Goal: Task Accomplishment & Management: Manage account settings

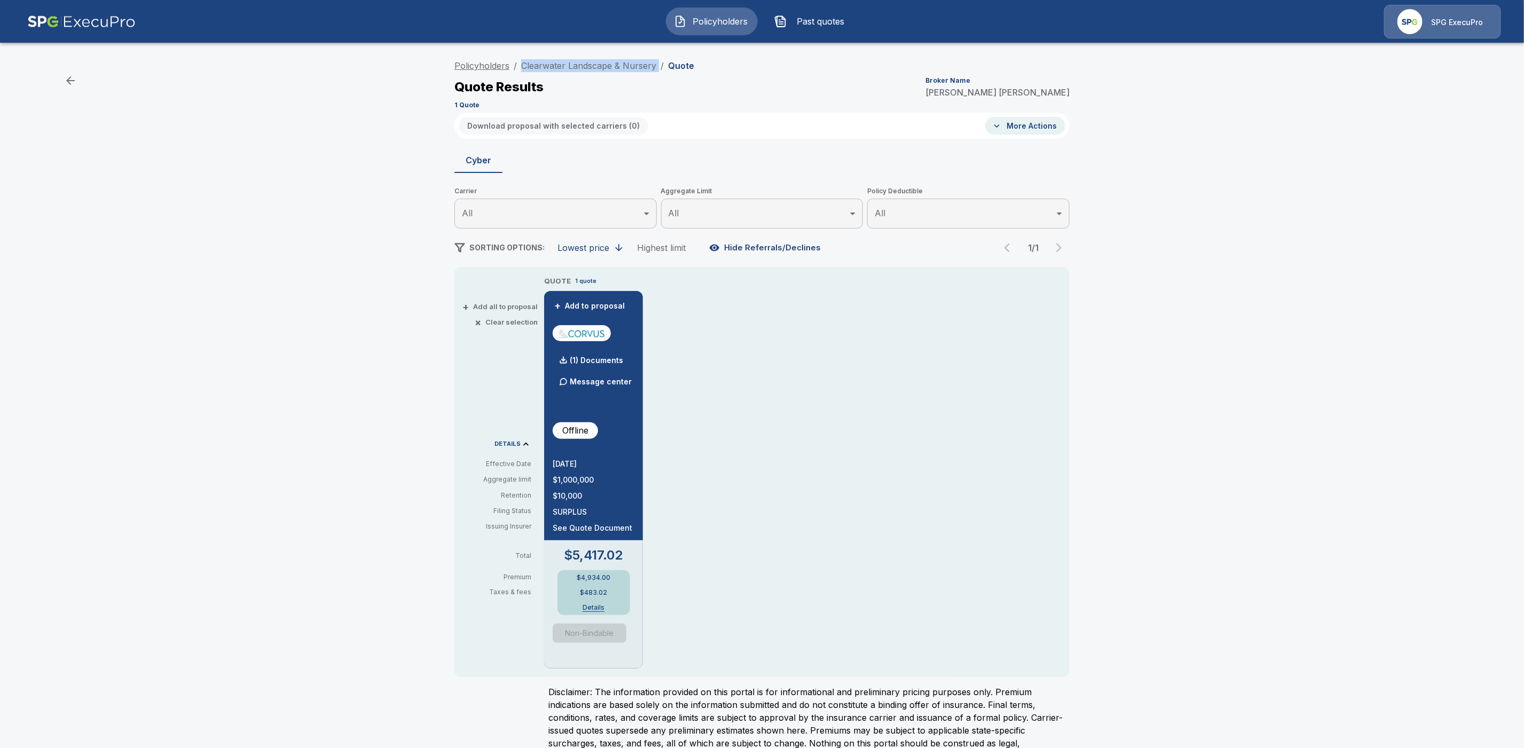
click at [492, 66] on link "Policyholders" at bounding box center [481, 65] width 55 height 11
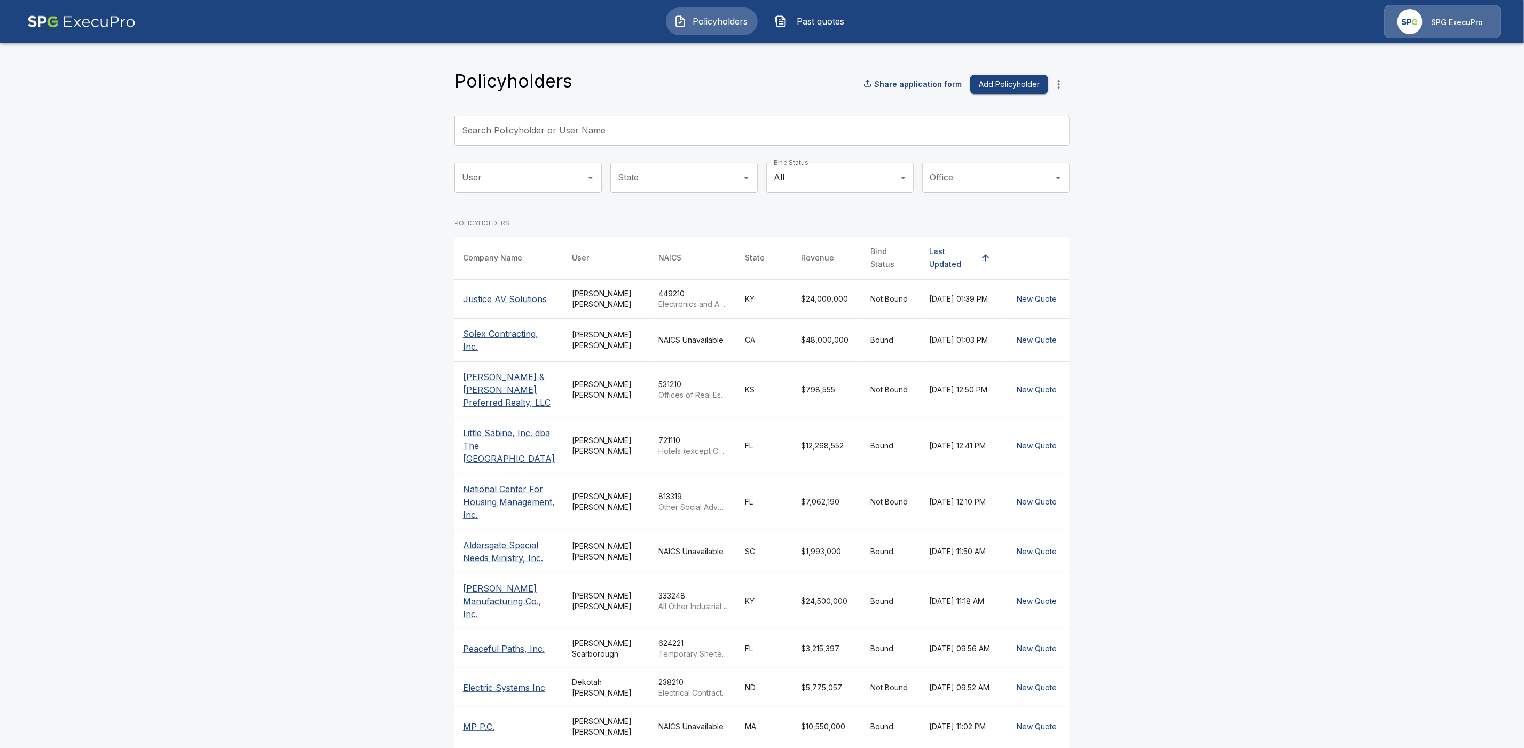
click at [510, 133] on input "Search Policyholder or User Name" at bounding box center [755, 131] width 603 height 30
paste input "****"
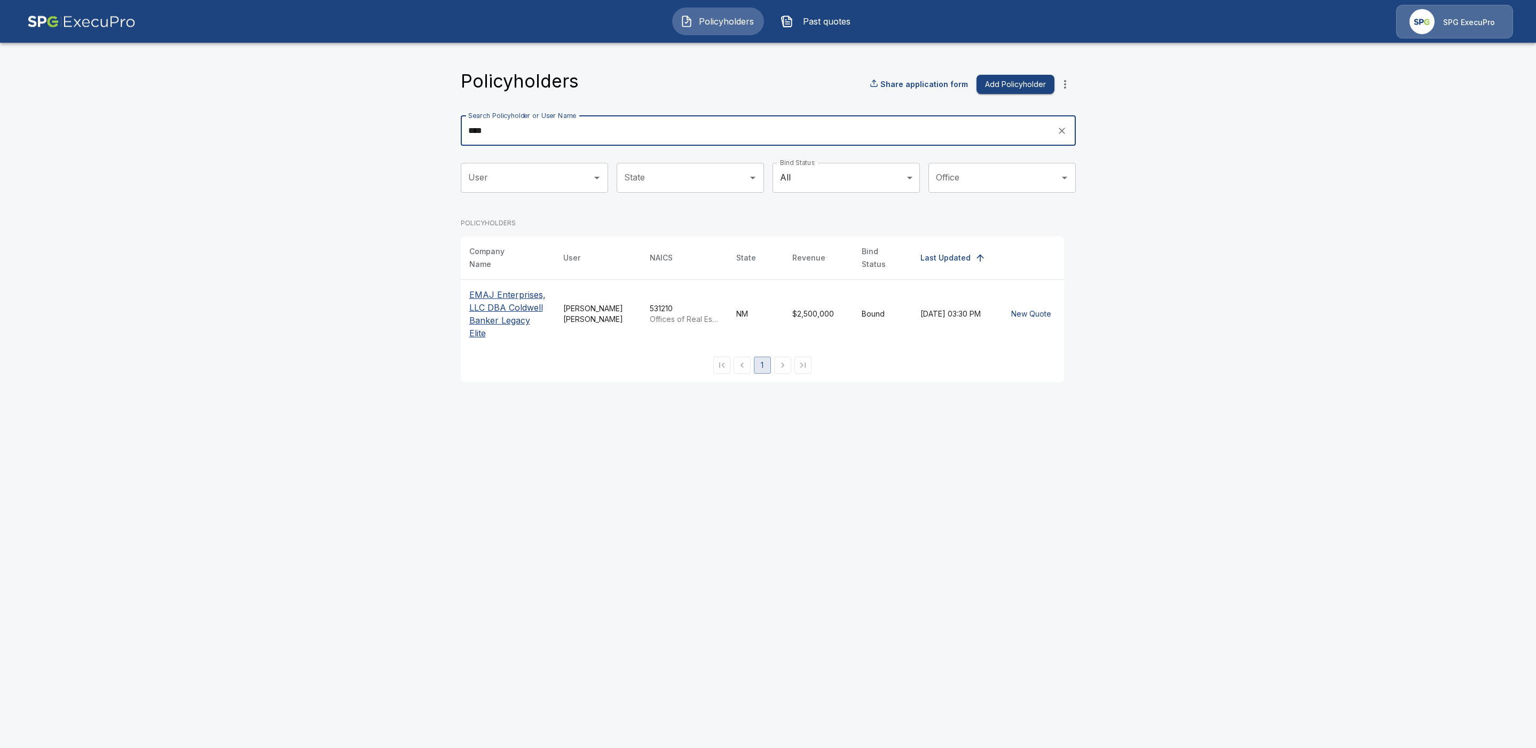
type input "****"
click at [486, 312] on p "EMAJ Enterprises, LLC DBA Coldwell Banker Legacy Elite" at bounding box center [507, 313] width 77 height 51
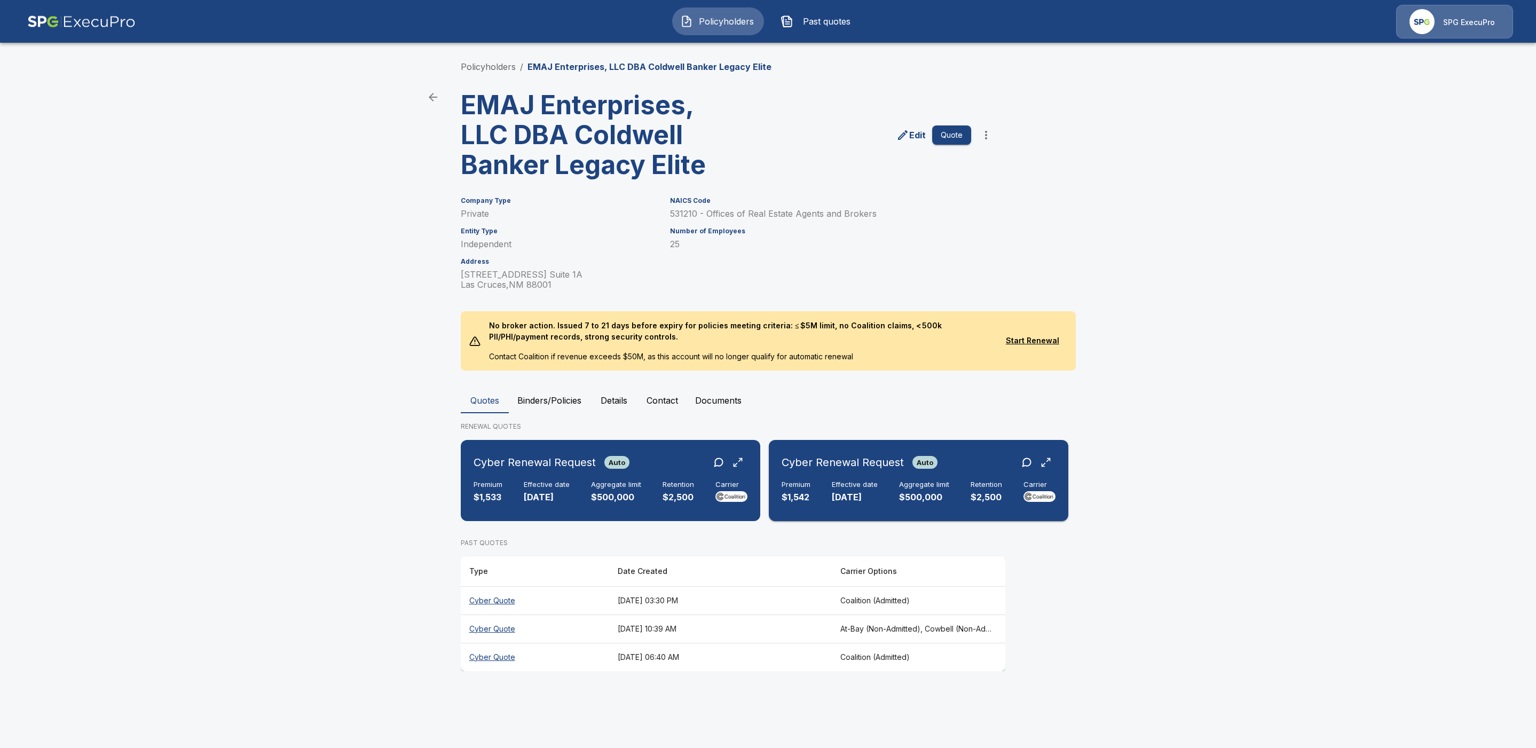
click at [851, 474] on div "Cyber Renewal Request Auto Premium $1,542 Effective date 9/15/2025 Aggregate li…" at bounding box center [918, 480] width 291 height 73
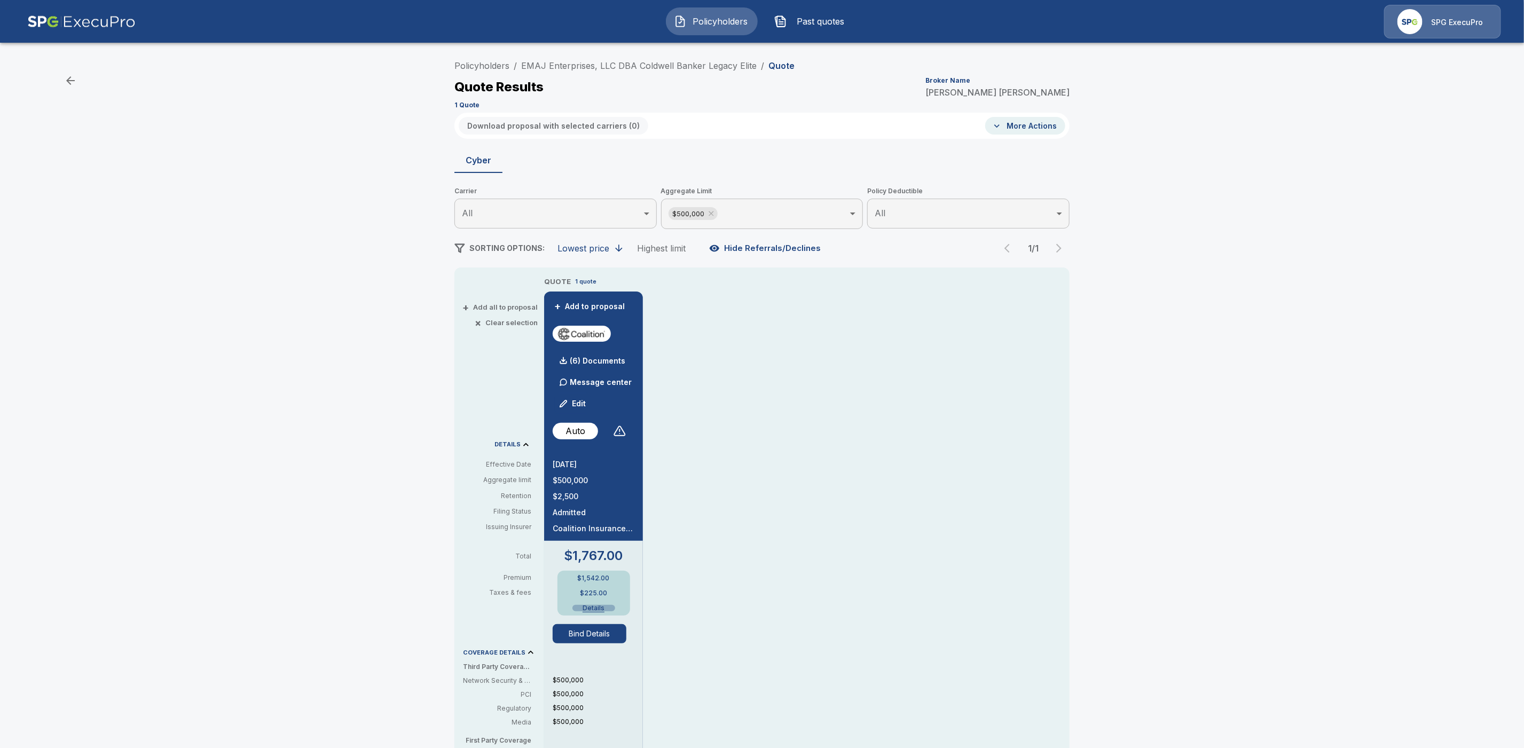
click at [598, 607] on button "Details" at bounding box center [593, 608] width 43 height 6
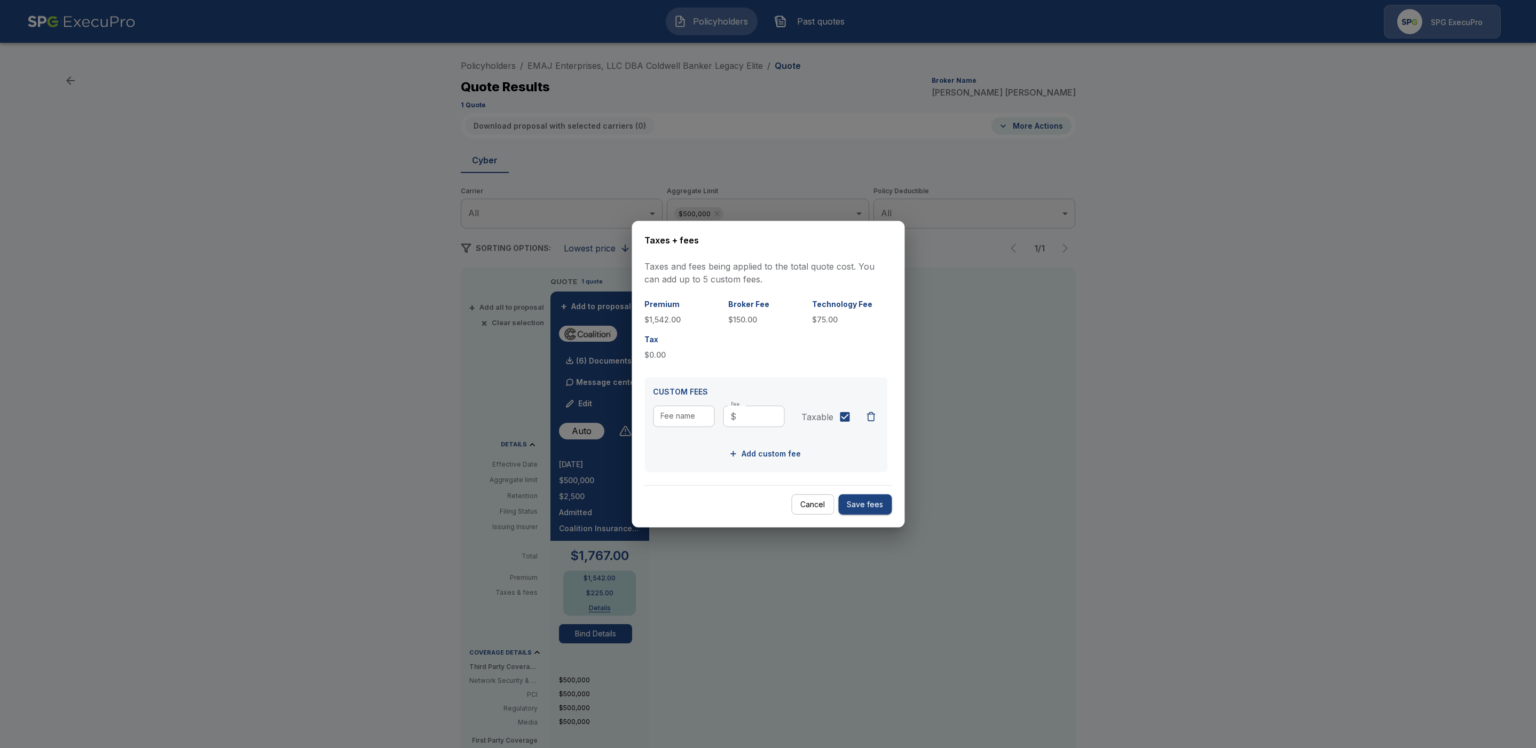
drag, startPoint x: 1347, startPoint y: 573, endPoint x: 1216, endPoint y: 555, distance: 133.1
click at [1347, 572] on div at bounding box center [768, 374] width 1536 height 748
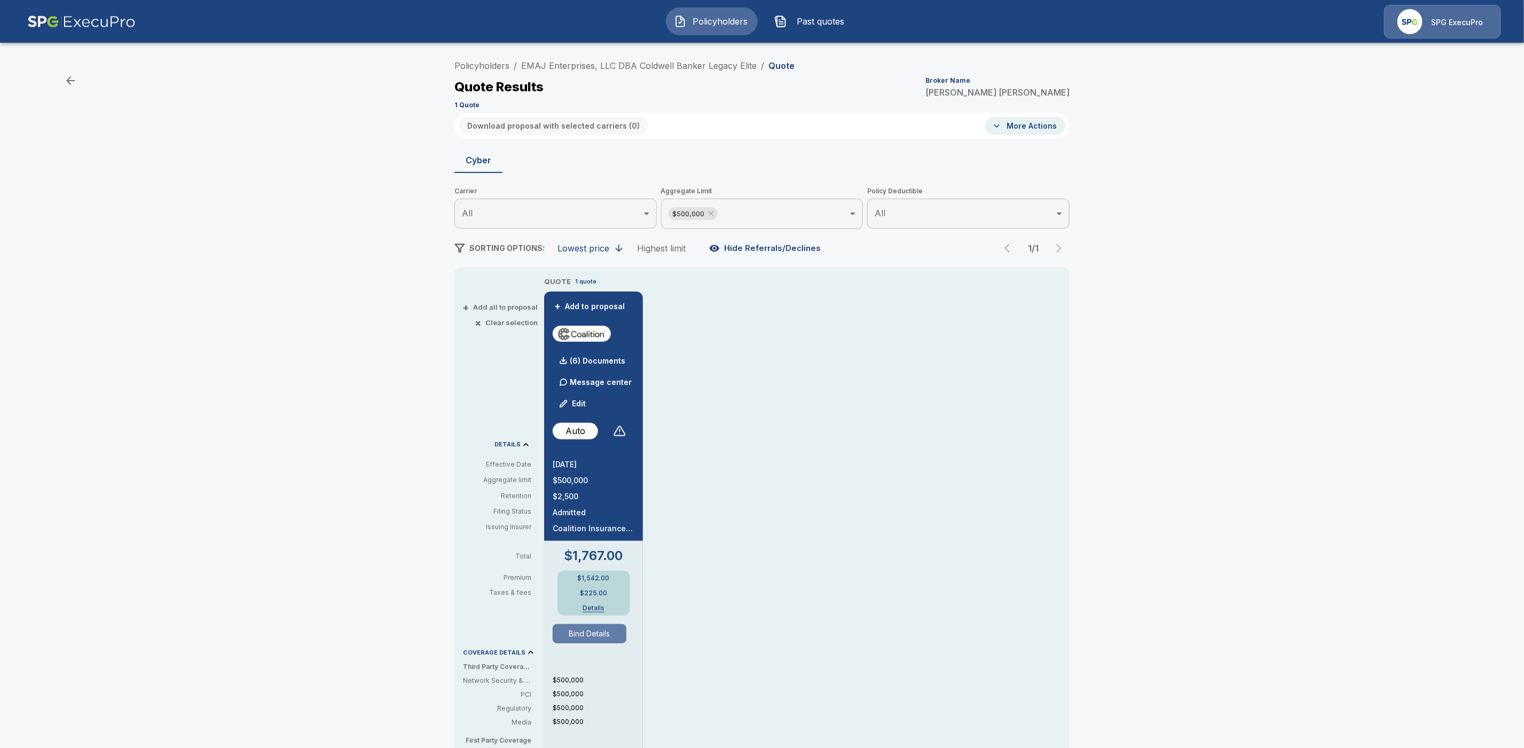
click at [598, 630] on button "Bind Details" at bounding box center [590, 633] width 74 height 19
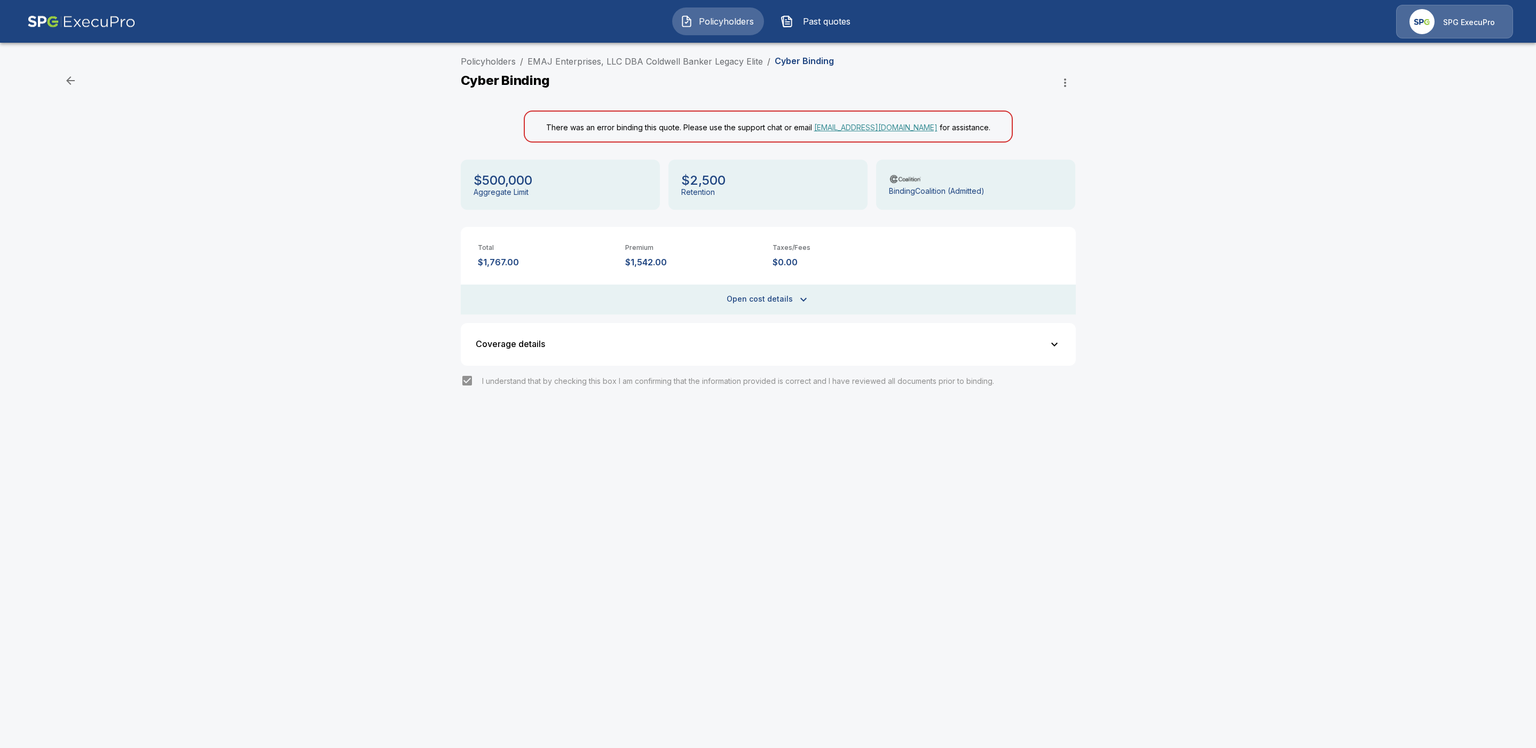
click at [800, 296] on icon "button" at bounding box center [803, 299] width 13 height 13
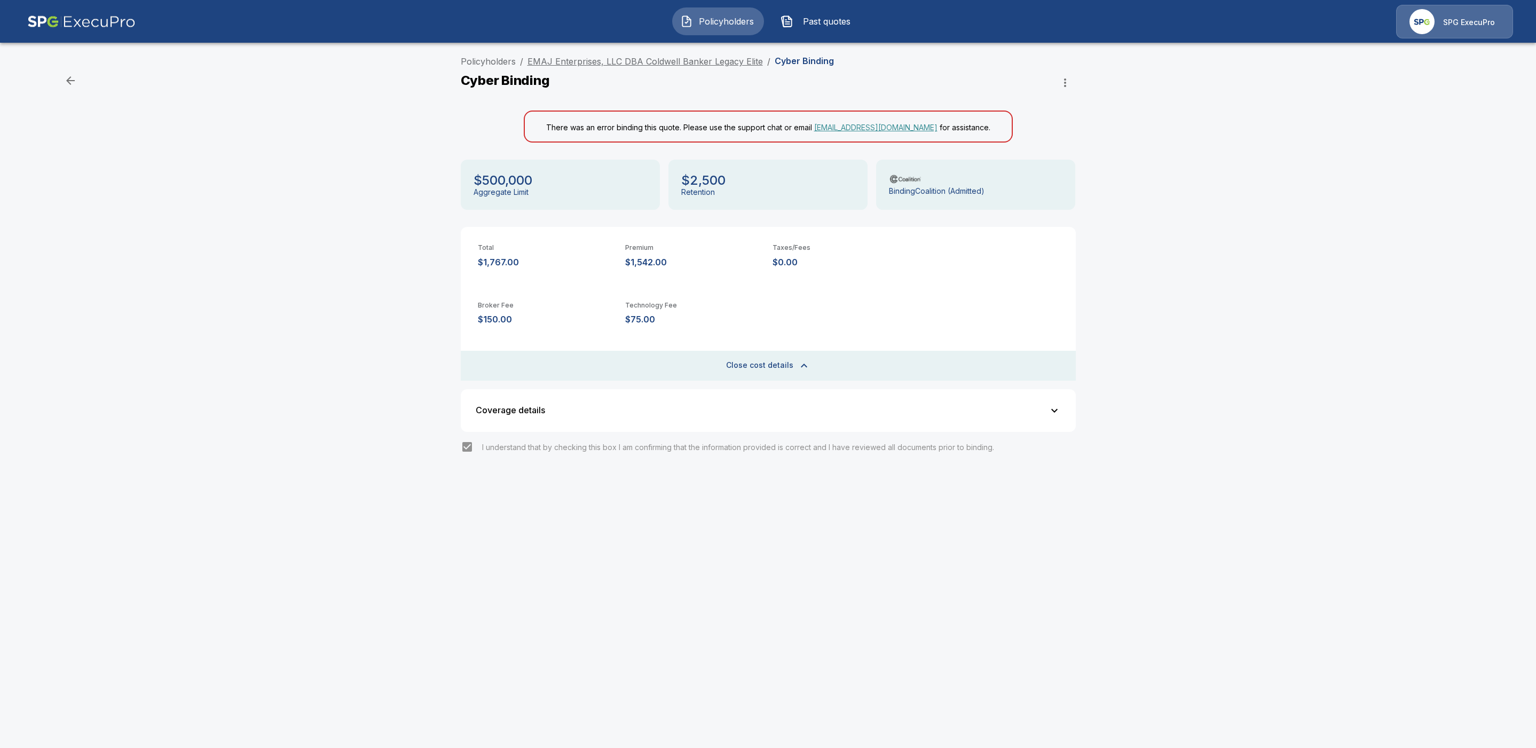
click at [580, 62] on link "EMAJ Enterprises, LLC DBA Coldwell Banker Legacy Elite" at bounding box center [644, 61] width 235 height 11
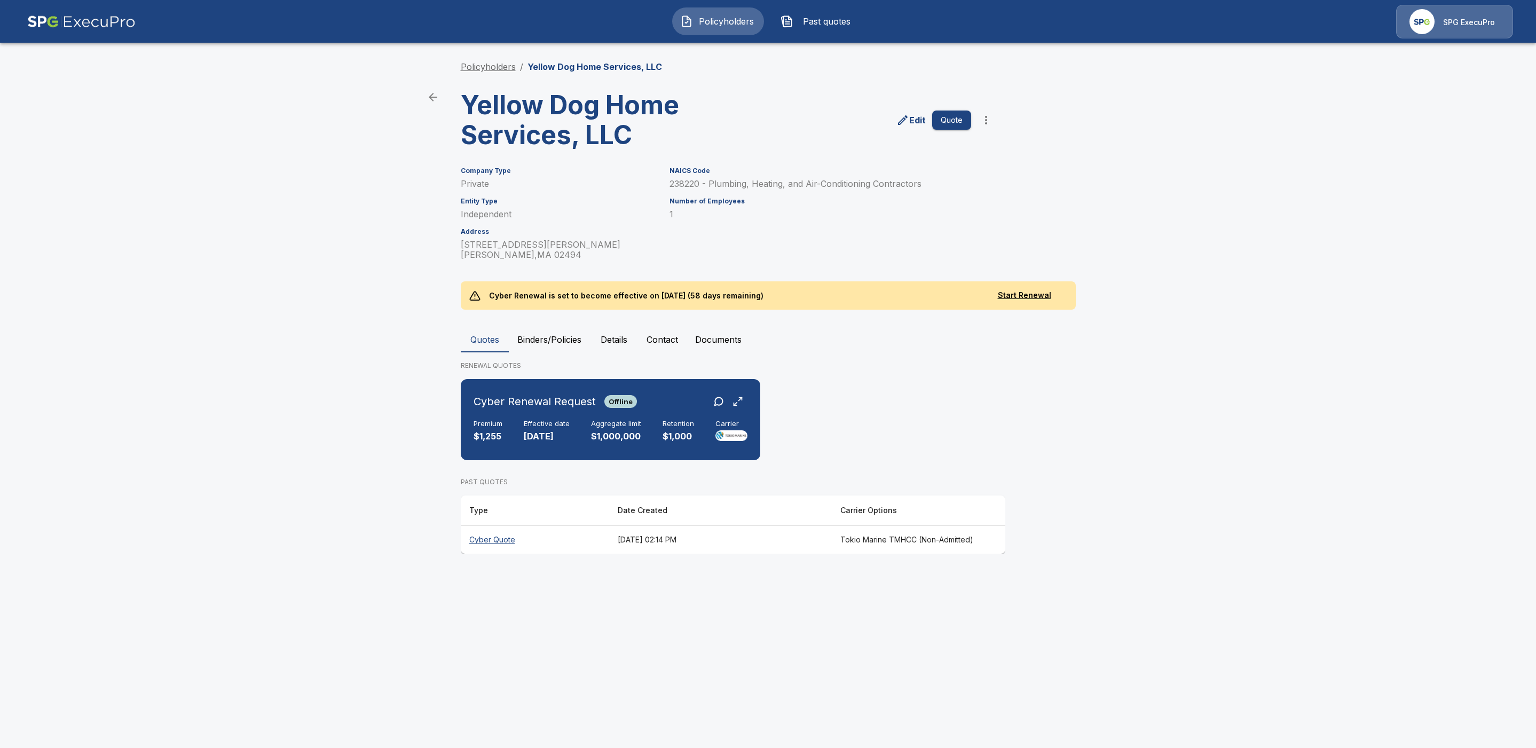
click at [483, 70] on link "Policyholders" at bounding box center [488, 66] width 55 height 11
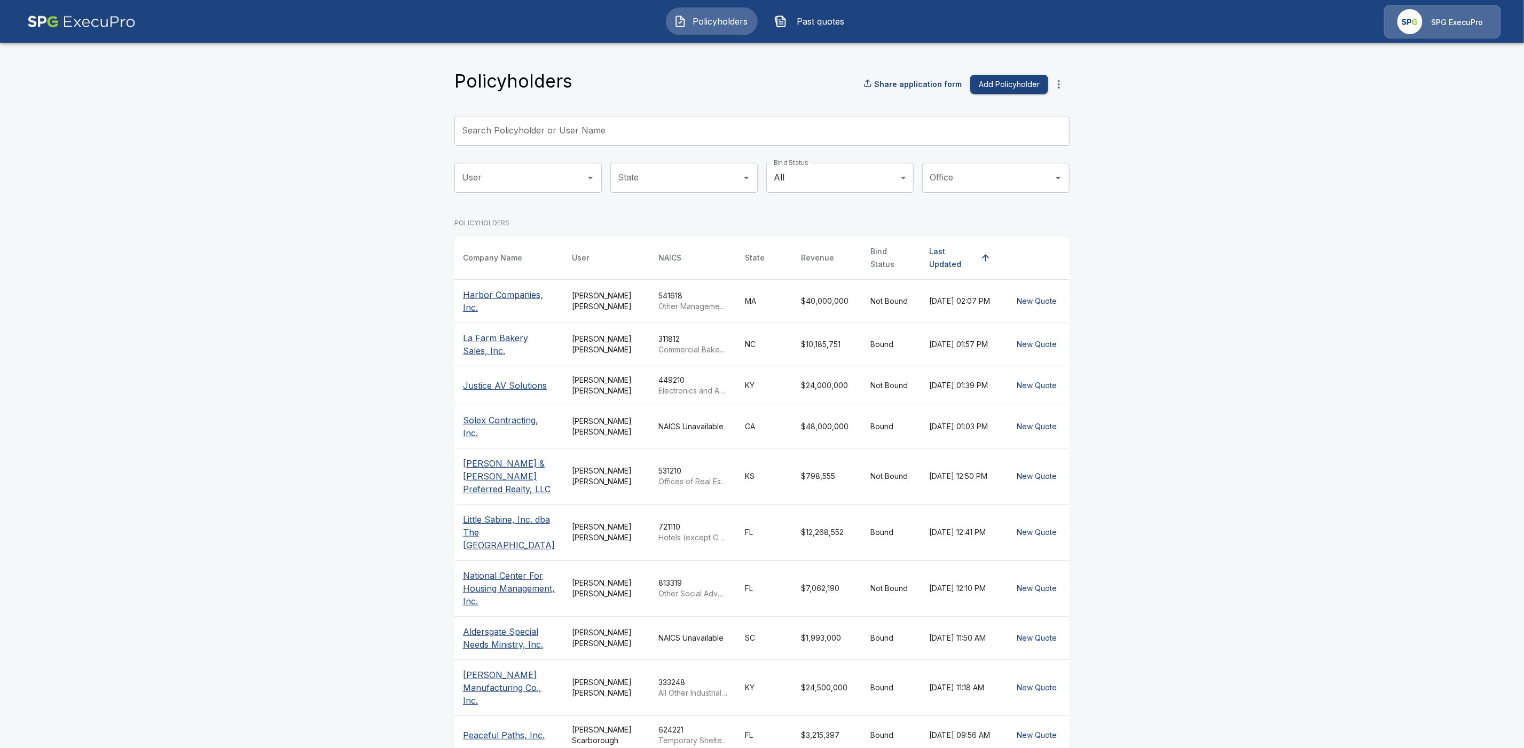
click at [506, 128] on input "Search Policyholder or User Name" at bounding box center [755, 131] width 603 height 30
paste input "**********"
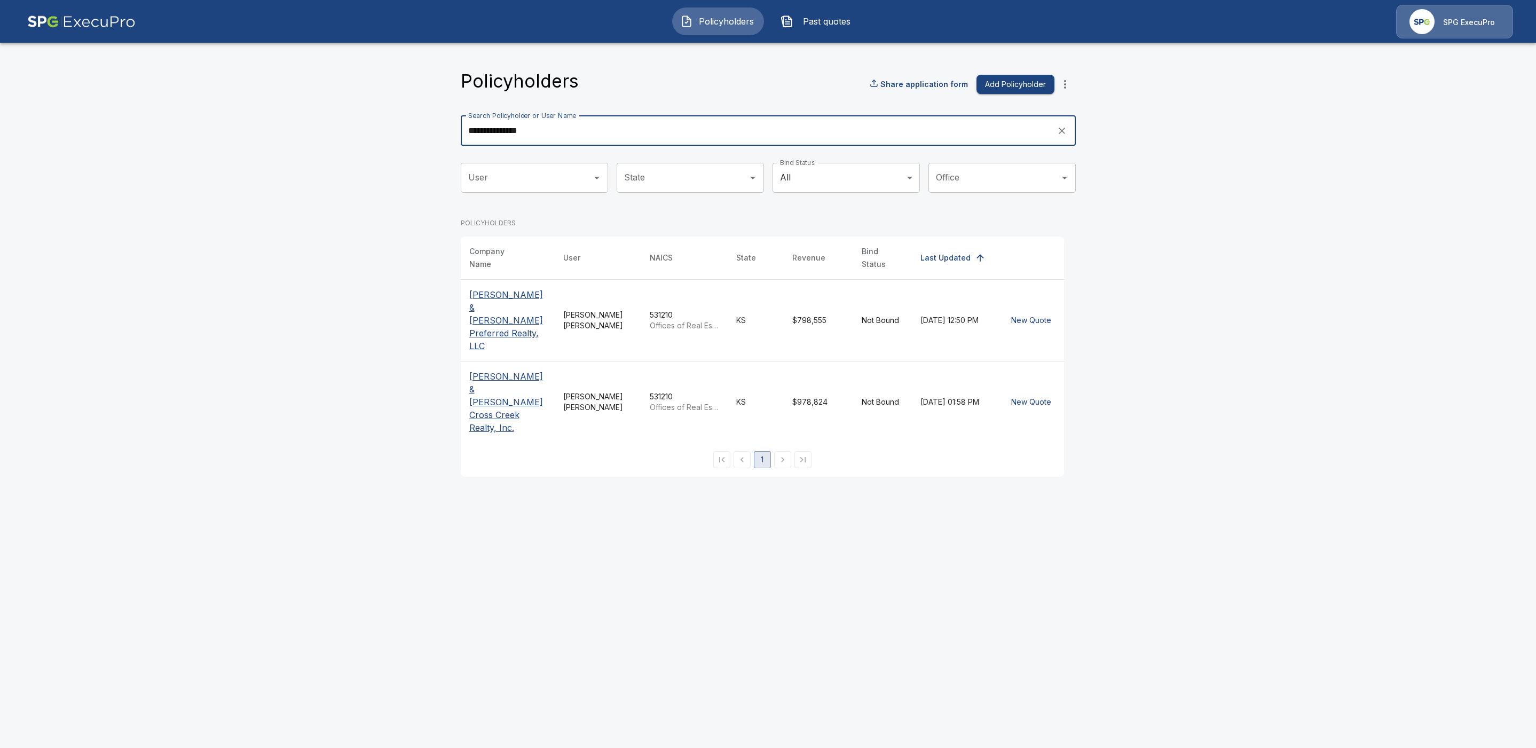
type input "**********"
click at [500, 299] on p "[PERSON_NAME] & [PERSON_NAME] Preferred Realty, LLC" at bounding box center [507, 320] width 77 height 64
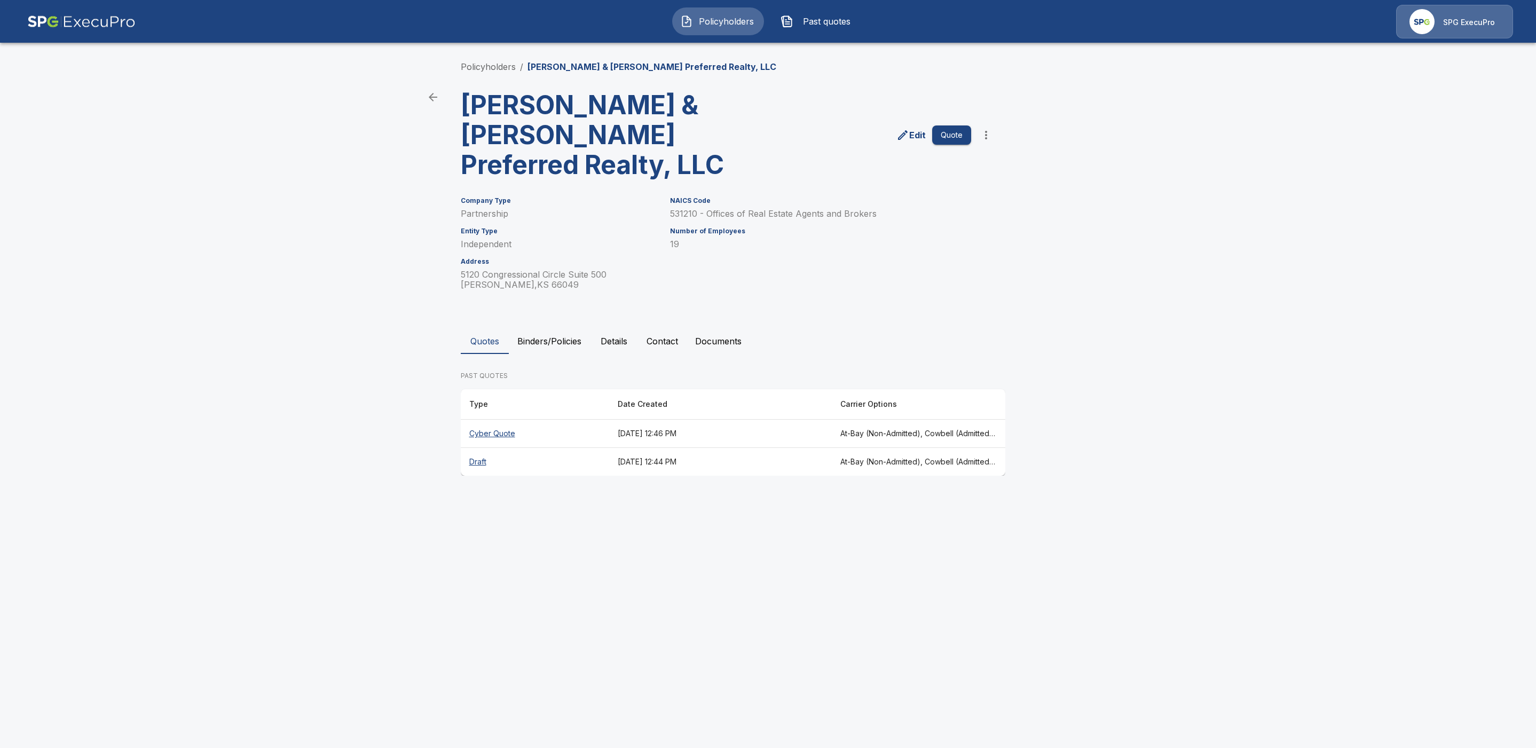
click at [537, 342] on button "Binders/Policies" at bounding box center [549, 341] width 81 height 26
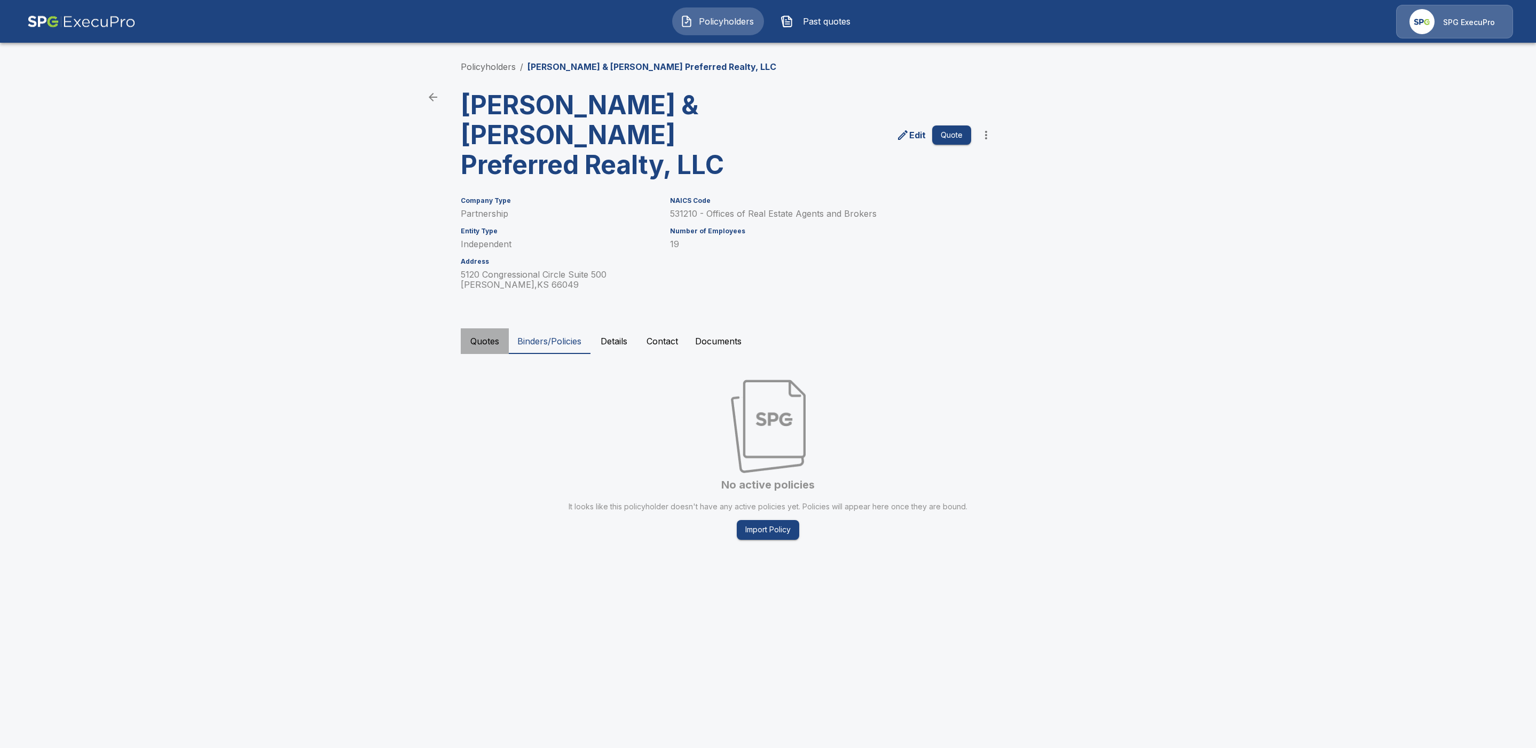
click button "Quotes"
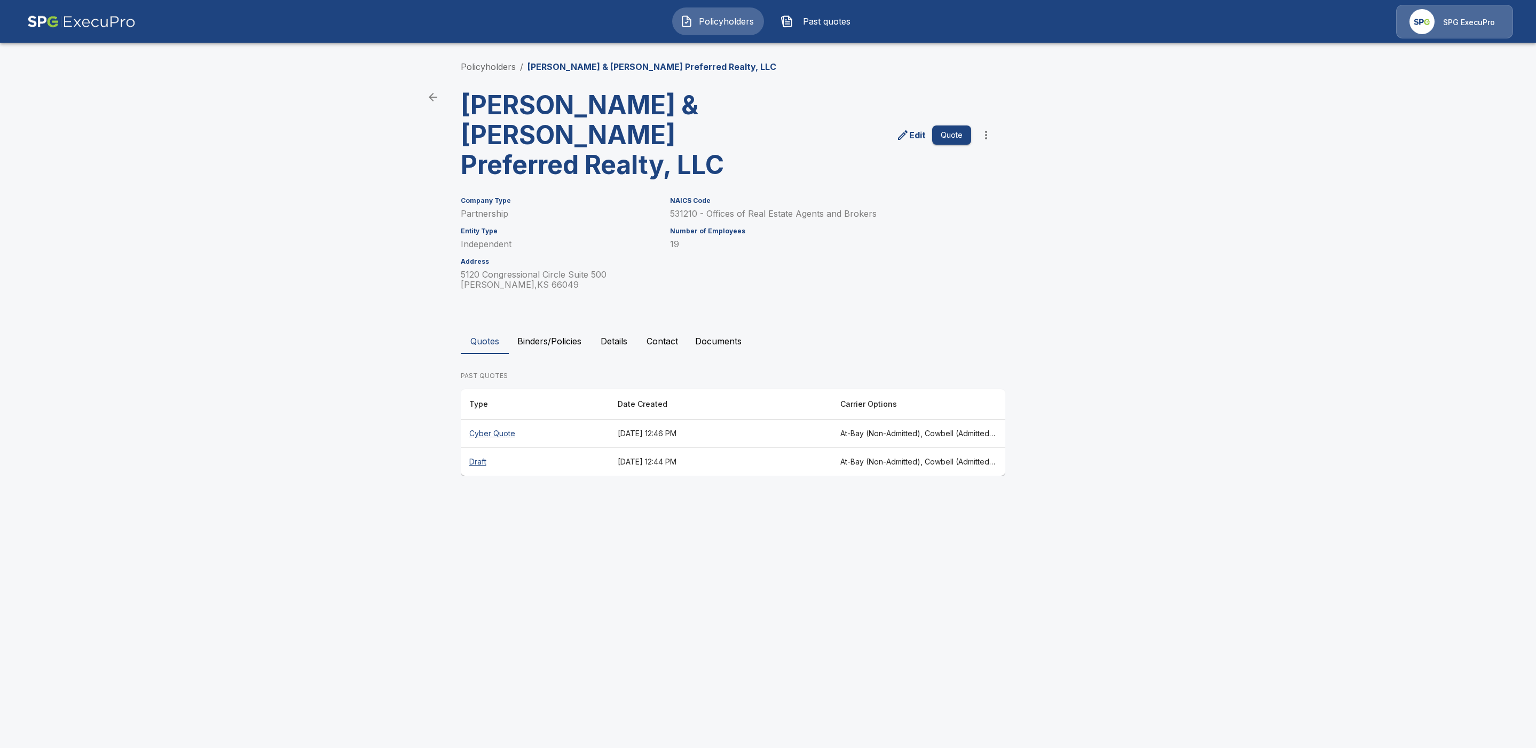
click th "Cyber Quote"
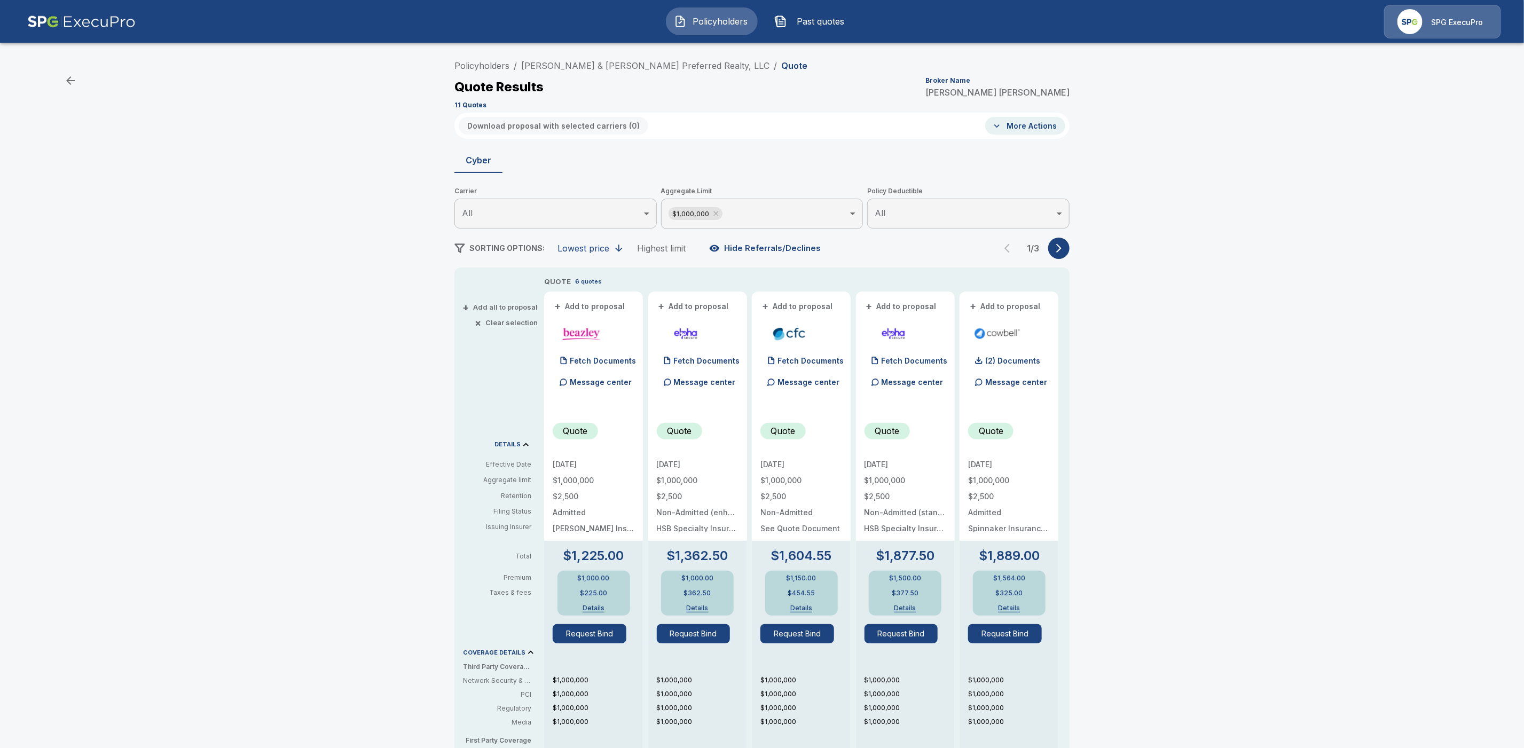
click button "button"
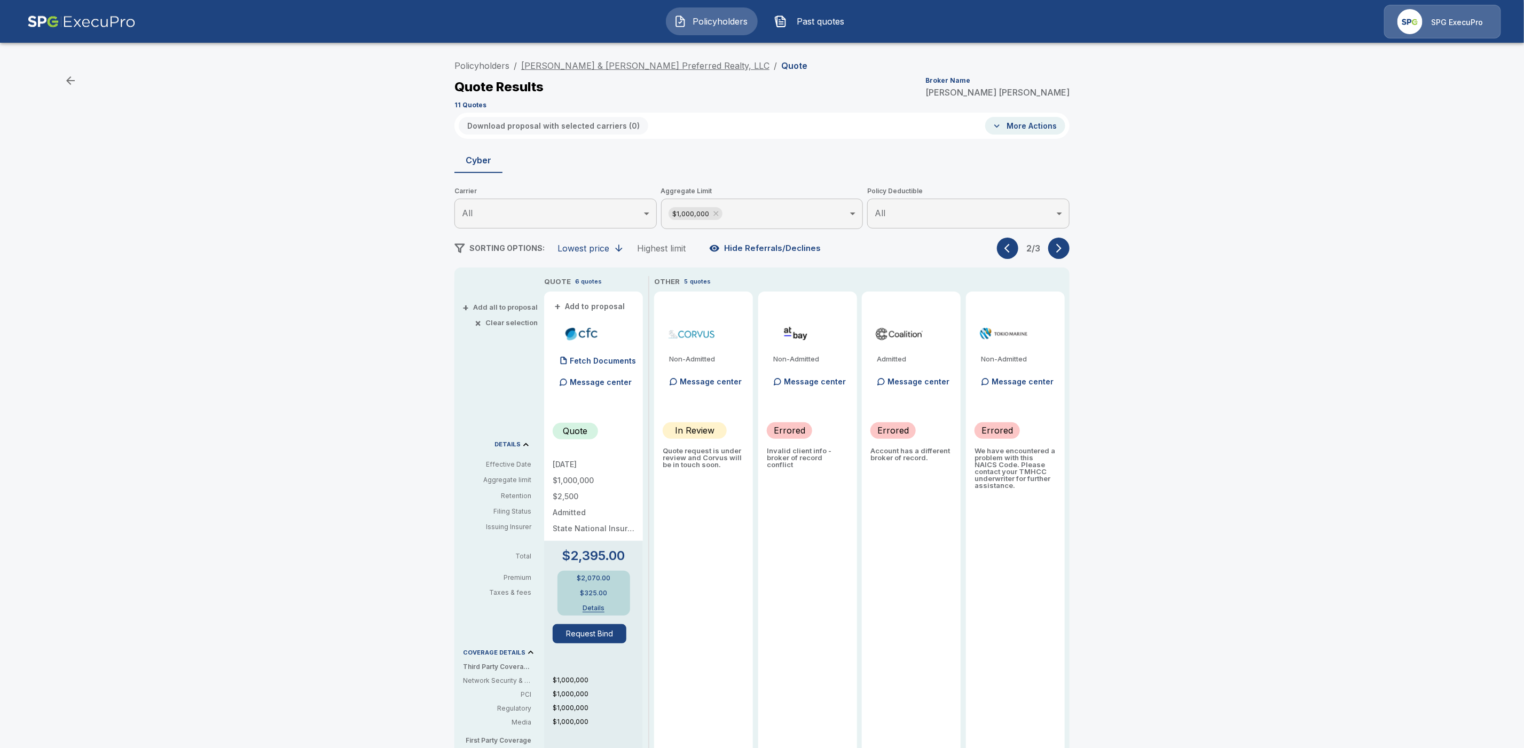
click link "Reece & Nichols Preferred Realty, LLC"
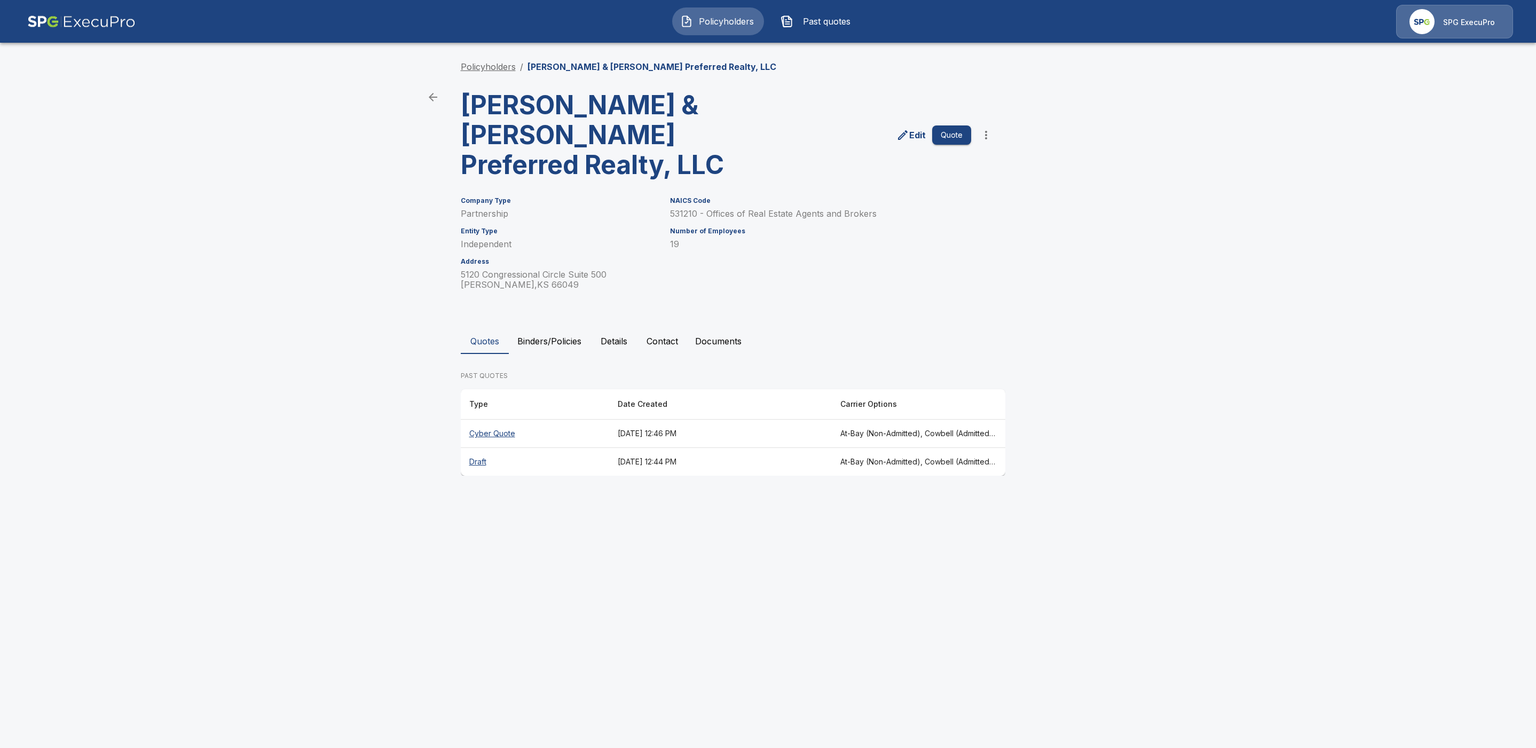
click at [498, 68] on link "Policyholders" at bounding box center [488, 66] width 55 height 11
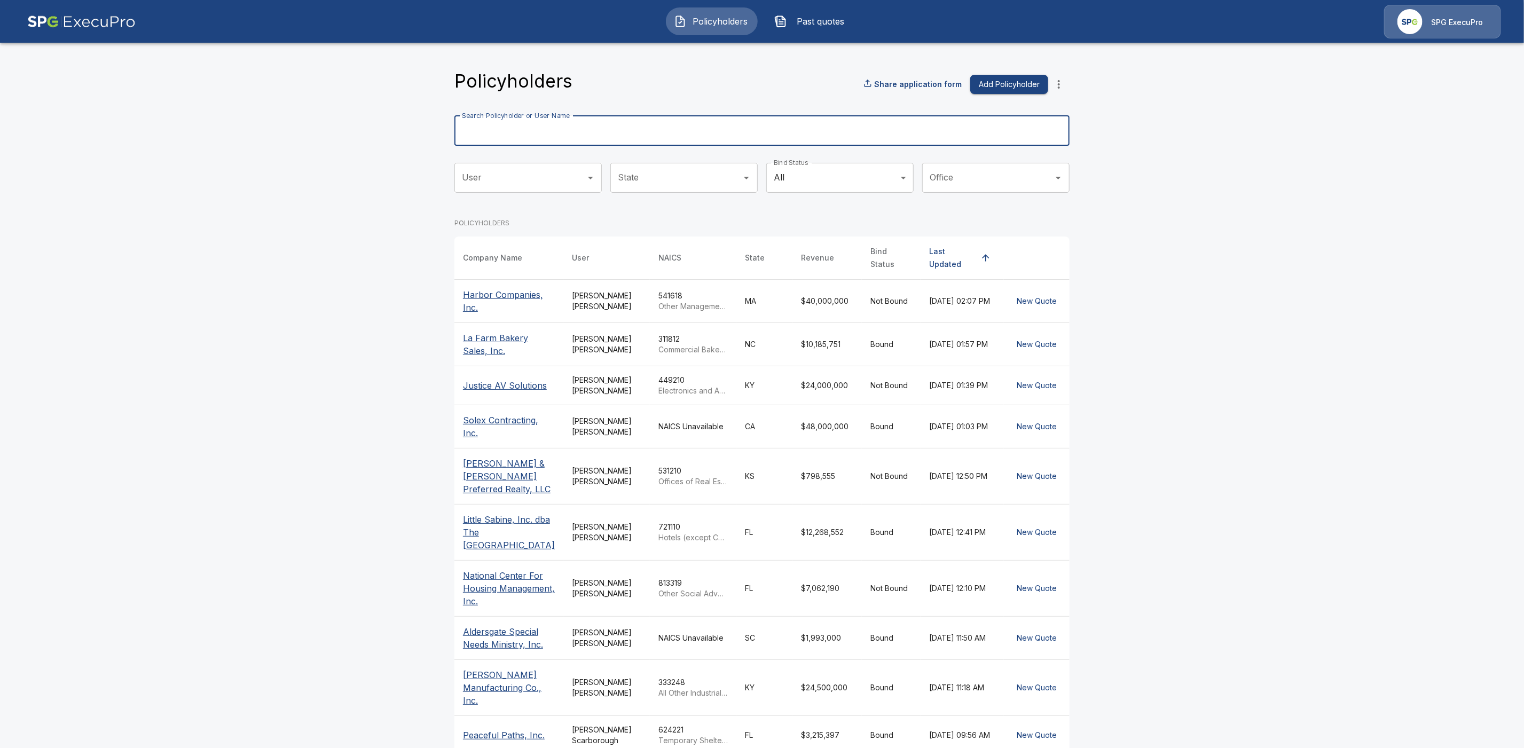
click at [539, 137] on input "Search Policyholder or User Name" at bounding box center [755, 131] width 603 height 30
paste input "**********"
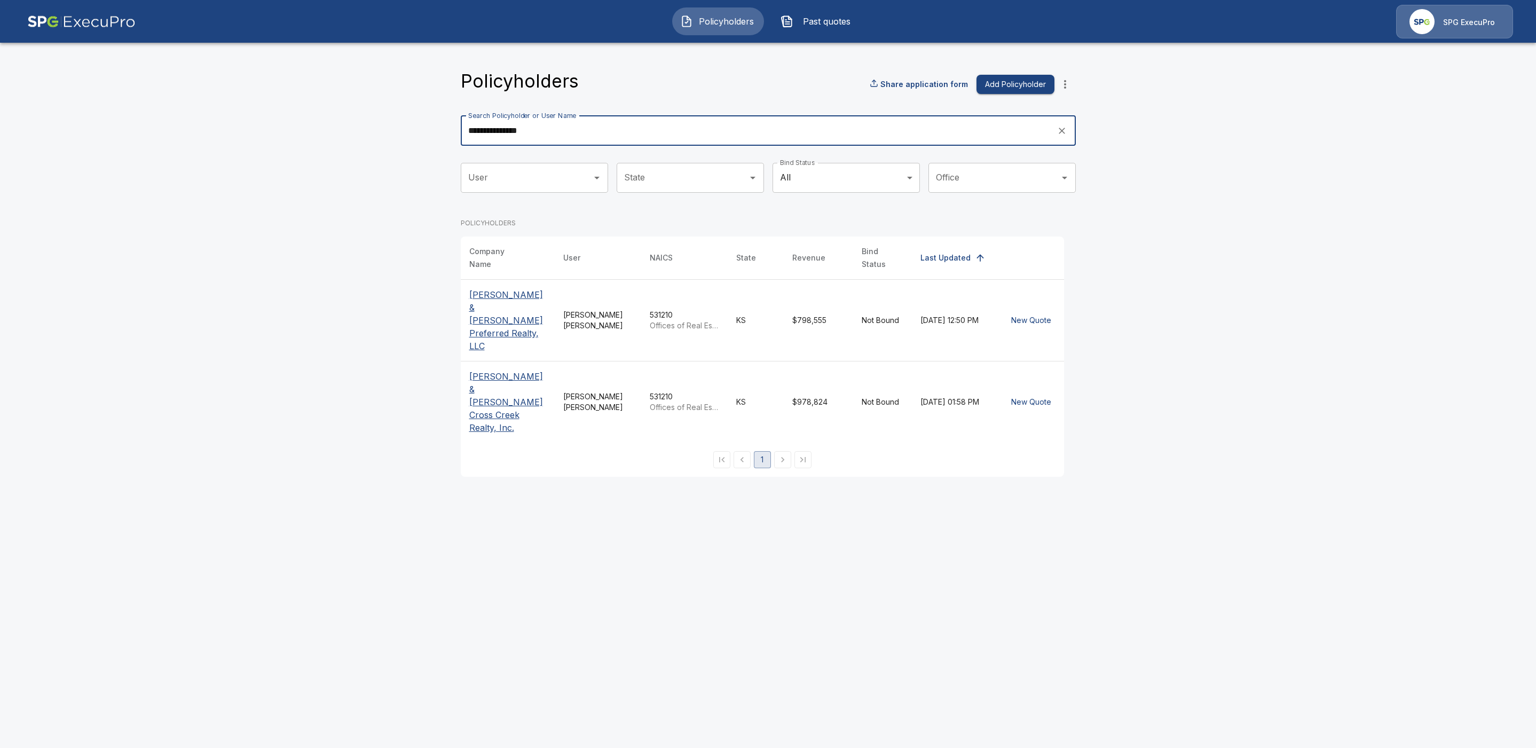
type input "**********"
click at [499, 370] on p "[PERSON_NAME] & [PERSON_NAME] Cross Creek Realty, Inc." at bounding box center [507, 402] width 77 height 64
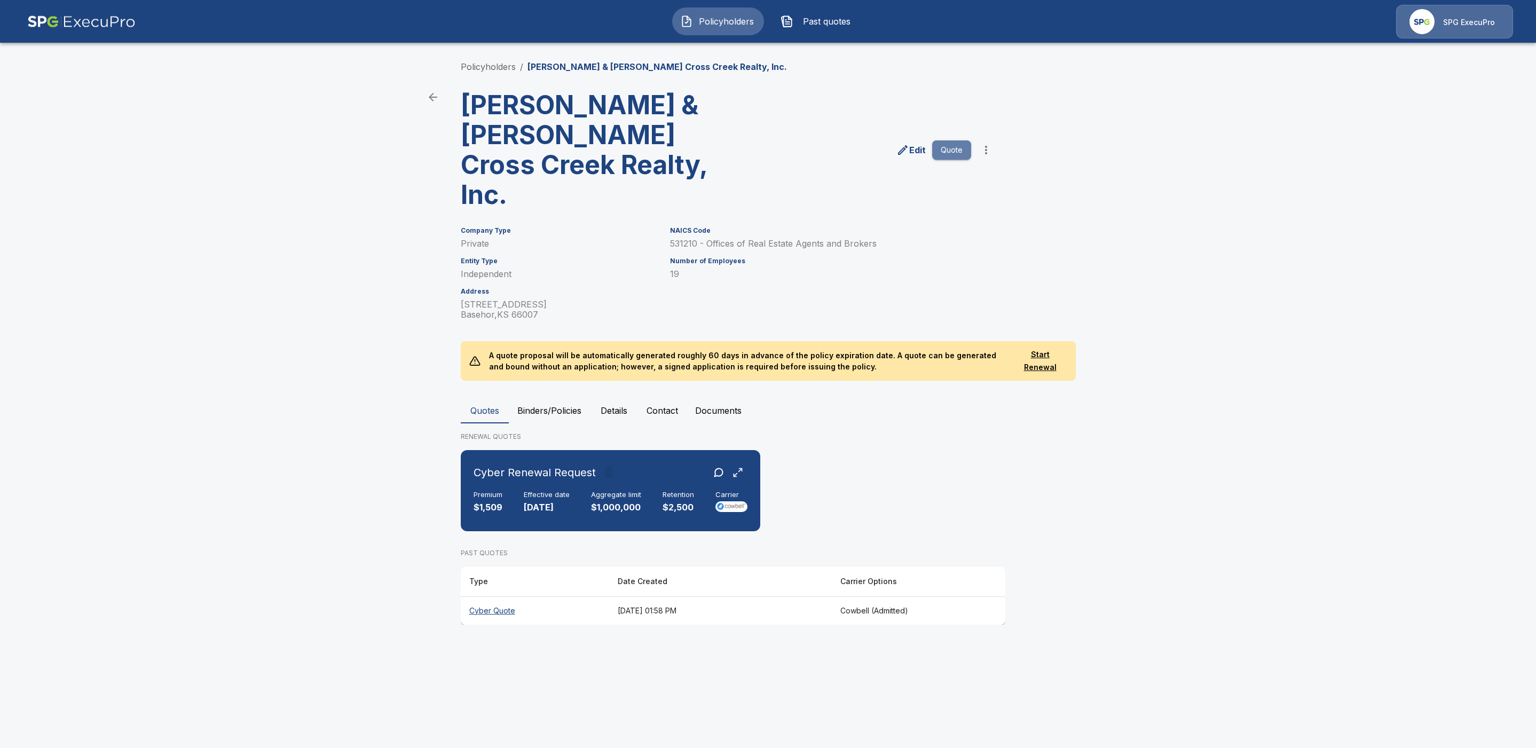
click at [951, 140] on button "Quote" at bounding box center [951, 150] width 39 height 20
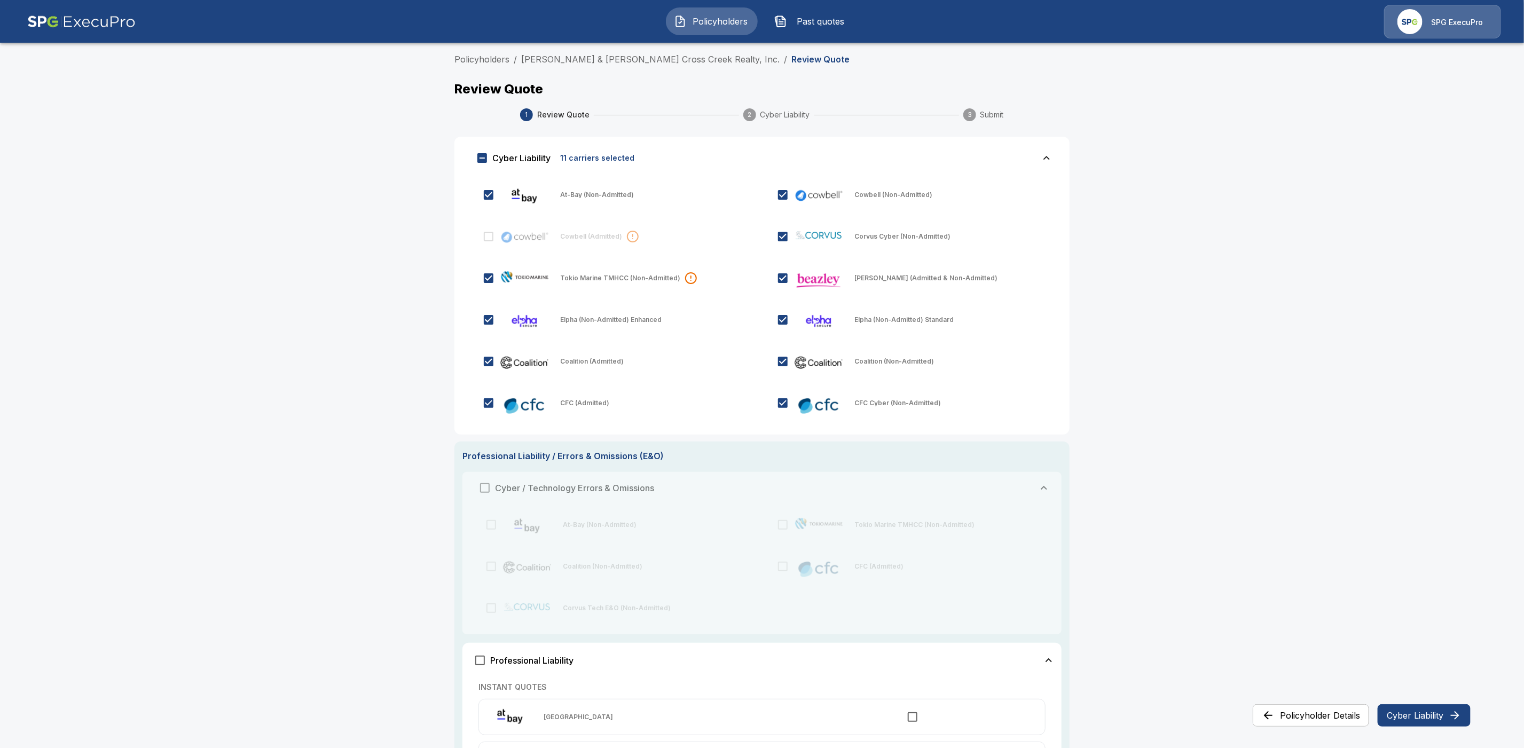
click at [1428, 719] on button "Cyber Liability" at bounding box center [1423, 715] width 93 height 22
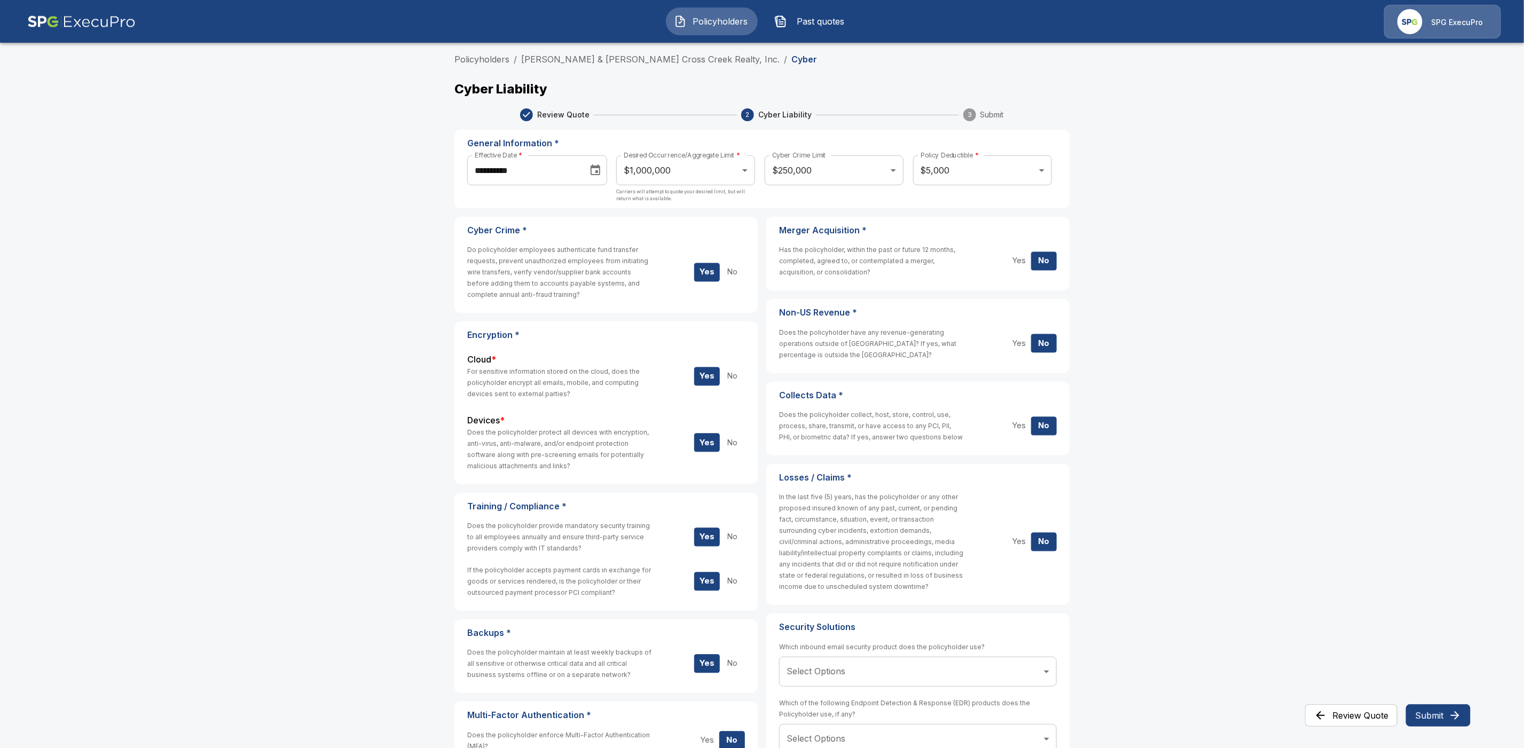
click at [1432, 714] on button "Submit" at bounding box center [1438, 715] width 65 height 22
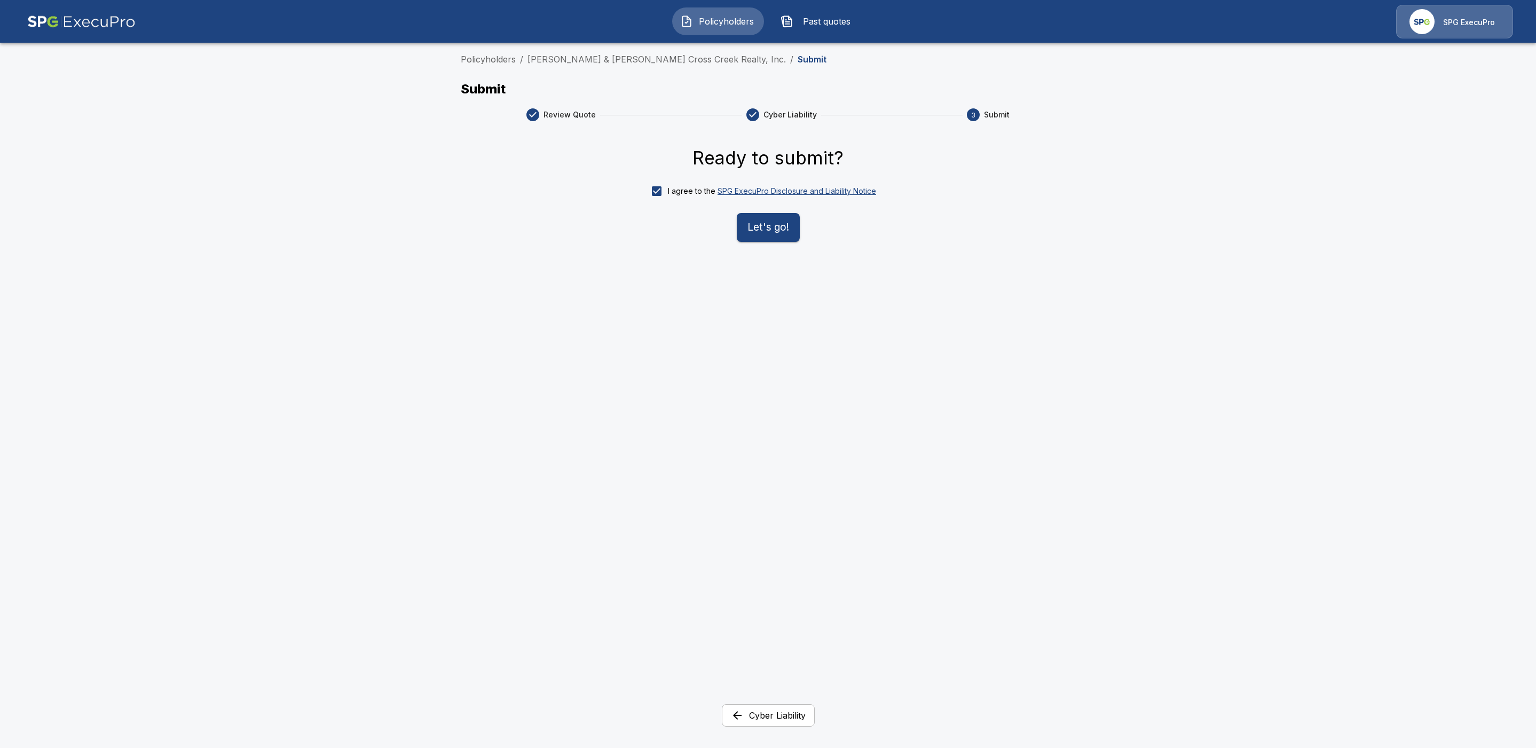
click at [762, 232] on button "Let's go!" at bounding box center [768, 227] width 63 height 29
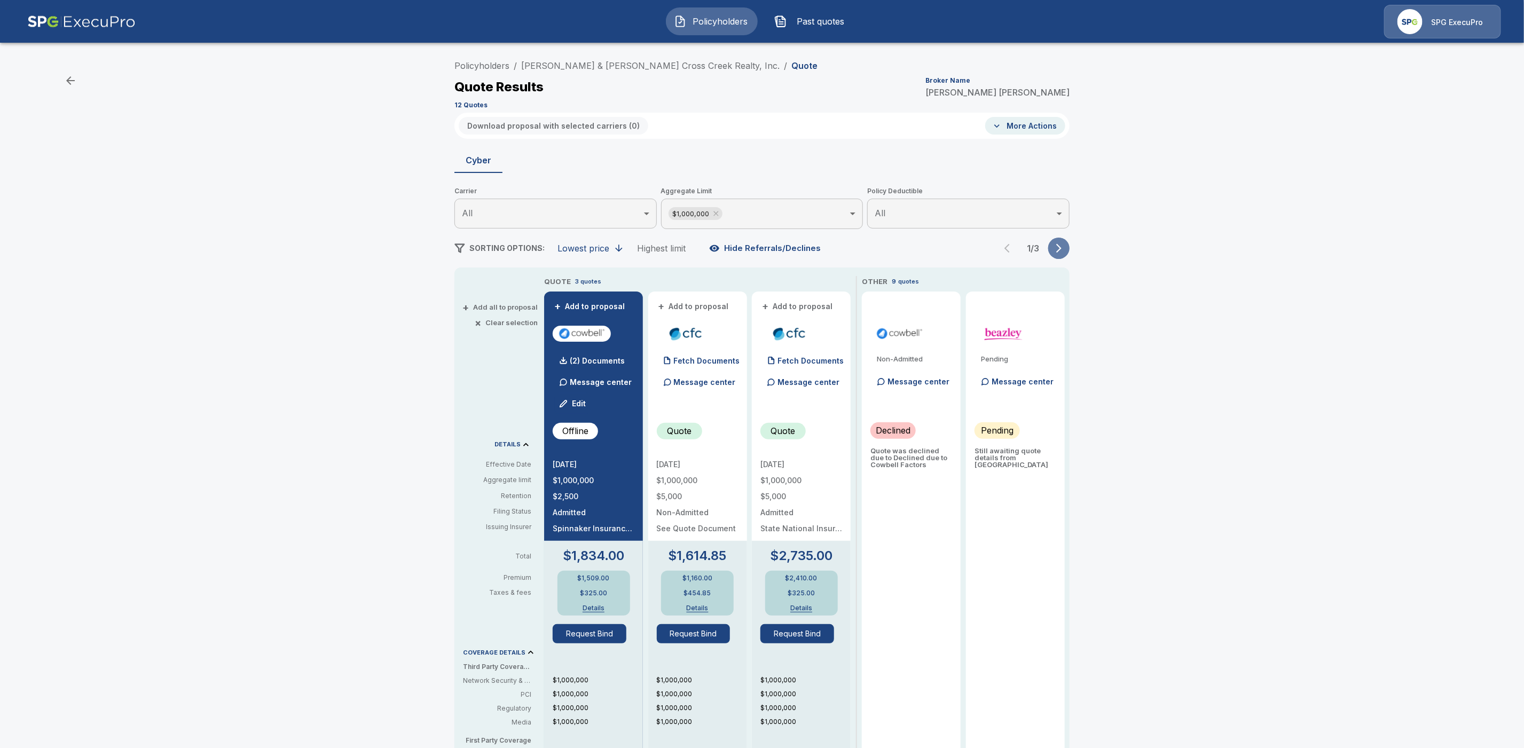
drag, startPoint x: 1064, startPoint y: 248, endPoint x: 1134, endPoint y: 251, distance: 70.0
click at [1064, 248] on icon "button" at bounding box center [1058, 248] width 11 height 11
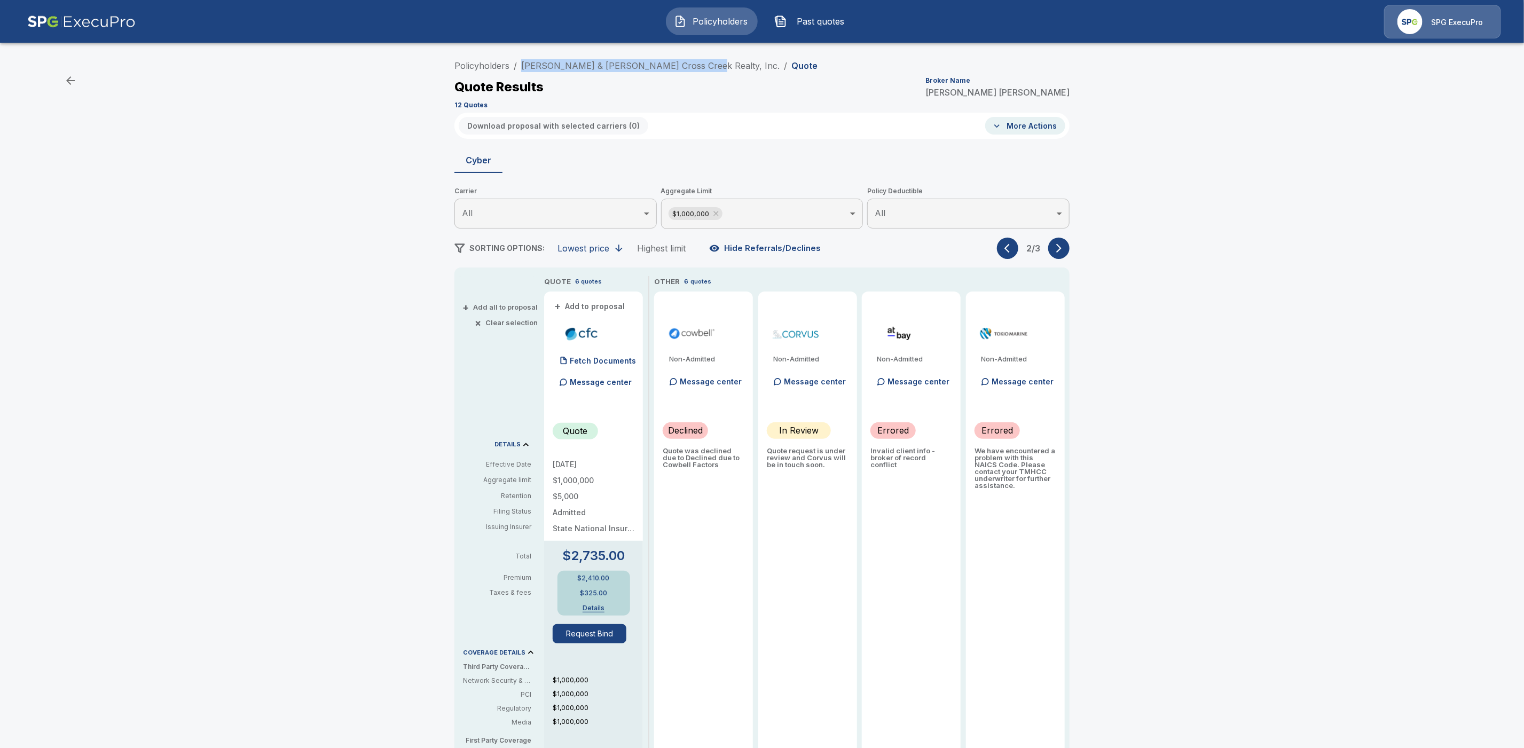
drag, startPoint x: 691, startPoint y: 65, endPoint x: 529, endPoint y: 58, distance: 162.4
click at [529, 58] on div "Policyholders / Reece & Nichols Cross Creek Realty, Inc. / Quote Quote Results …" at bounding box center [761, 84] width 615 height 58
copy link "[PERSON_NAME] & [PERSON_NAME] Cross Creek Realty, Inc."
drag, startPoint x: 944, startPoint y: 80, endPoint x: 928, endPoint y: 22, distance: 59.8
click at [943, 78] on div "Quote Results Broker Name Tricia Dietz" at bounding box center [761, 86] width 615 height 19
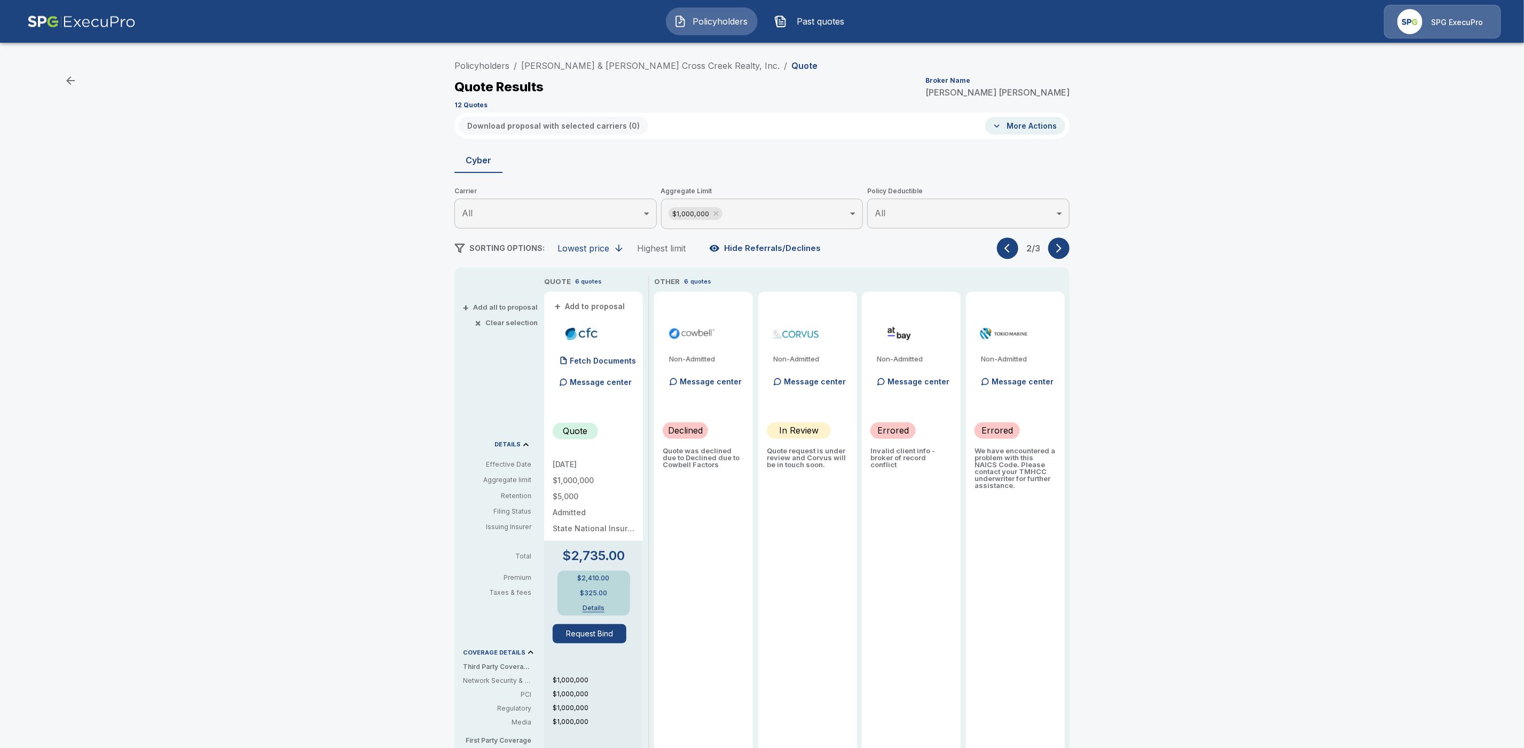
click at [917, 87] on div "Quote Results Broker Name Tricia Dietz" at bounding box center [761, 86] width 615 height 19
click at [668, 97] on div "Policyholders / Reece & Nichols Cross Creek Realty, Inc. / Quote Quote Results …" at bounding box center [761, 84] width 615 height 58
drag, startPoint x: 693, startPoint y: 62, endPoint x: 524, endPoint y: 61, distance: 168.7
click at [524, 61] on ol "Policyholders / Reece & Nichols Cross Creek Realty, Inc. / Quote" at bounding box center [635, 65] width 363 height 13
copy ol "Reece & Nichols Cross Creek Realty, Inc. /"
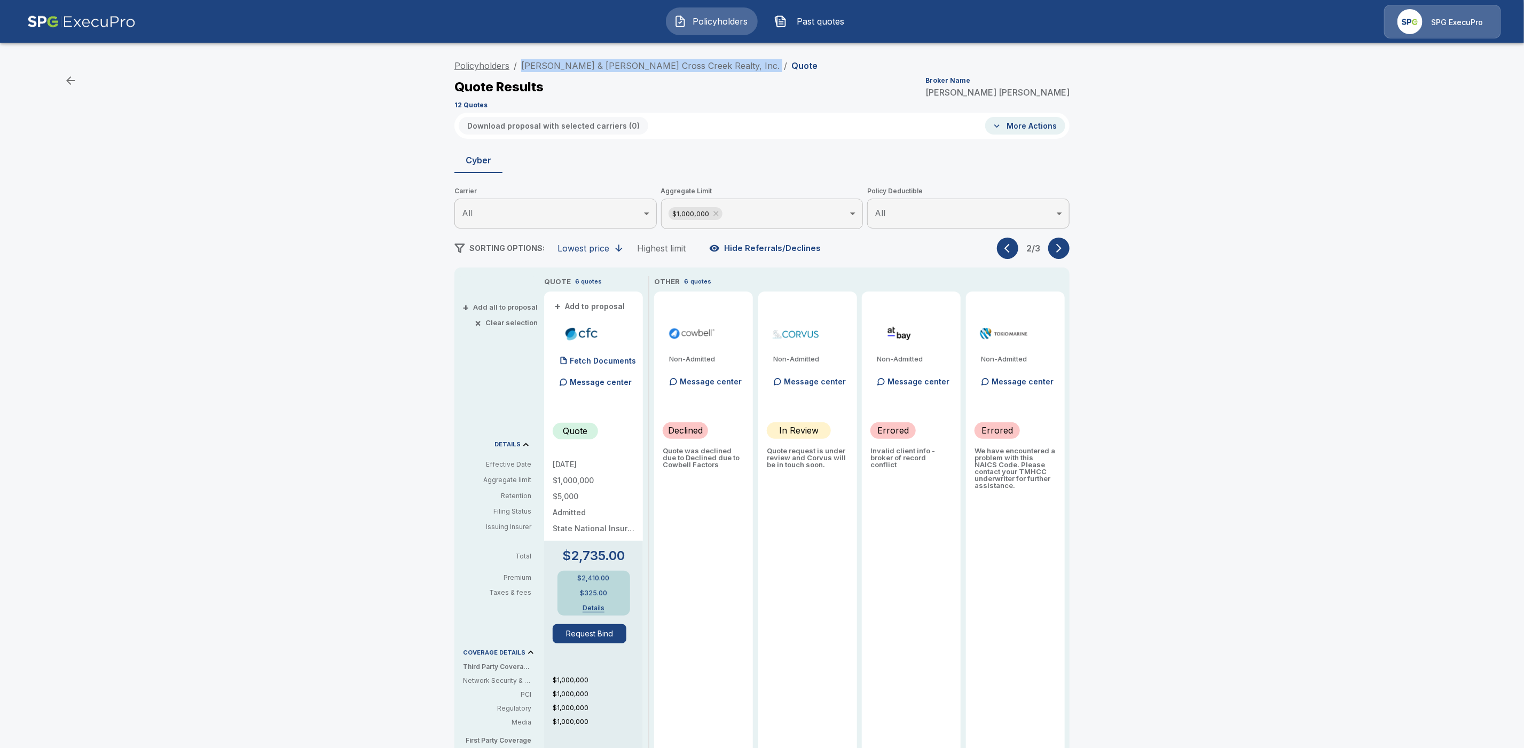
click at [491, 66] on link "Policyholders" at bounding box center [481, 65] width 55 height 11
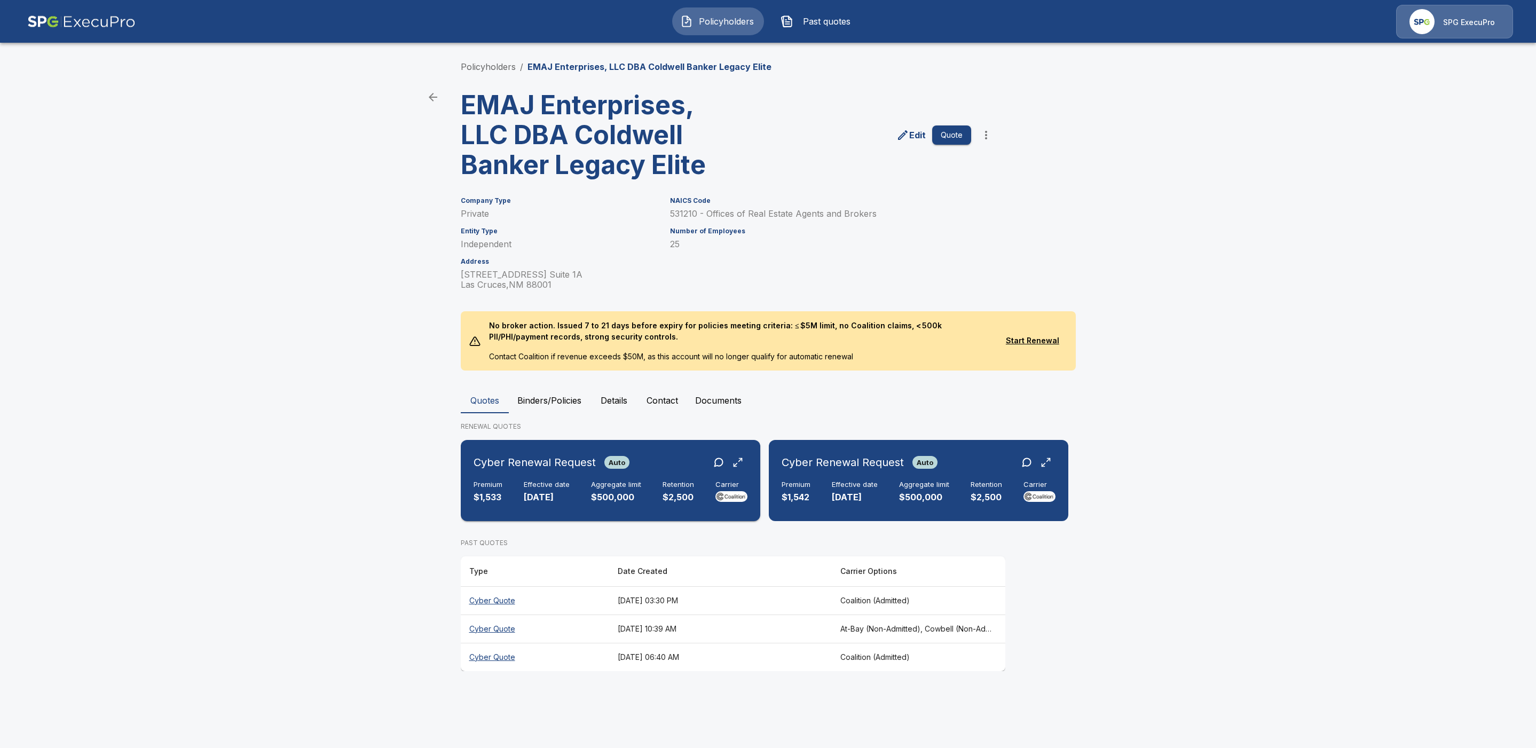
click at [676, 473] on div "Cyber Renewal Request Auto Premium $1,533 Effective date 9/15/2025 Aggregate li…" at bounding box center [610, 480] width 291 height 73
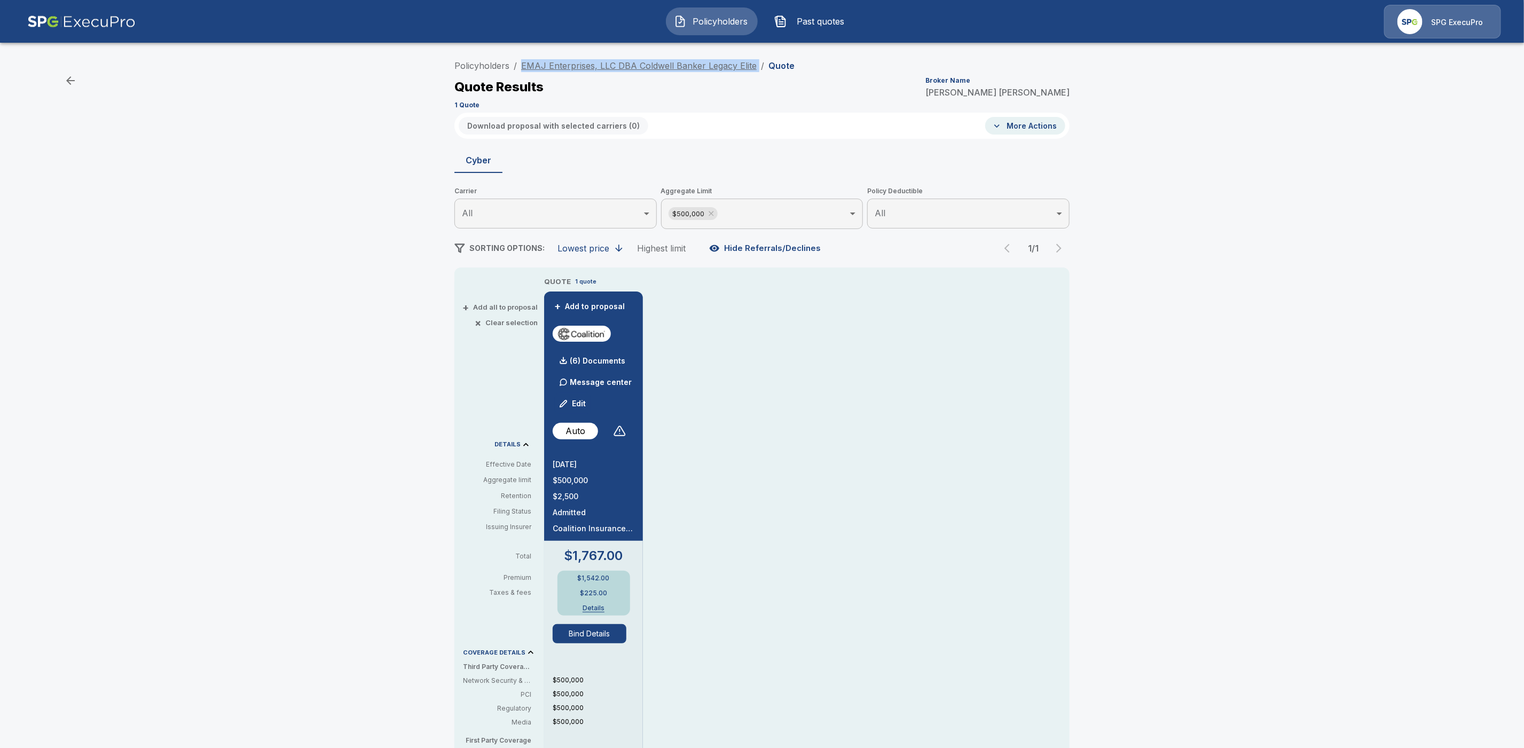
drag, startPoint x: 760, startPoint y: 64, endPoint x: 526, endPoint y: 62, distance: 233.3
click at [526, 62] on ol "Policyholders / EMAJ Enterprises, LLC DBA Coldwell Banker Legacy Elite / Quote" at bounding box center [624, 65] width 340 height 13
copy ol "EMAJ Enterprises, LLC DBA Coldwell Banker Legacy Elite /"
click at [721, 94] on div "Quote Results Broker Name [PERSON_NAME]" at bounding box center [761, 86] width 615 height 19
drag, startPoint x: 759, startPoint y: 65, endPoint x: 524, endPoint y: 62, distance: 234.9
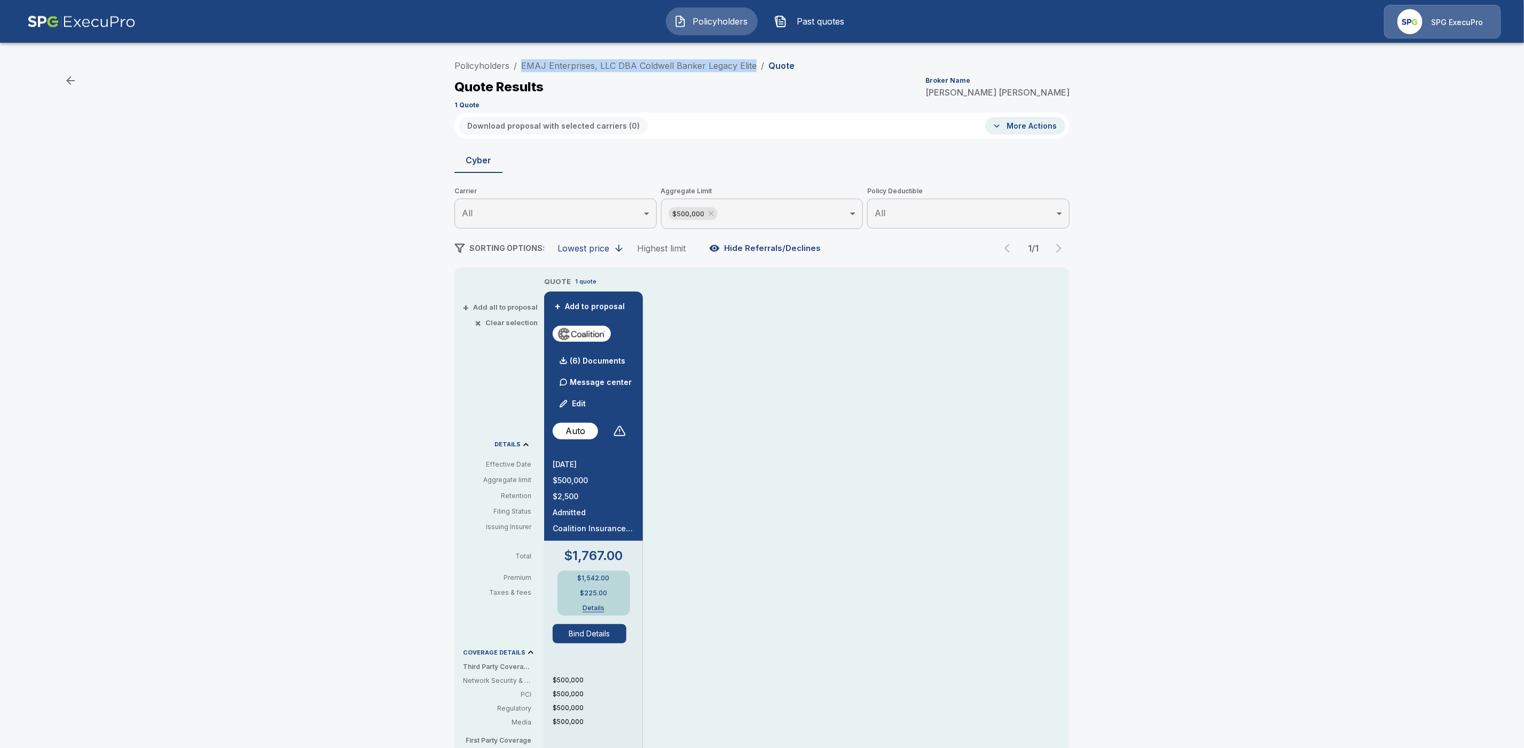
click at [524, 62] on ol "Policyholders / EMAJ Enterprises, LLC DBA Coldwell Banker Legacy Elite / Quote" at bounding box center [624, 65] width 340 height 13
copy link "EMAJ Enterprises, LLC DBA Coldwell Banker Legacy Elite"
click at [616, 357] on p "(6) Documents" at bounding box center [598, 360] width 56 height 7
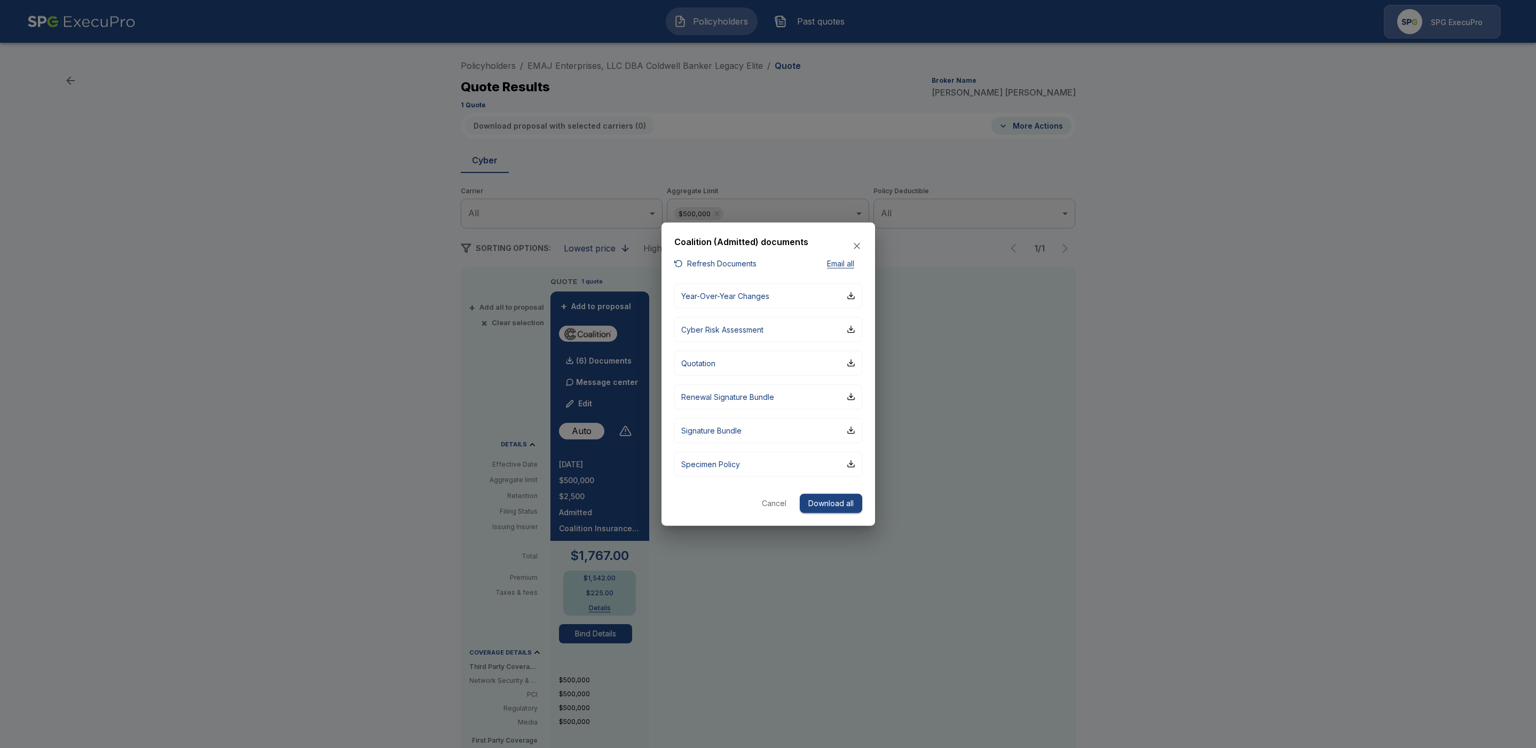
click at [823, 506] on button "Download all" at bounding box center [831, 503] width 62 height 20
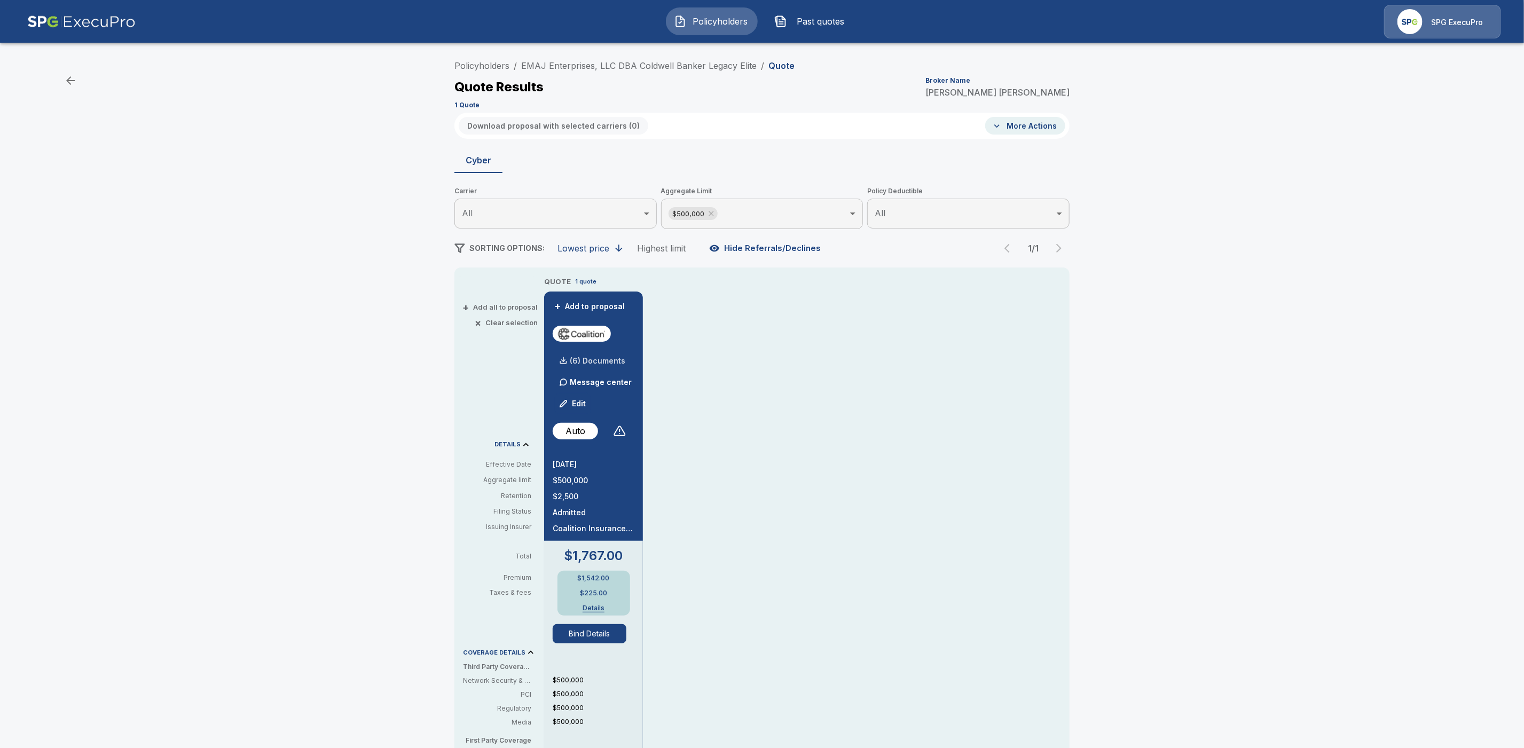
click at [625, 353] on div "(6) Documents" at bounding box center [589, 360] width 73 height 21
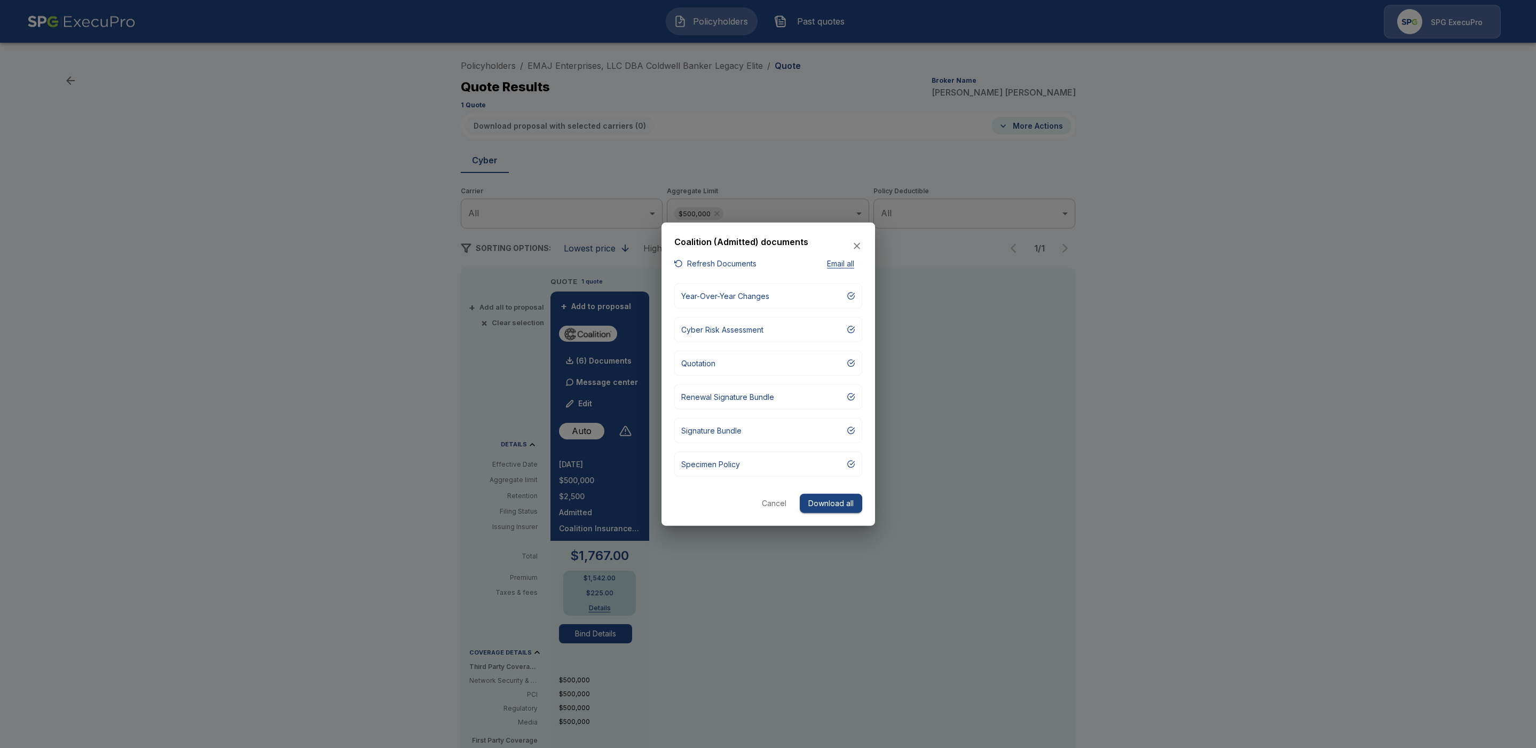
click at [721, 264] on button "Refresh Documents" at bounding box center [715, 263] width 82 height 13
click at [834, 502] on button "Download all" at bounding box center [831, 503] width 62 height 20
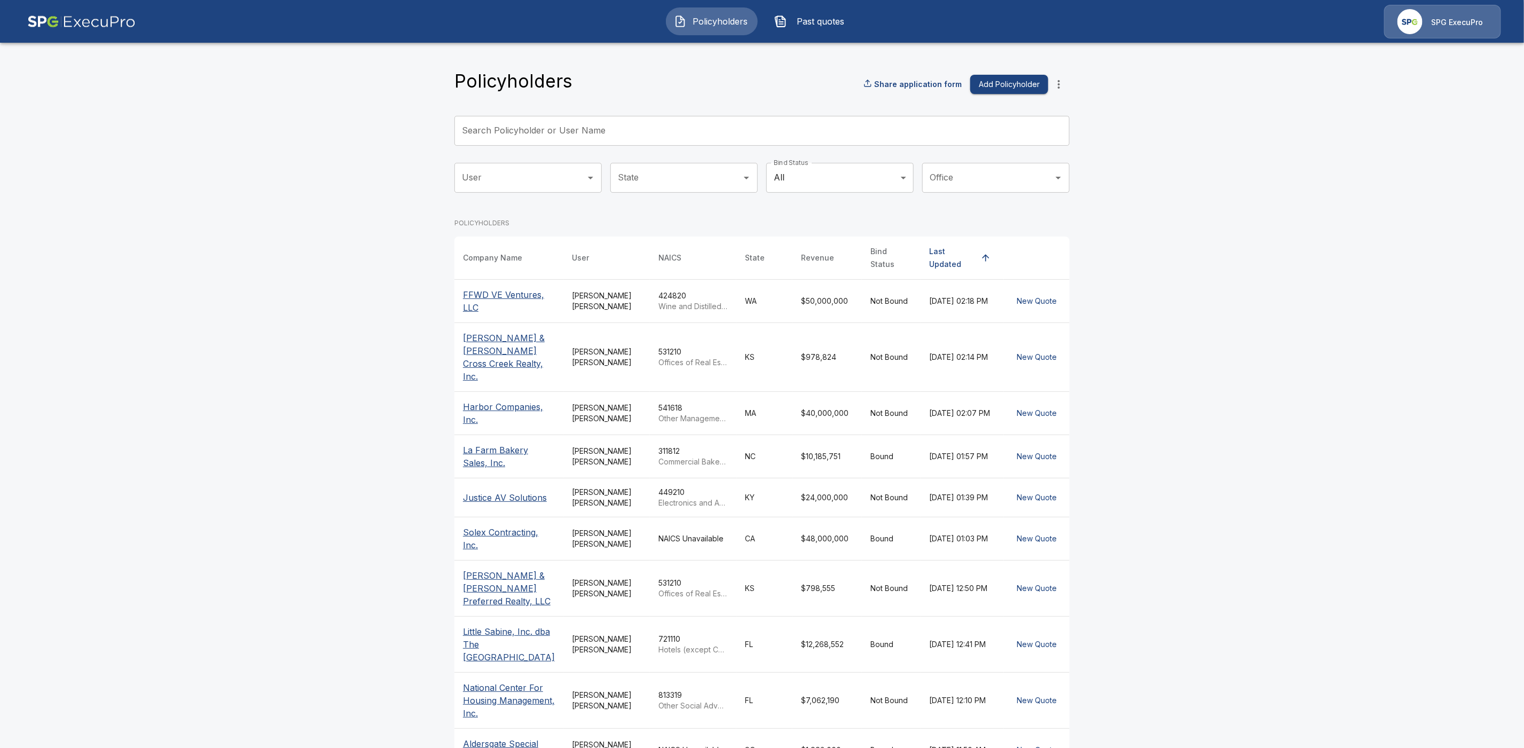
click at [571, 128] on input "Search Policyholder or User Name" at bounding box center [755, 131] width 603 height 30
paste input "**********"
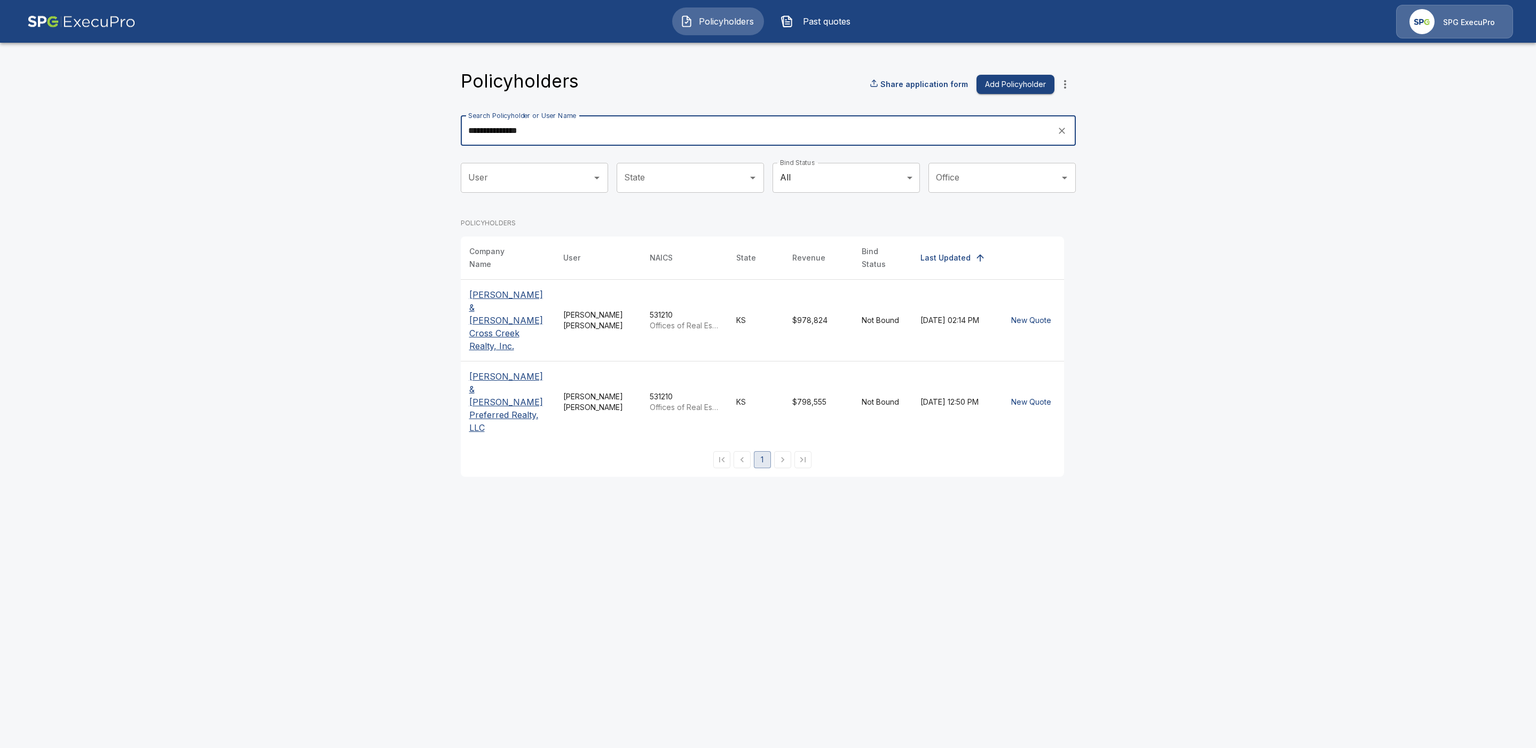
type input "**********"
click at [502, 303] on p "[PERSON_NAME] & [PERSON_NAME] Cross Creek Realty, Inc." at bounding box center [507, 320] width 77 height 64
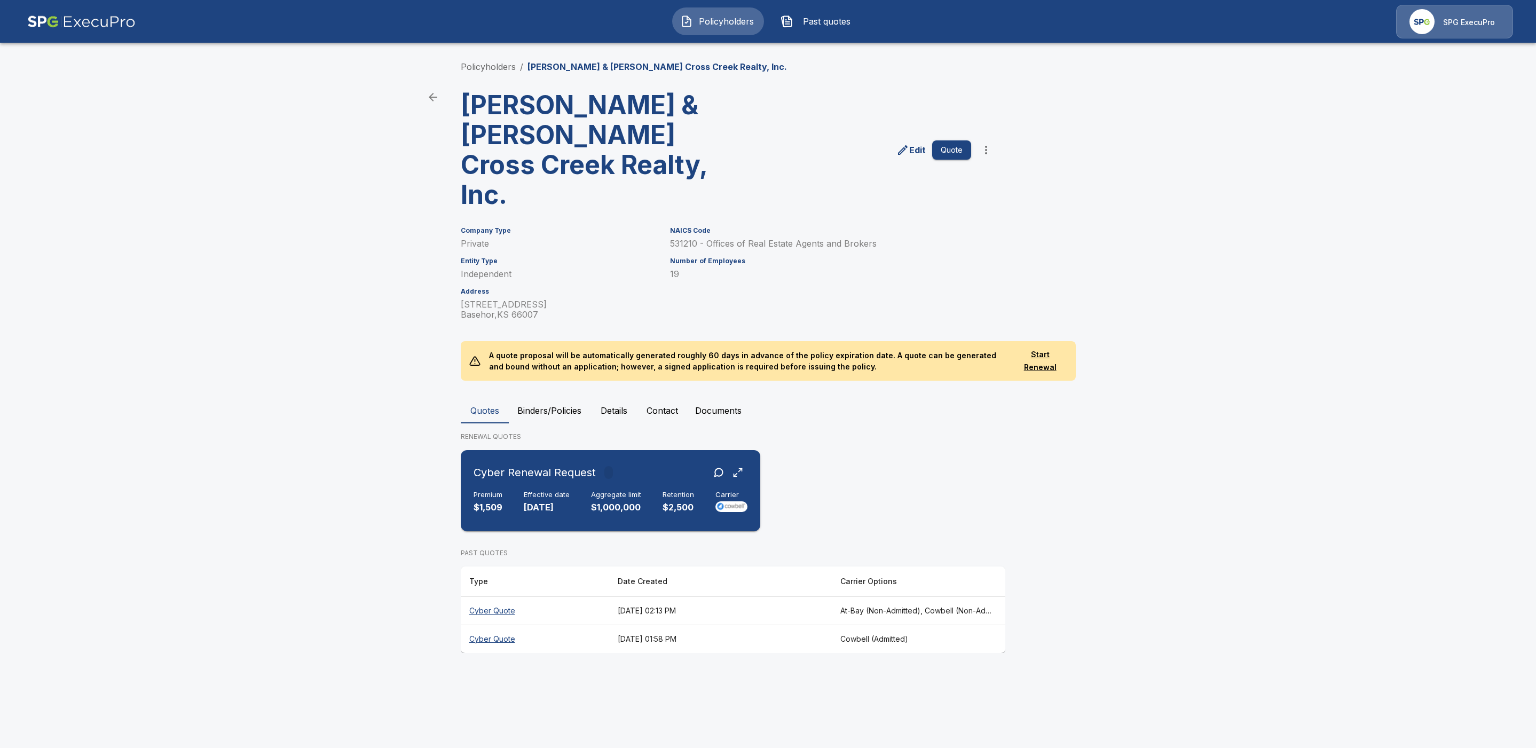
click at [608, 491] on h6 "Aggregate limit" at bounding box center [616, 495] width 50 height 9
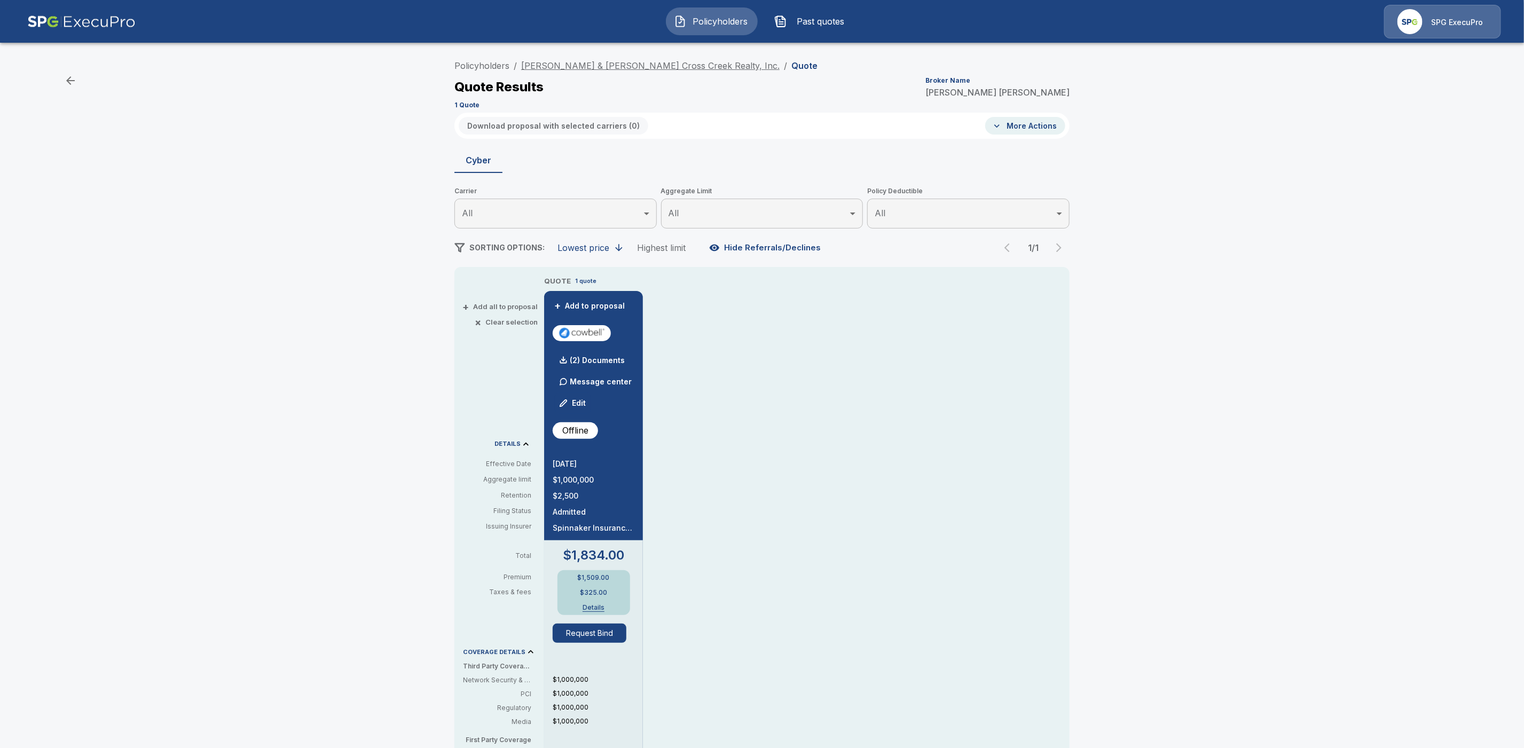
click at [590, 63] on link "[PERSON_NAME] & [PERSON_NAME] Cross Creek Realty, Inc." at bounding box center [650, 65] width 258 height 11
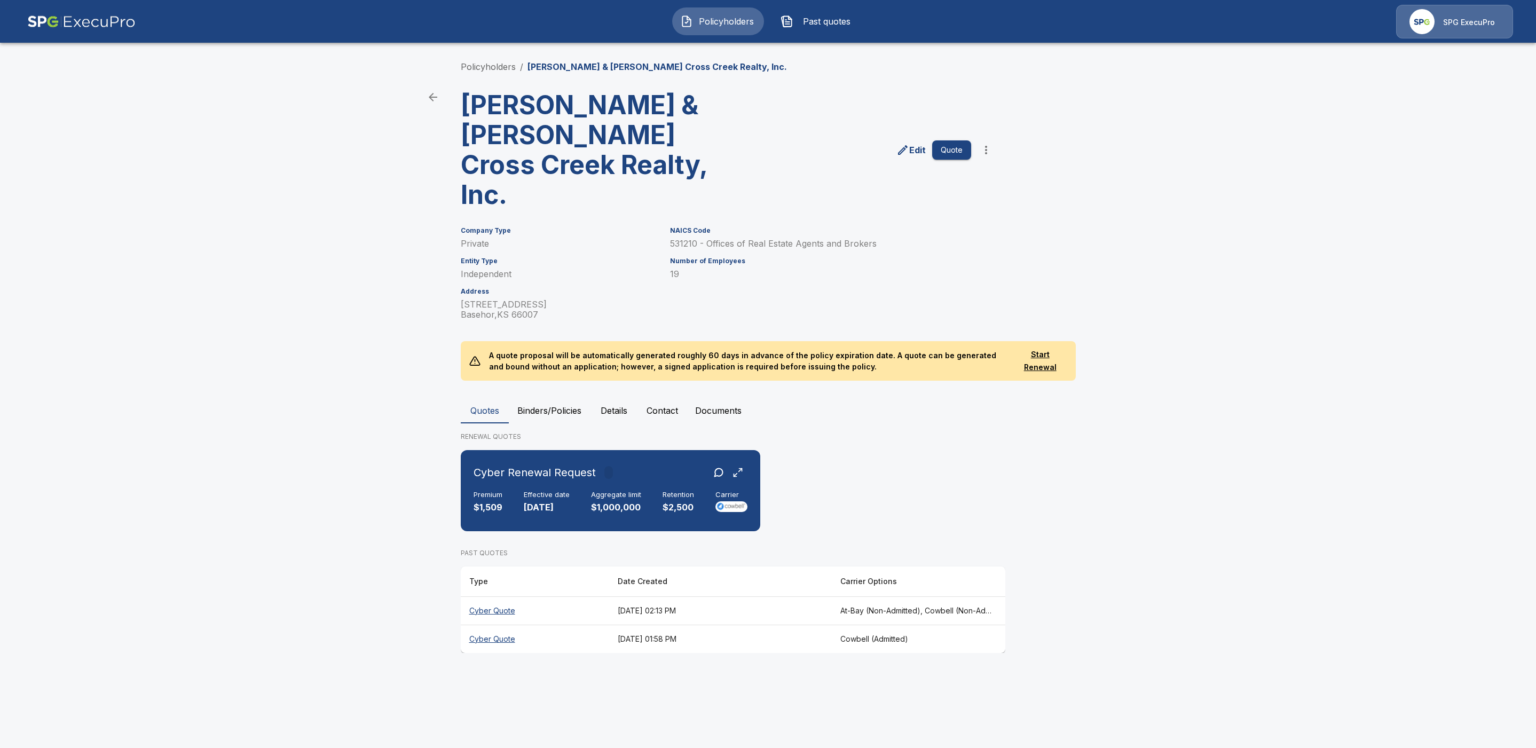
click at [497, 596] on th "Cyber Quote" at bounding box center [535, 610] width 148 height 28
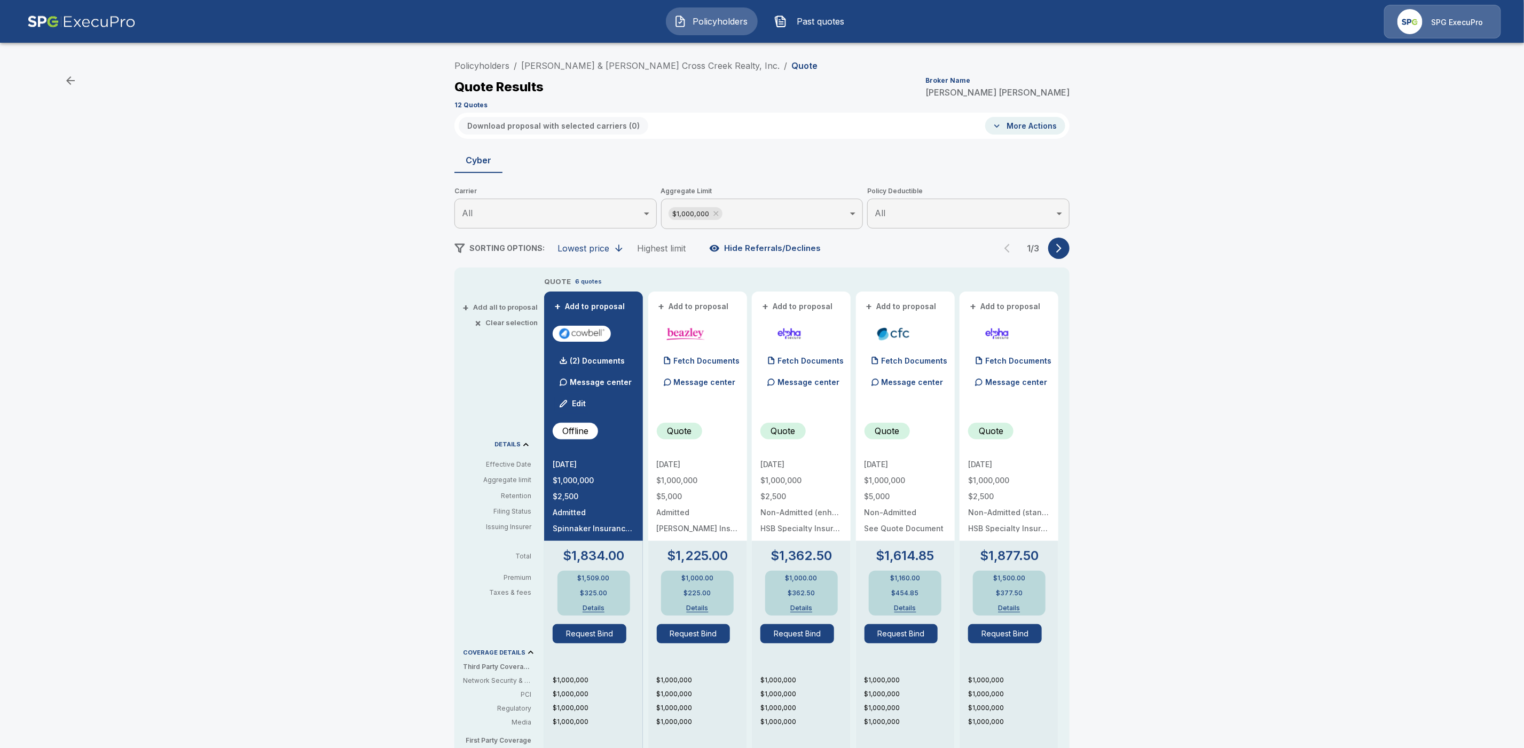
click at [1064, 244] on icon "button" at bounding box center [1058, 248] width 11 height 11
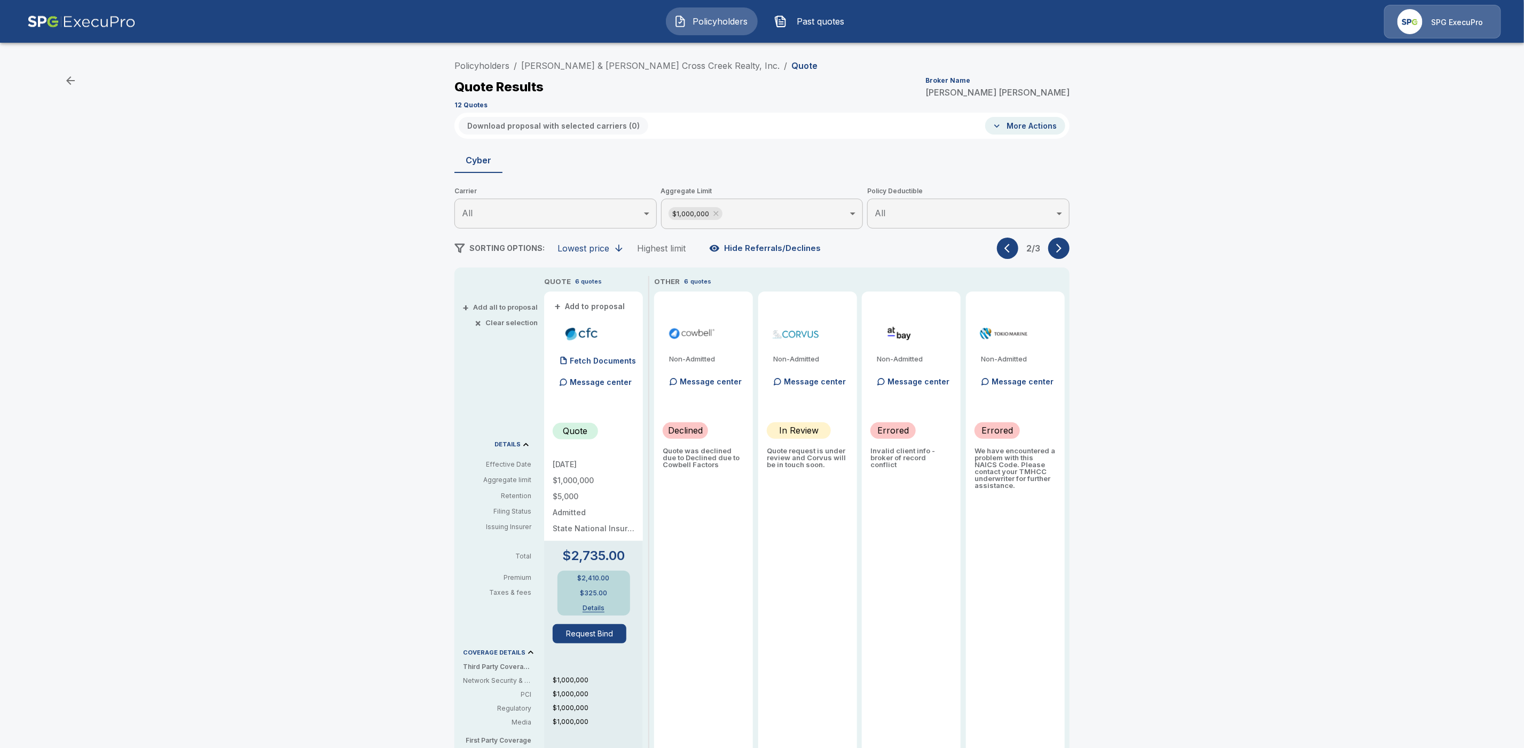
click at [1064, 244] on icon "button" at bounding box center [1058, 248] width 11 height 11
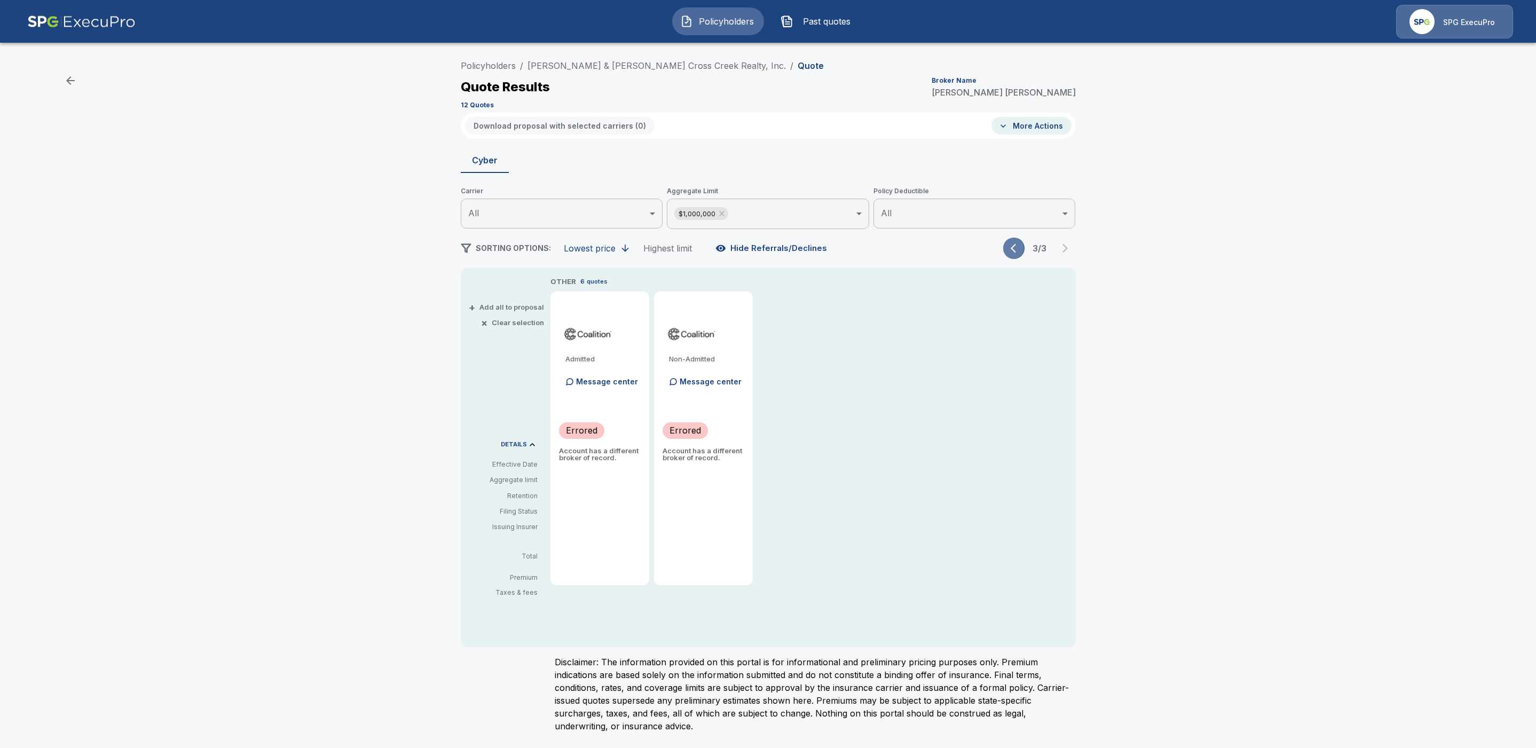
click at [1007, 249] on button "button" at bounding box center [1013, 248] width 21 height 21
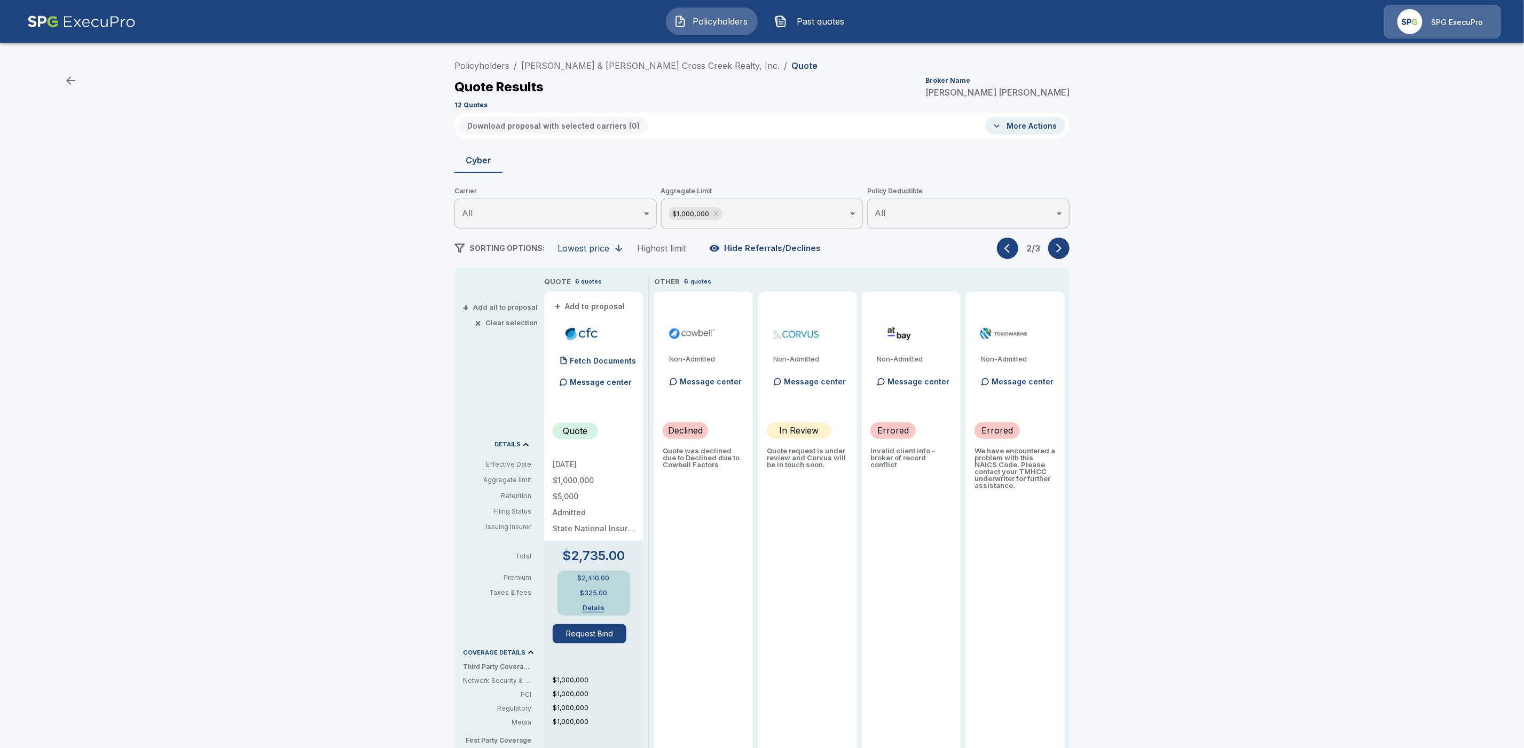
click at [1064, 245] on icon "button" at bounding box center [1058, 248] width 11 height 11
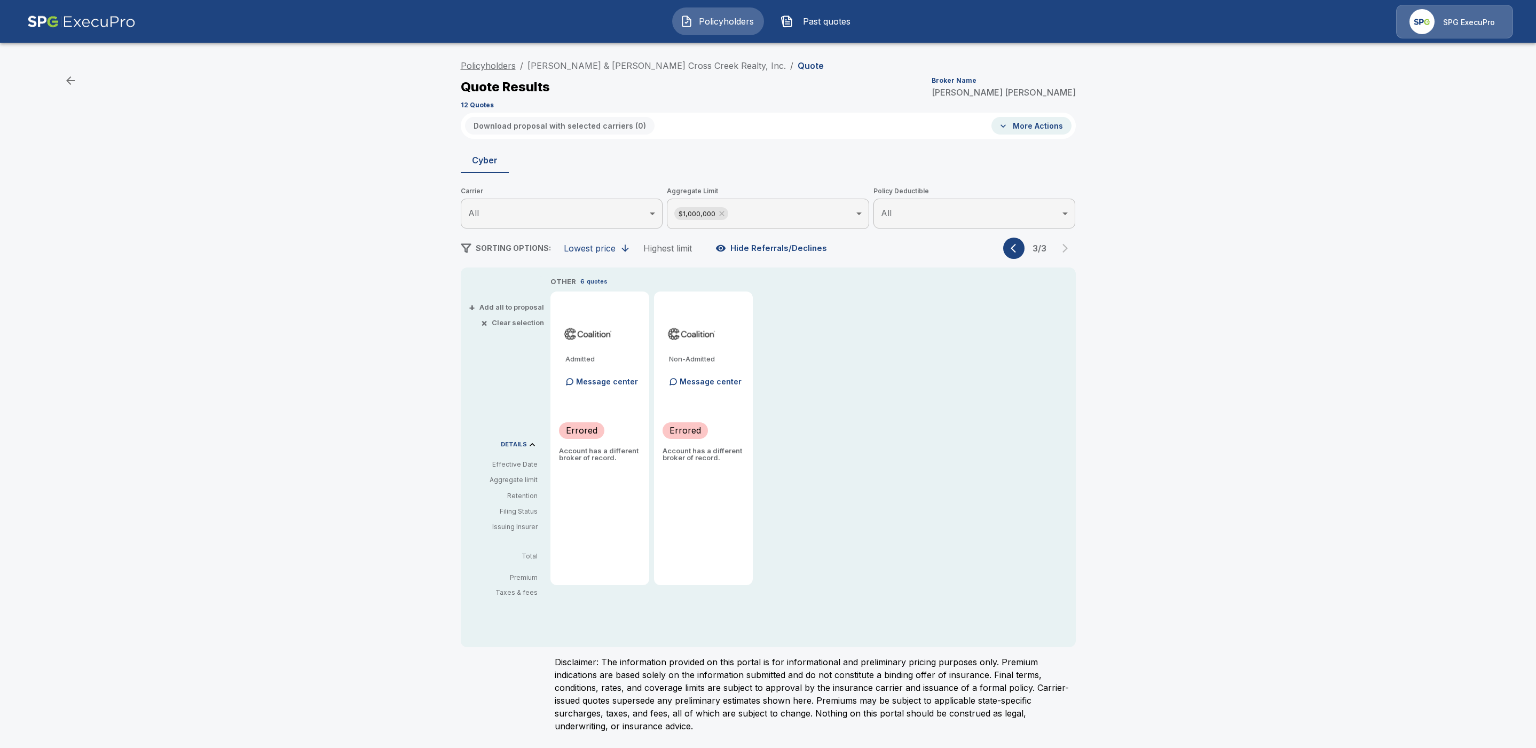
click at [493, 66] on link "Policyholders" at bounding box center [488, 65] width 55 height 11
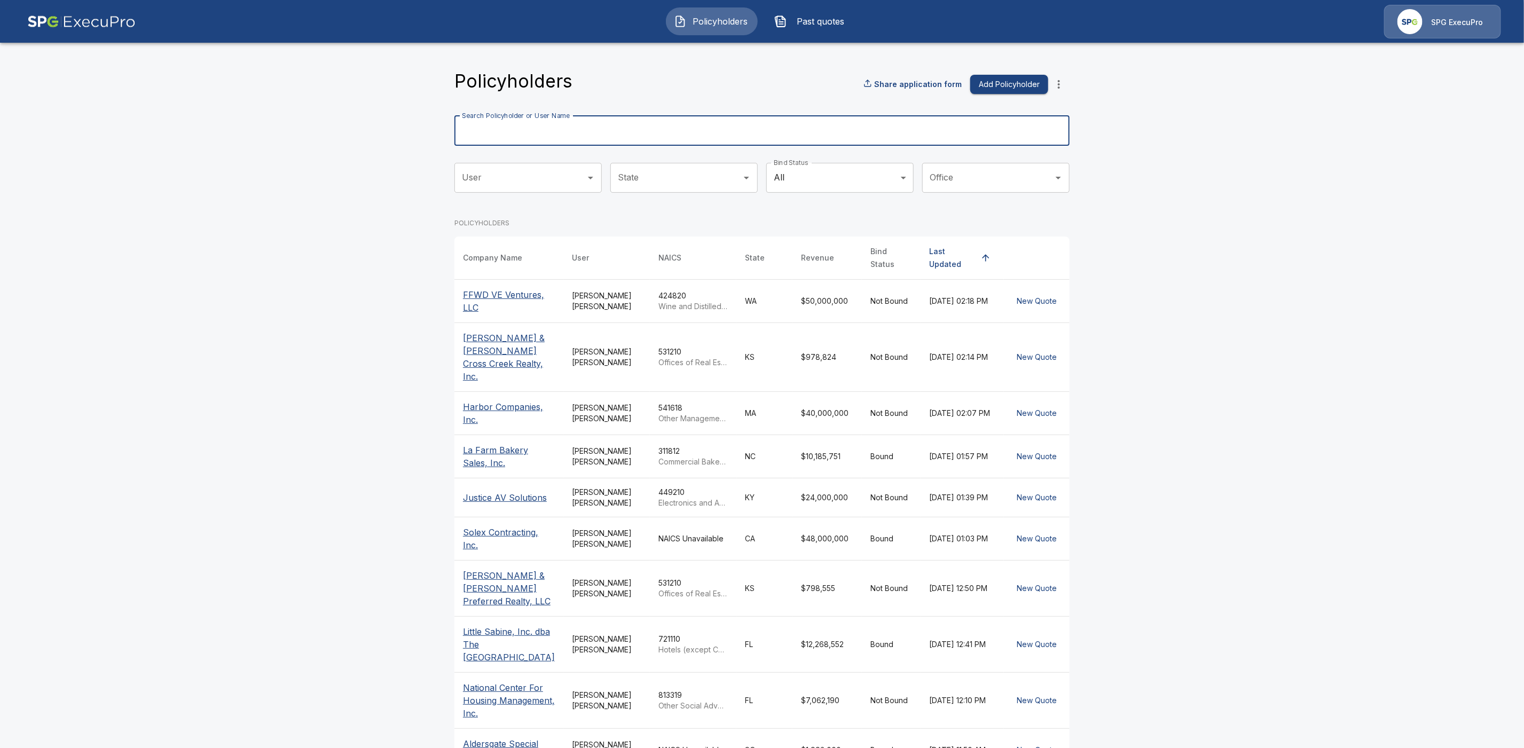
click at [490, 132] on input "Search Policyholder or User Name" at bounding box center [755, 131] width 603 height 30
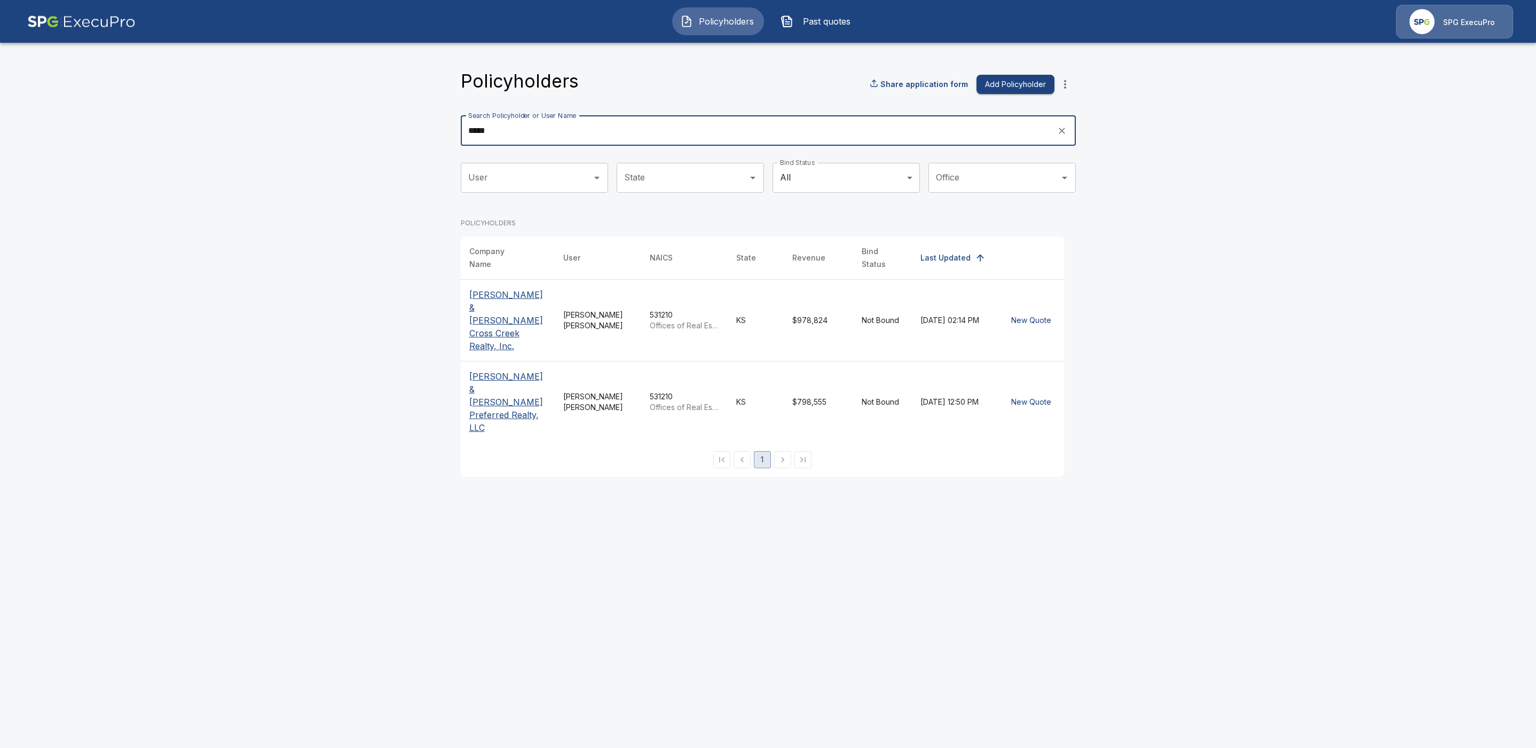
type input "*****"
click at [504, 370] on p "[PERSON_NAME] & [PERSON_NAME] Preferred Realty, LLC" at bounding box center [507, 402] width 77 height 64
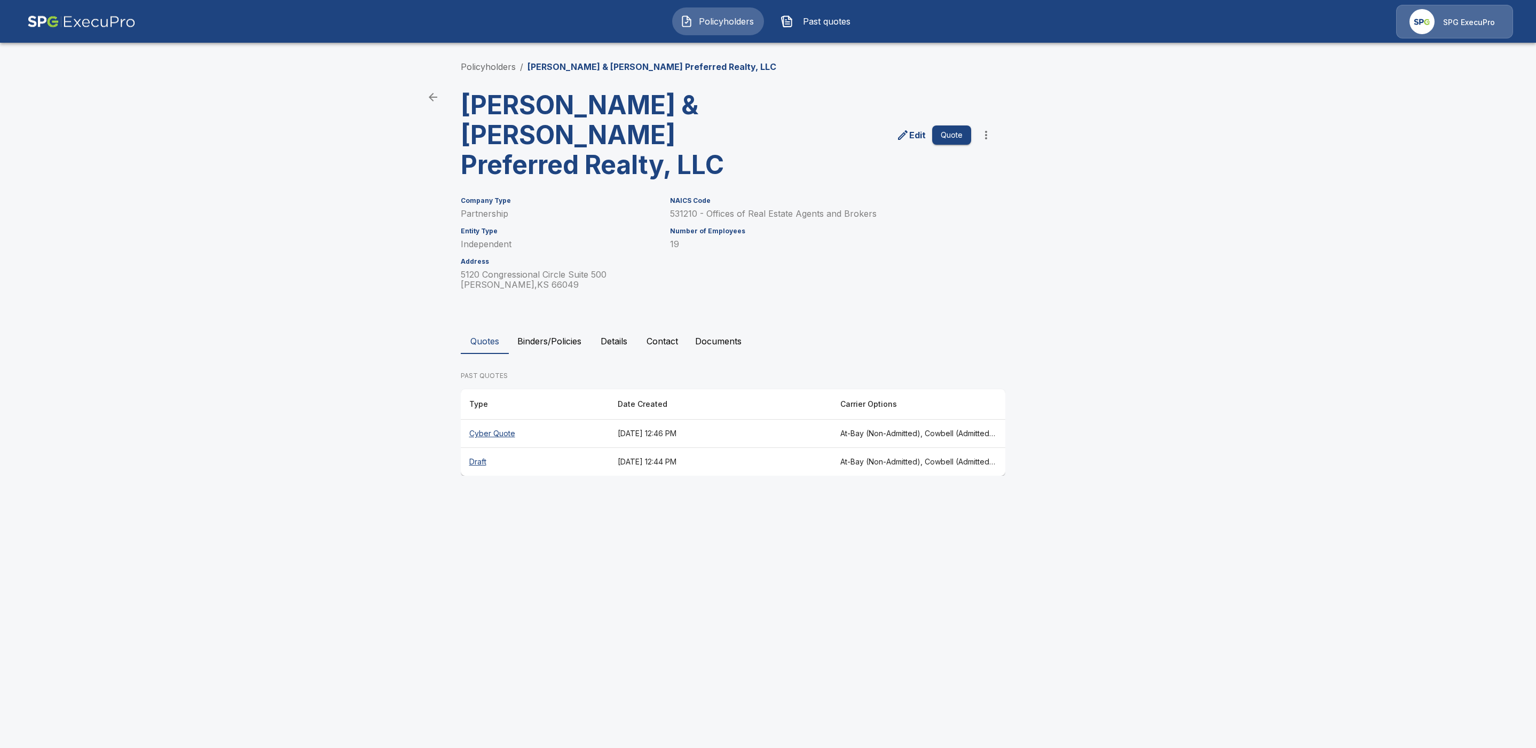
click at [492, 431] on th "Cyber Quote" at bounding box center [535, 434] width 148 height 28
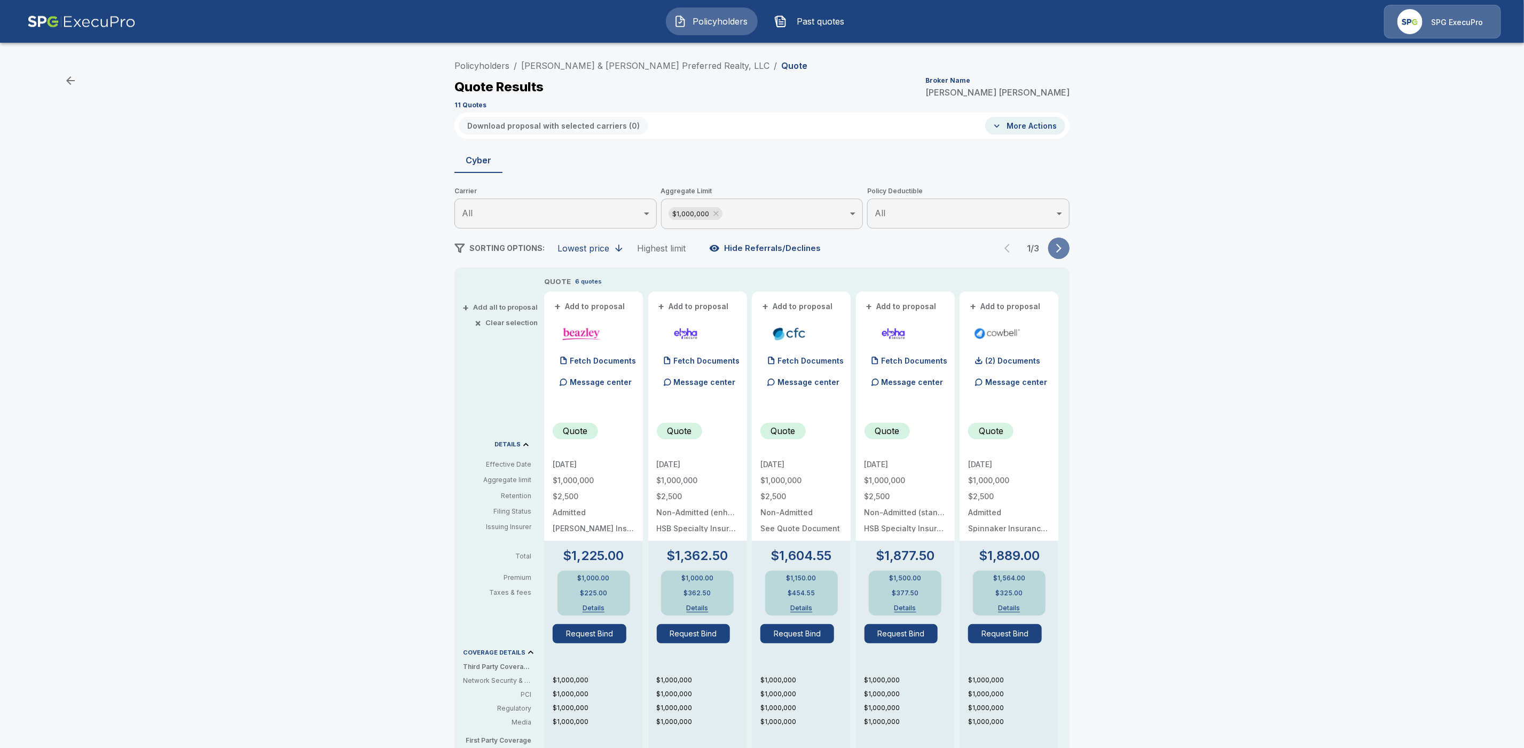
click at [1064, 246] on icon "button" at bounding box center [1058, 248] width 11 height 11
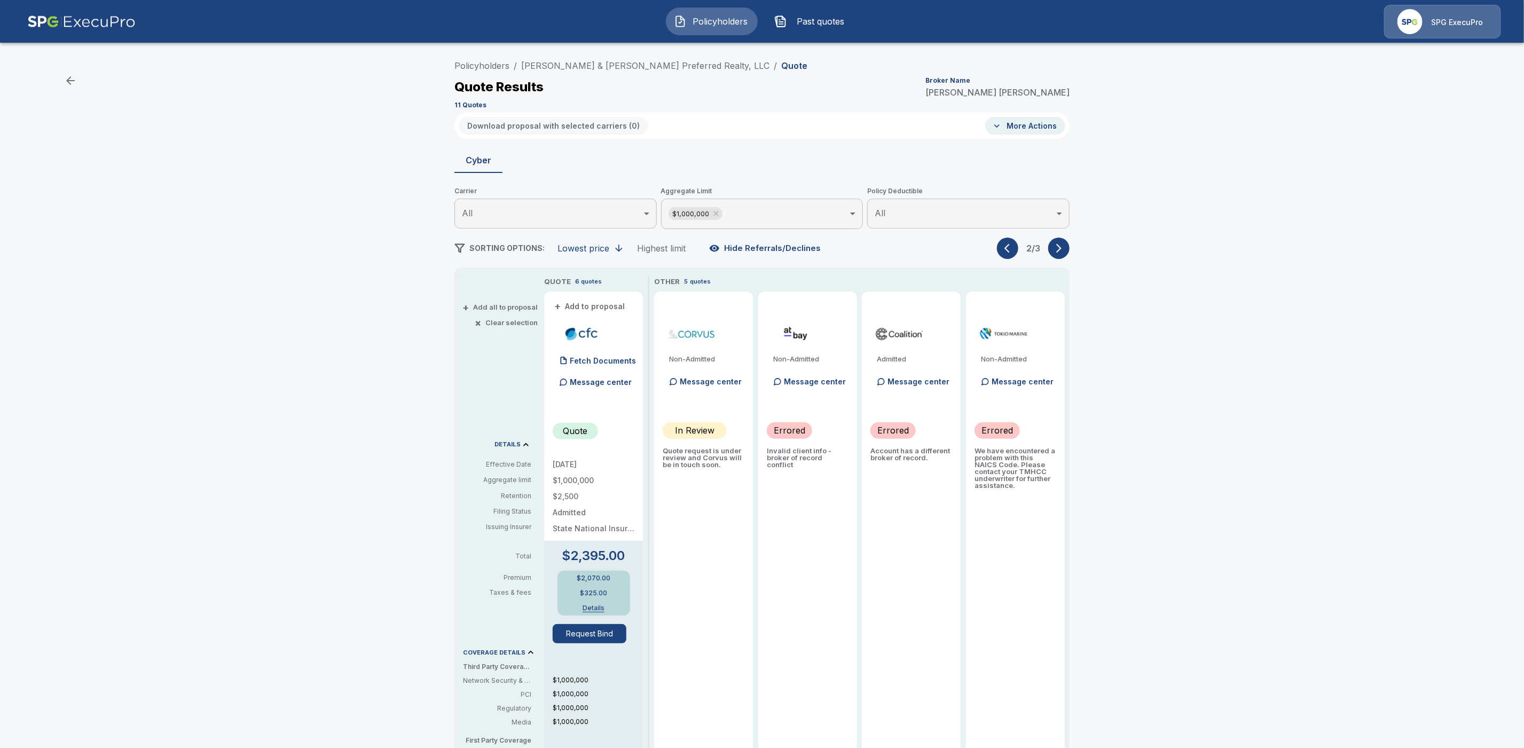
click at [1058, 246] on button "button" at bounding box center [1058, 248] width 21 height 21
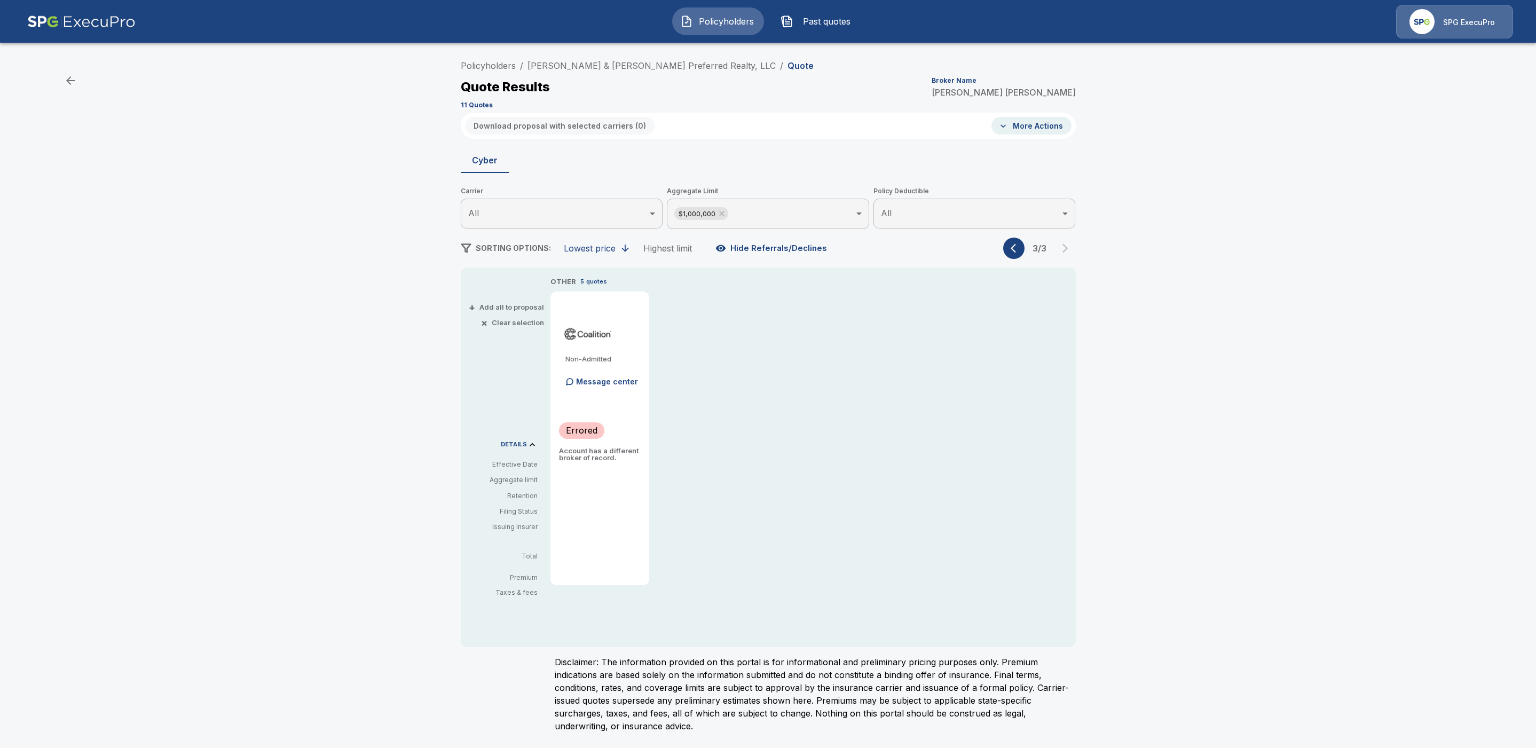
click at [1011, 248] on icon "button" at bounding box center [1016, 248] width 11 height 11
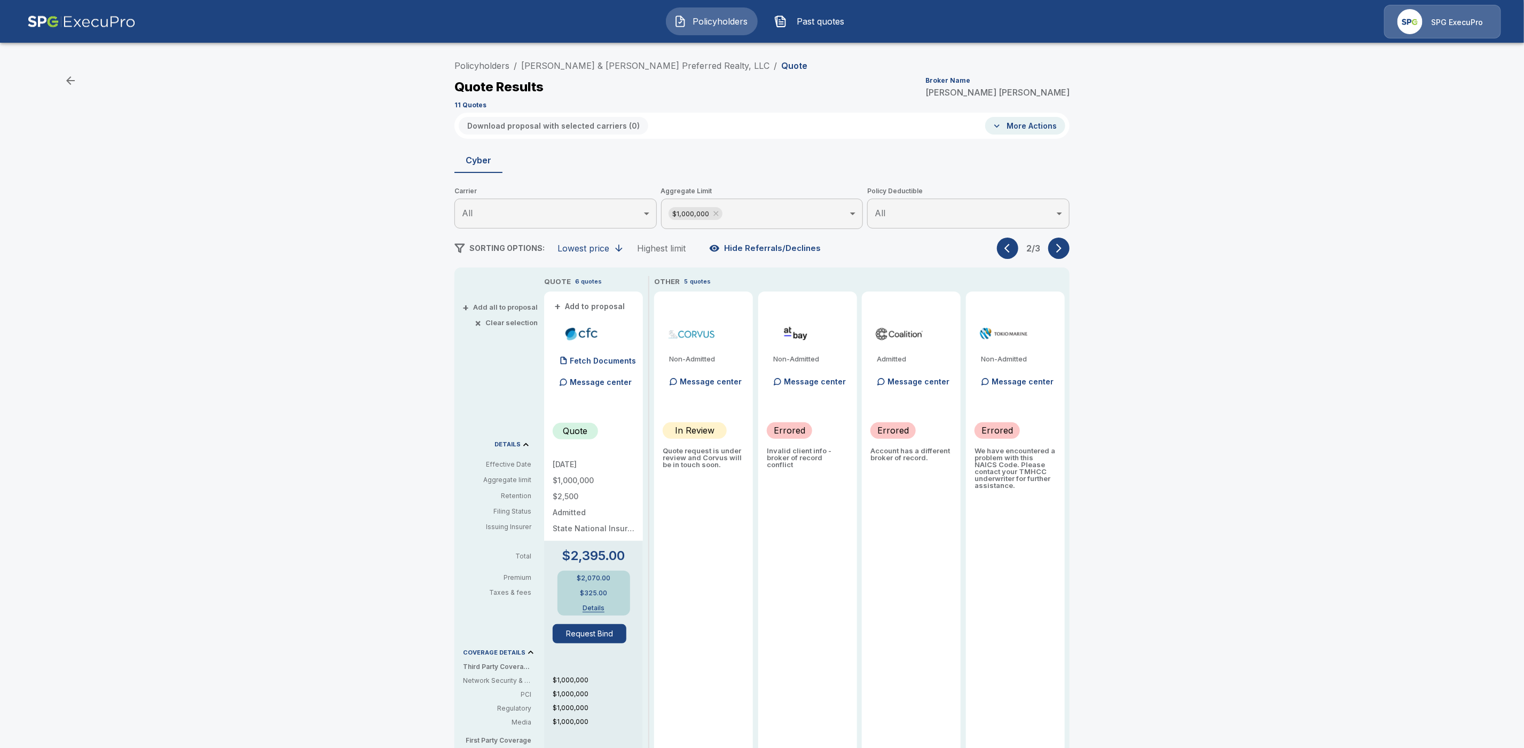
drag, startPoint x: 685, startPoint y: 62, endPoint x: 502, endPoint y: 59, distance: 183.7
click at [502, 59] on ol "Policyholders / [PERSON_NAME] & [PERSON_NAME] Preferred Realty, LLC / Quote" at bounding box center [630, 65] width 353 height 13
drag, startPoint x: 683, startPoint y: 62, endPoint x: 539, endPoint y: 59, distance: 144.2
click at [539, 59] on ol "Policyholders / Reece & Nichols Preferred Realty, LLC / Quote" at bounding box center [630, 65] width 353 height 13
copy ol "Reece & Nichols Preferred Realty, LLC /"
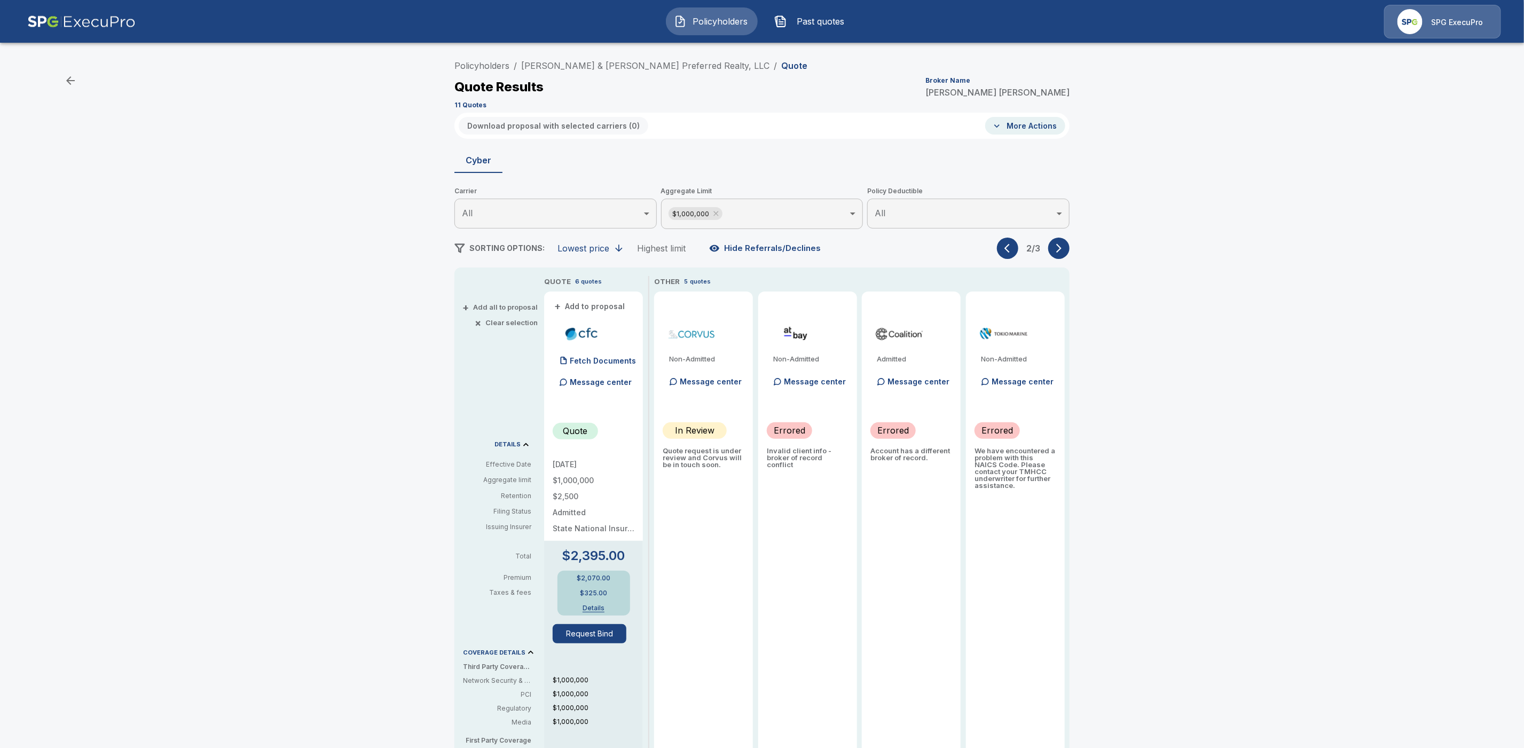
click at [750, 77] on div "Quote Results Broker Name Tricia Dietz" at bounding box center [761, 86] width 615 height 19
click at [1069, 245] on button "button" at bounding box center [1058, 248] width 21 height 21
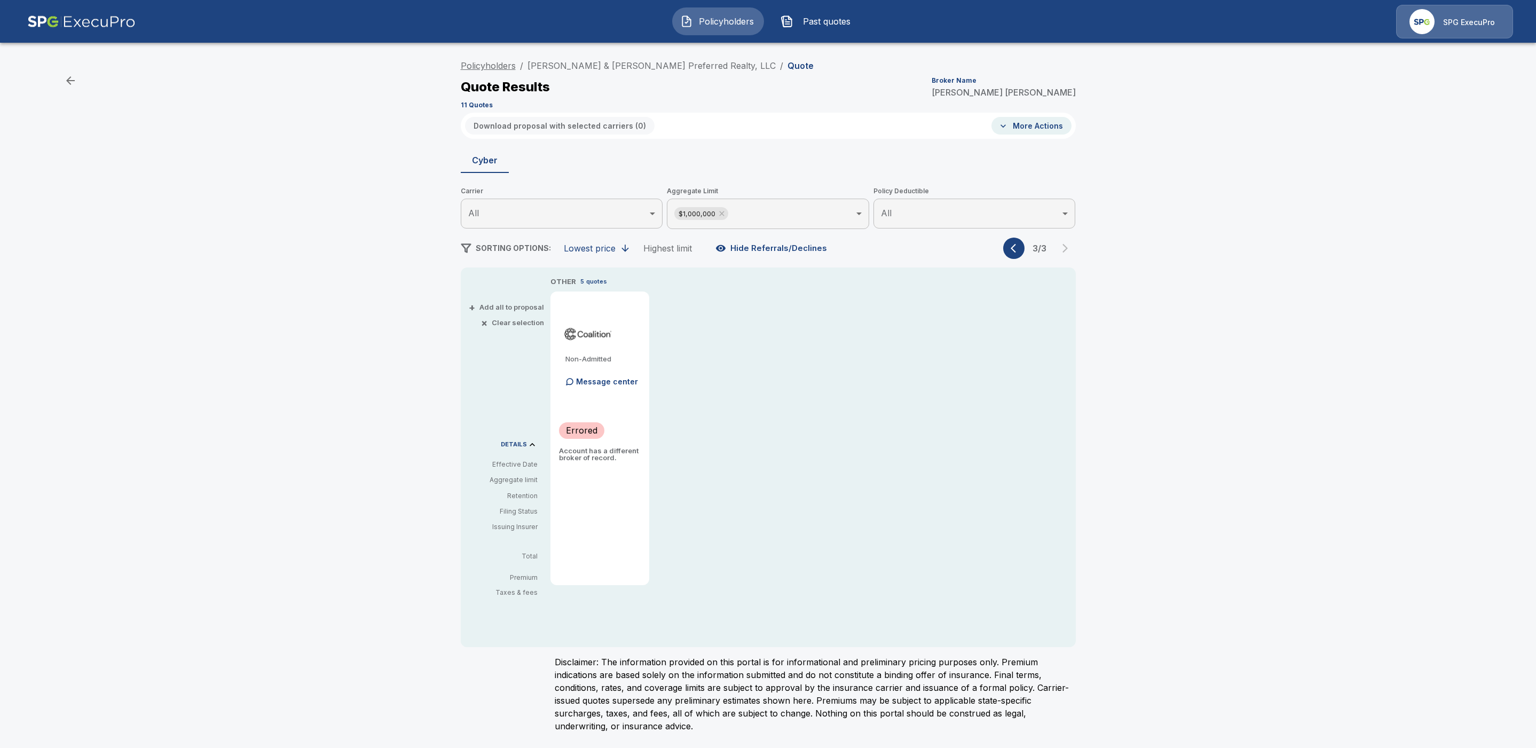
click at [503, 68] on link "Policyholders" at bounding box center [488, 65] width 55 height 11
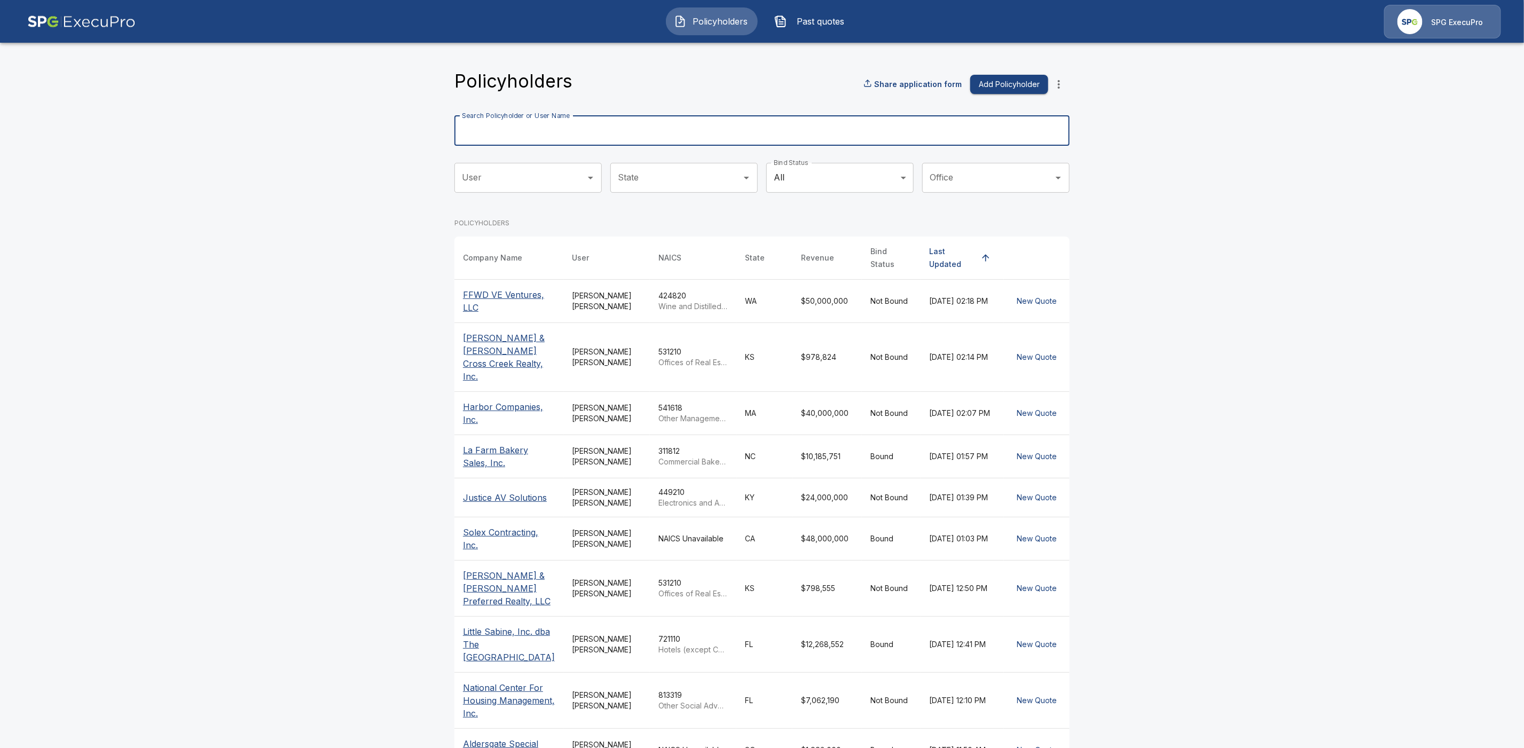
click at [548, 137] on input "Search Policyholder or User Name" at bounding box center [755, 131] width 603 height 30
paste input "**********"
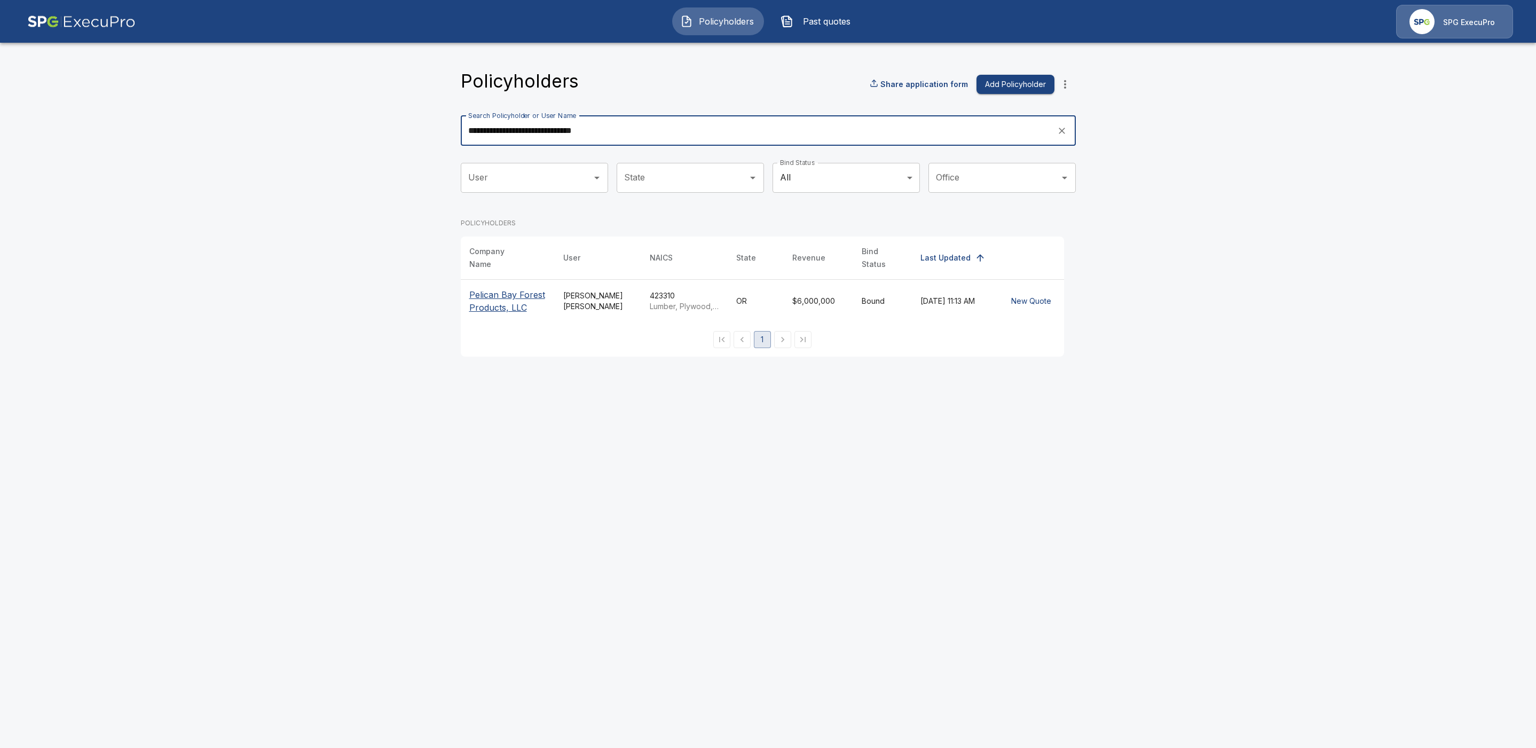
type input "**********"
click at [500, 295] on p "Pelican Bay Forest Products, LLC" at bounding box center [507, 301] width 77 height 26
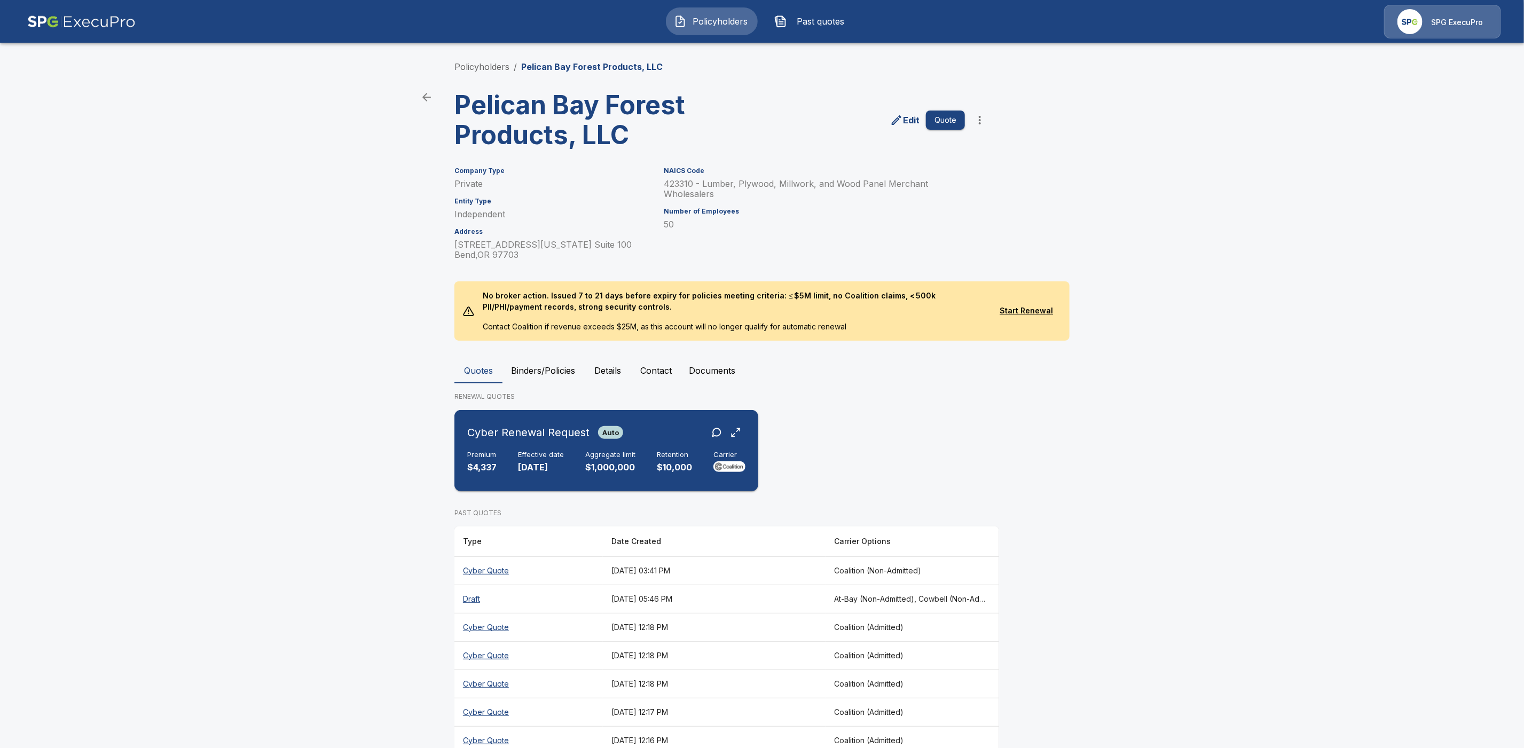
click at [661, 434] on div "Cyber Renewal Request Auto" at bounding box center [606, 432] width 278 height 19
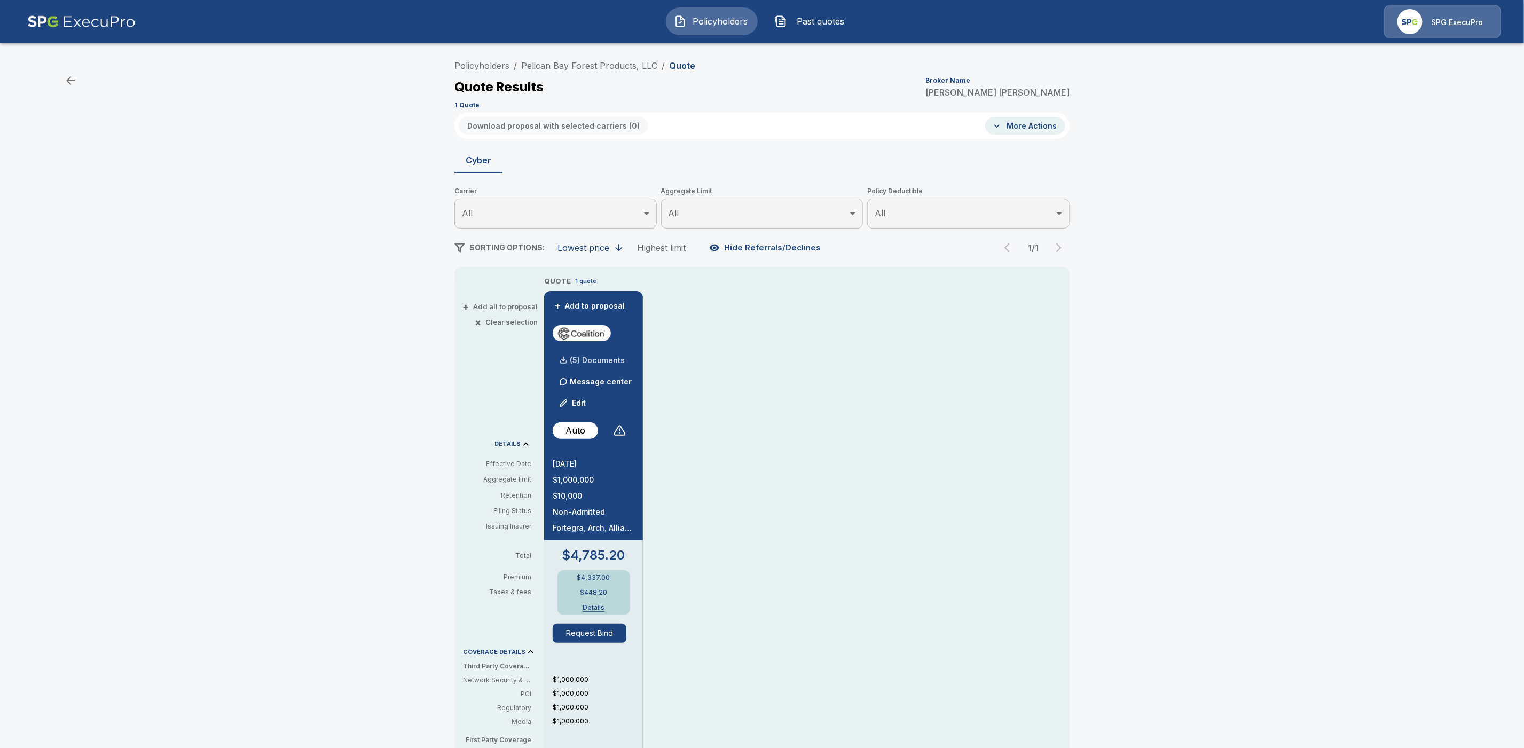
click at [612, 362] on p "(5) Documents" at bounding box center [597, 360] width 55 height 7
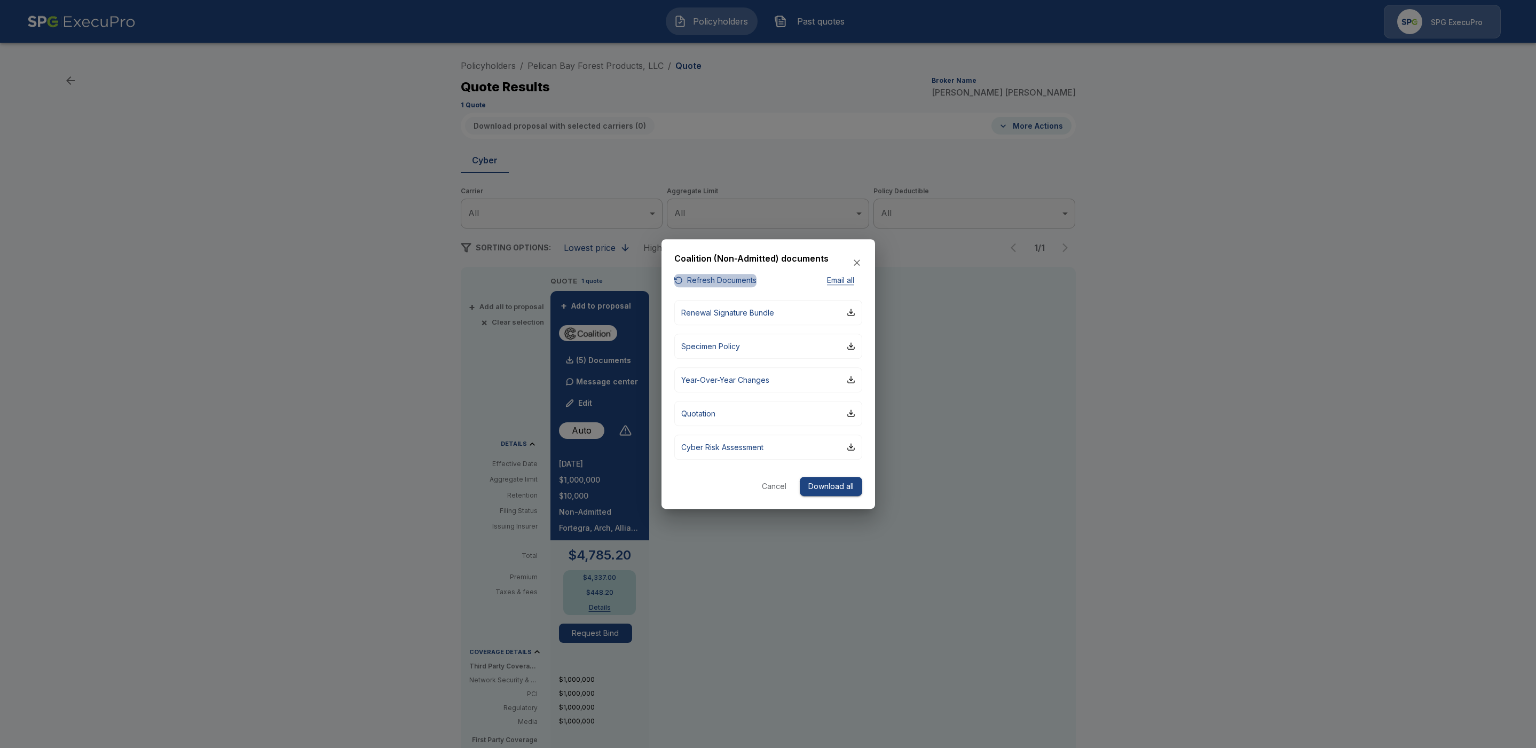
click at [734, 282] on button "Refresh Documents" at bounding box center [715, 280] width 82 height 13
drag, startPoint x: 822, startPoint y: 488, endPoint x: 856, endPoint y: 492, distance: 34.9
click at [822, 488] on button "Download all" at bounding box center [831, 487] width 62 height 20
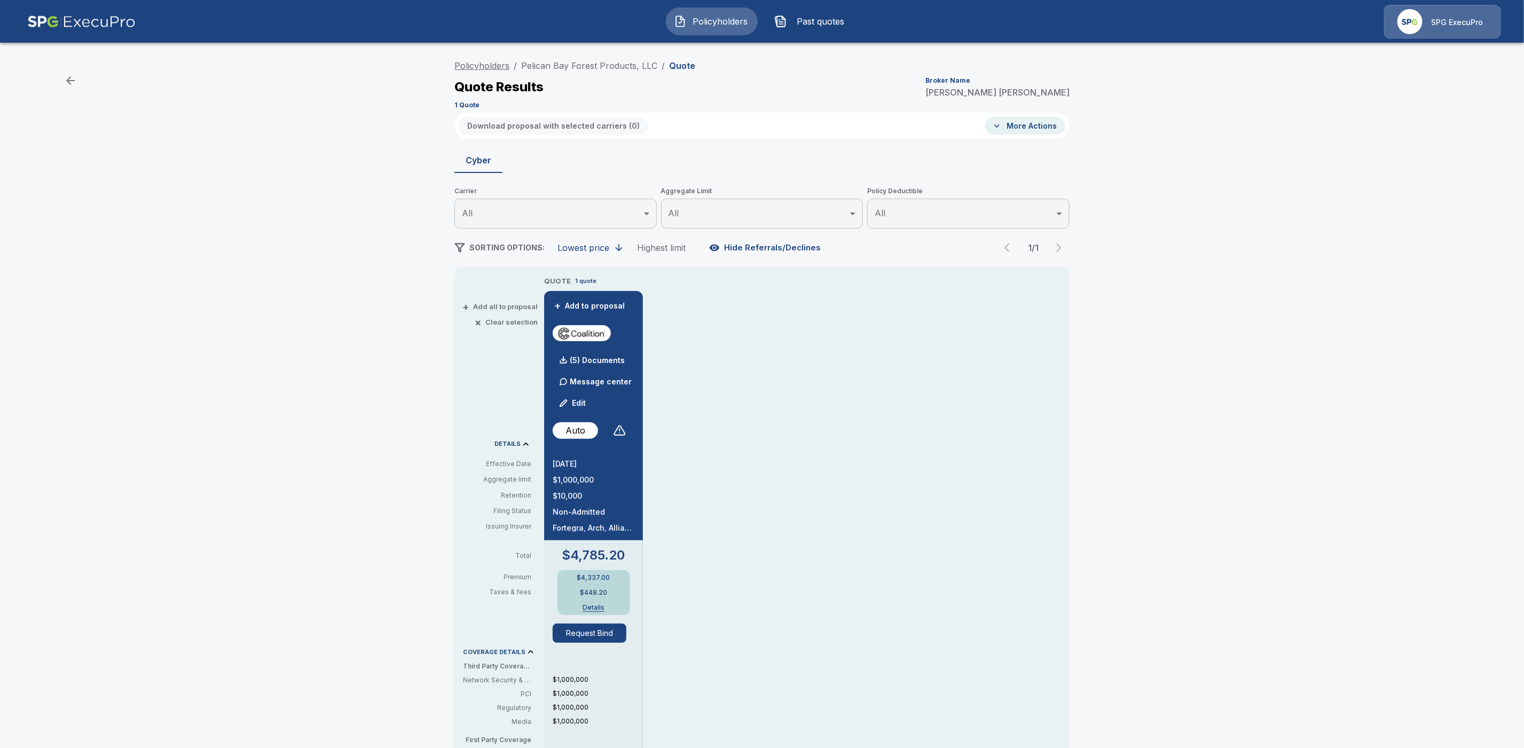
click at [490, 65] on link "Policyholders" at bounding box center [481, 65] width 55 height 11
click at [502, 66] on link "Policyholders" at bounding box center [481, 65] width 55 height 11
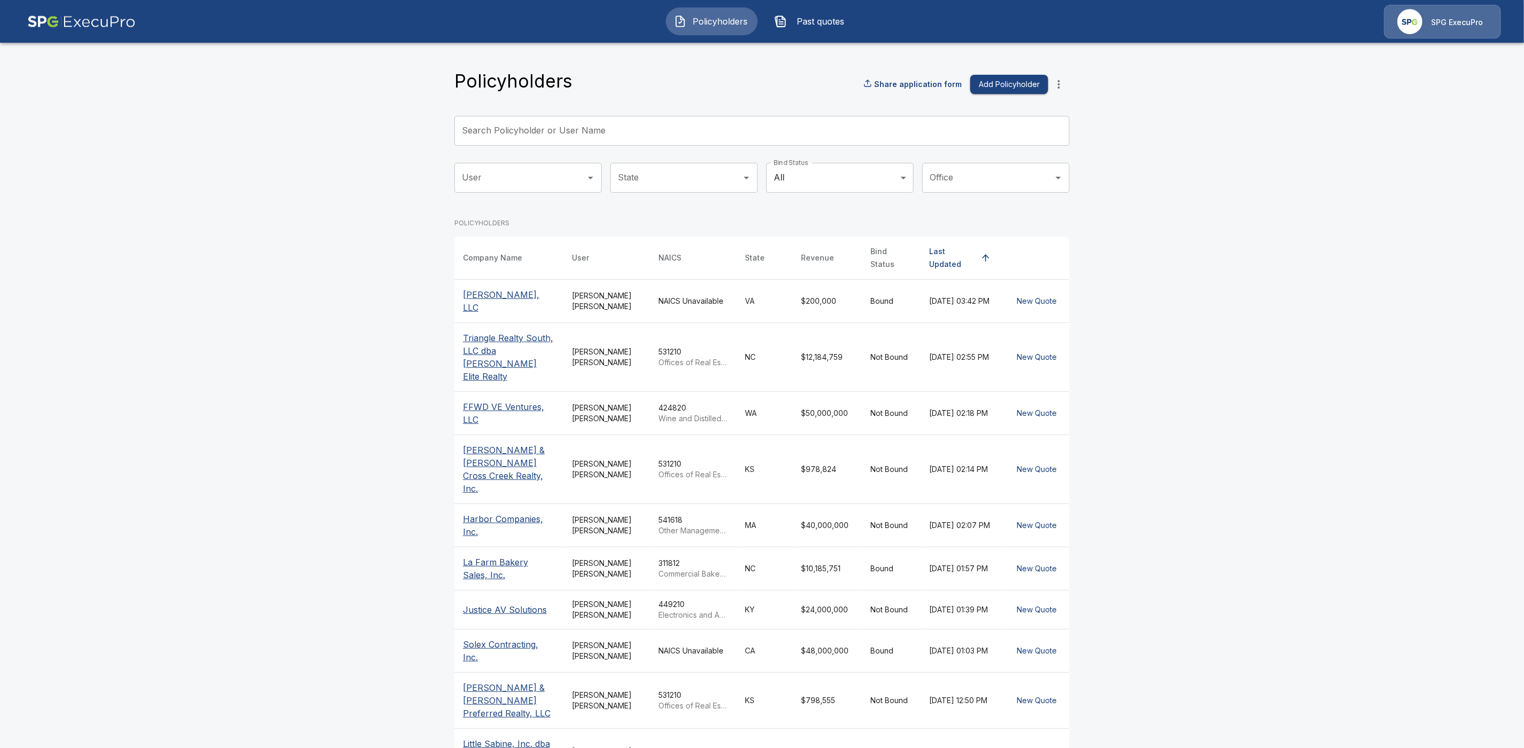
click at [495, 131] on input "Search Policyholder or User Name" at bounding box center [755, 131] width 603 height 30
paste input "**********"
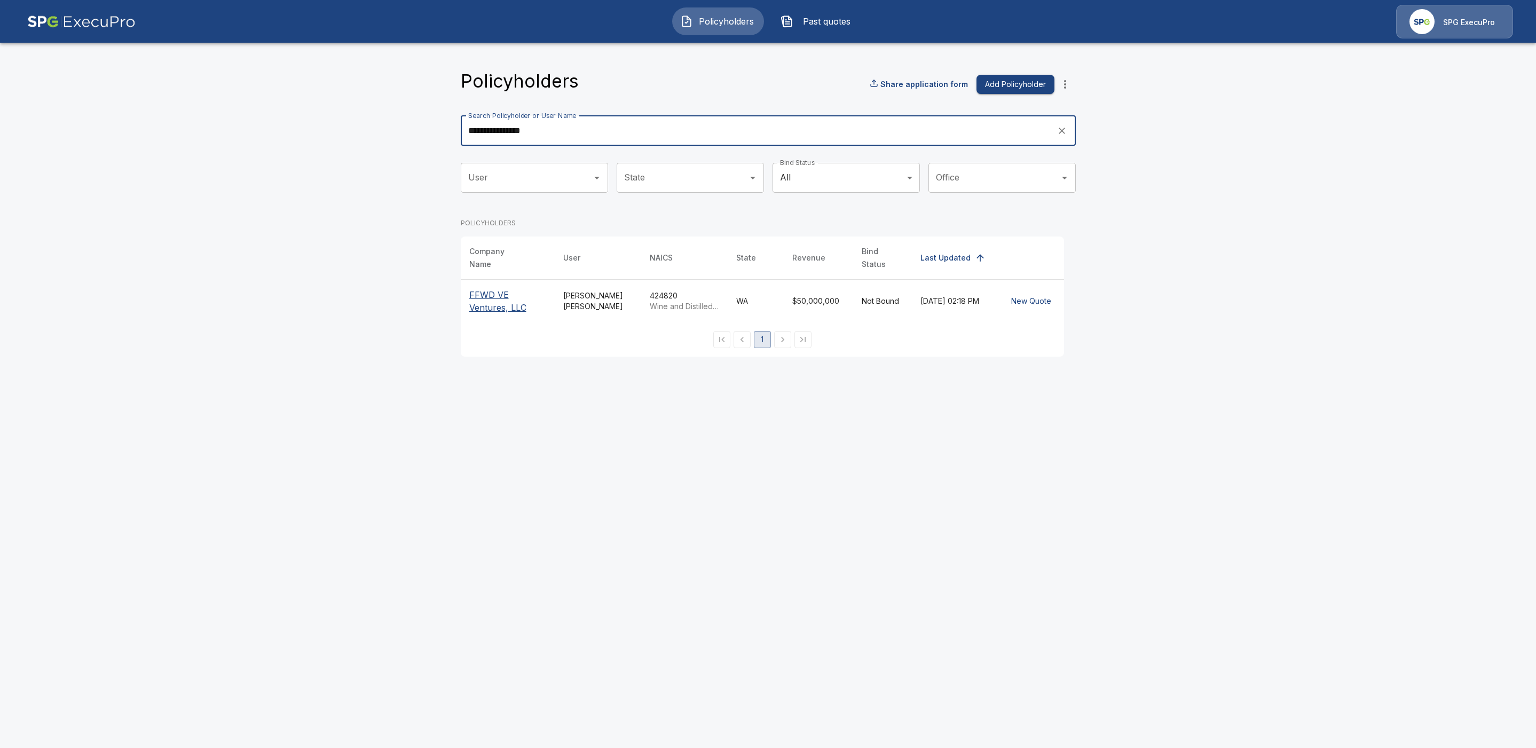
type input "**********"
click at [481, 293] on p "FFWD VE Ventures, LLC" at bounding box center [507, 301] width 77 height 26
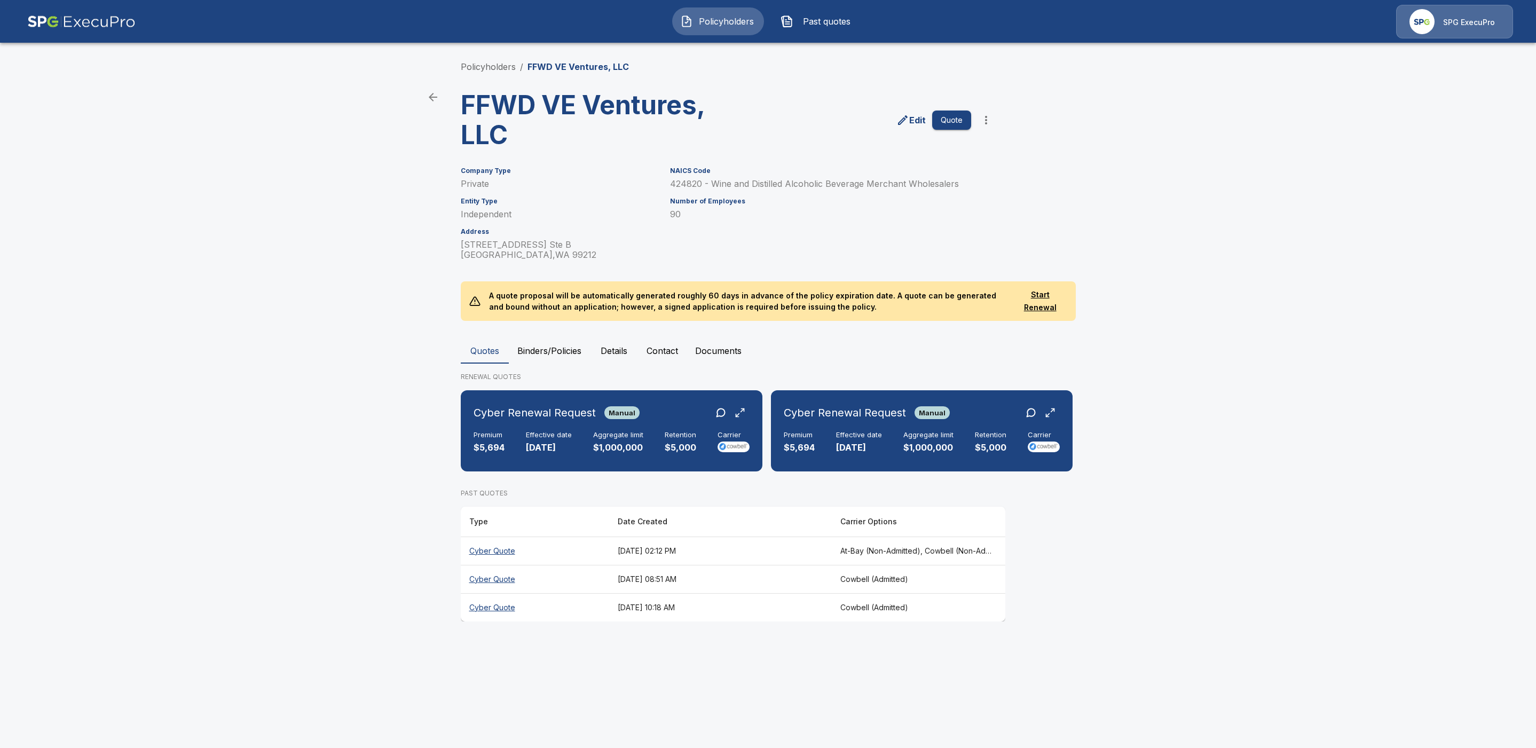
click at [616, 348] on button "Details" at bounding box center [614, 351] width 48 height 26
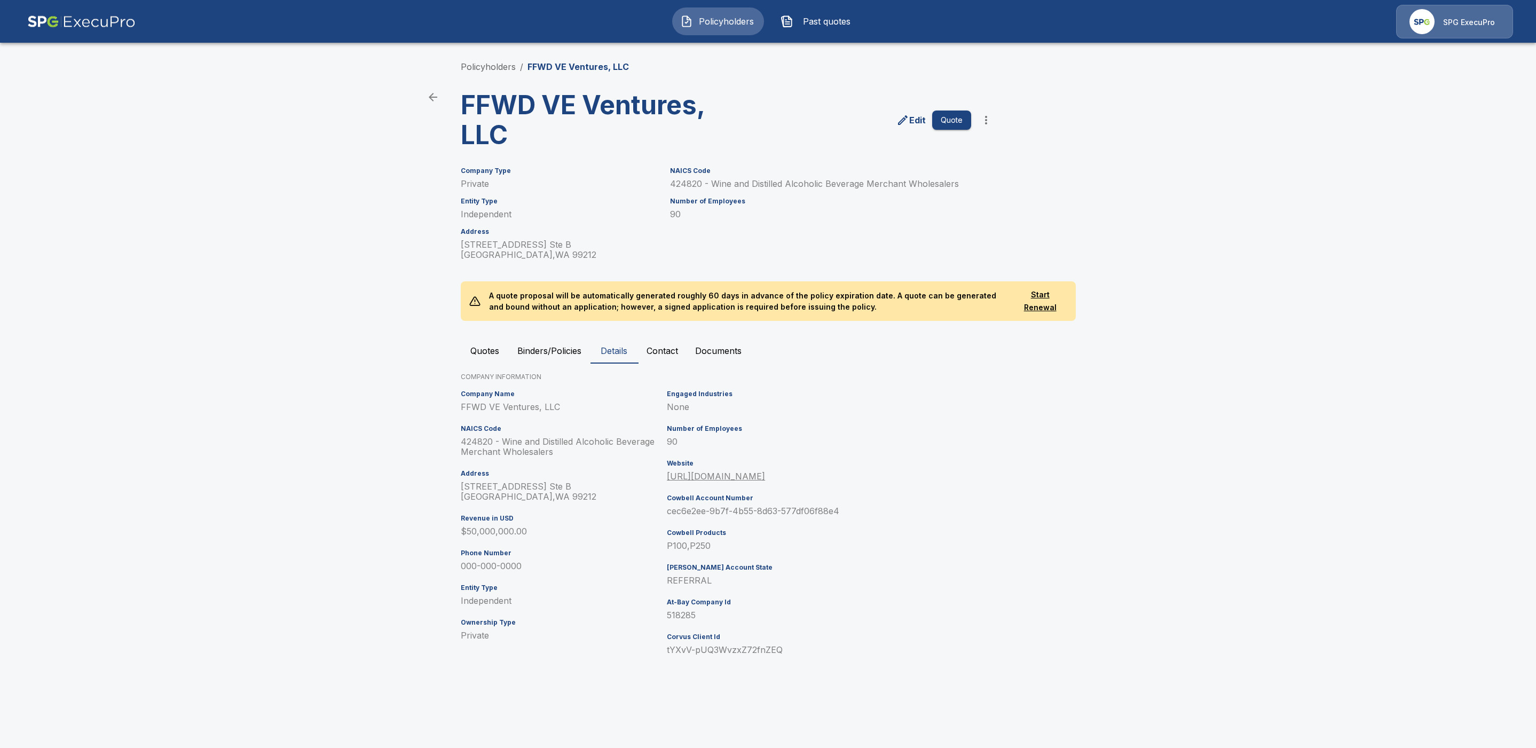
click at [491, 350] on button "Quotes" at bounding box center [485, 351] width 48 height 26
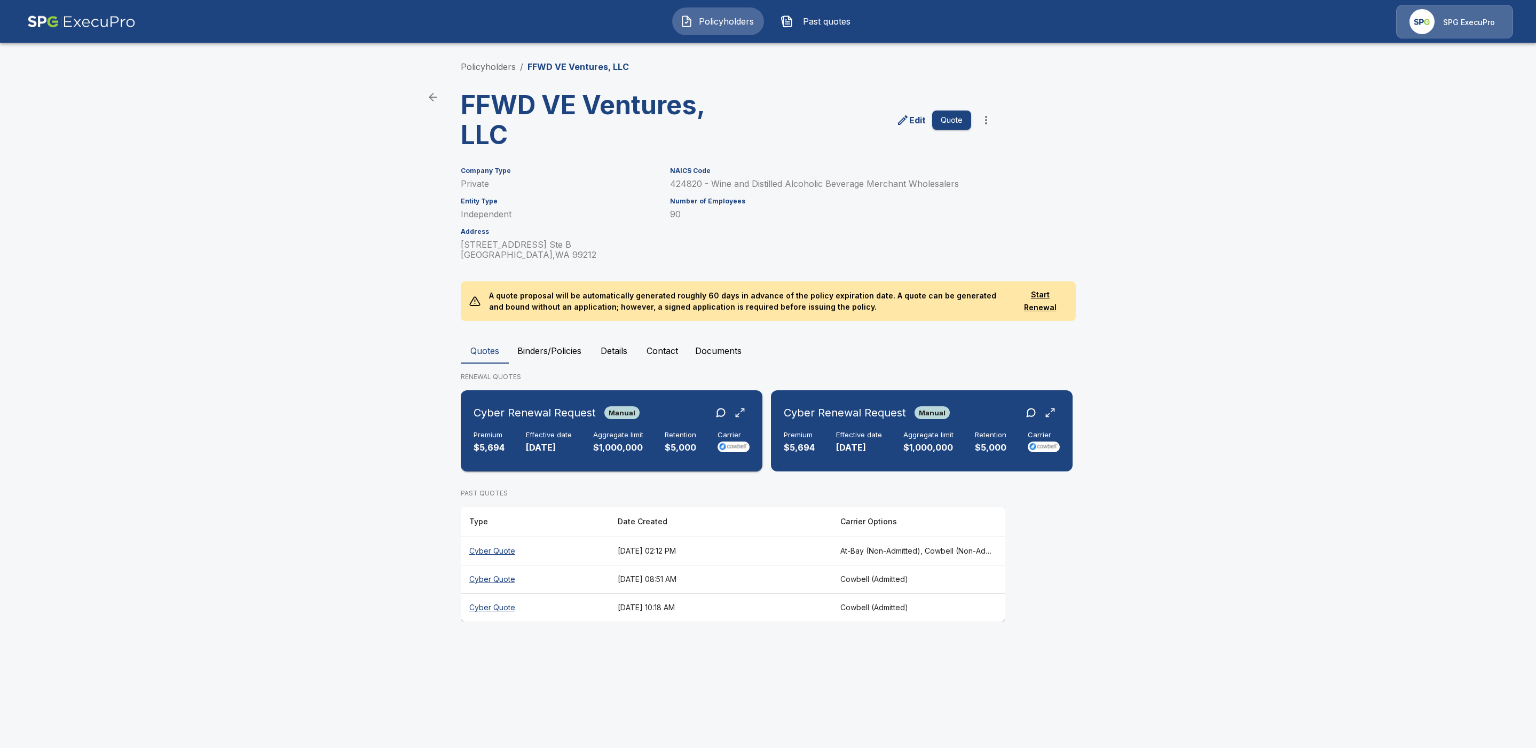
click at [676, 415] on div "Cyber Renewal Request Manual" at bounding box center [612, 412] width 276 height 19
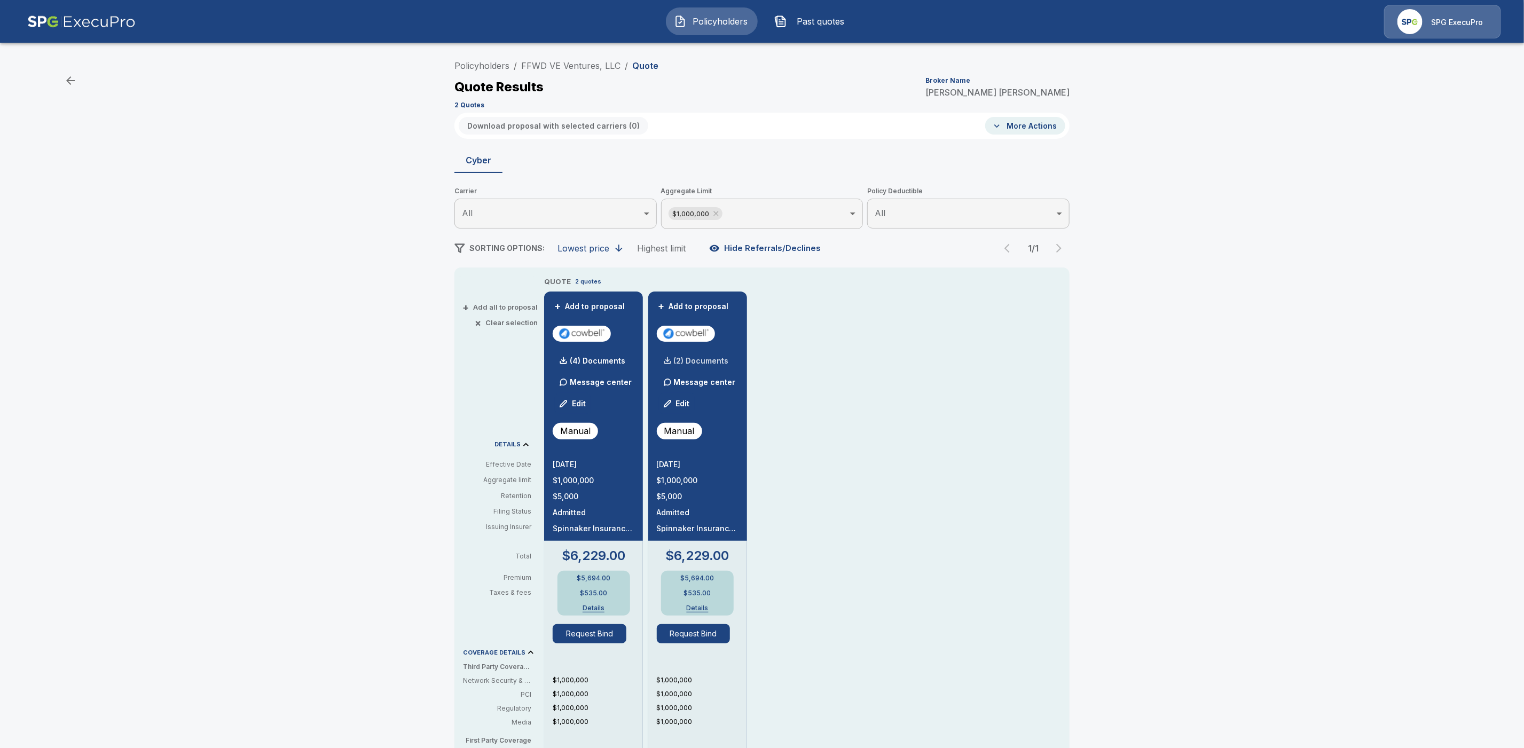
click at [698, 359] on p "(2) Documents" at bounding box center [701, 360] width 55 height 7
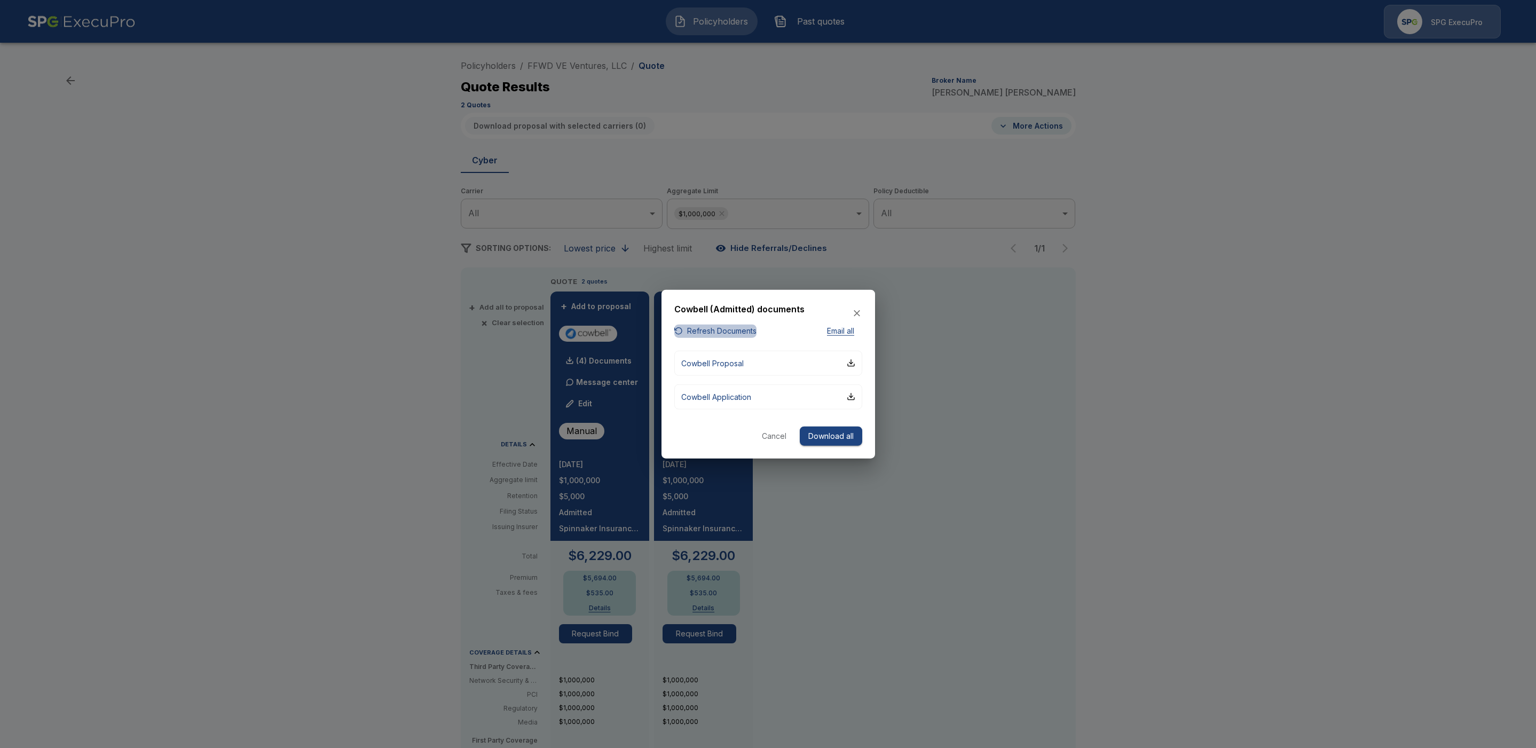
click at [695, 331] on button "Refresh Documents" at bounding box center [715, 331] width 82 height 13
click at [853, 396] on div "button" at bounding box center [851, 396] width 9 height 9
click at [860, 310] on icon "button" at bounding box center [856, 313] width 11 height 11
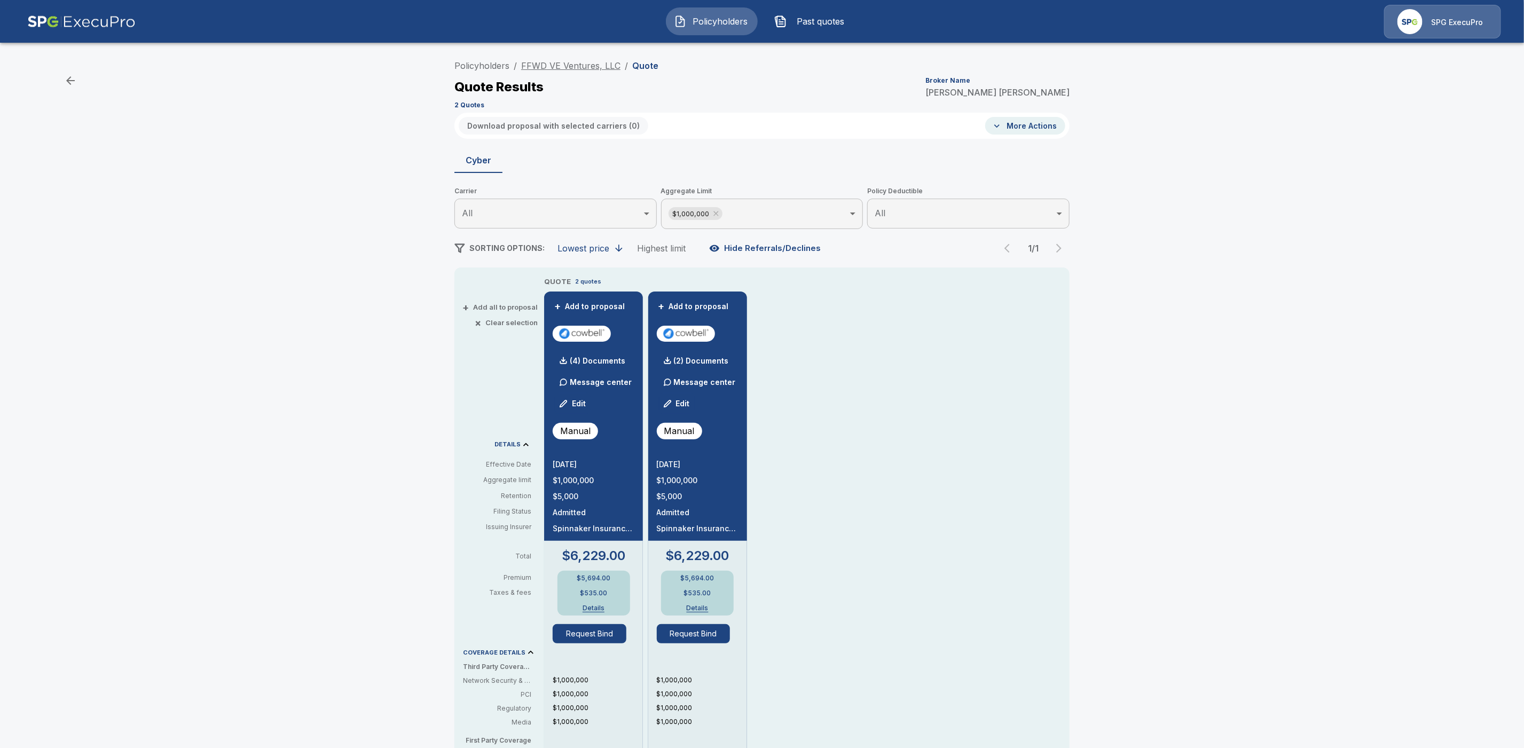
click at [558, 65] on link "FFWD VE Ventures, LLC" at bounding box center [570, 65] width 99 height 11
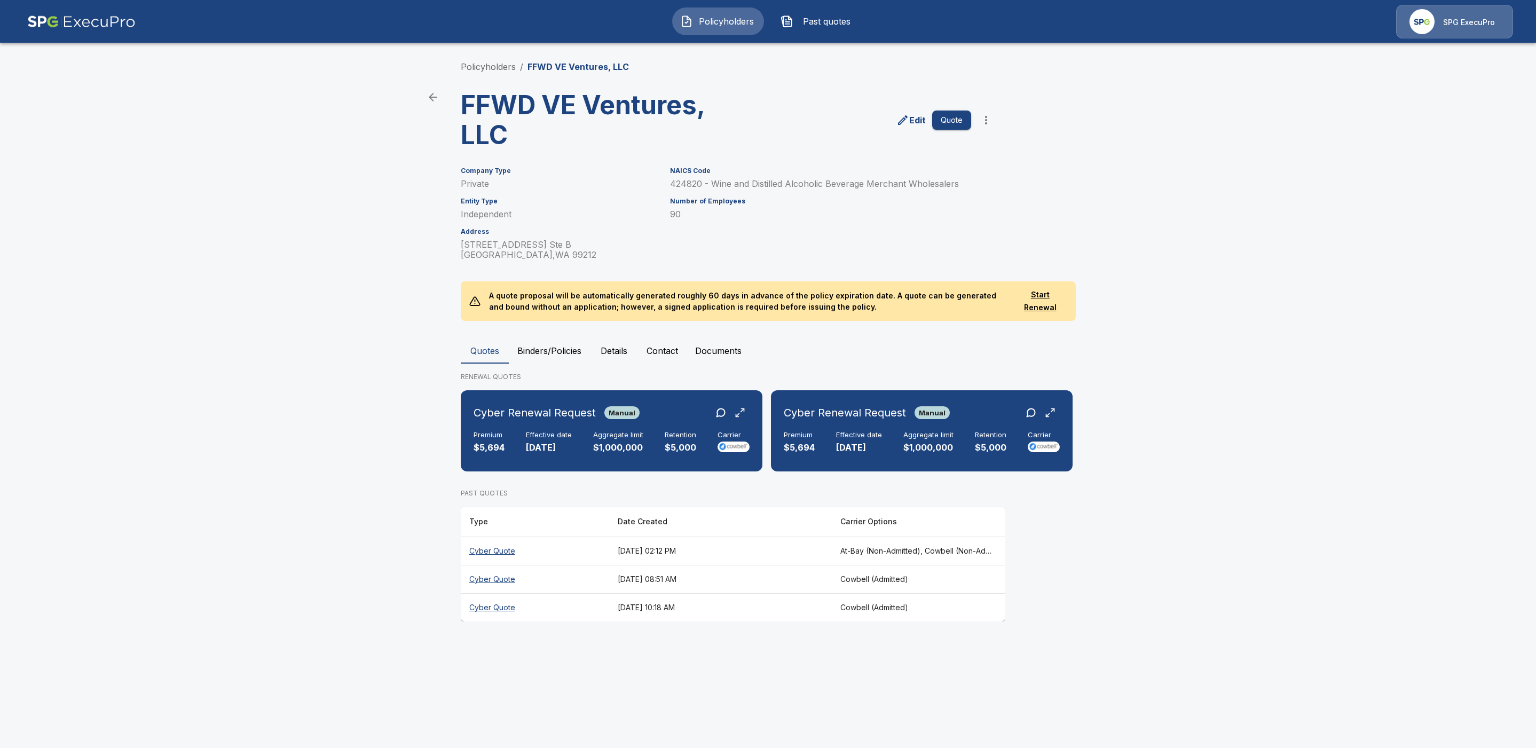
click at [494, 607] on th "Cyber Quote" at bounding box center [535, 607] width 148 height 28
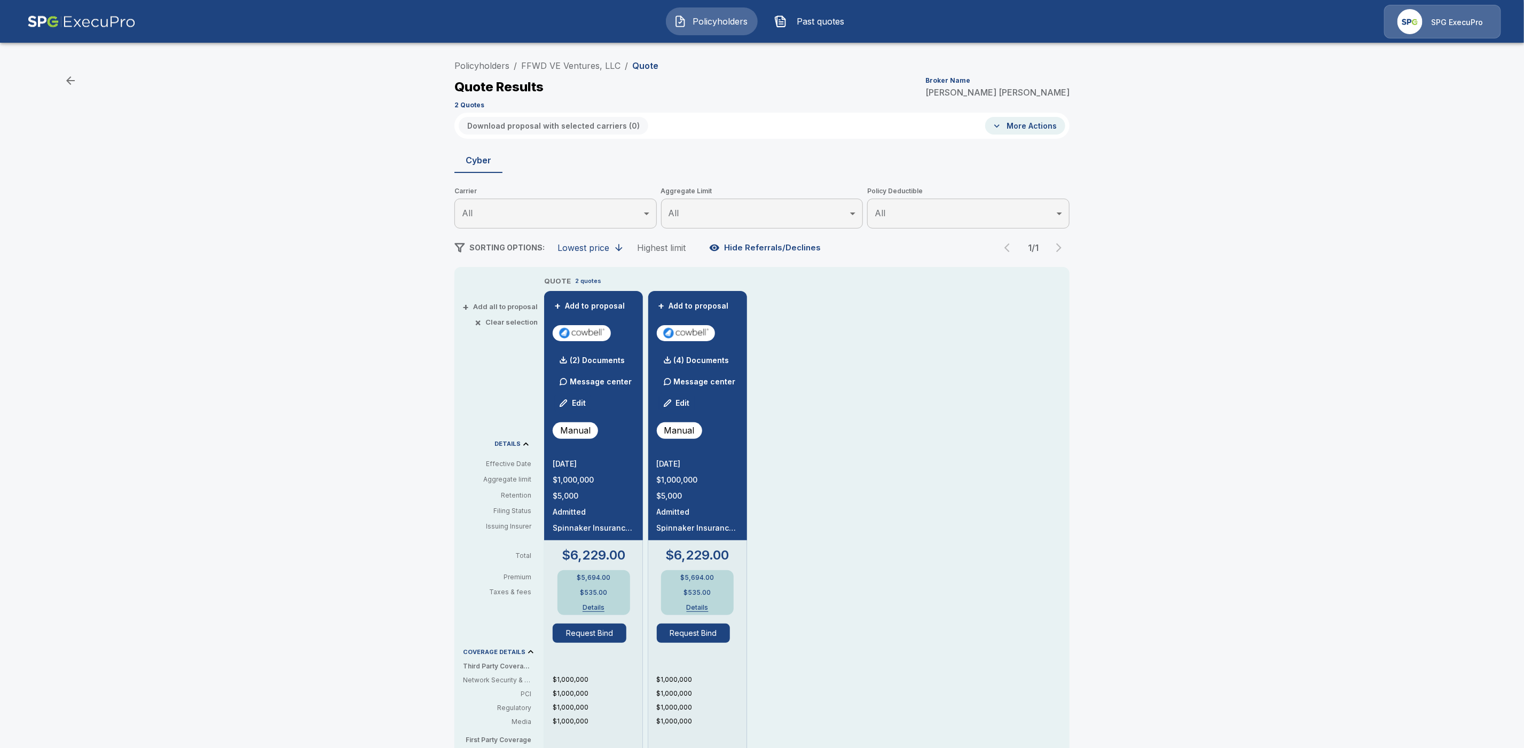
click at [585, 403] on button "Edit" at bounding box center [573, 402] width 36 height 21
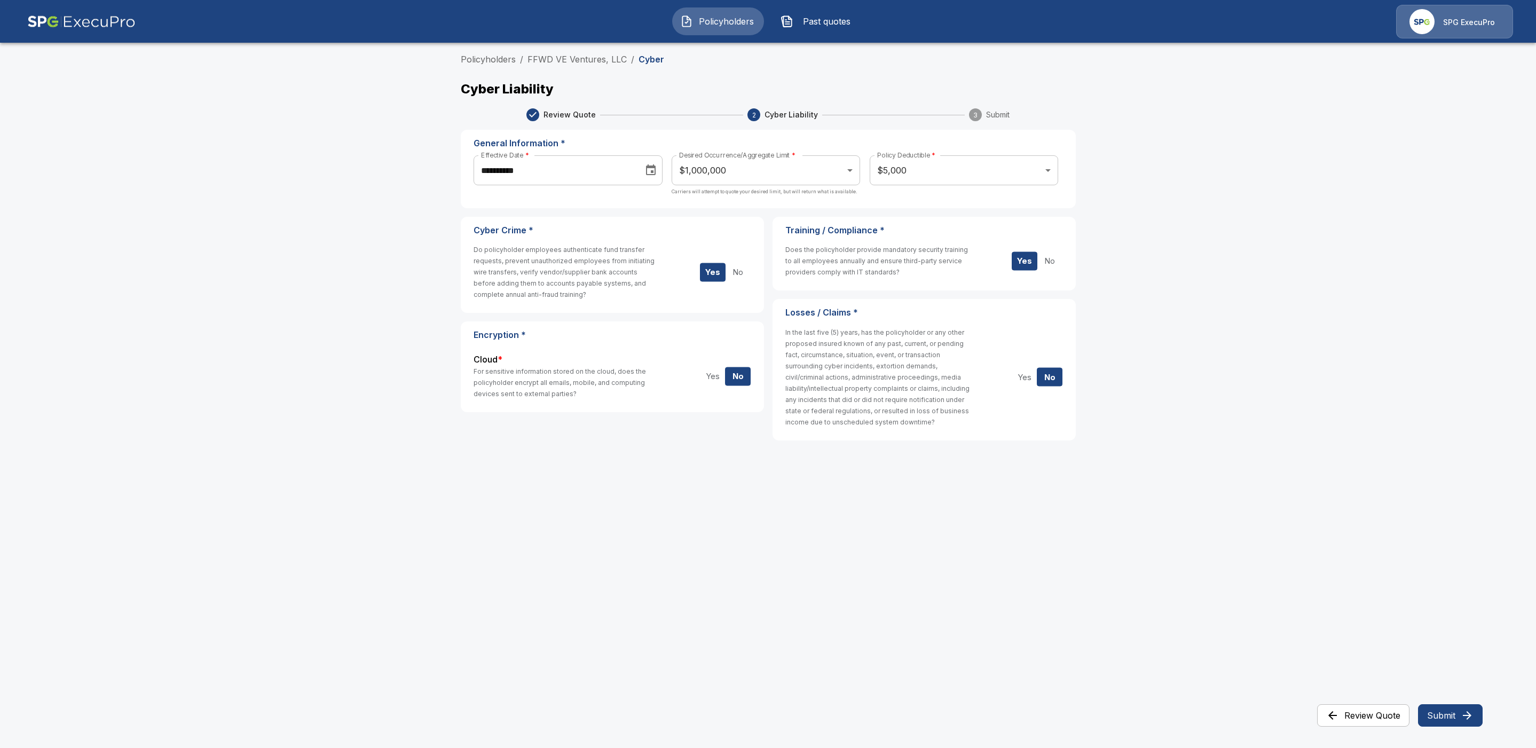
click at [1459, 712] on button "Submit" at bounding box center [1450, 715] width 65 height 22
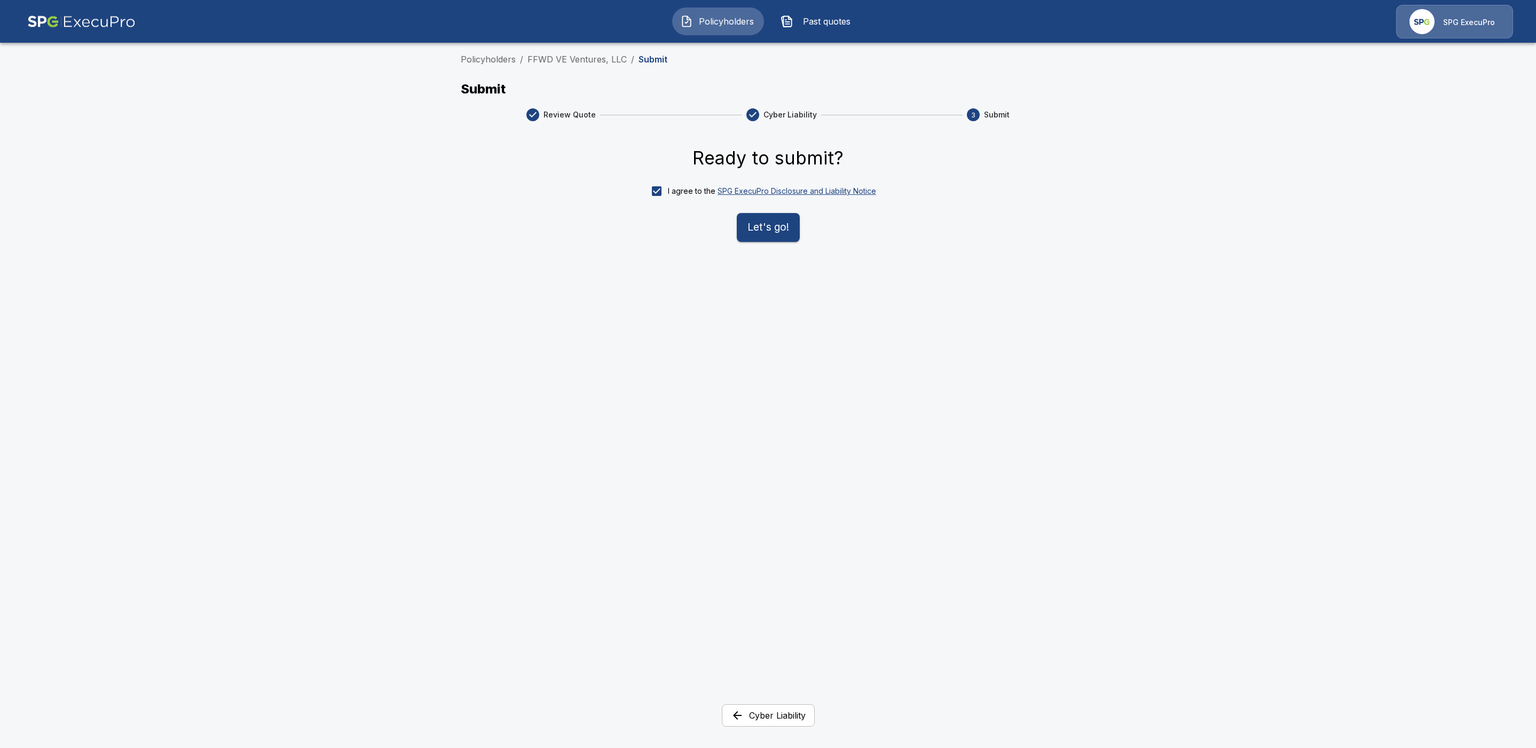
click at [743, 231] on button "Let's go!" at bounding box center [768, 227] width 63 height 29
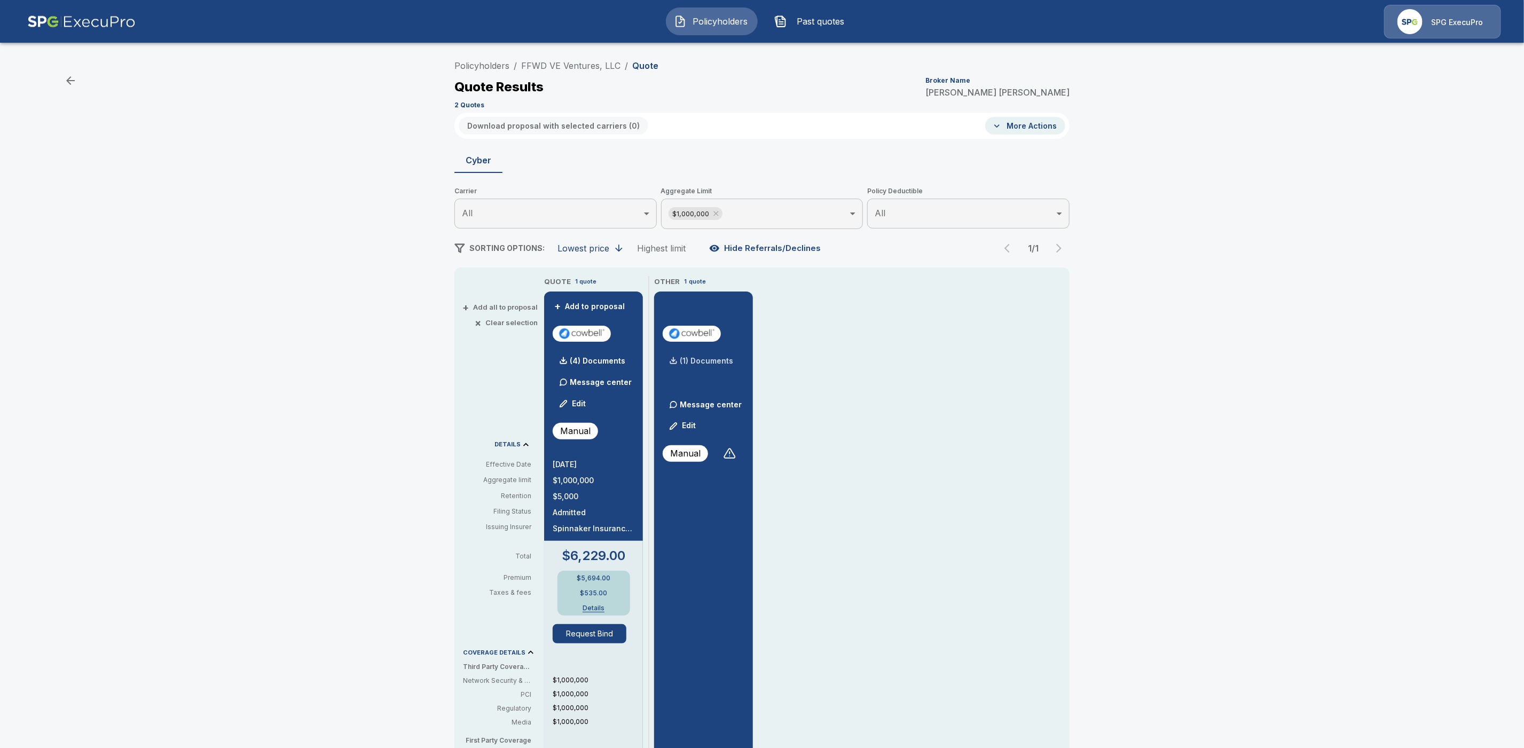
click at [730, 358] on p "(1) Documents" at bounding box center [706, 360] width 53 height 7
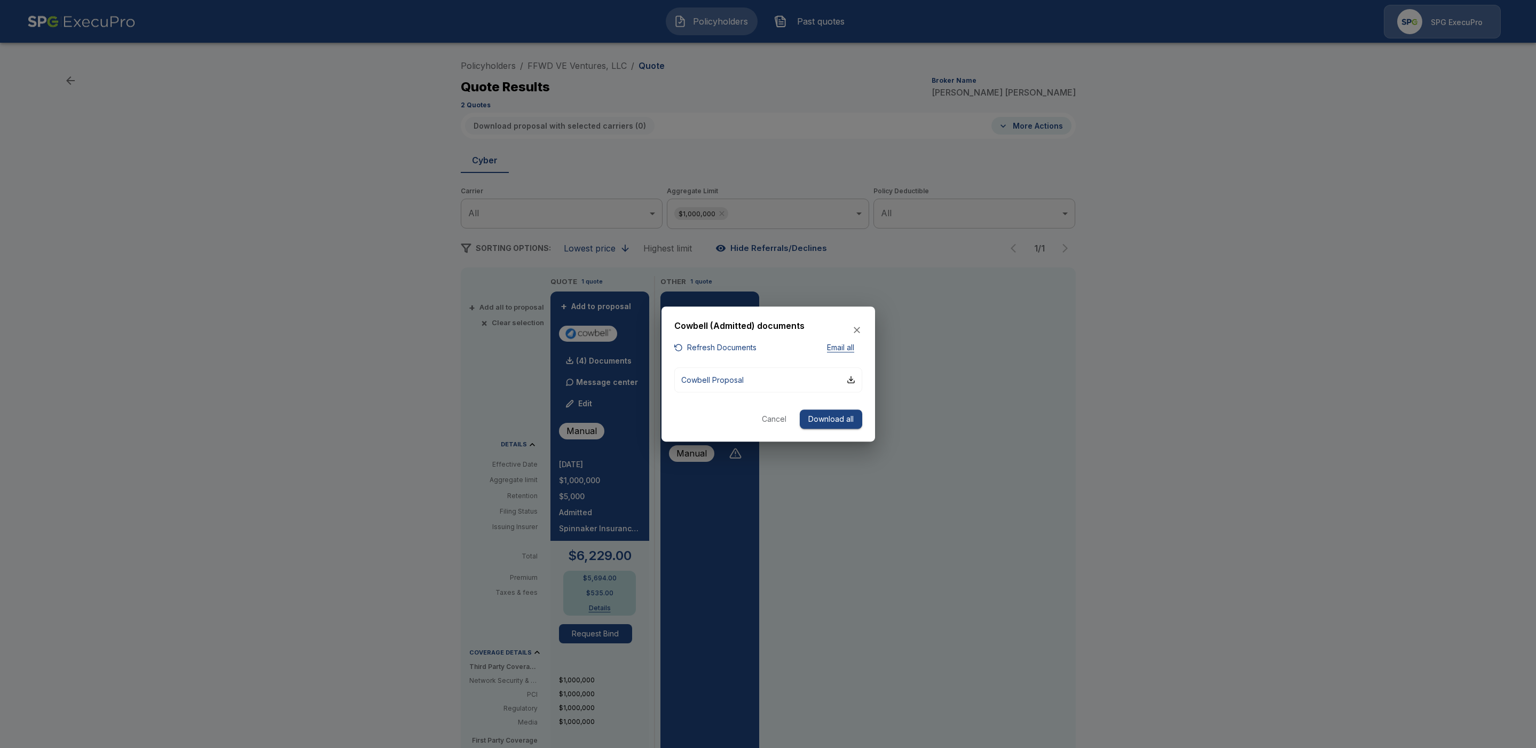
click at [738, 349] on button "Refresh Documents" at bounding box center [715, 347] width 82 height 13
click at [1129, 405] on div at bounding box center [768, 374] width 1536 height 748
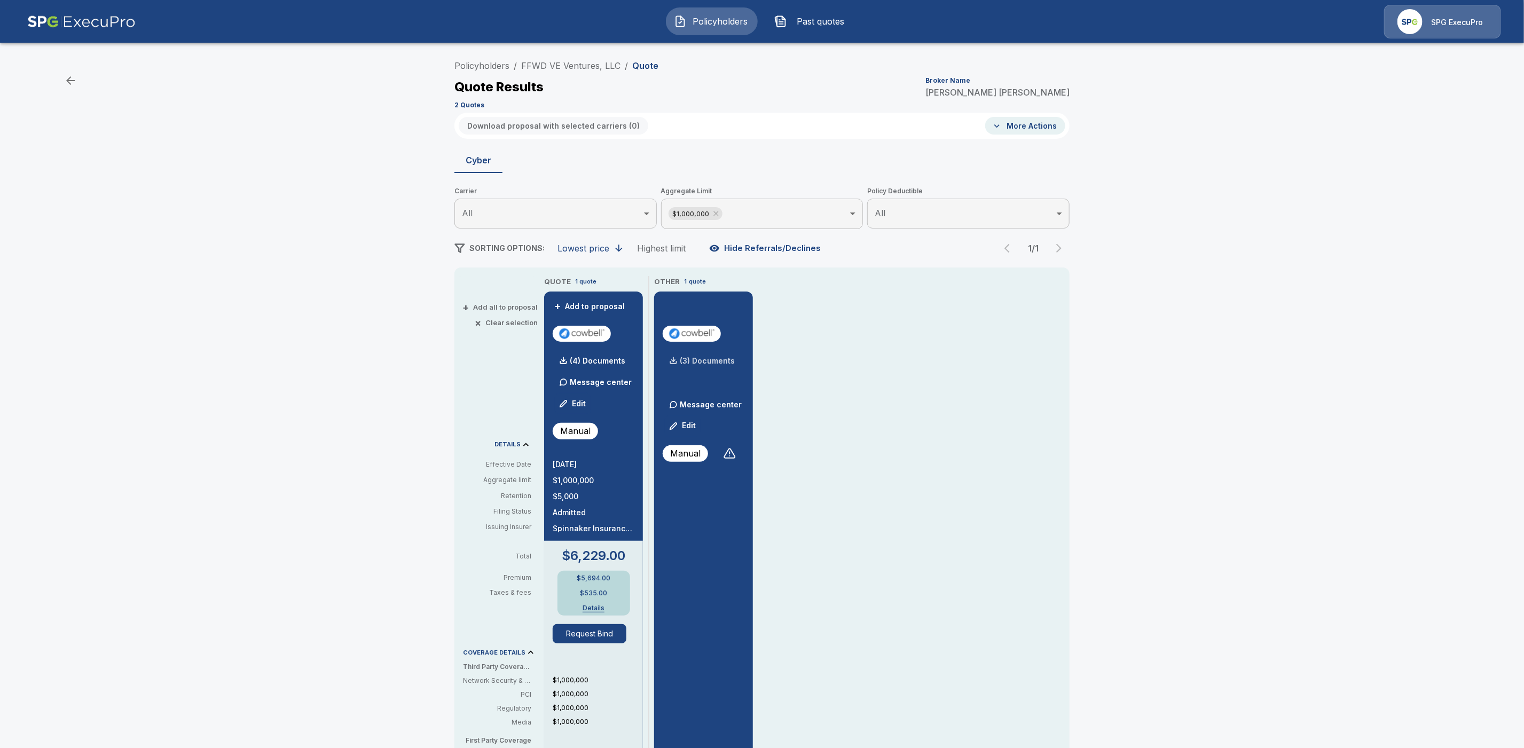
click at [723, 359] on p "(3) Documents" at bounding box center [707, 360] width 55 height 7
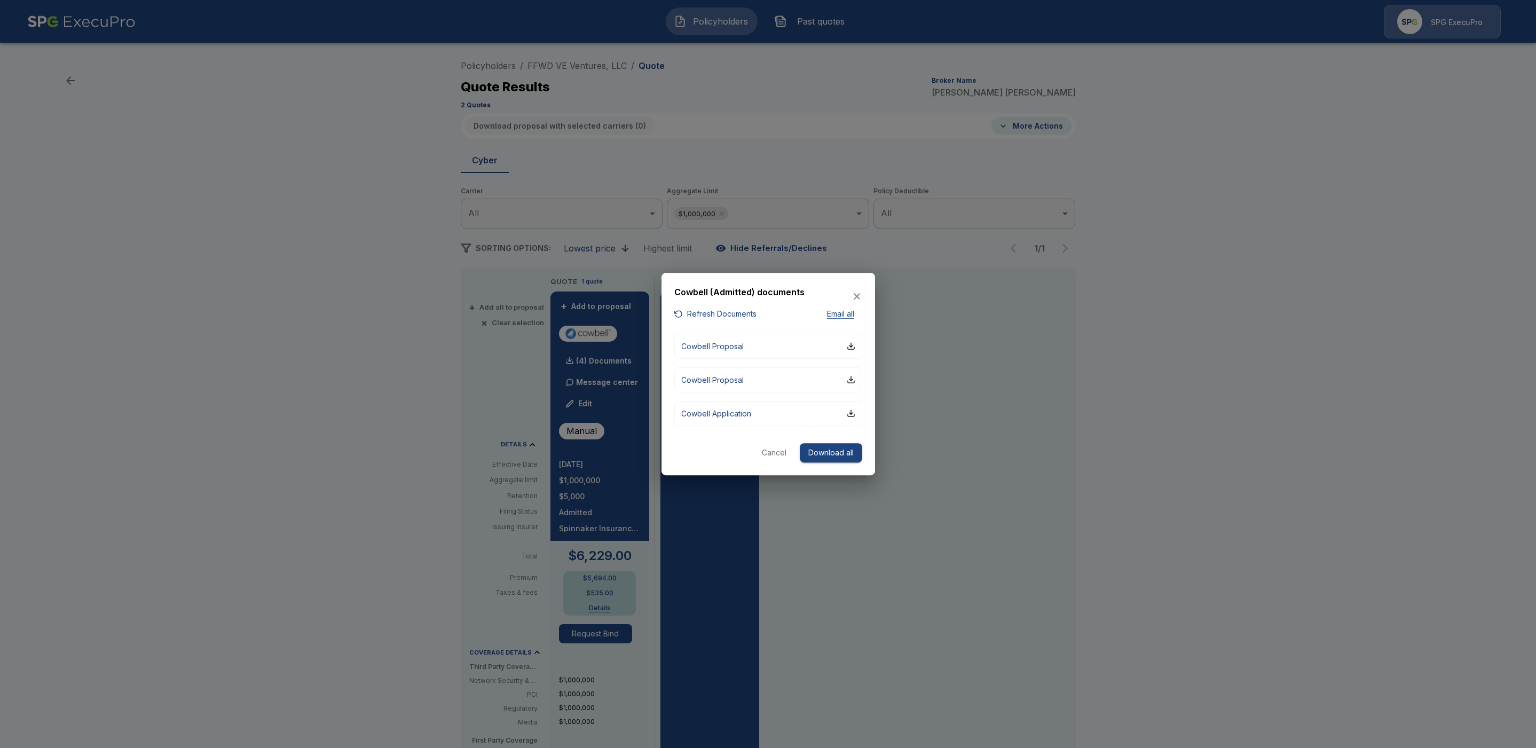
click at [689, 314] on button "Refresh Documents" at bounding box center [715, 313] width 82 height 13
click at [851, 414] on div "button" at bounding box center [851, 413] width 9 height 9
click at [857, 296] on icon "button" at bounding box center [856, 296] width 11 height 11
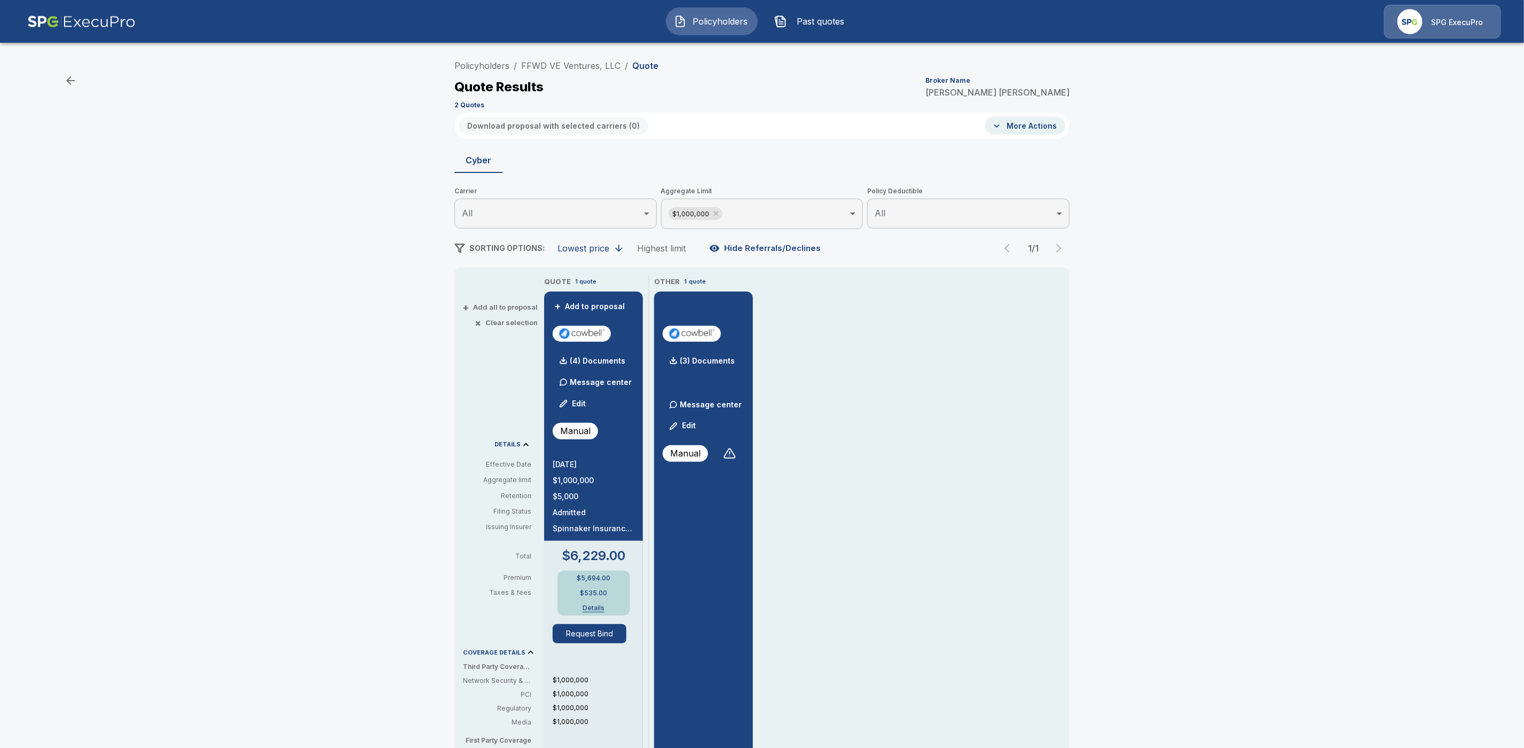
drag, startPoint x: 582, startPoint y: 68, endPoint x: 638, endPoint y: 215, distance: 157.3
click at [582, 68] on link "FFWD VE Ventures, LLC" at bounding box center [570, 65] width 99 height 11
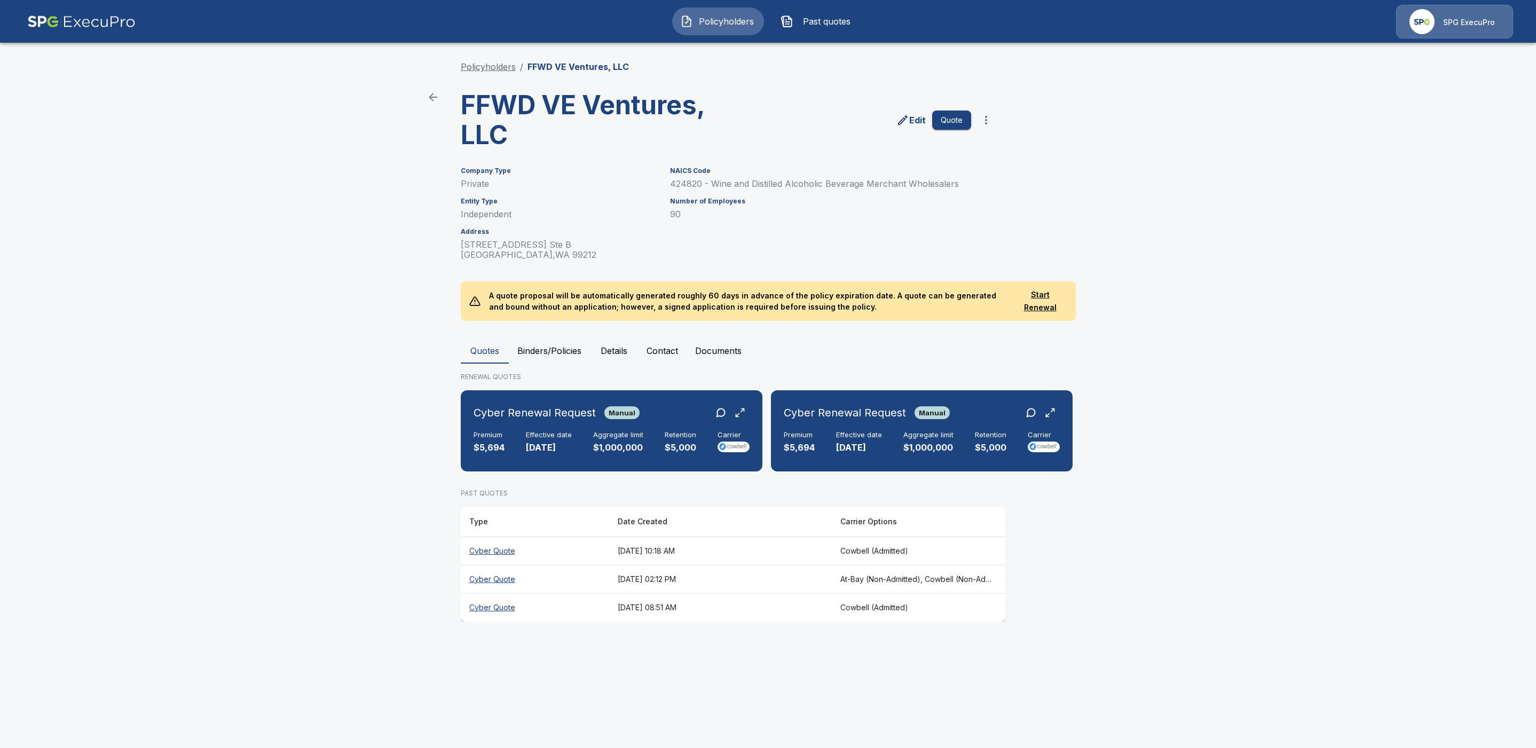
click at [499, 69] on link "Policyholders" at bounding box center [488, 66] width 55 height 11
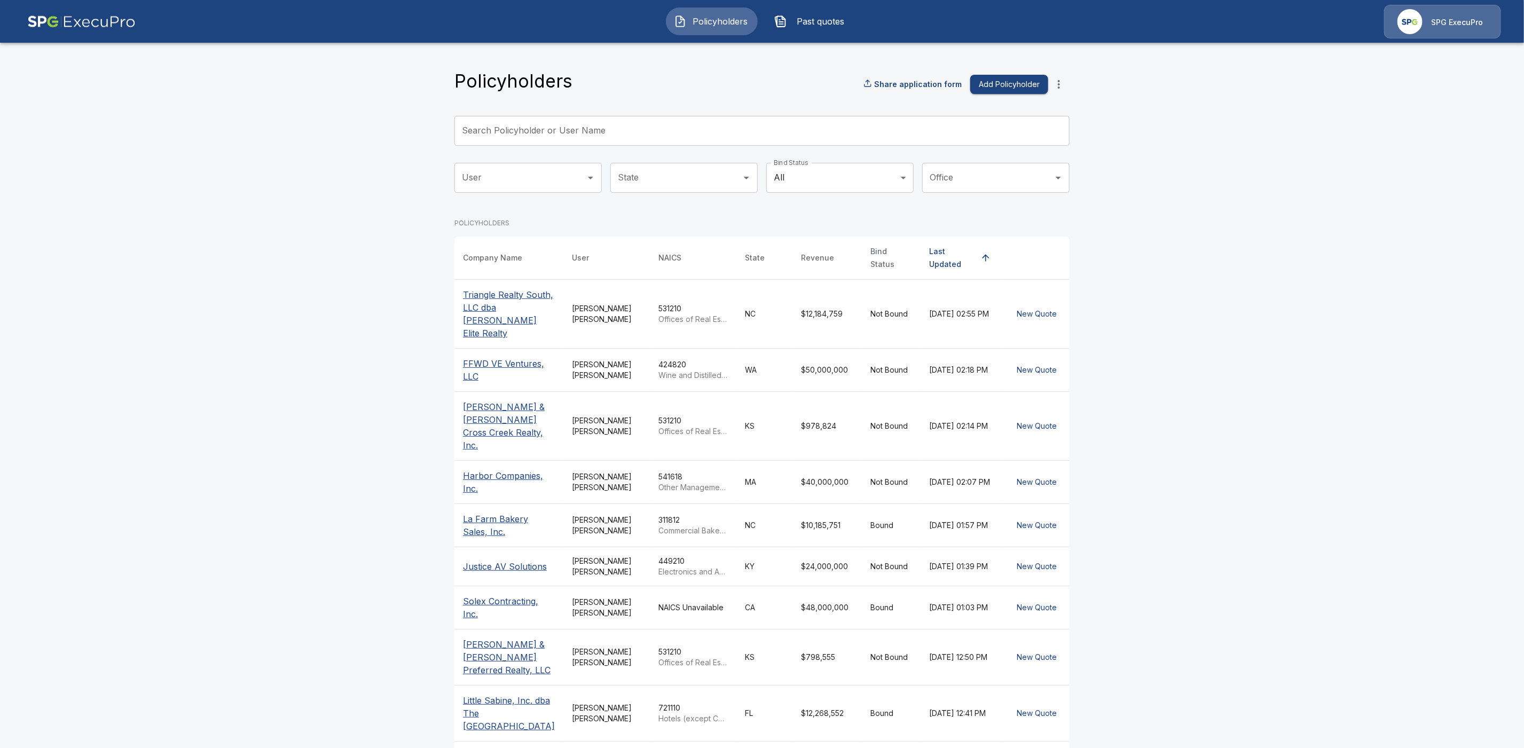
click at [557, 132] on input "Search Policyholder or User Name" at bounding box center [755, 131] width 603 height 30
paste input "**********"
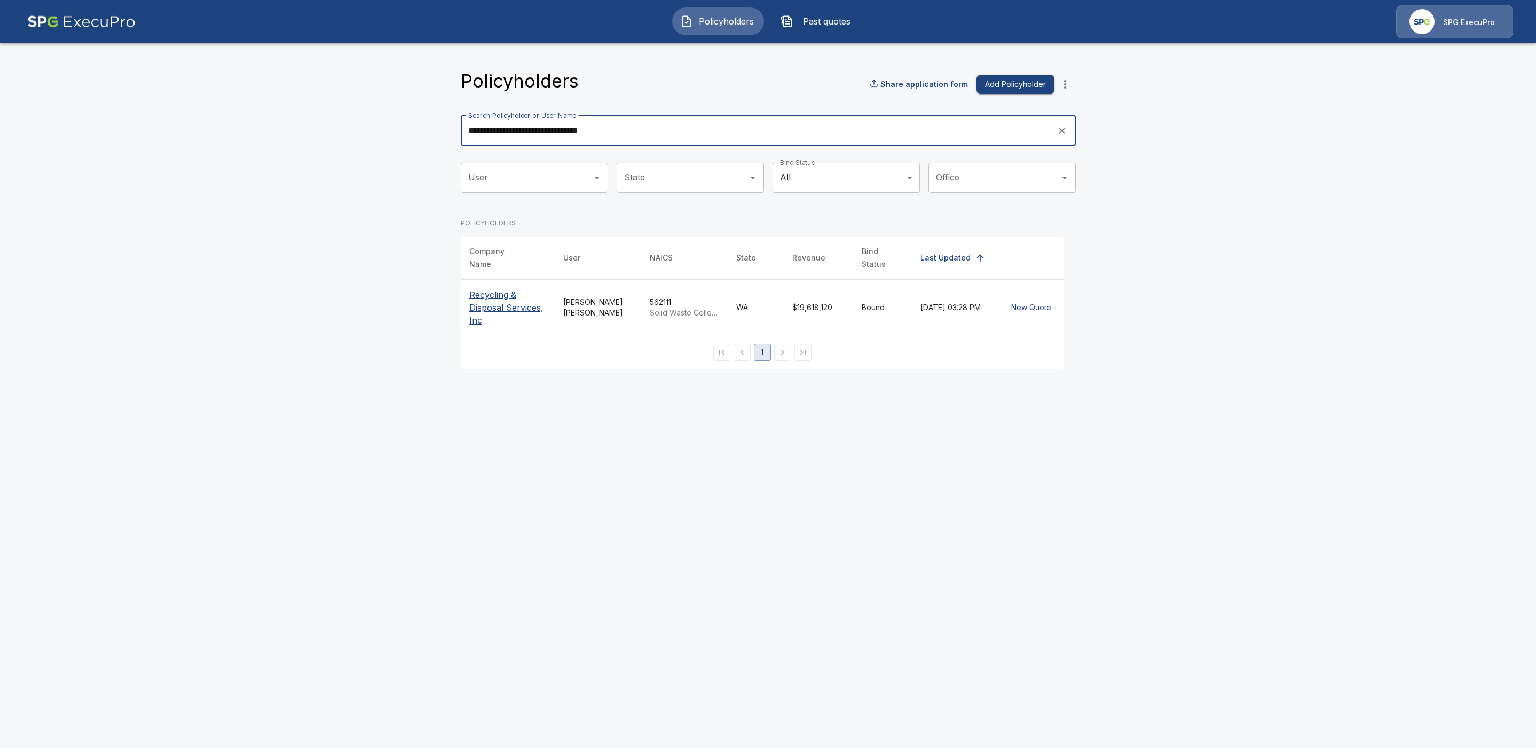
type input "**********"
drag, startPoint x: 500, startPoint y: 296, endPoint x: 532, endPoint y: 289, distance: 32.7
click at [500, 295] on p "Recycling & Disposal Services, Inc" at bounding box center [507, 307] width 77 height 38
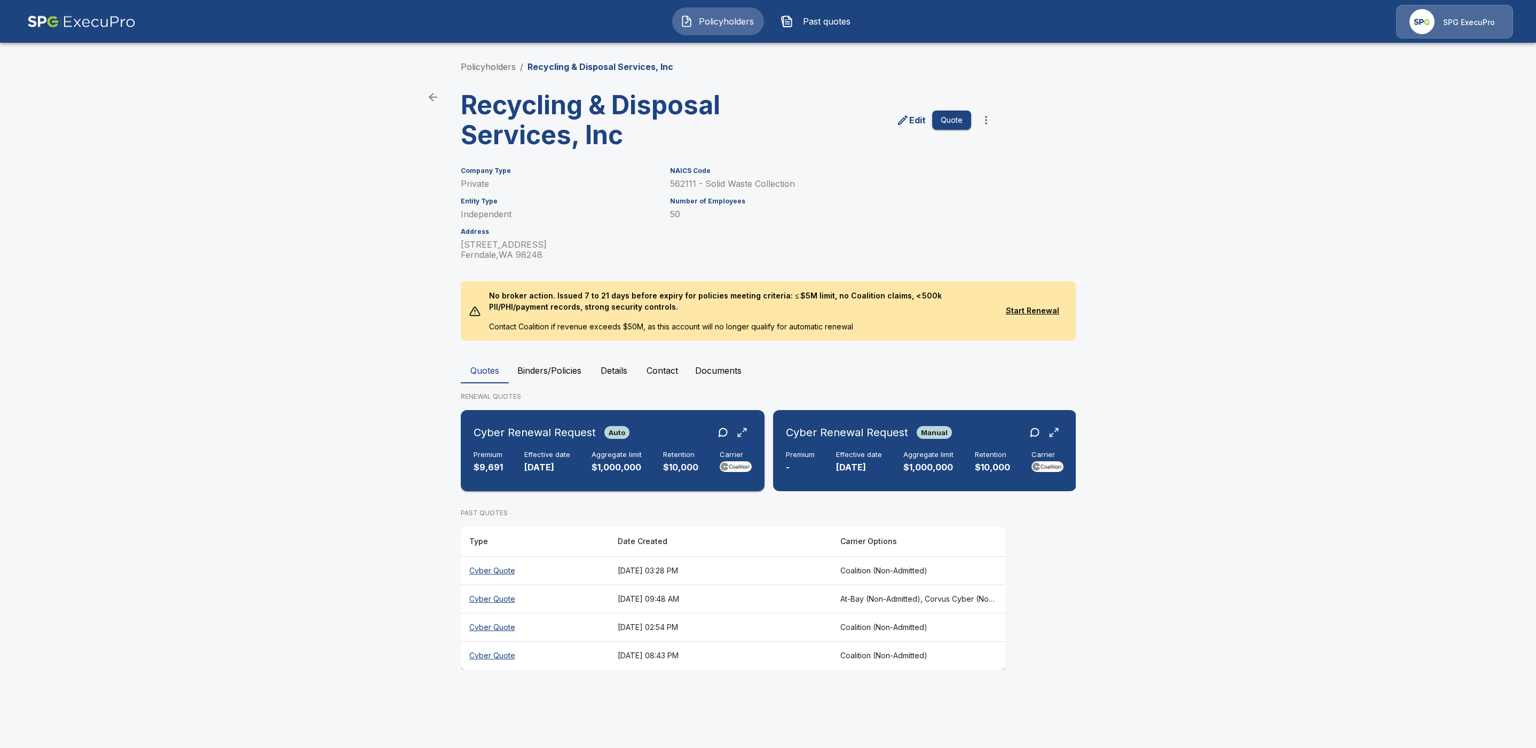
click at [674, 433] on div "Cyber Renewal Request Auto" at bounding box center [613, 432] width 278 height 19
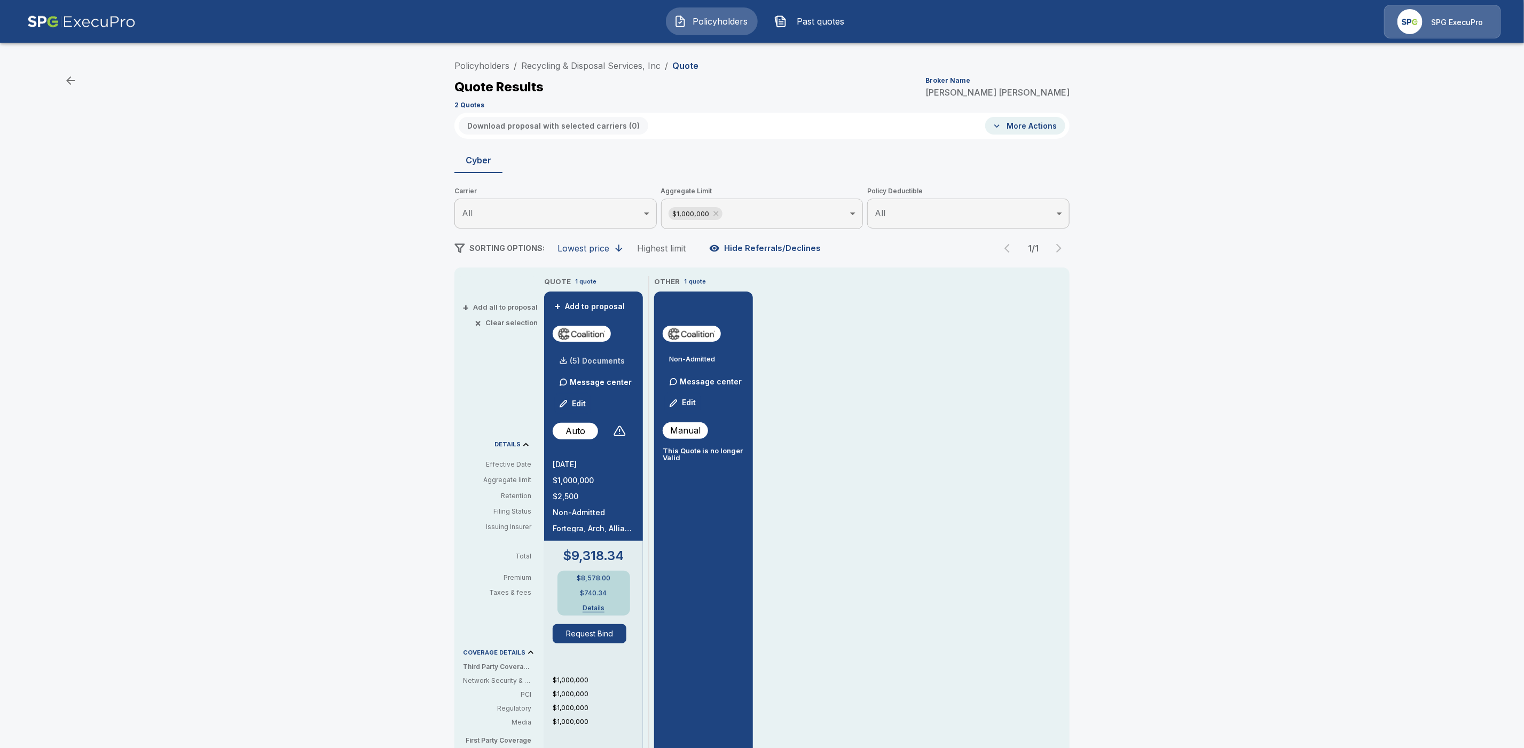
click at [593, 363] on p "(5) Documents" at bounding box center [597, 360] width 55 height 7
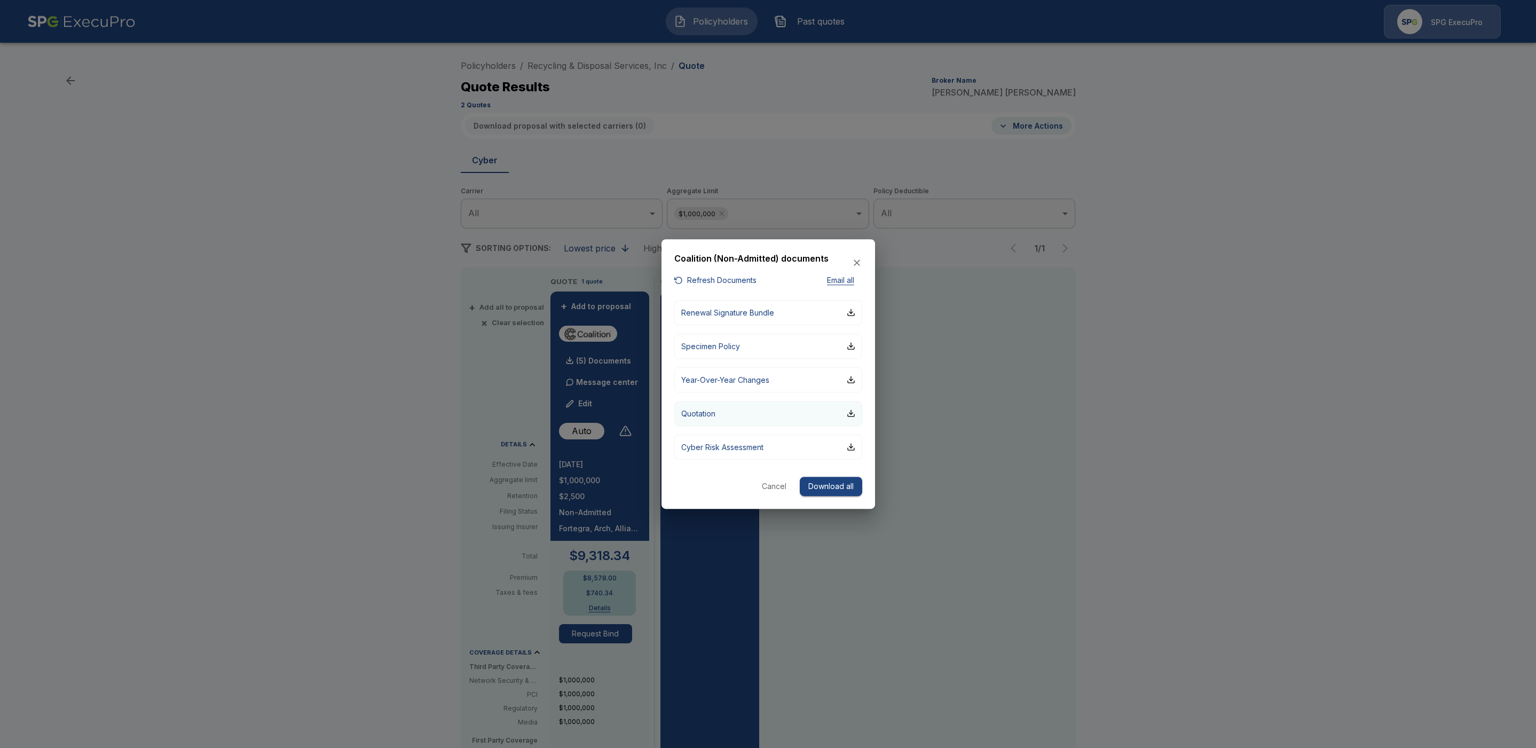
click at [730, 409] on button "Quotation" at bounding box center [768, 413] width 188 height 25
click at [775, 481] on button "Cancel" at bounding box center [774, 487] width 34 height 20
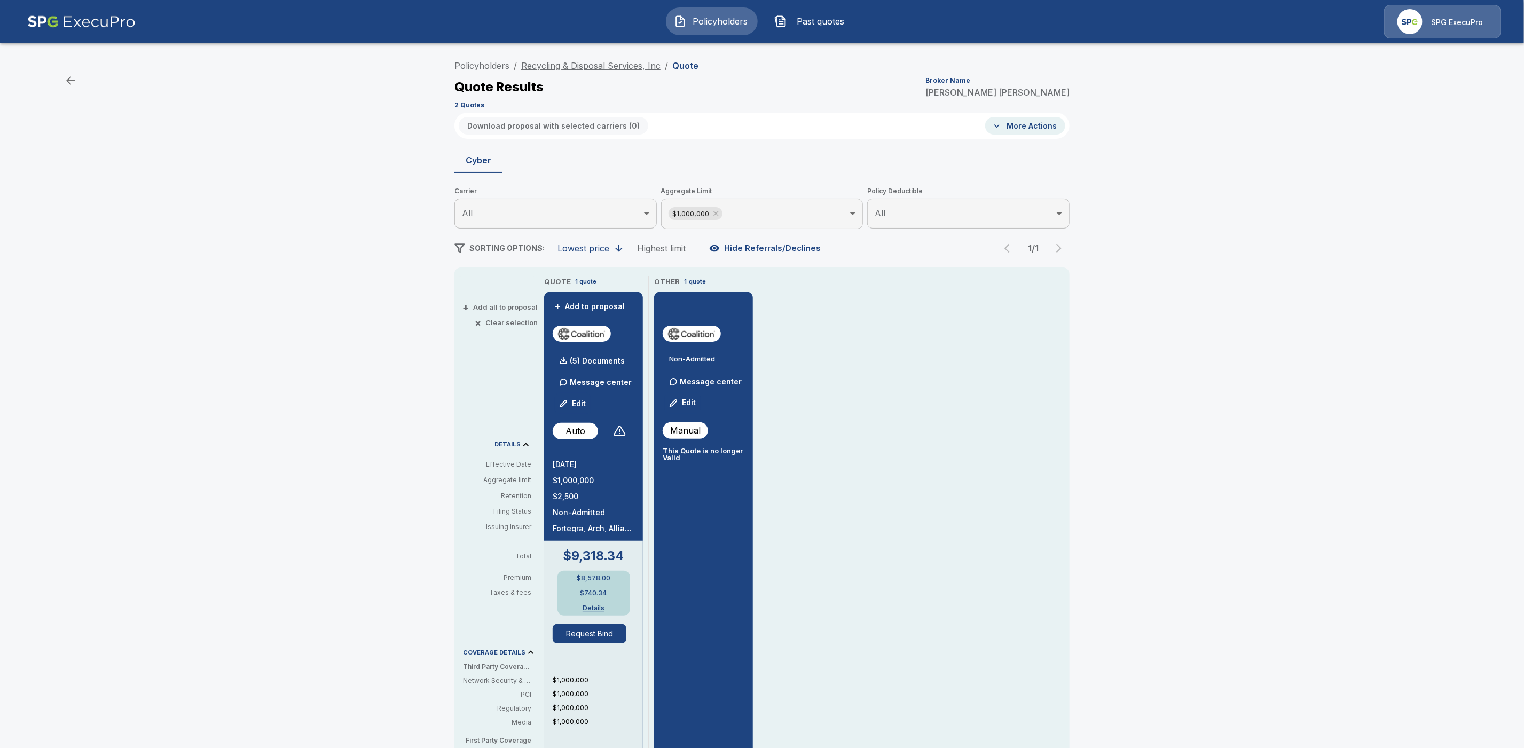
click at [589, 69] on link "Recycling & Disposal Services, Inc" at bounding box center [590, 65] width 139 height 11
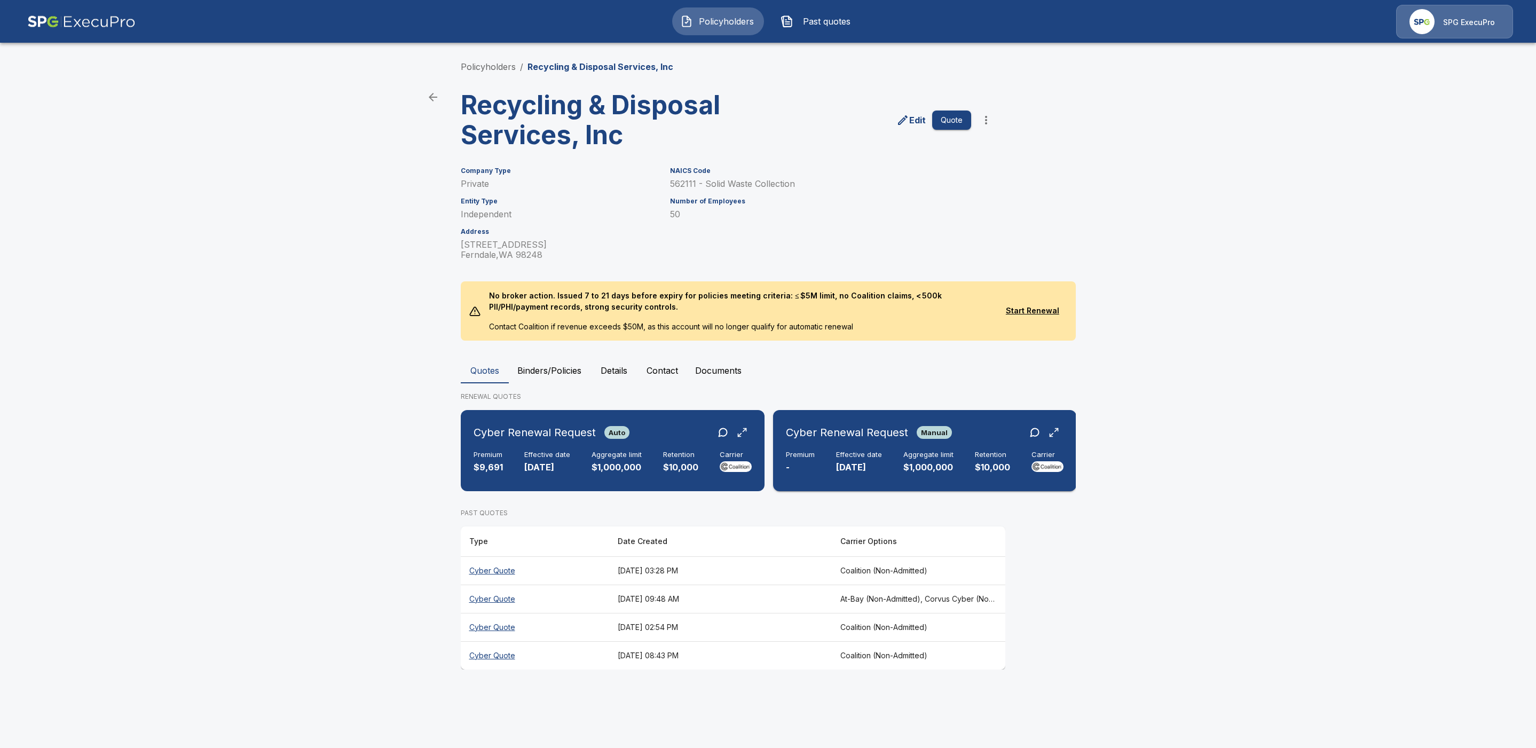
click at [825, 447] on div "Cyber Renewal Request Manual Premium - Effective date [DATE] Aggregate limit $1…" at bounding box center [924, 450] width 295 height 73
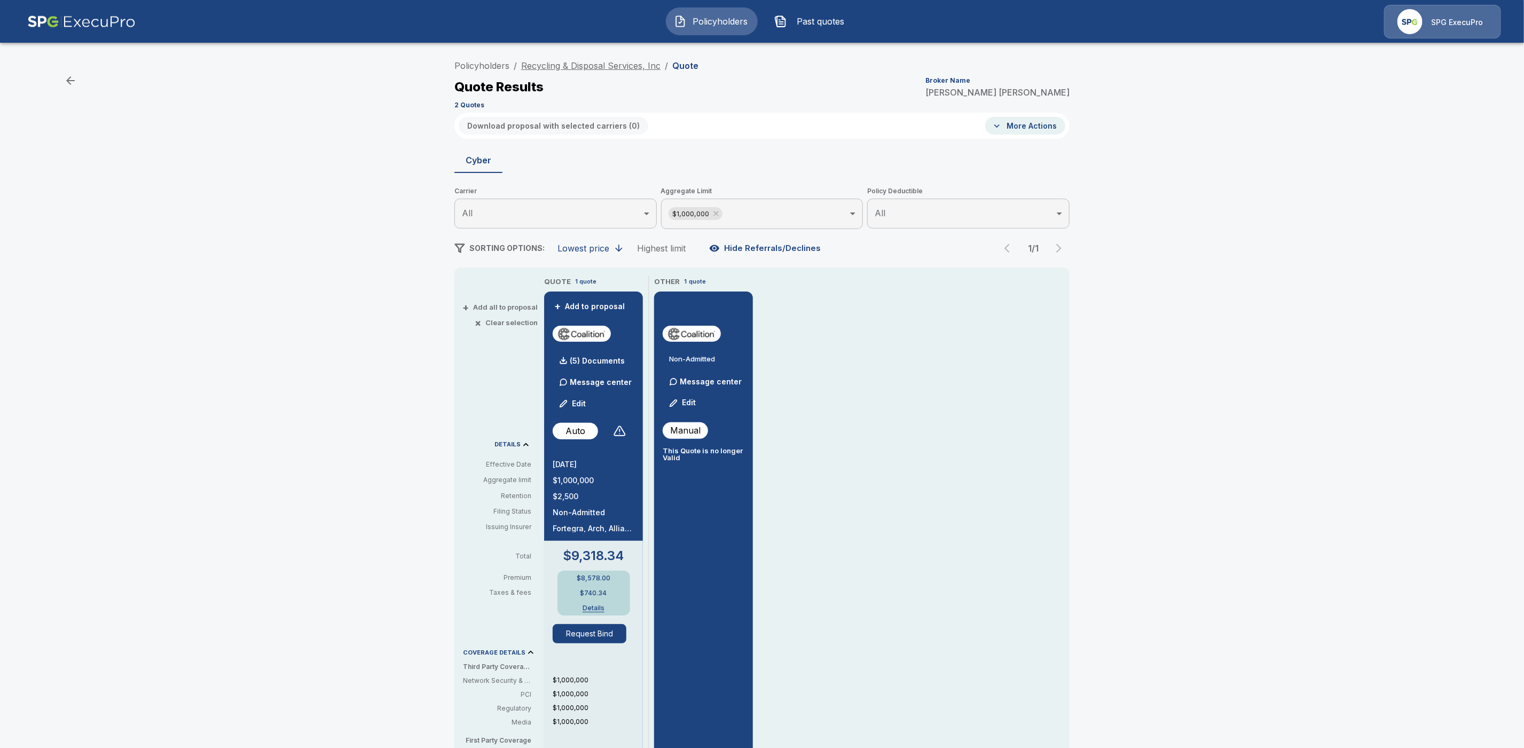
click at [574, 62] on link "Recycling & Disposal Services, Inc" at bounding box center [590, 65] width 139 height 11
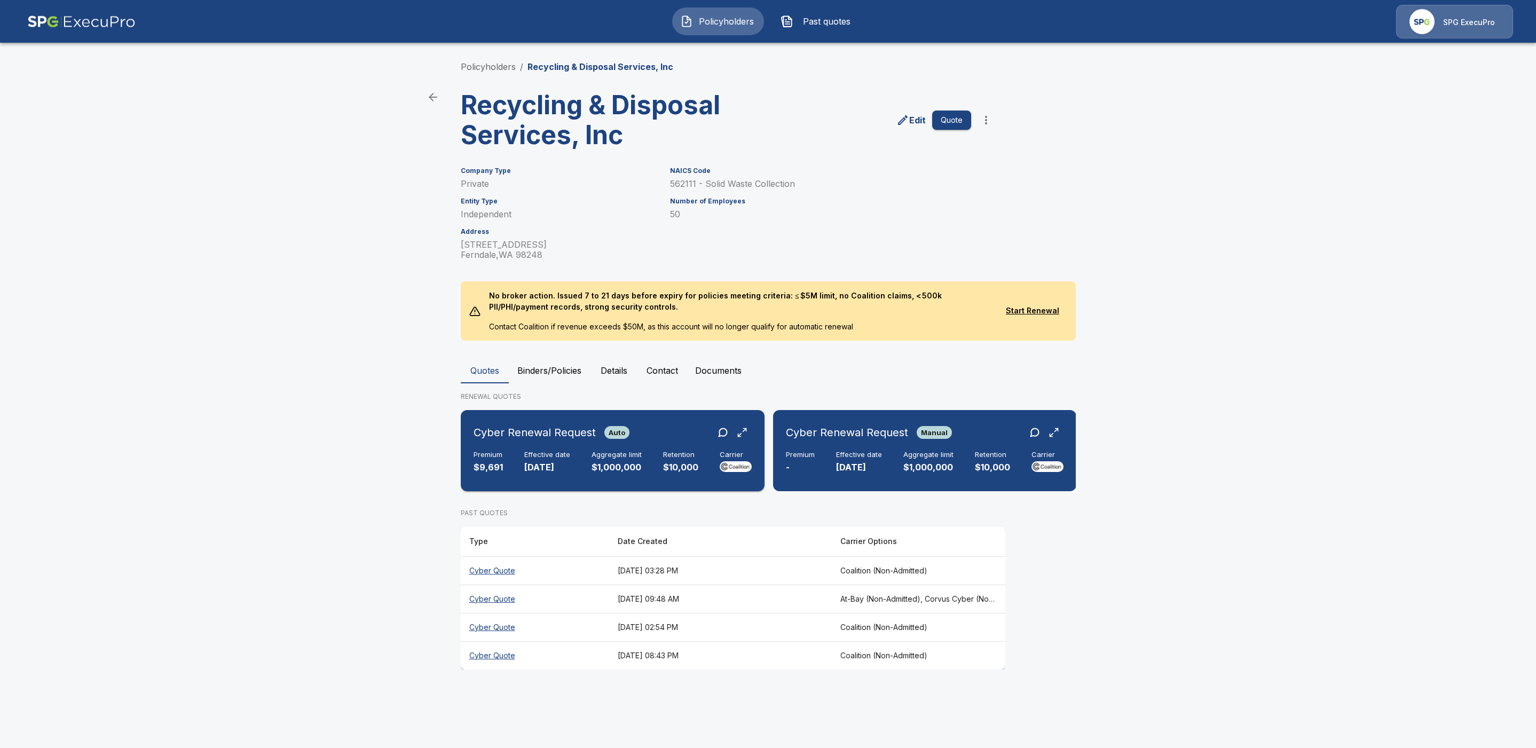
click at [548, 447] on div "Cyber Renewal Request Auto Premium $9,691 Effective date 9/12/2025 Aggregate li…" at bounding box center [612, 450] width 295 height 73
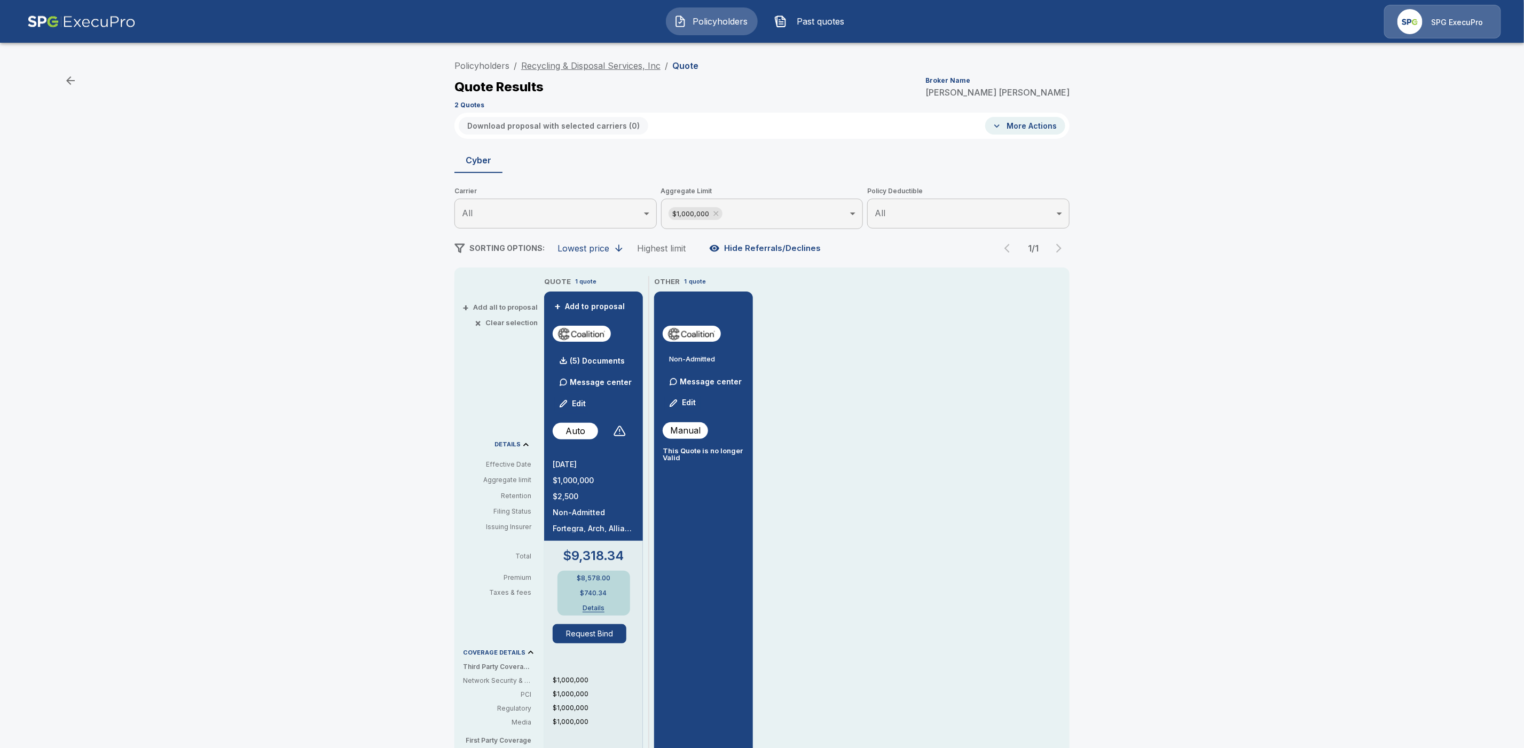
click at [580, 66] on link "Recycling & Disposal Services, Inc" at bounding box center [590, 65] width 139 height 11
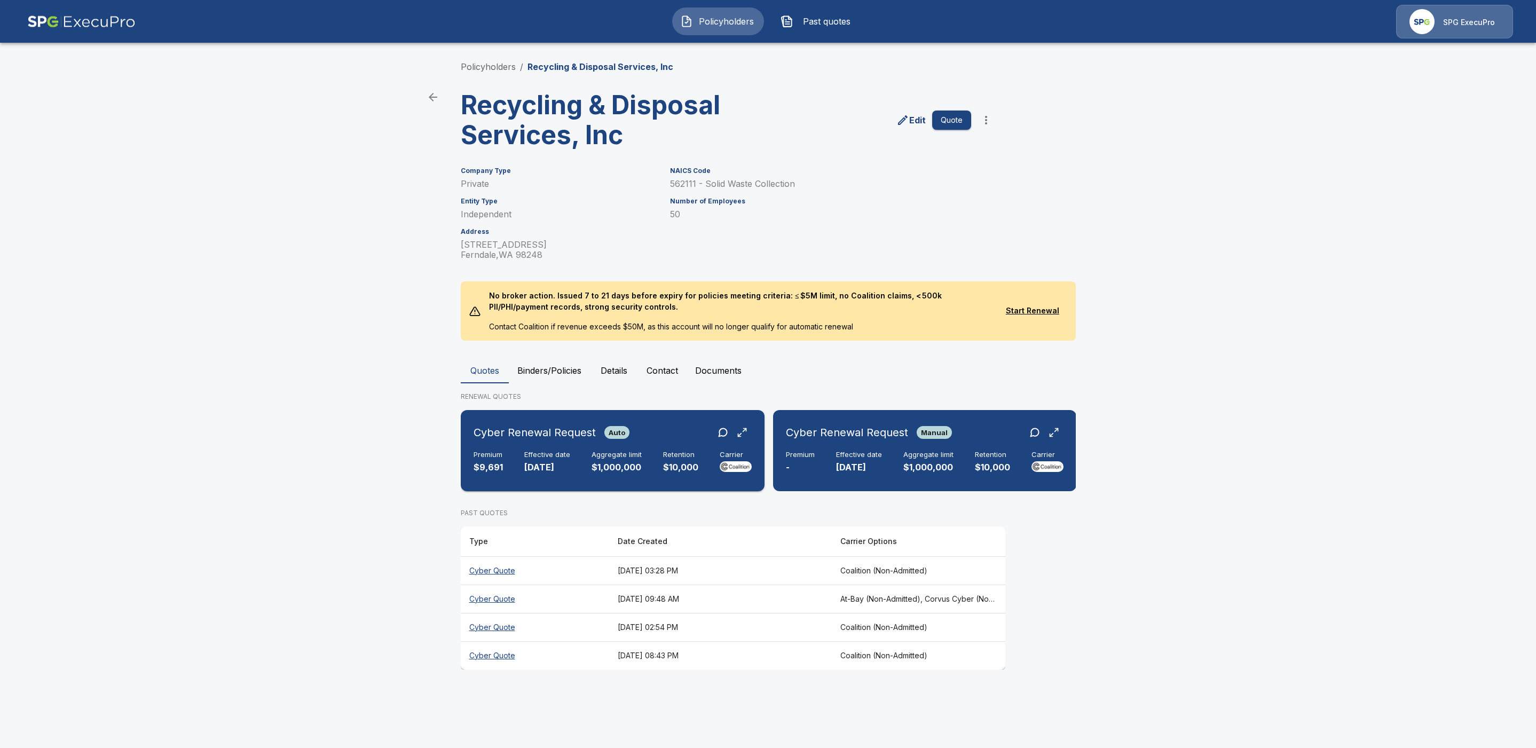
click at [533, 452] on h6 "Effective date" at bounding box center [547, 455] width 46 height 9
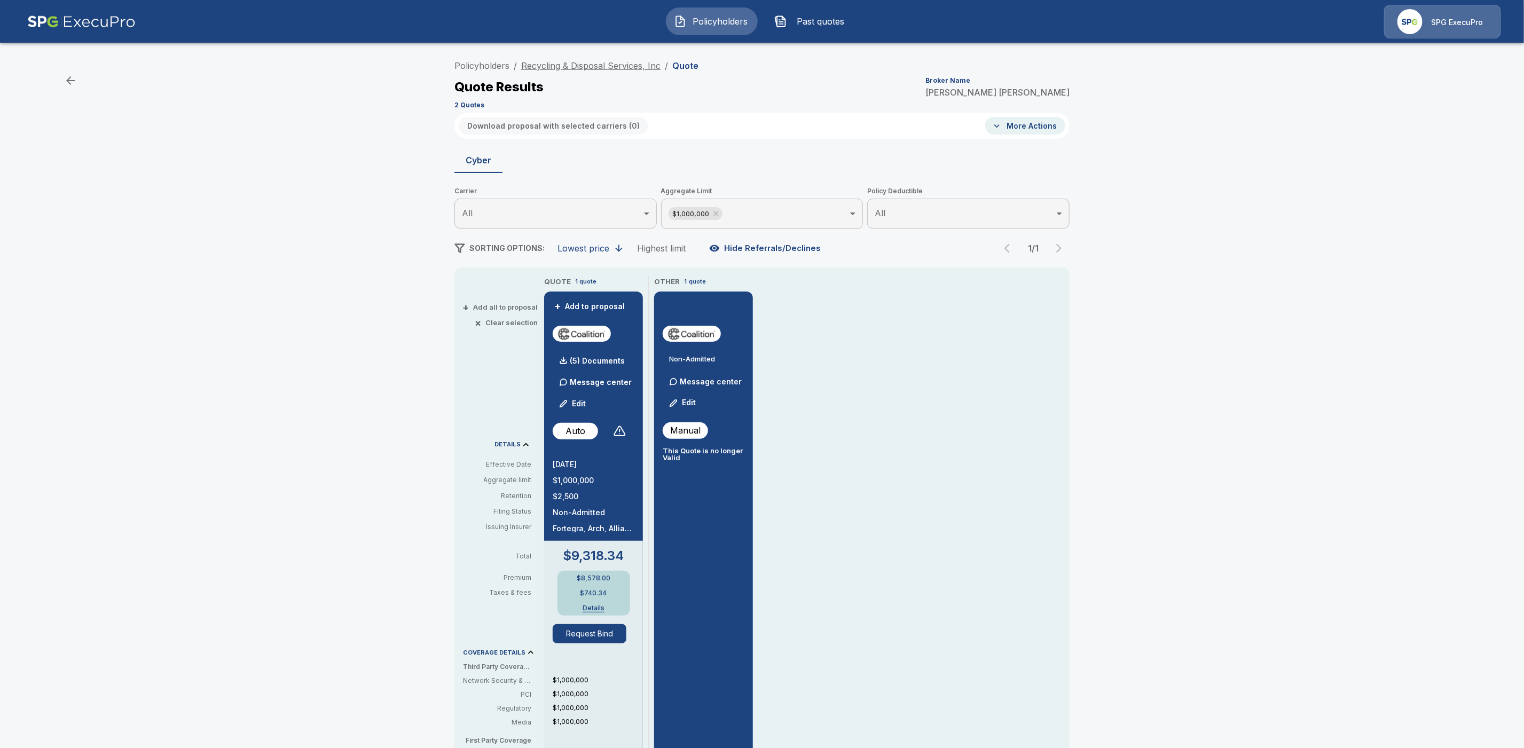
click at [564, 61] on link "Recycling & Disposal Services, Inc" at bounding box center [590, 65] width 139 height 11
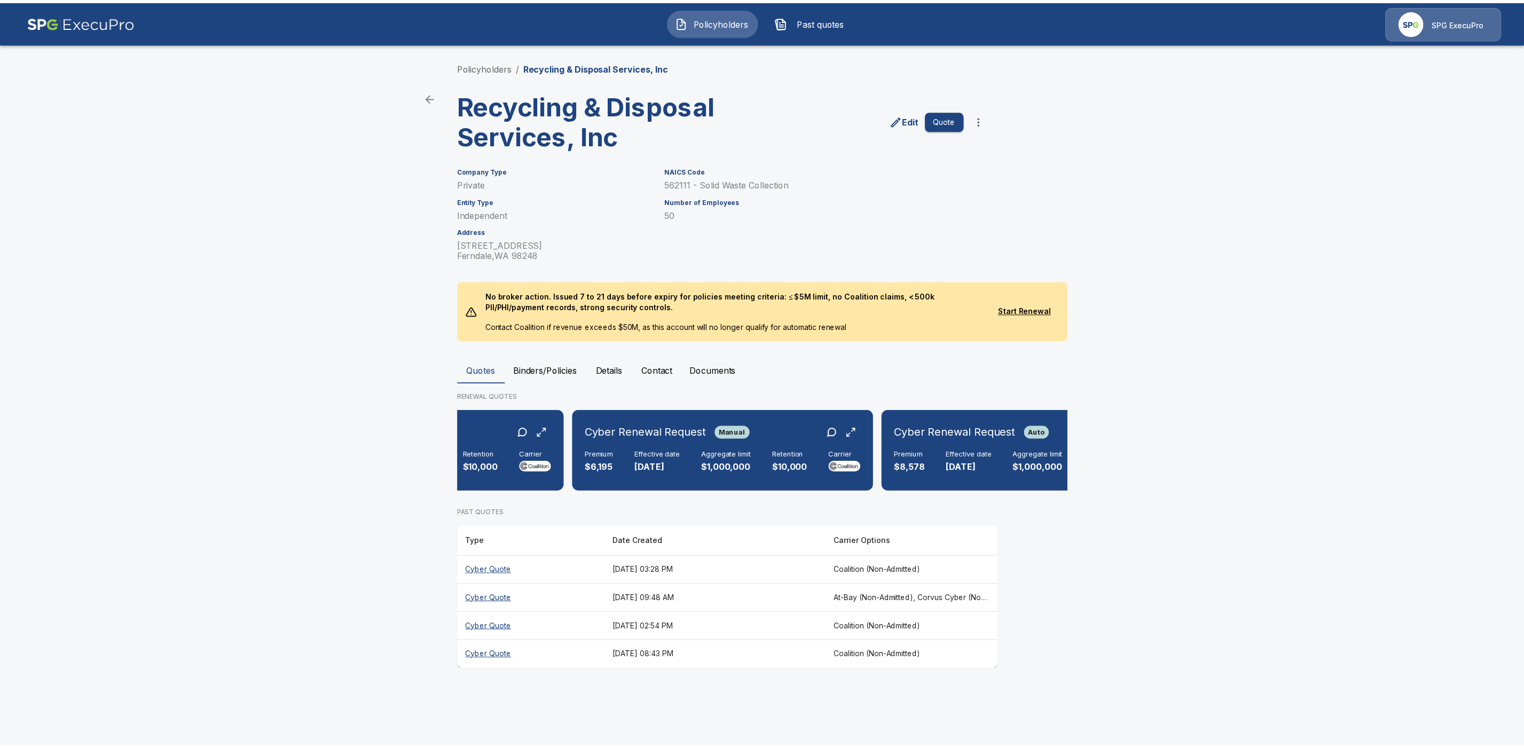
scroll to position [0, 612]
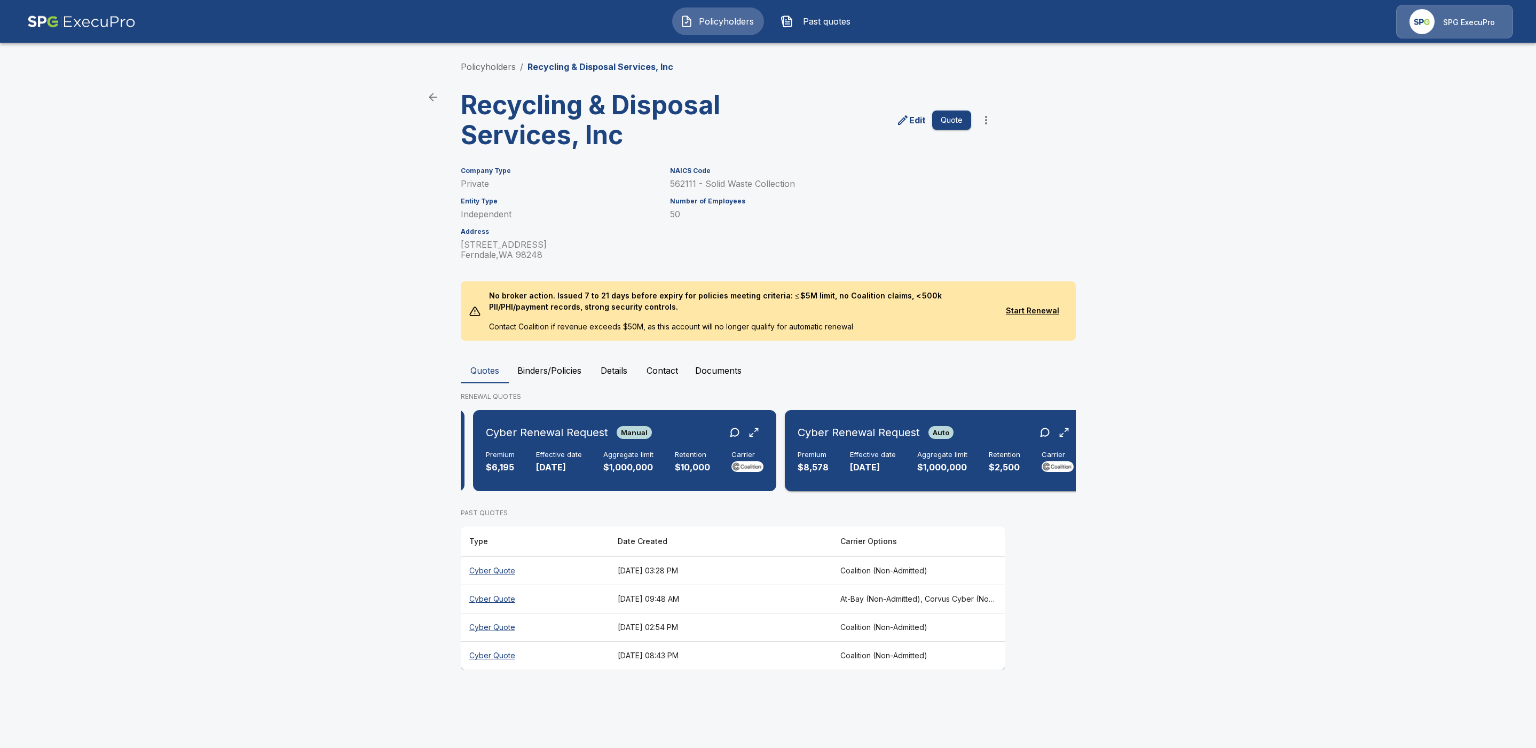
click at [820, 457] on div "Premium $8,578 Effective date 9/12/2025 Aggregate limit $1,000,000 Retention $2…" at bounding box center [936, 462] width 276 height 23
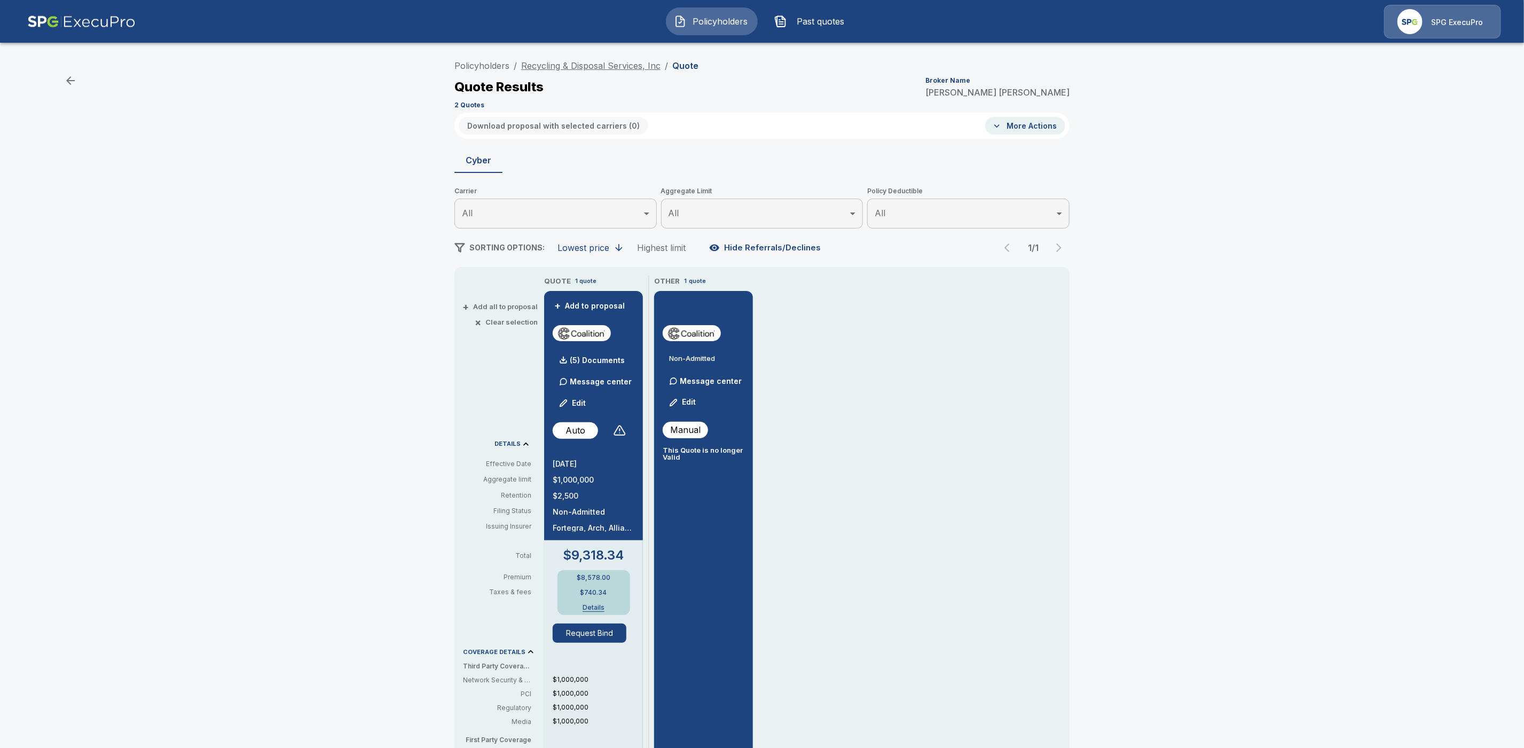
click at [584, 67] on link "Recycling & Disposal Services, Inc" at bounding box center [590, 65] width 139 height 11
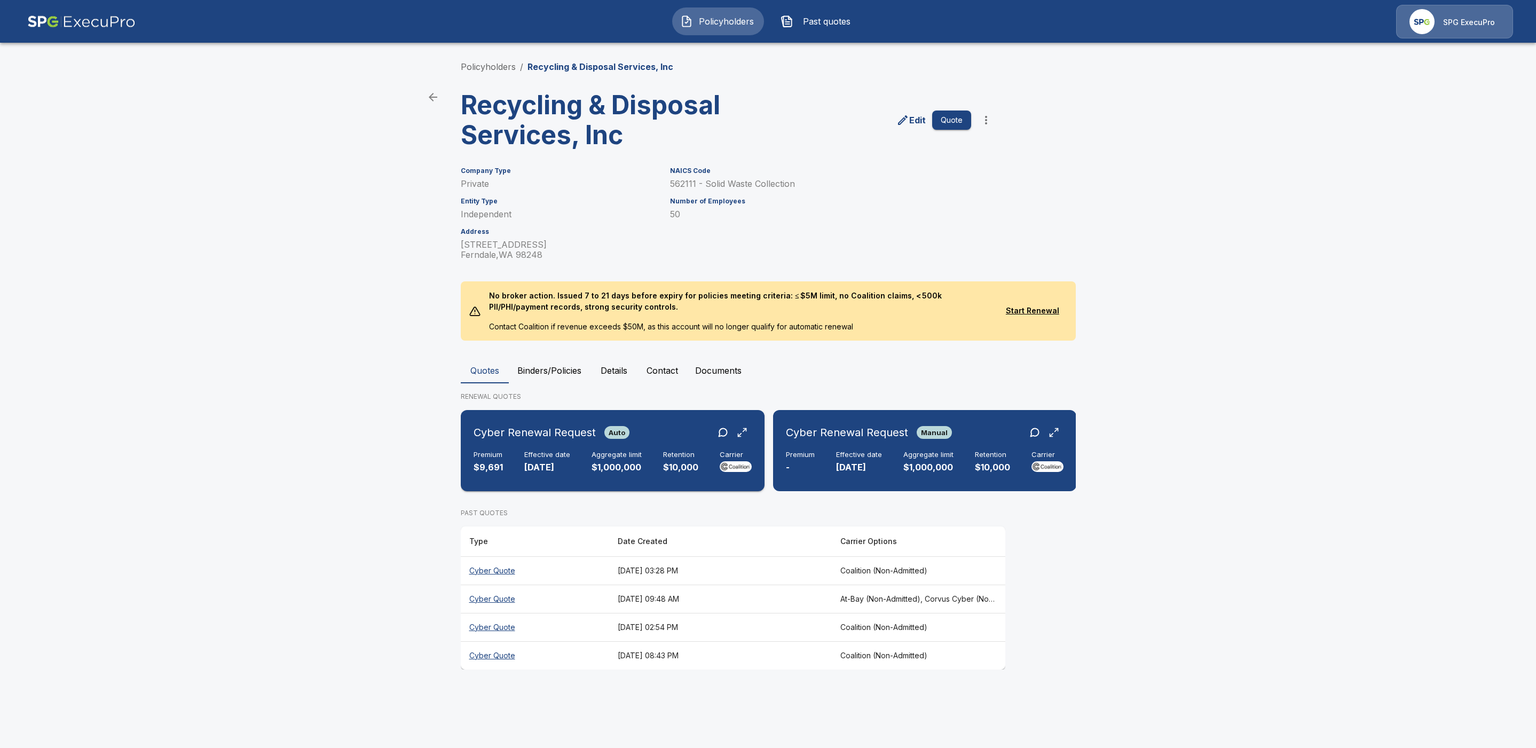
click at [533, 462] on p "[DATE]" at bounding box center [547, 467] width 46 height 12
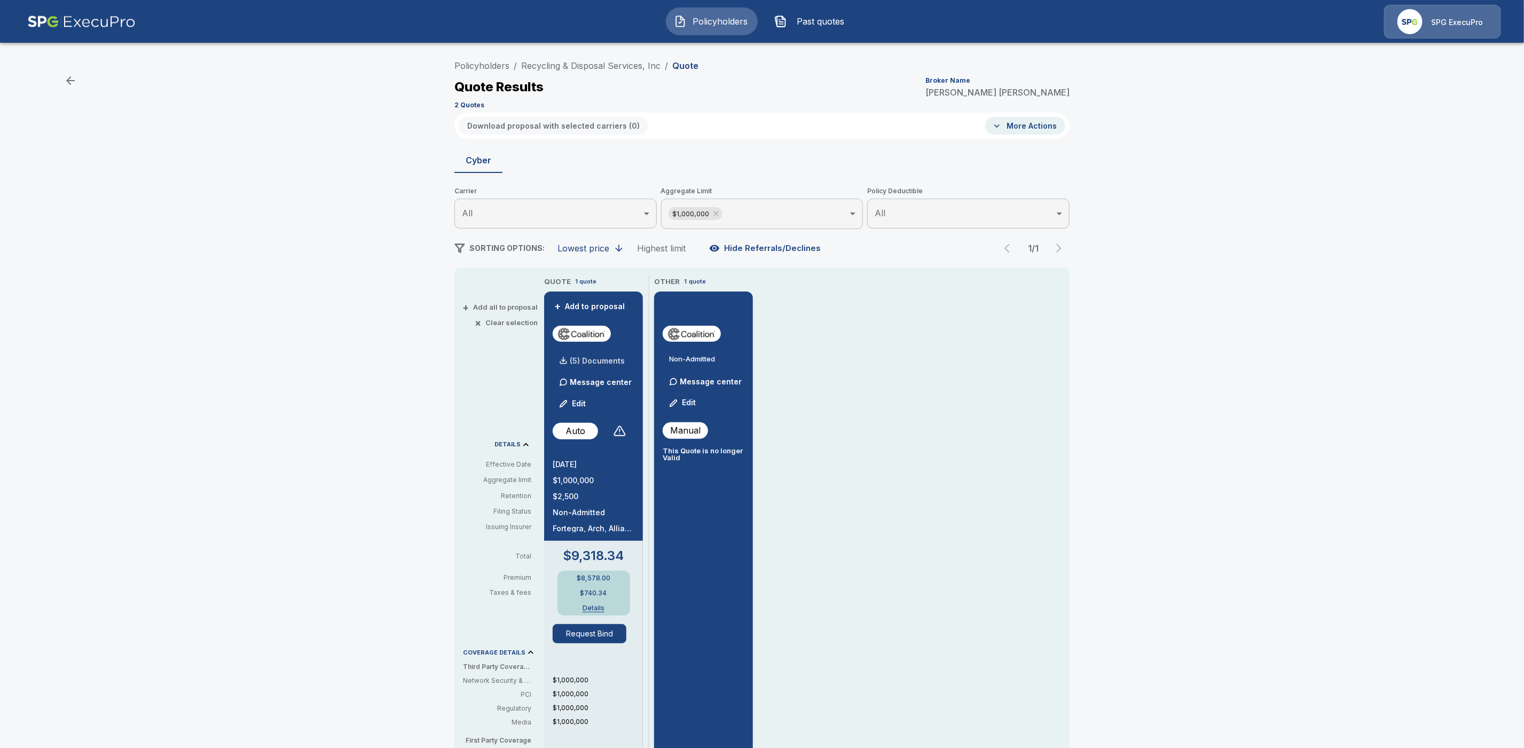
click at [598, 361] on p "(5) Documents" at bounding box center [597, 360] width 55 height 7
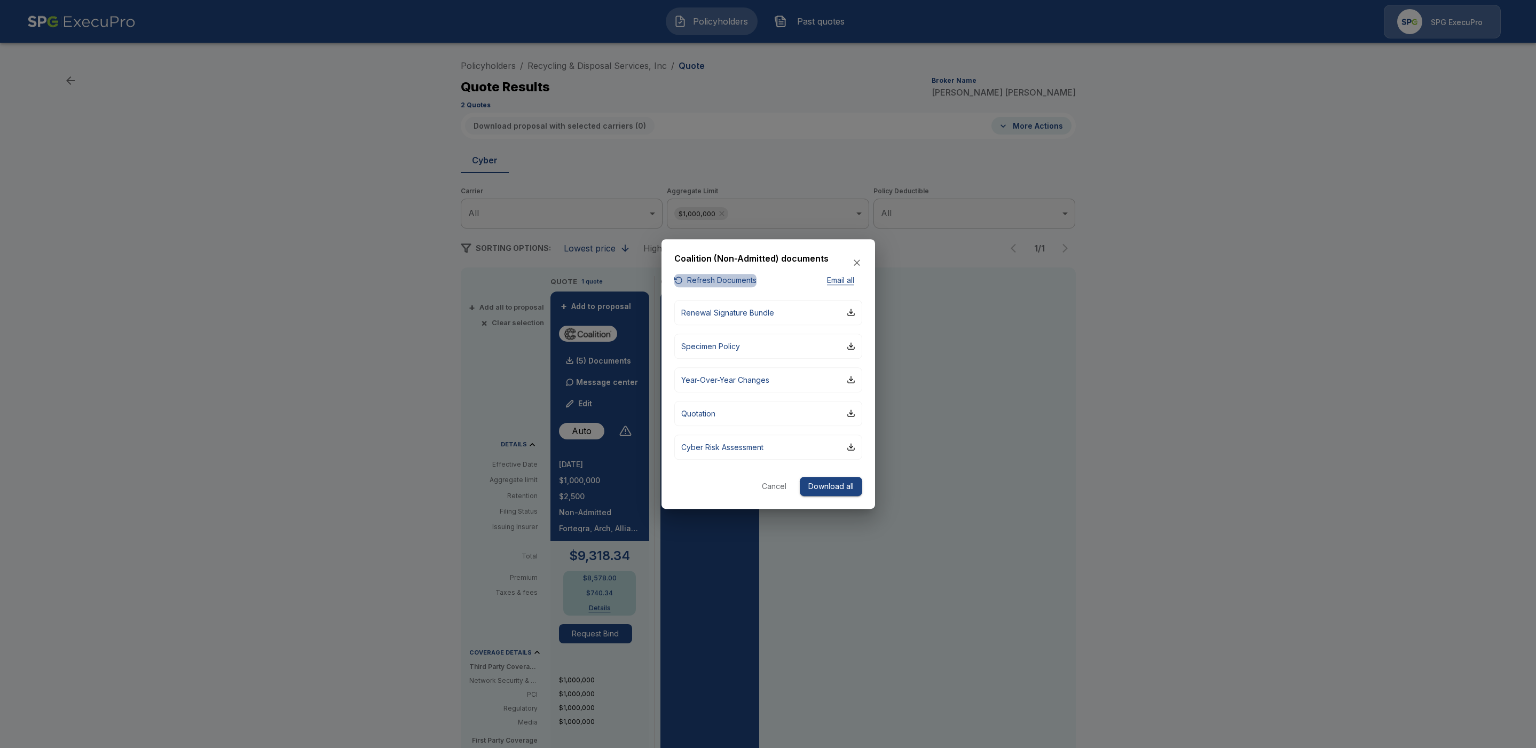
click at [715, 279] on button "Refresh Documents" at bounding box center [715, 280] width 82 height 13
click at [858, 263] on icon "button" at bounding box center [856, 263] width 11 height 11
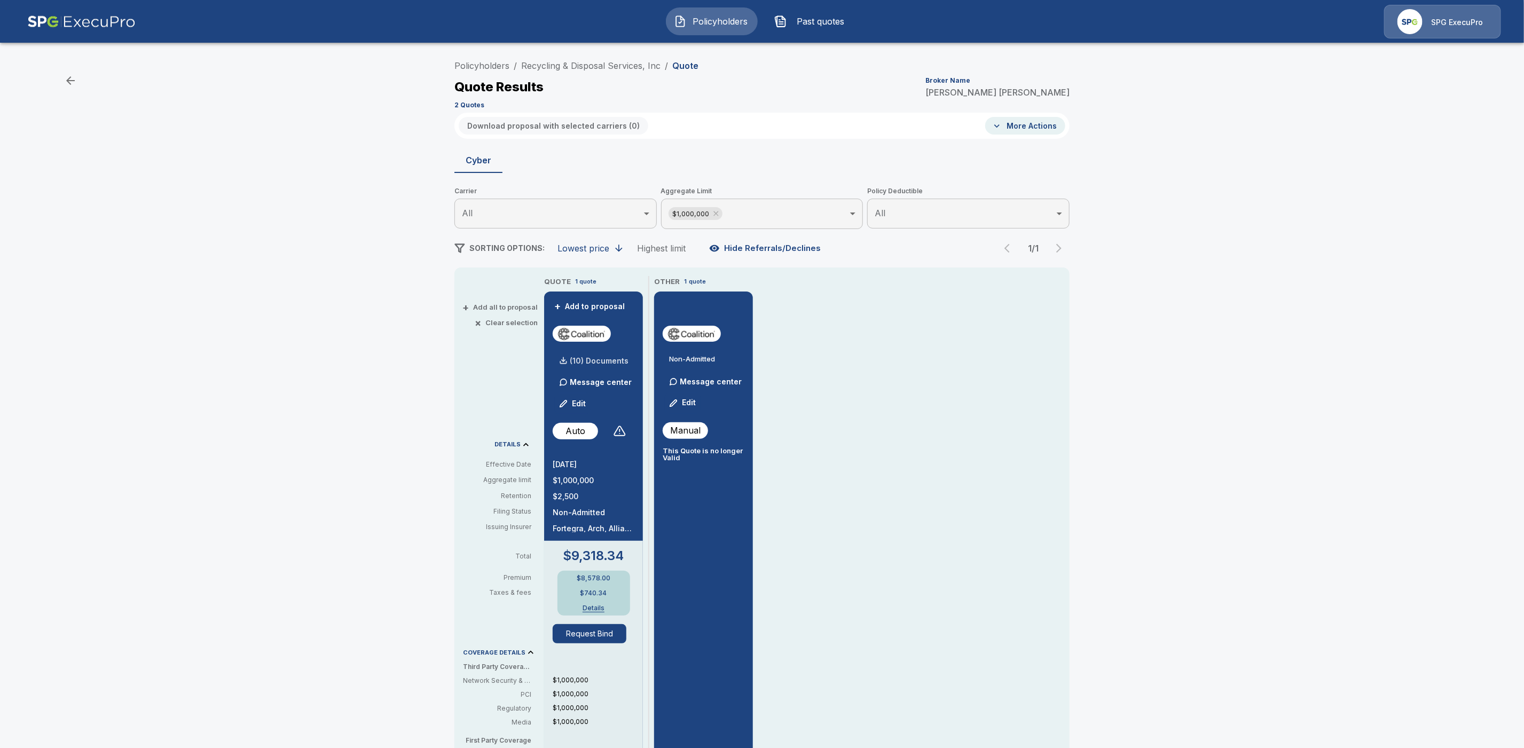
click at [612, 354] on div "(10) Documents" at bounding box center [591, 360] width 76 height 21
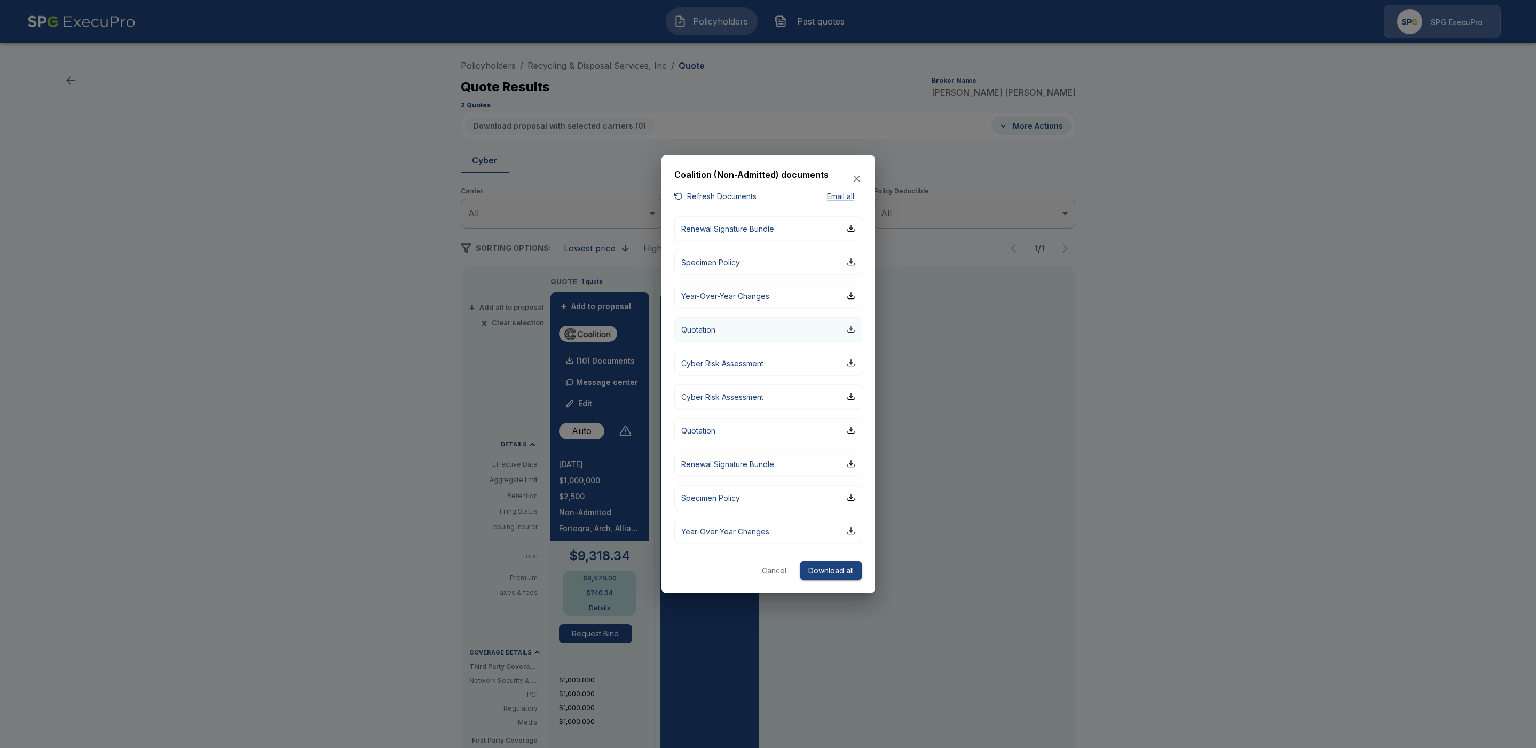
click at [851, 329] on div "button" at bounding box center [851, 329] width 9 height 9
click at [1061, 338] on div at bounding box center [768, 374] width 1536 height 748
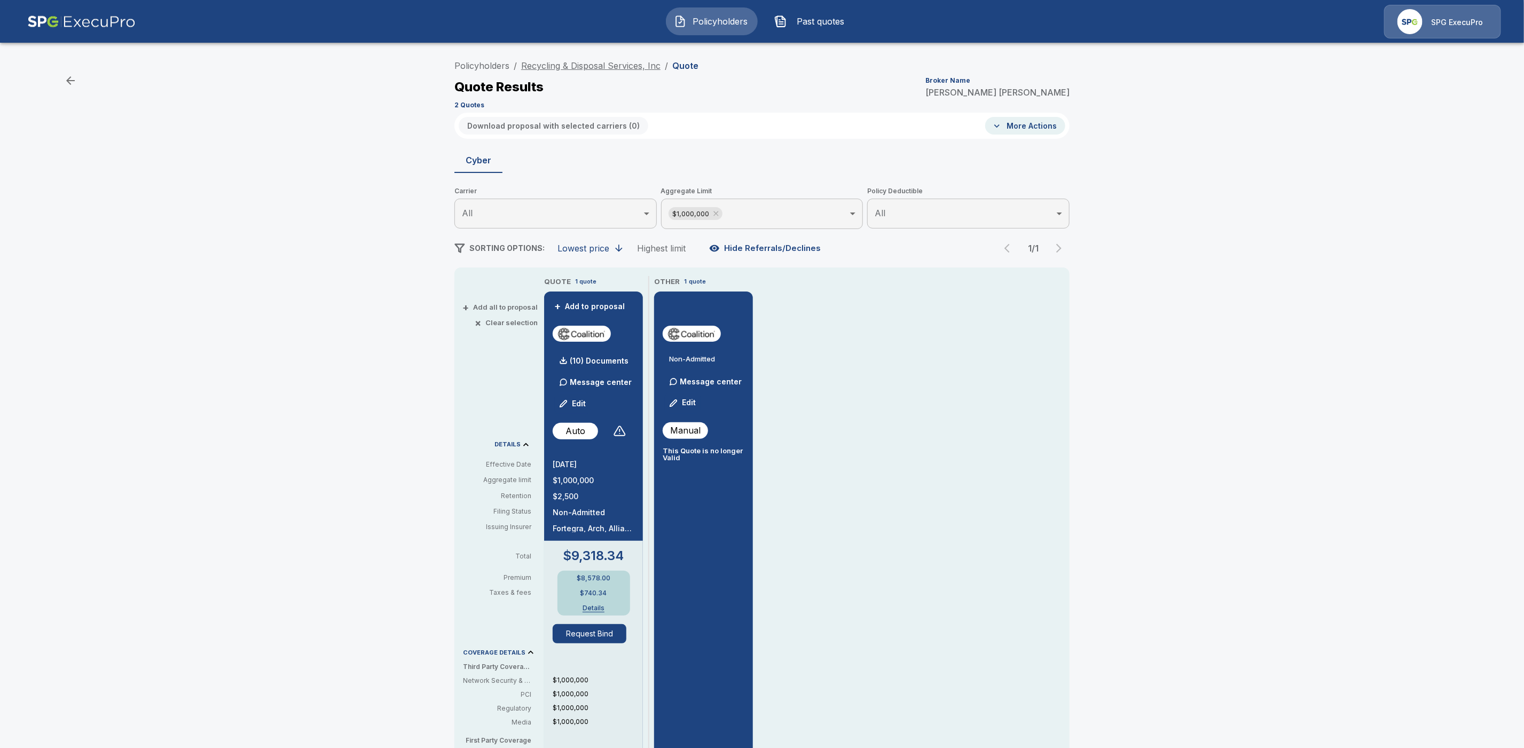
click at [580, 65] on link "Recycling & Disposal Services, Inc" at bounding box center [590, 65] width 139 height 11
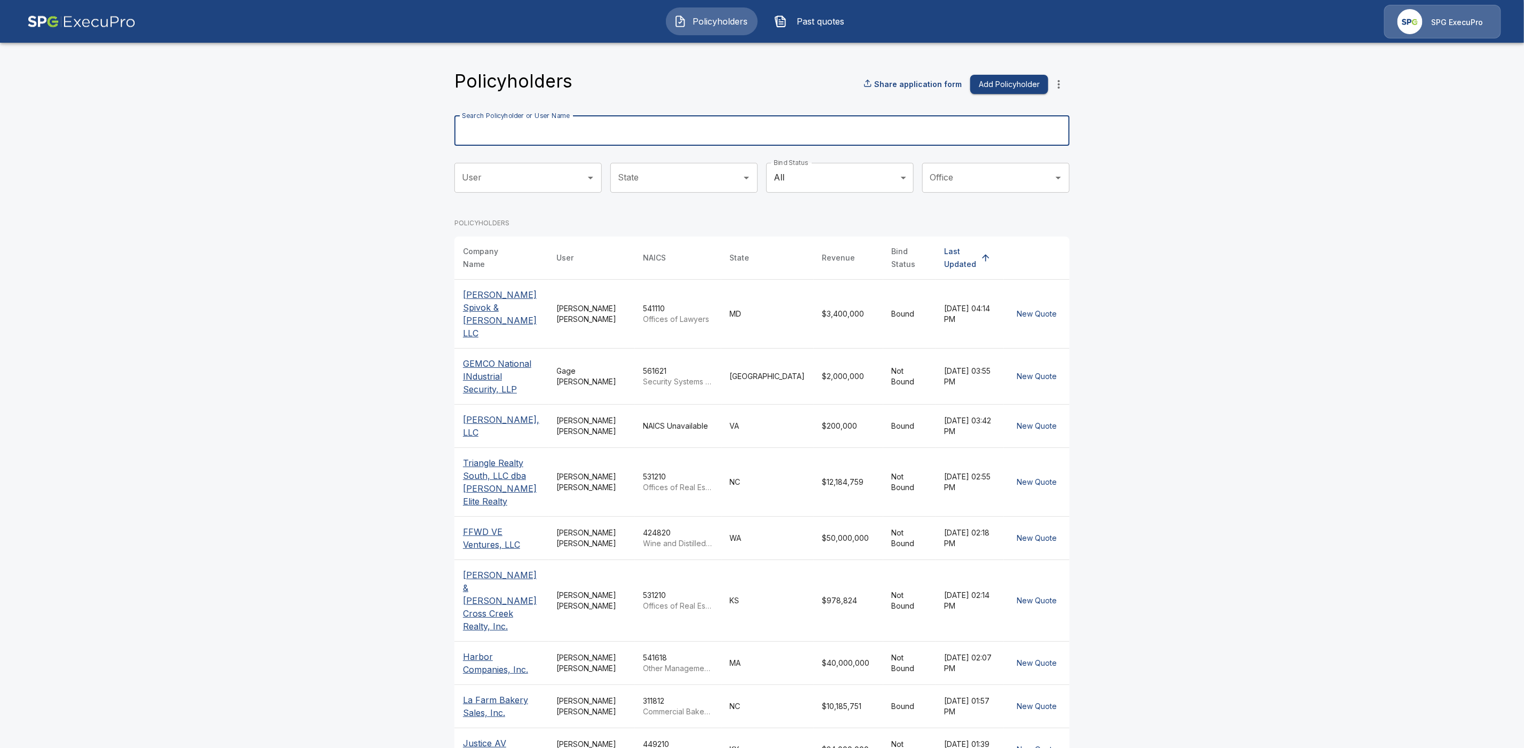
click at [536, 135] on input "Search Policyholder or User Name" at bounding box center [755, 131] width 603 height 30
paste input "**********"
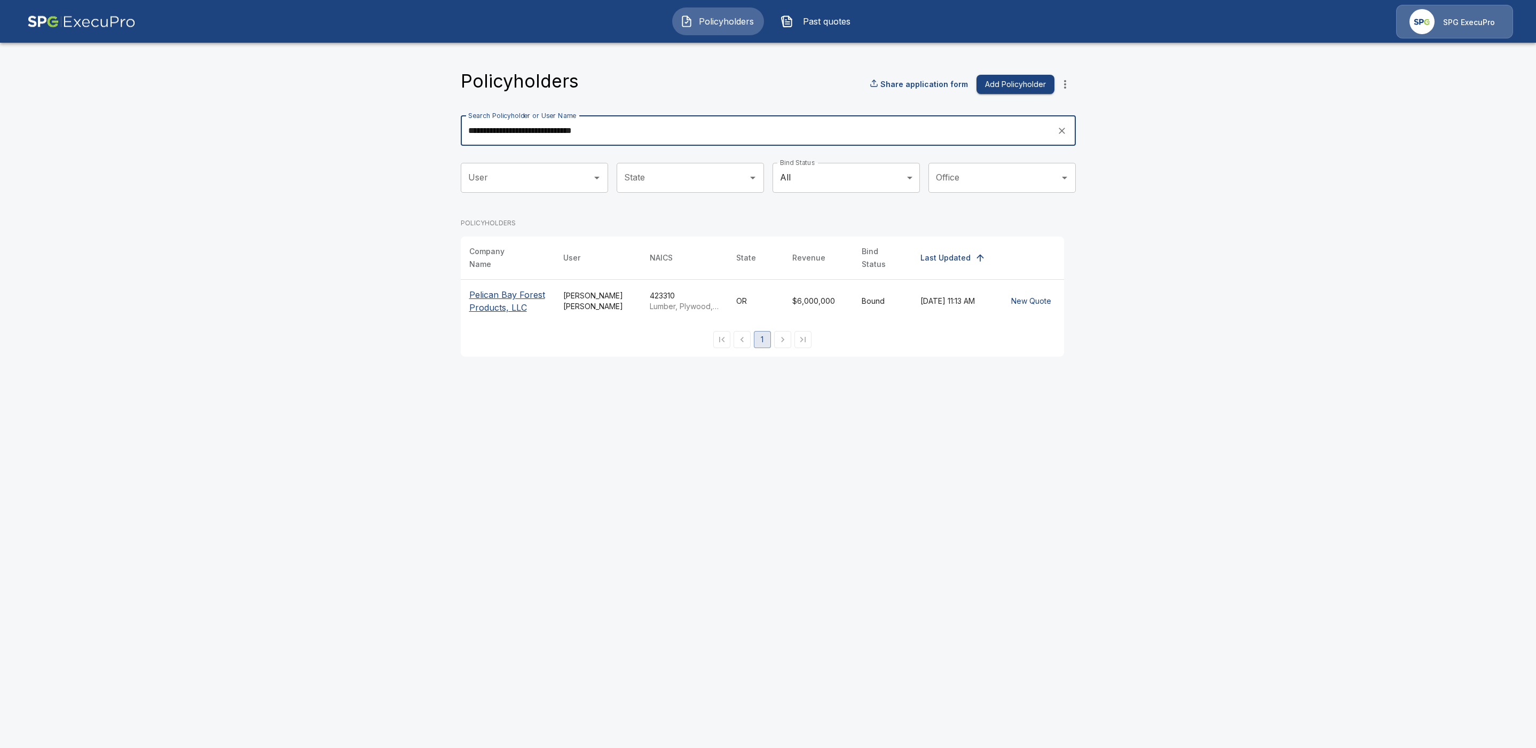
type input "**********"
drag, startPoint x: 503, startPoint y: 293, endPoint x: 540, endPoint y: 291, distance: 36.9
click at [504, 293] on p "Pelican Bay Forest Products, LLC" at bounding box center [507, 301] width 77 height 26
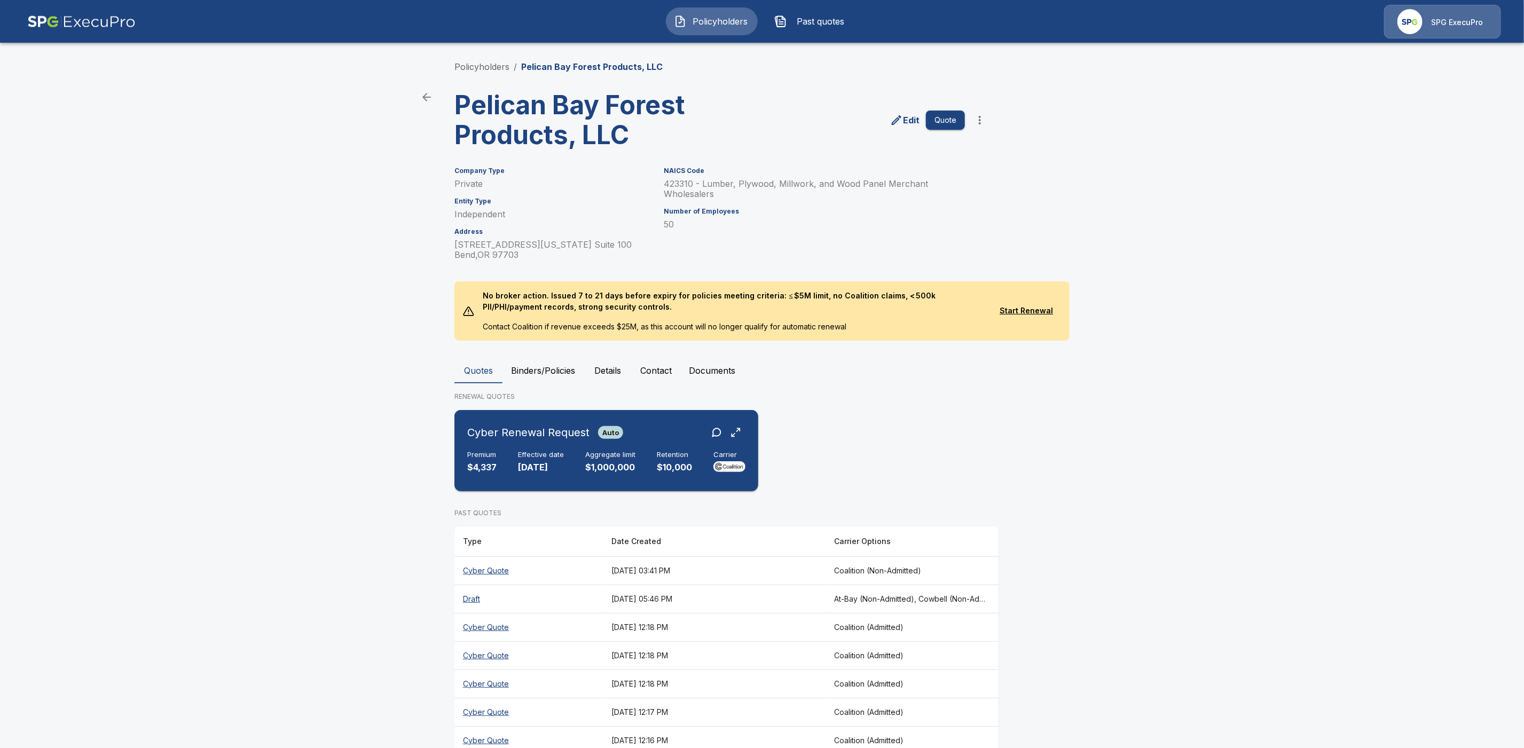
click at [557, 440] on h6 "Cyber Renewal Request" at bounding box center [528, 432] width 122 height 17
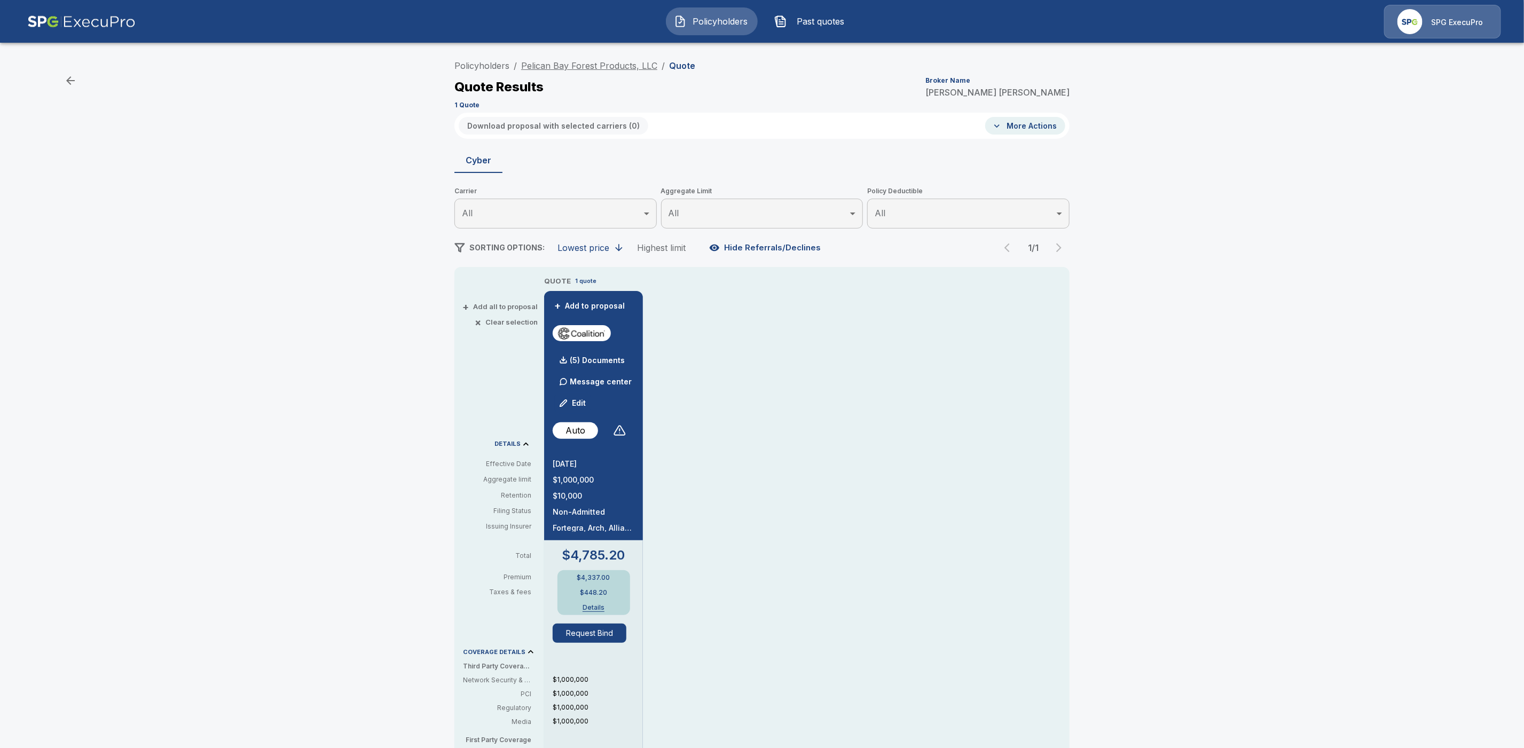
click at [592, 69] on link "Pelican Bay Forest Products, LLC" at bounding box center [589, 65] width 136 height 11
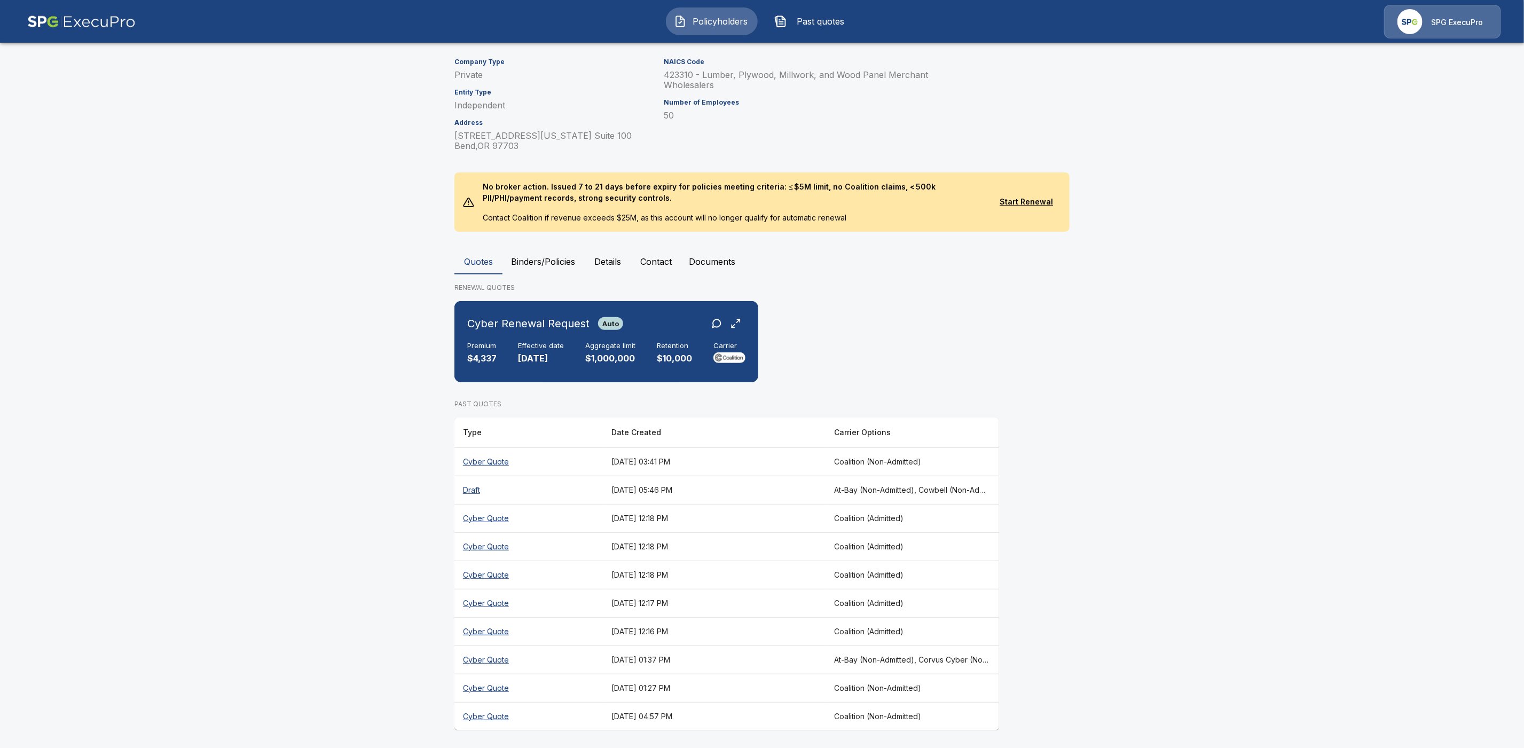
scroll to position [109, 0]
click at [478, 656] on th "Cyber Quote" at bounding box center [528, 659] width 148 height 28
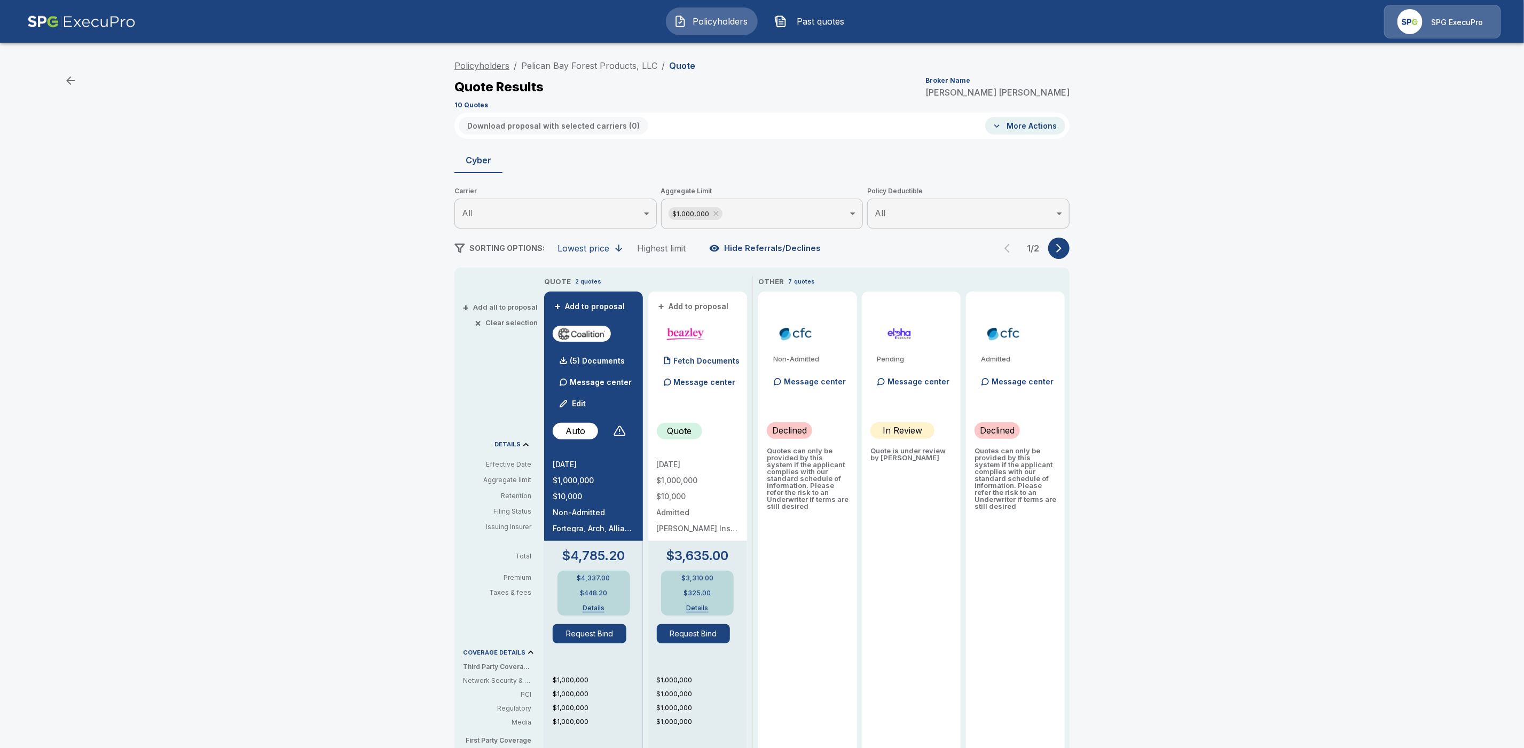
click at [492, 66] on link "Policyholders" at bounding box center [481, 65] width 55 height 11
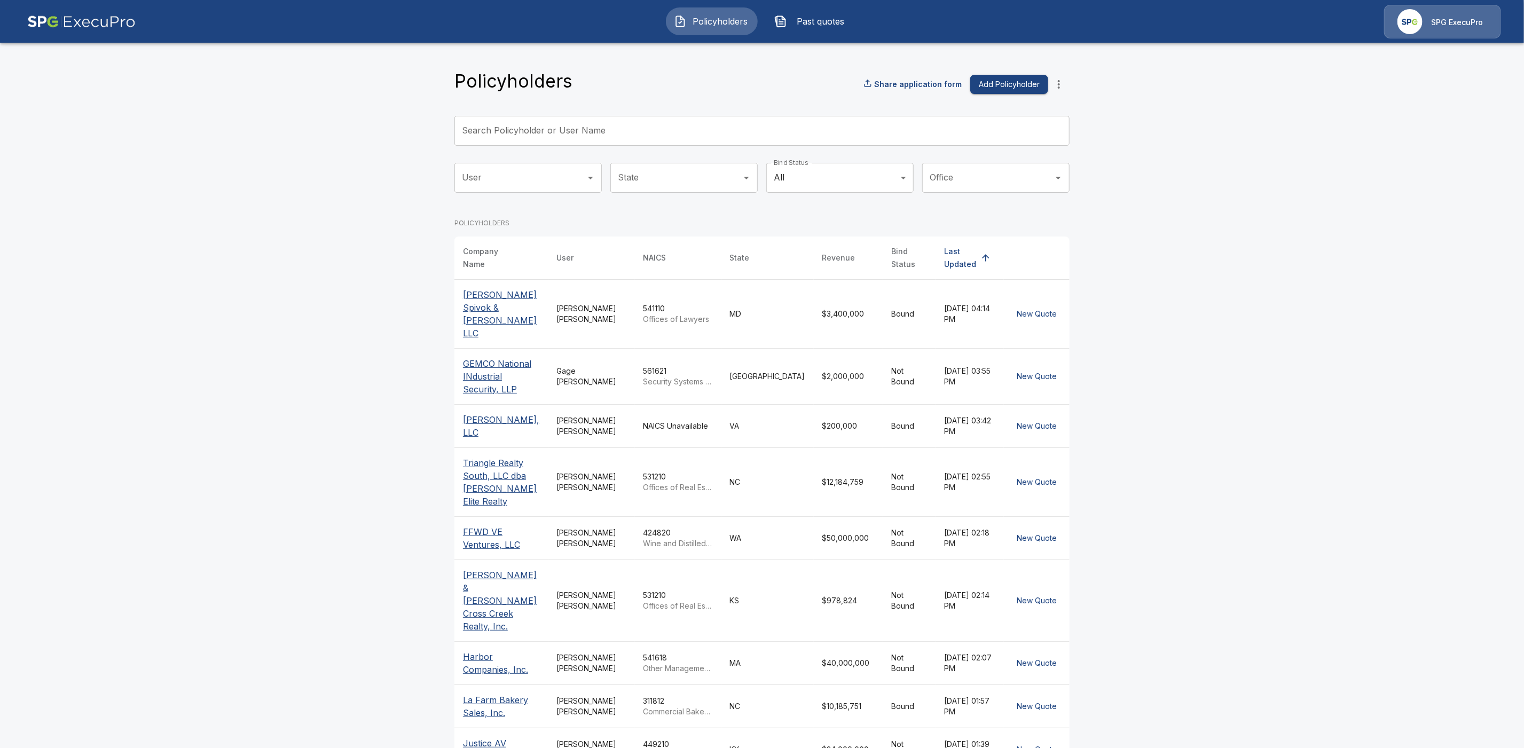
click at [512, 140] on input "Search Policyholder or User Name" at bounding box center [755, 131] width 603 height 30
paste input "**********"
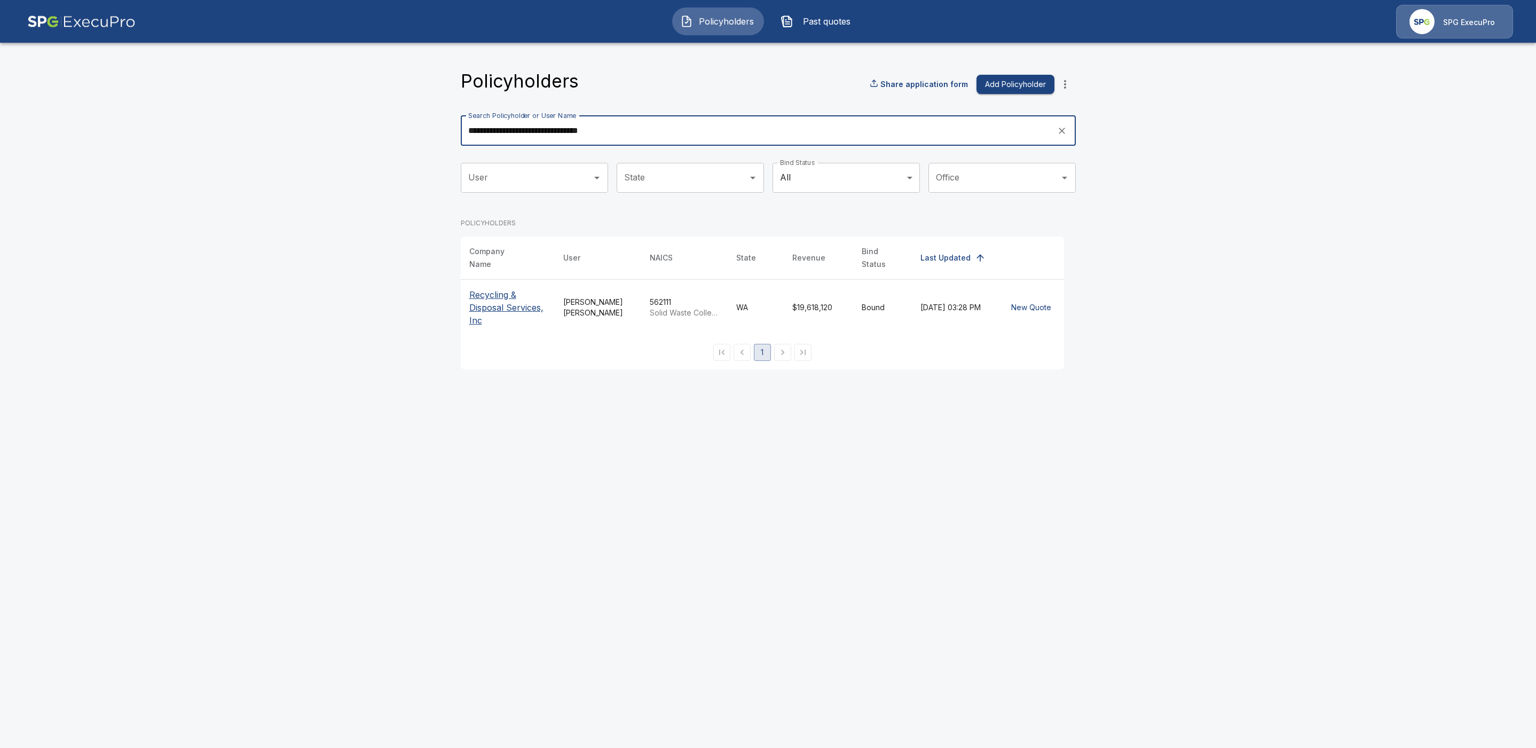
drag, startPoint x: 621, startPoint y: 127, endPoint x: 637, endPoint y: 129, distance: 16.1
click at [621, 127] on input "**********" at bounding box center [755, 131] width 589 height 30
drag, startPoint x: 632, startPoint y: 132, endPoint x: 399, endPoint y: 132, distance: 233.3
click at [399, 132] on main "**********" at bounding box center [768, 191] width 1536 height 382
paste input "text"
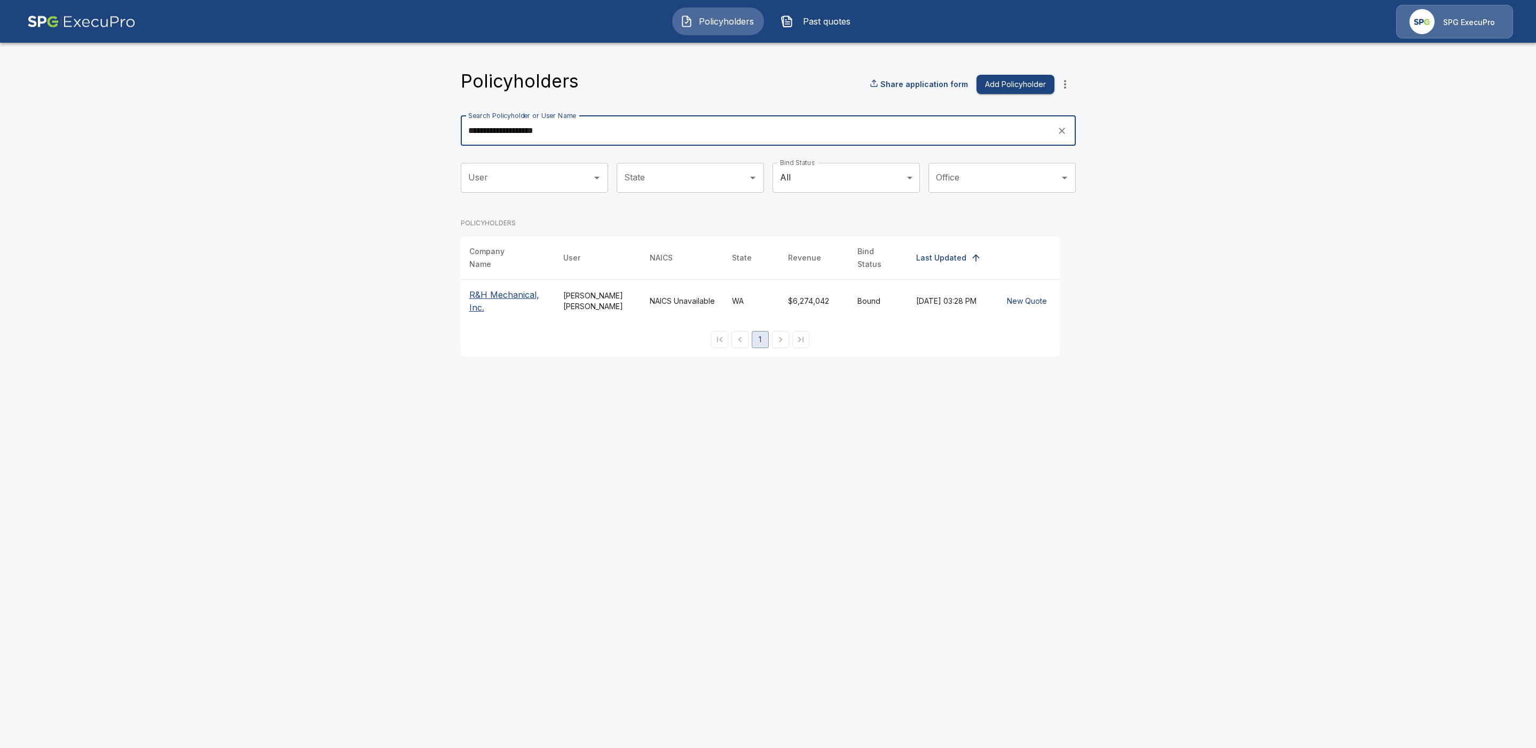
type input "**********"
click at [483, 288] on p "R&H Mechanical, Inc." at bounding box center [507, 301] width 77 height 26
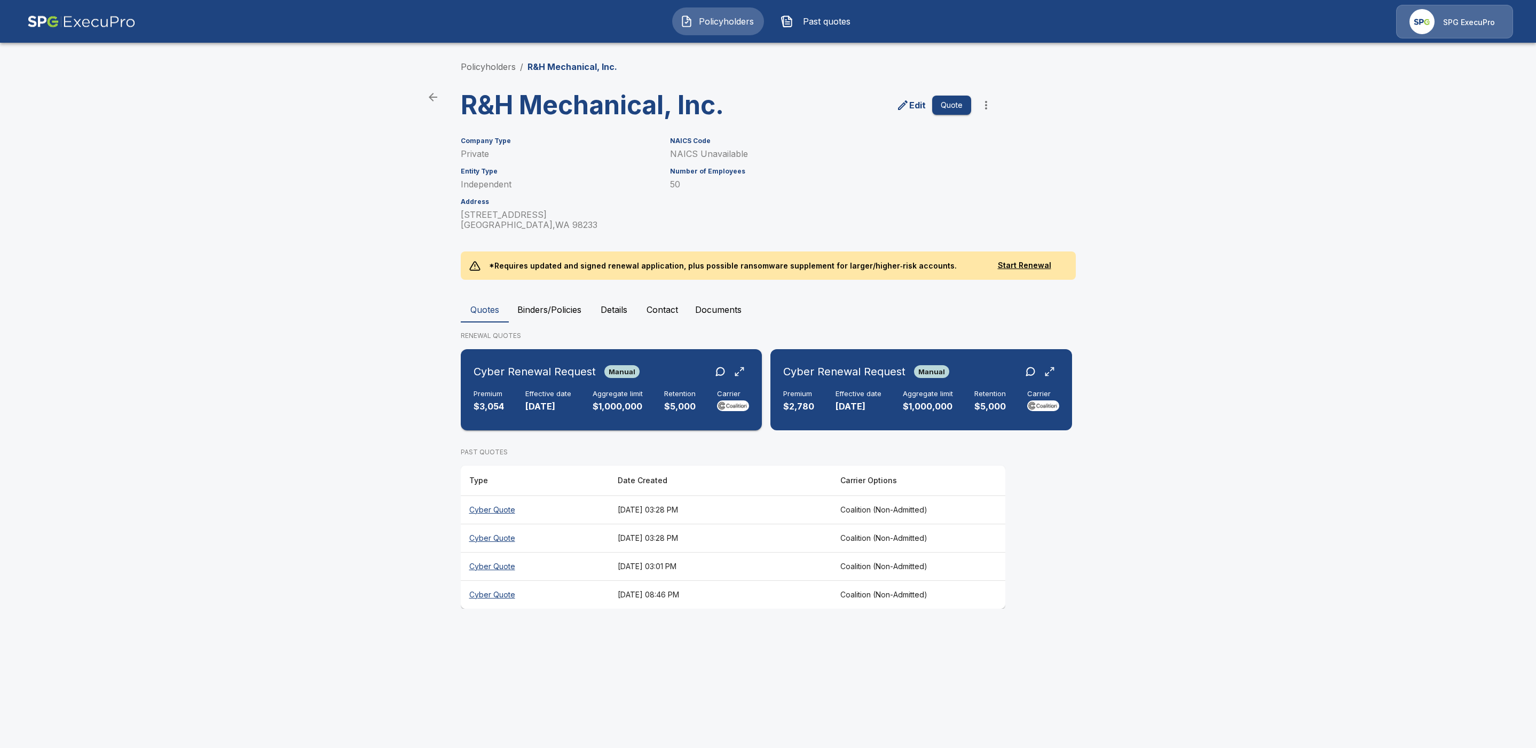
click at [536, 416] on div "Cyber Renewal Request Manual Premium $3,054 Effective date [DATE] Aggregate lim…" at bounding box center [611, 389] width 293 height 73
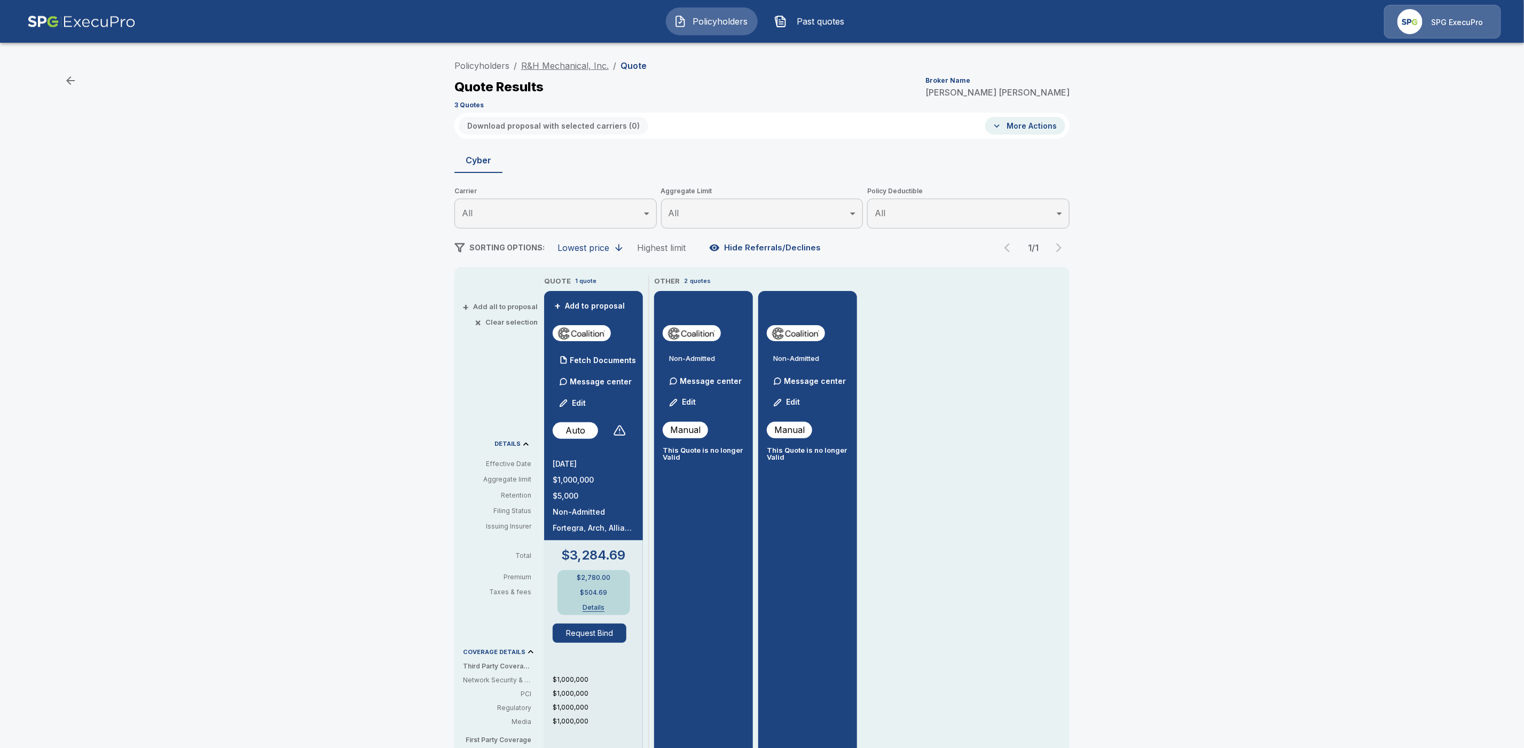
click at [552, 61] on link "R&H Mechanical, Inc." at bounding box center [565, 65] width 88 height 11
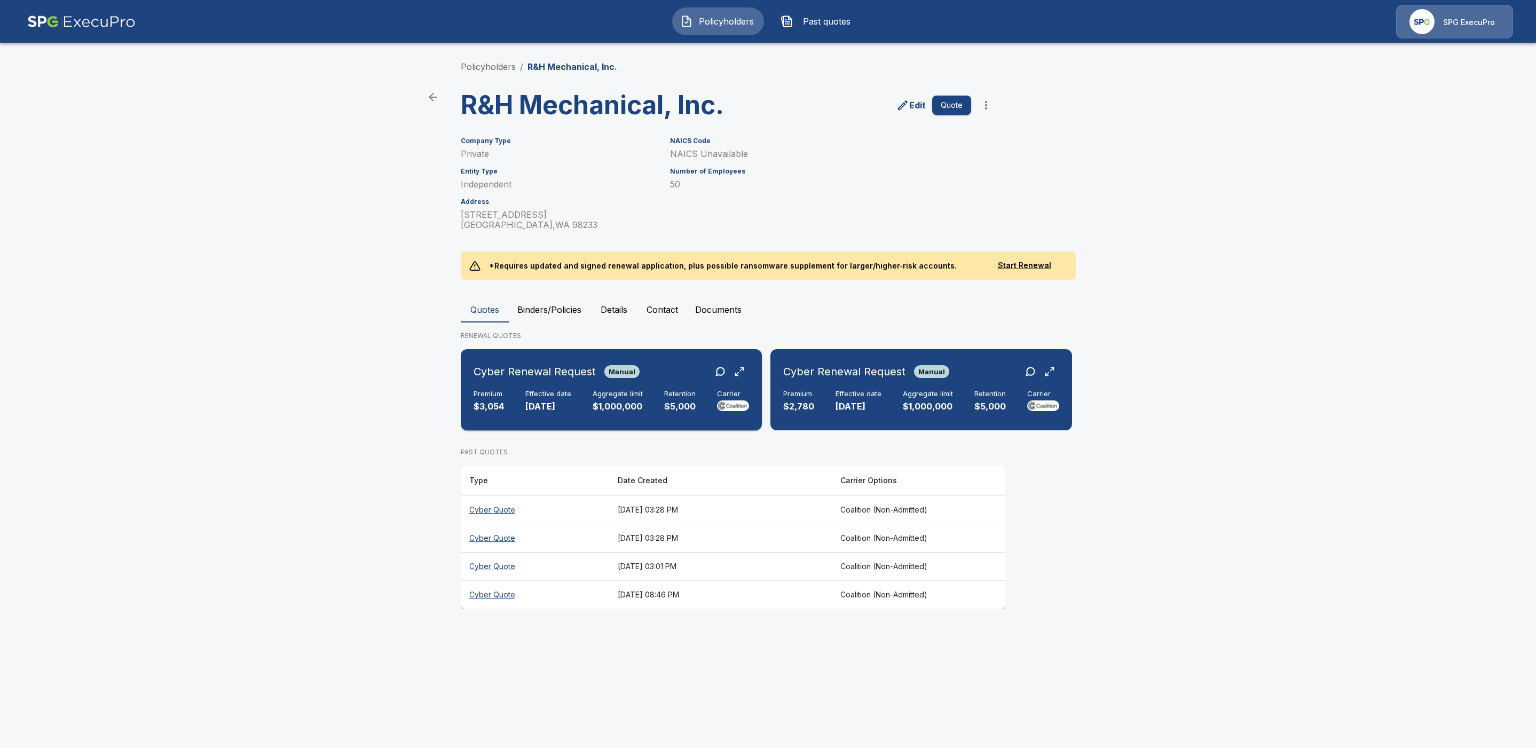
click at [662, 381] on div "Cyber Renewal Request Manual" at bounding box center [611, 371] width 275 height 19
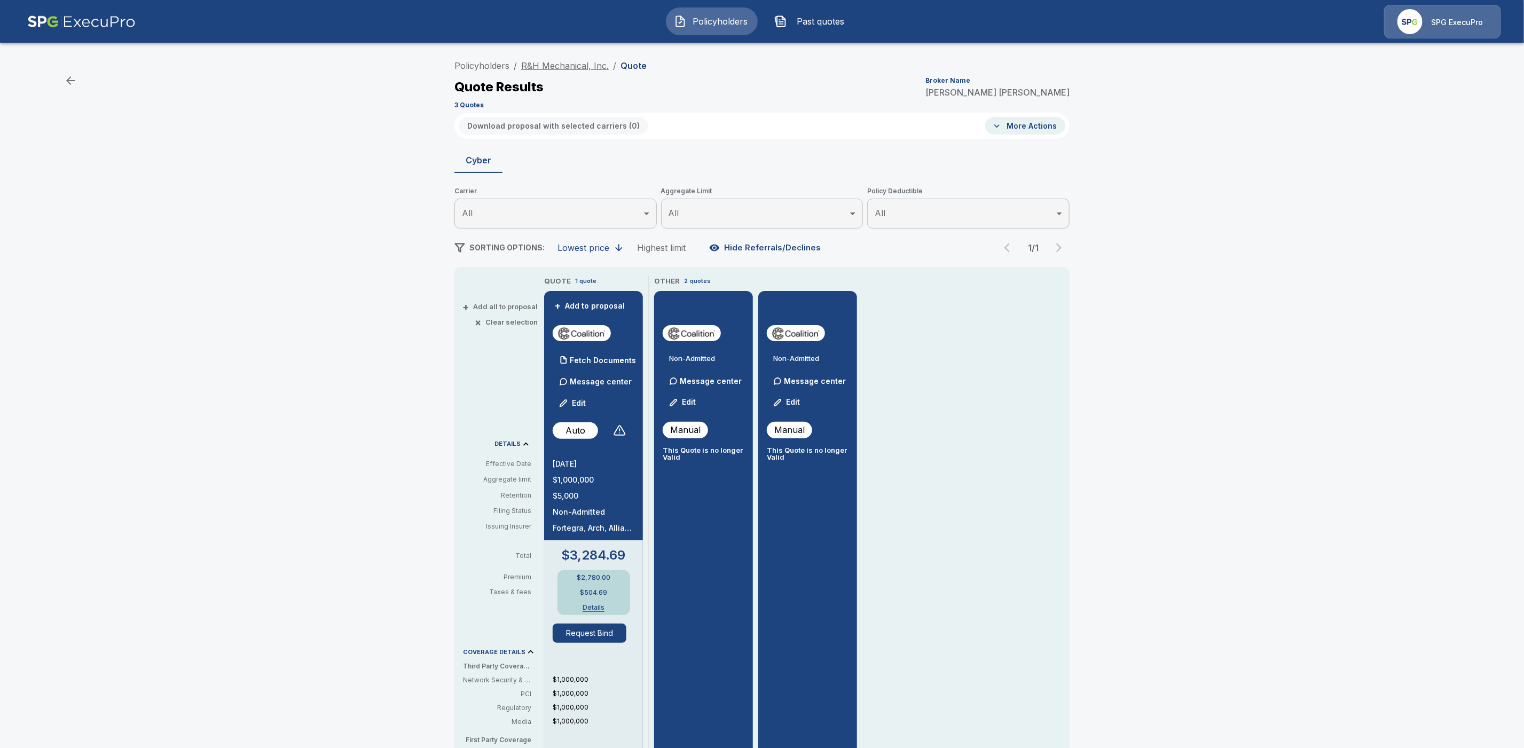
click at [567, 66] on link "R&H Mechanical, Inc." at bounding box center [565, 65] width 88 height 11
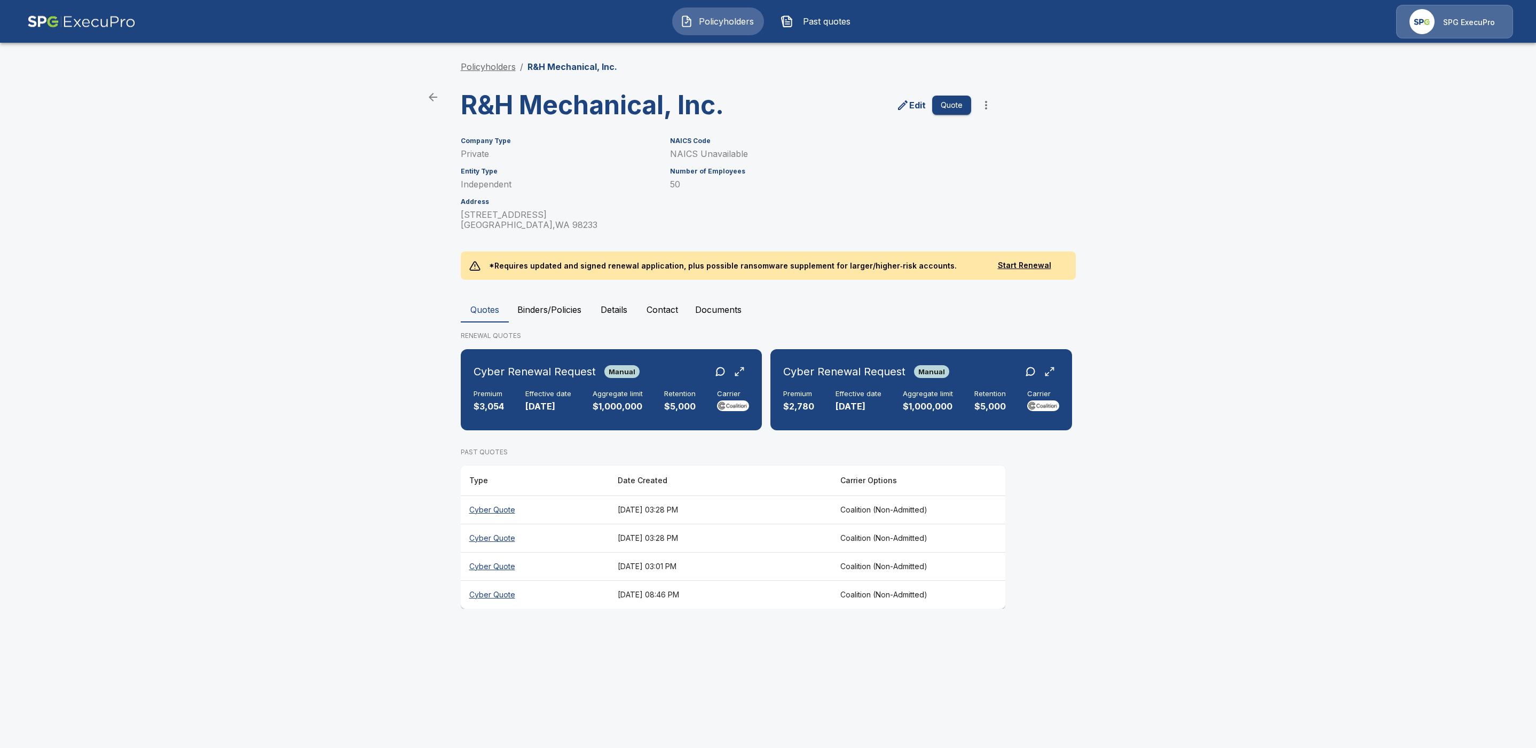
click at [496, 70] on link "Policyholders" at bounding box center [488, 66] width 55 height 11
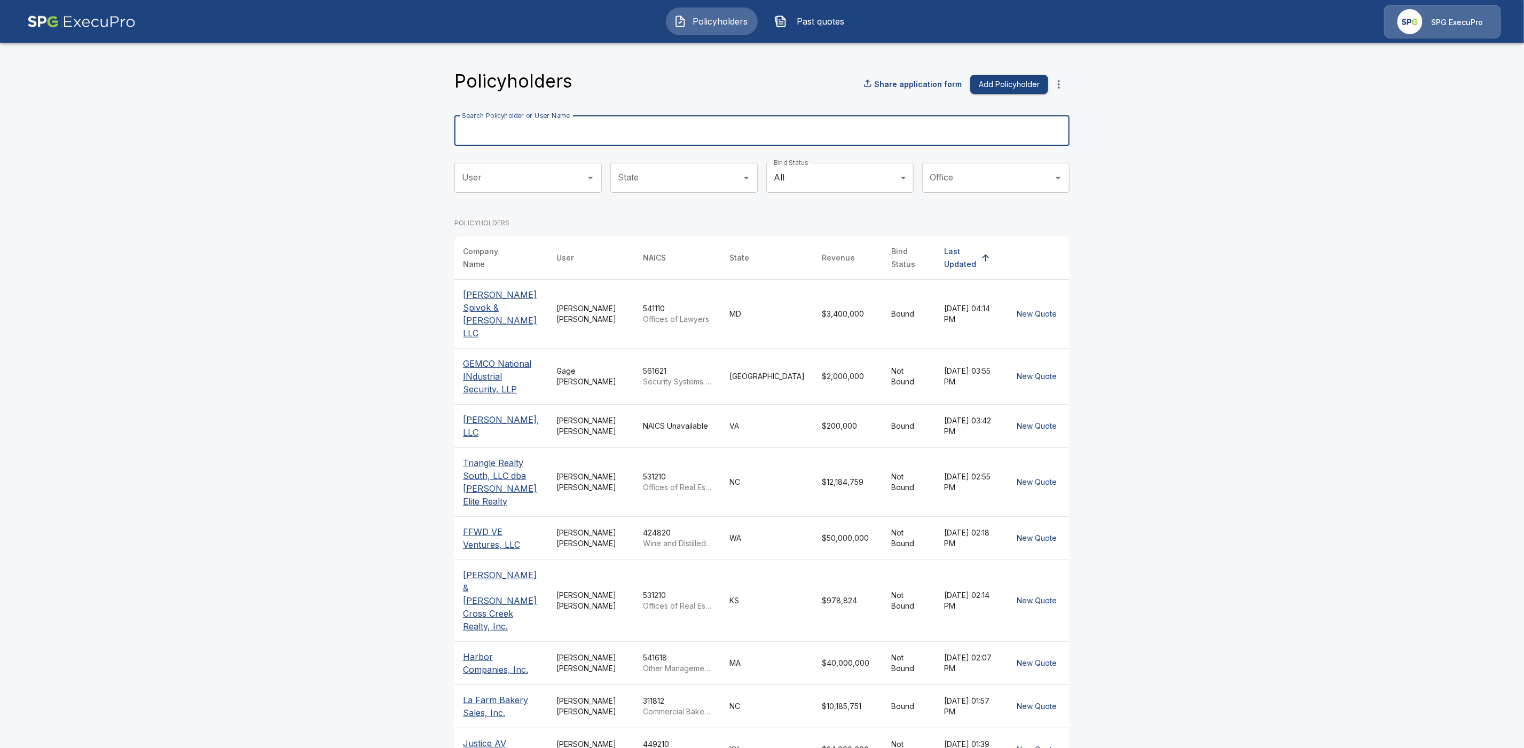
click at [516, 131] on input "Search Policyholder or User Name" at bounding box center [755, 131] width 603 height 30
paste input "**********"
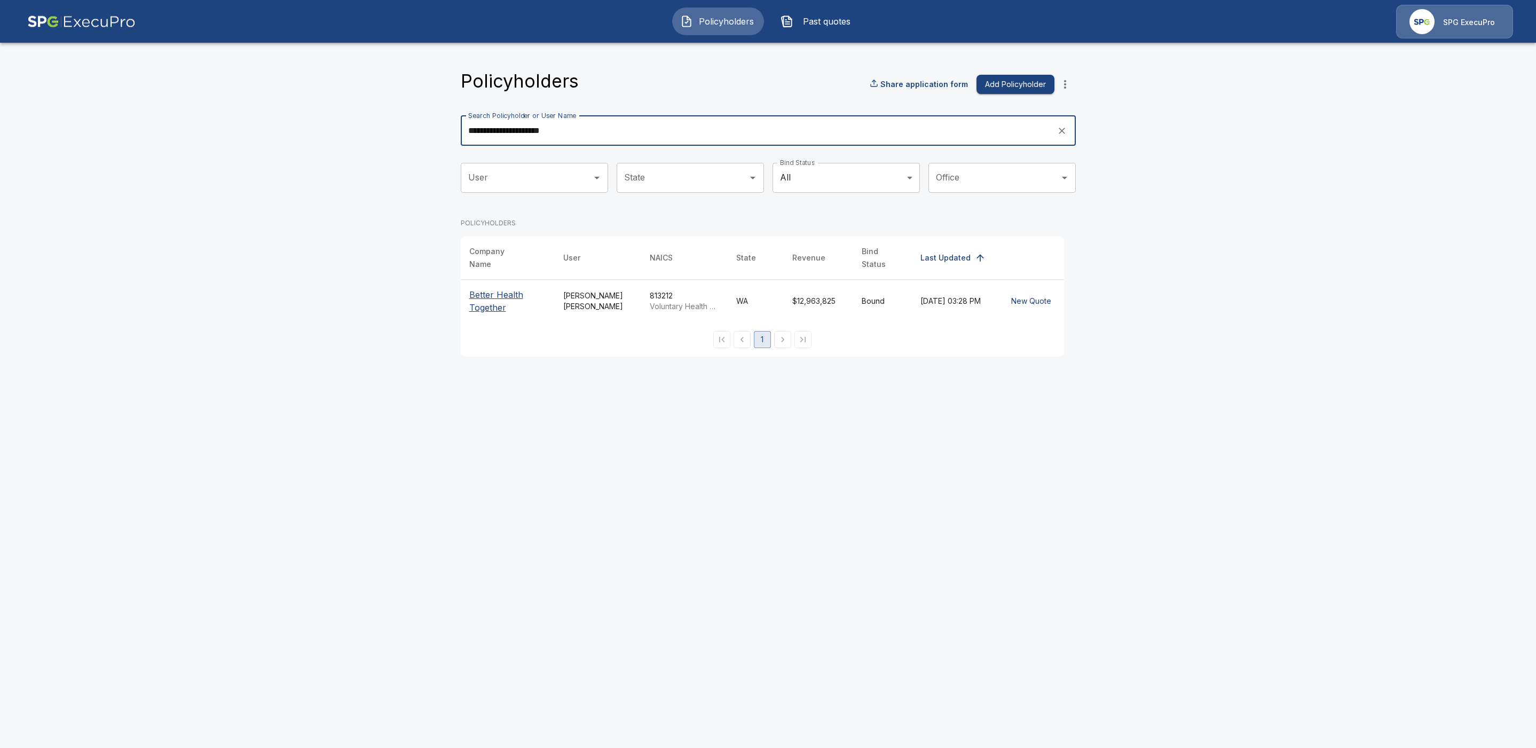
type input "**********"
drag, startPoint x: 488, startPoint y: 290, endPoint x: 496, endPoint y: 297, distance: 10.7
click at [488, 290] on p "Better Health Together" at bounding box center [507, 301] width 77 height 26
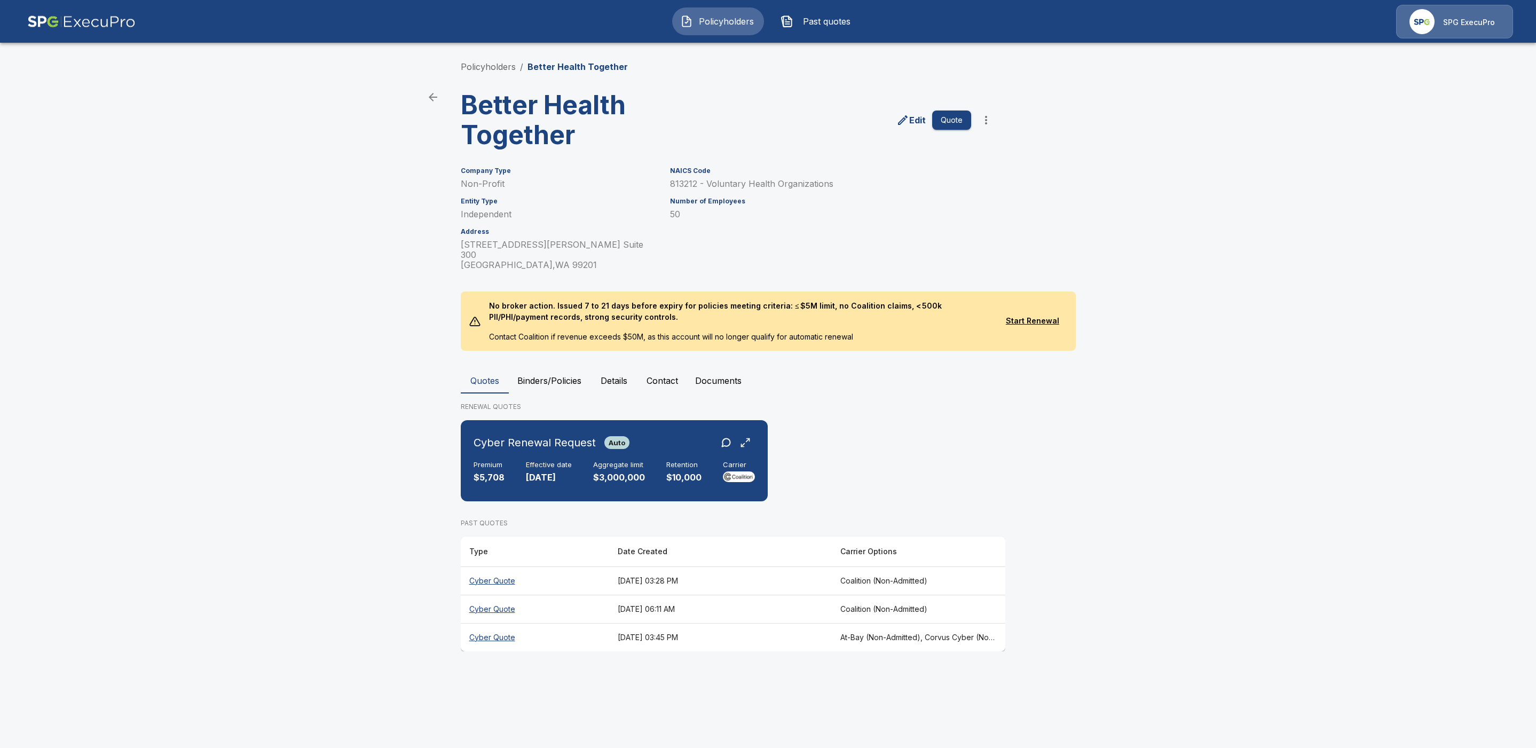
click at [545, 368] on button "Binders/Policies" at bounding box center [549, 381] width 81 height 26
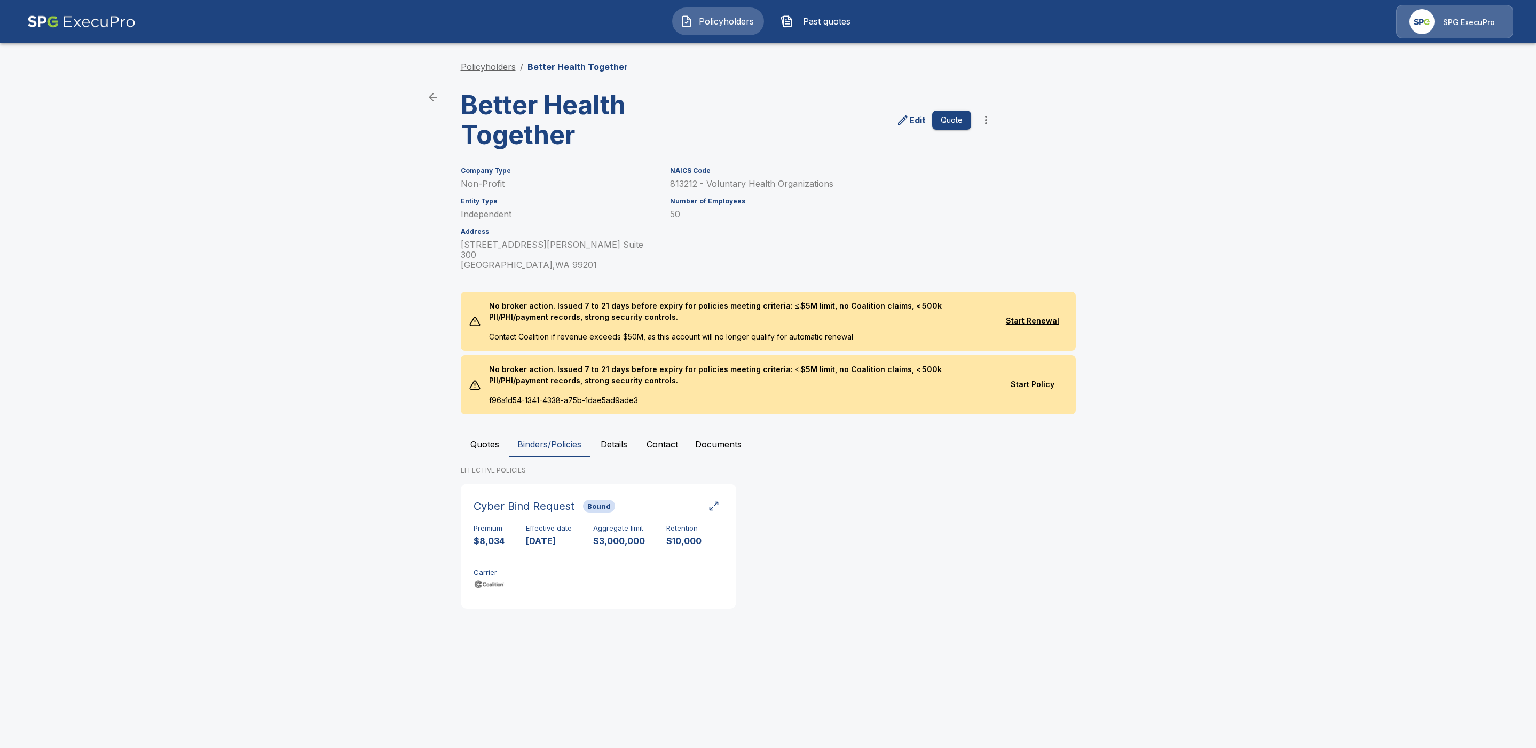
click at [488, 70] on link "Policyholders" at bounding box center [488, 66] width 55 height 11
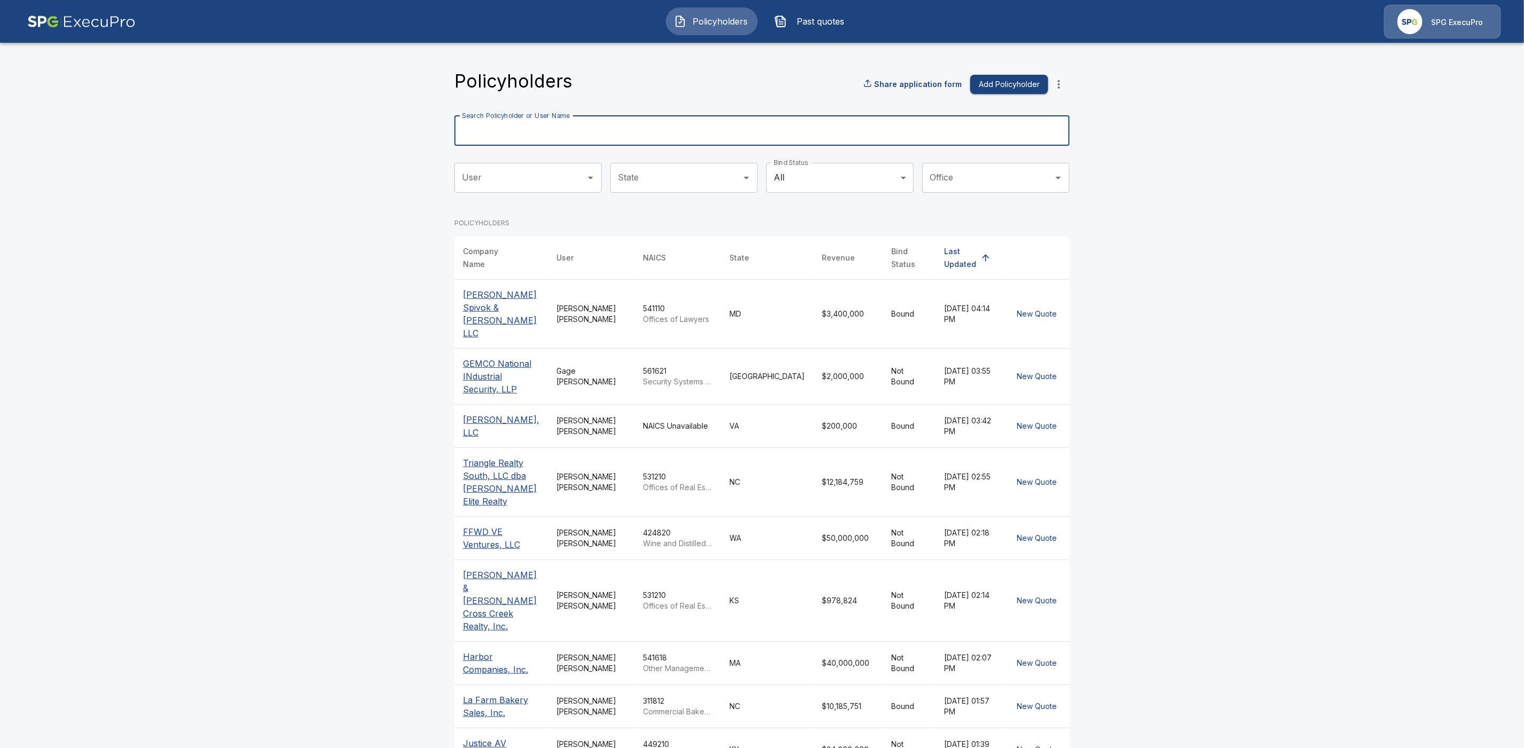
click at [519, 131] on input "Search Policyholder or User Name" at bounding box center [755, 131] width 603 height 30
paste input "**********"
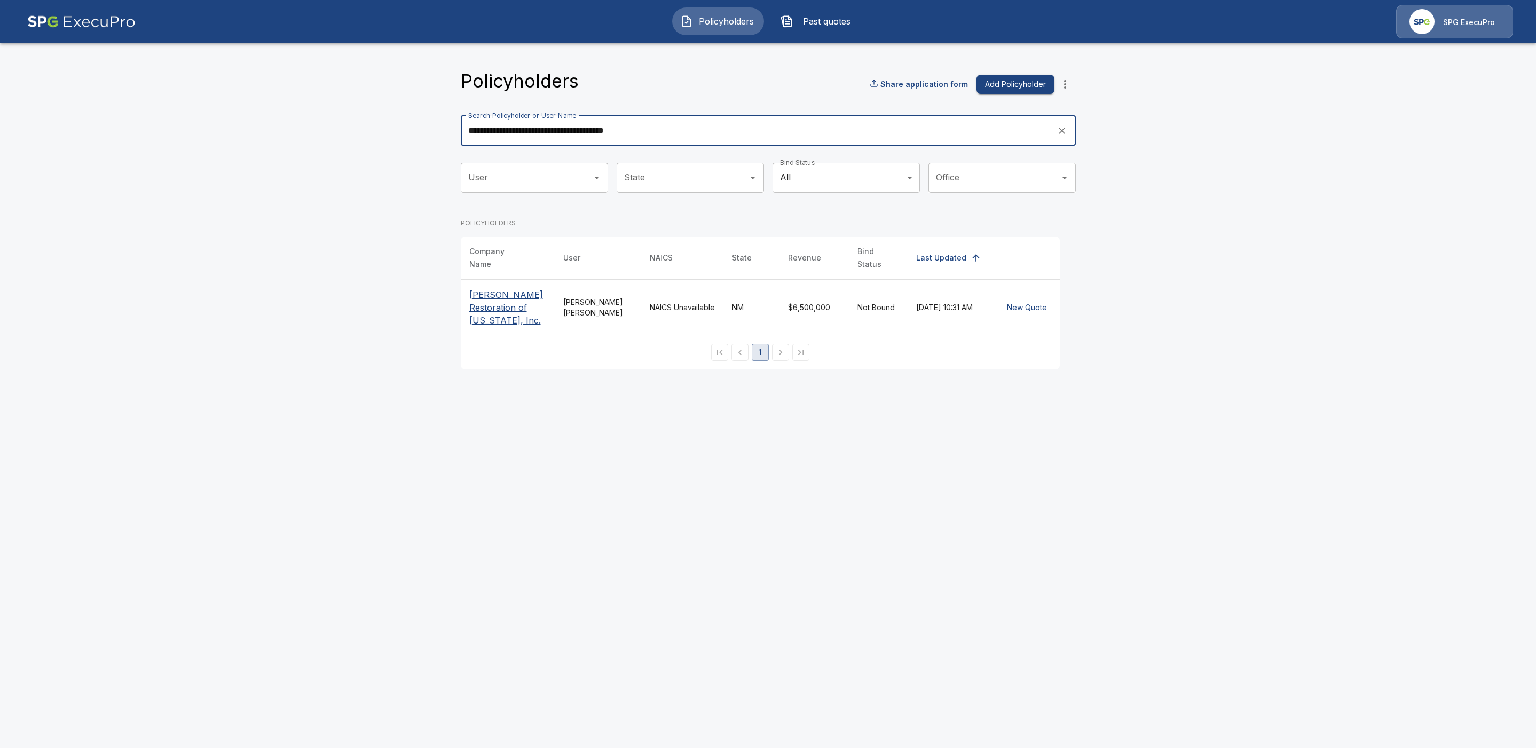
type input "**********"
drag, startPoint x: 492, startPoint y: 306, endPoint x: 590, endPoint y: 423, distance: 153.4
click at [492, 306] on p "Paul Davis Restoration of New Mexico, Inc." at bounding box center [507, 307] width 77 height 38
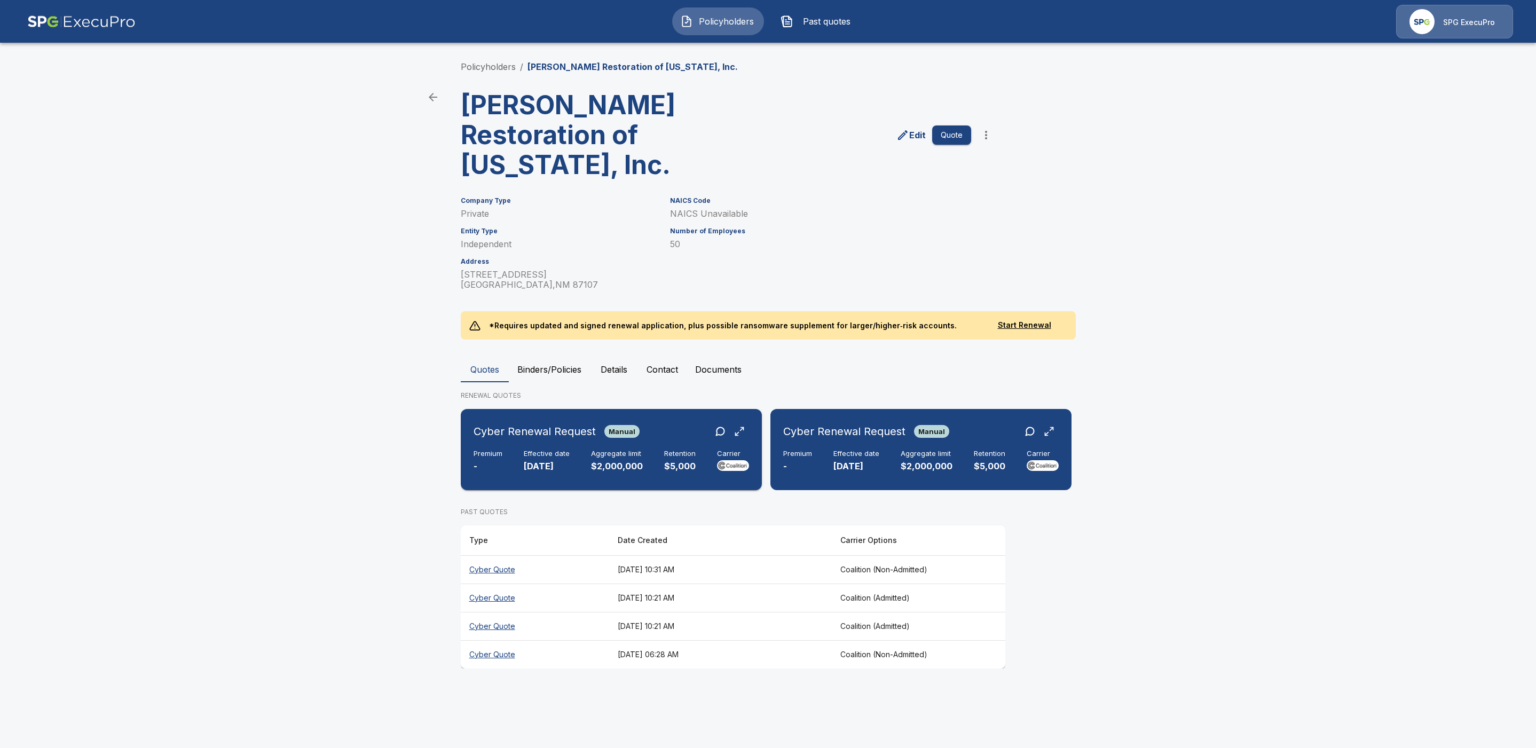
click at [660, 437] on div "Cyber Renewal Request Manual" at bounding box center [611, 431] width 275 height 19
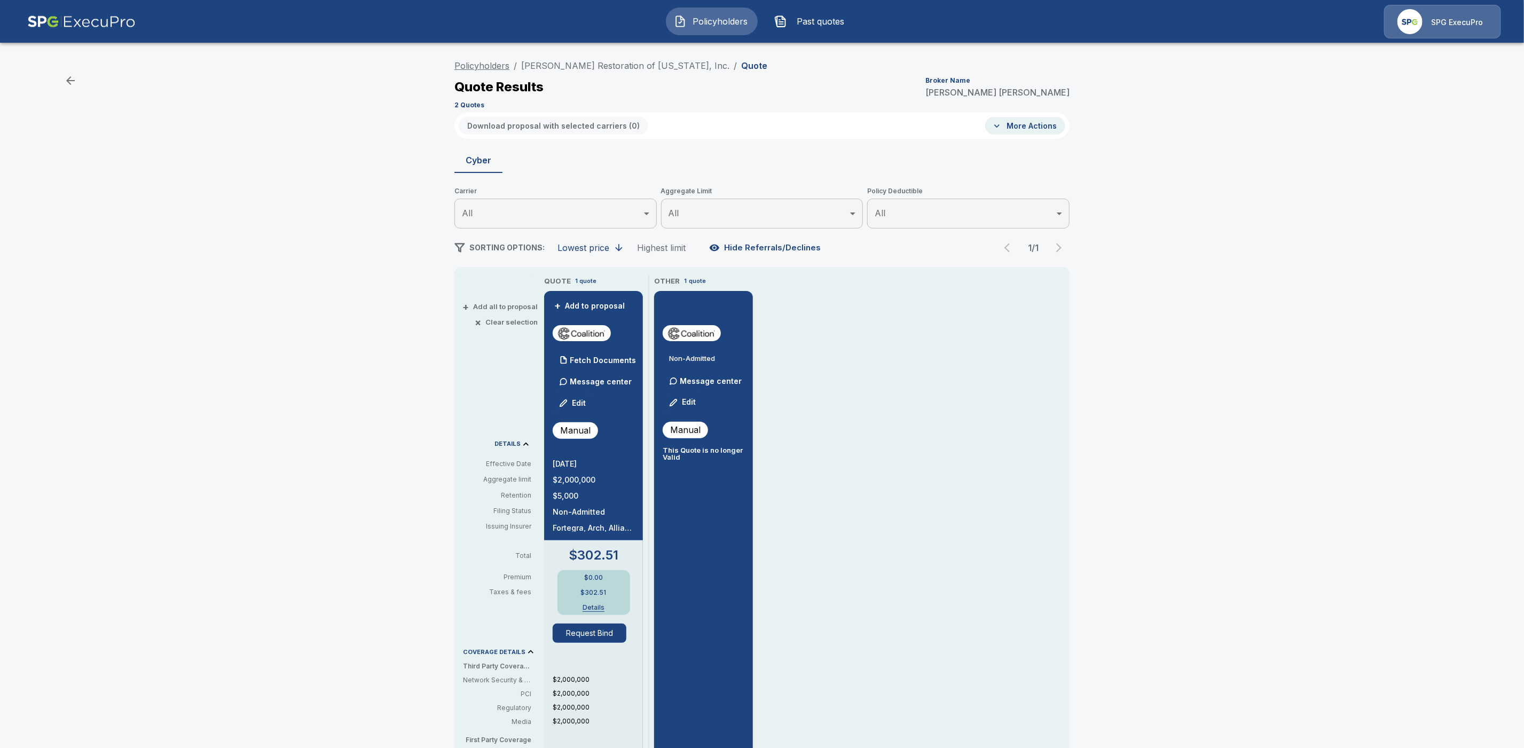
click at [495, 65] on link "Policyholders" at bounding box center [481, 65] width 55 height 11
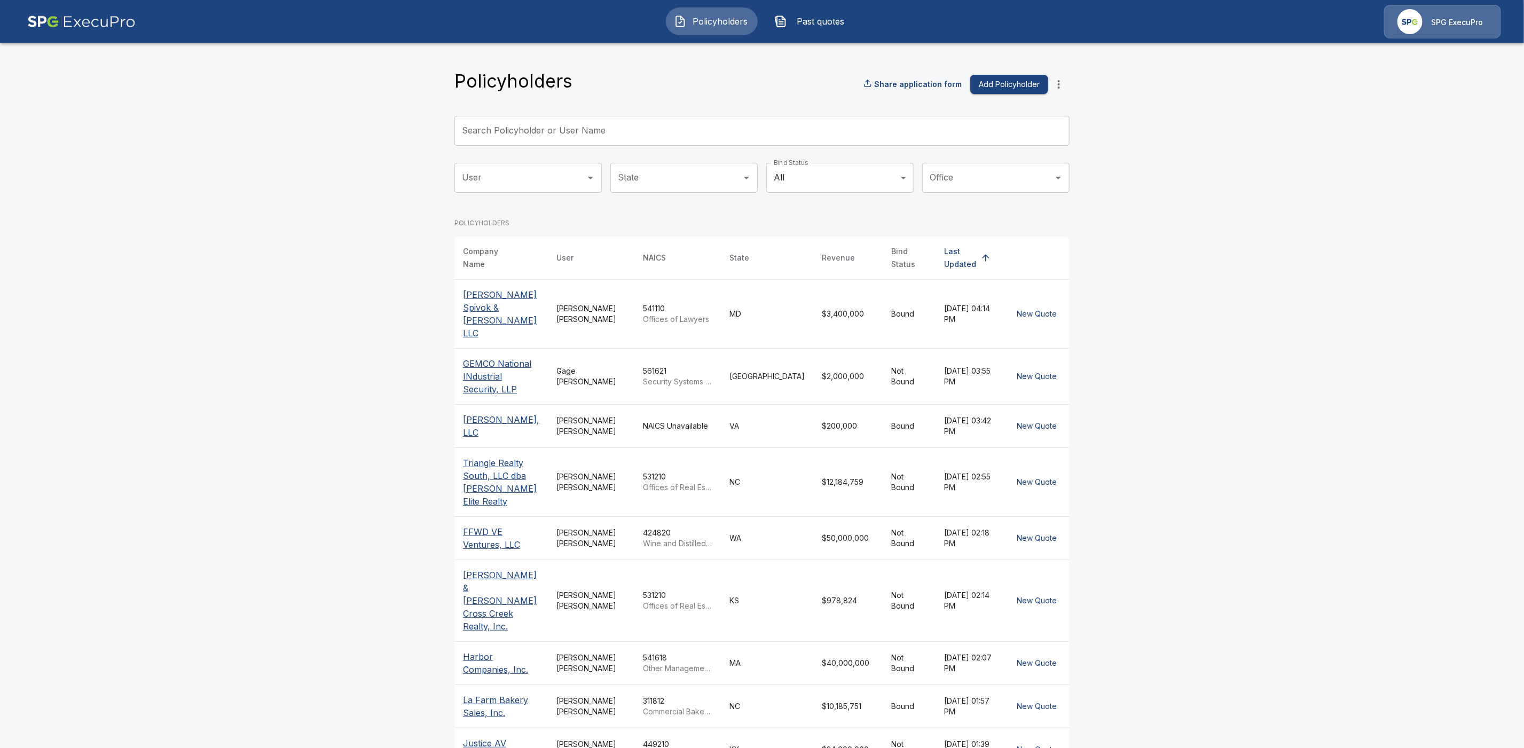
click at [498, 127] on input "Search Policyholder or User Name" at bounding box center [755, 131] width 603 height 30
paste input "**********"
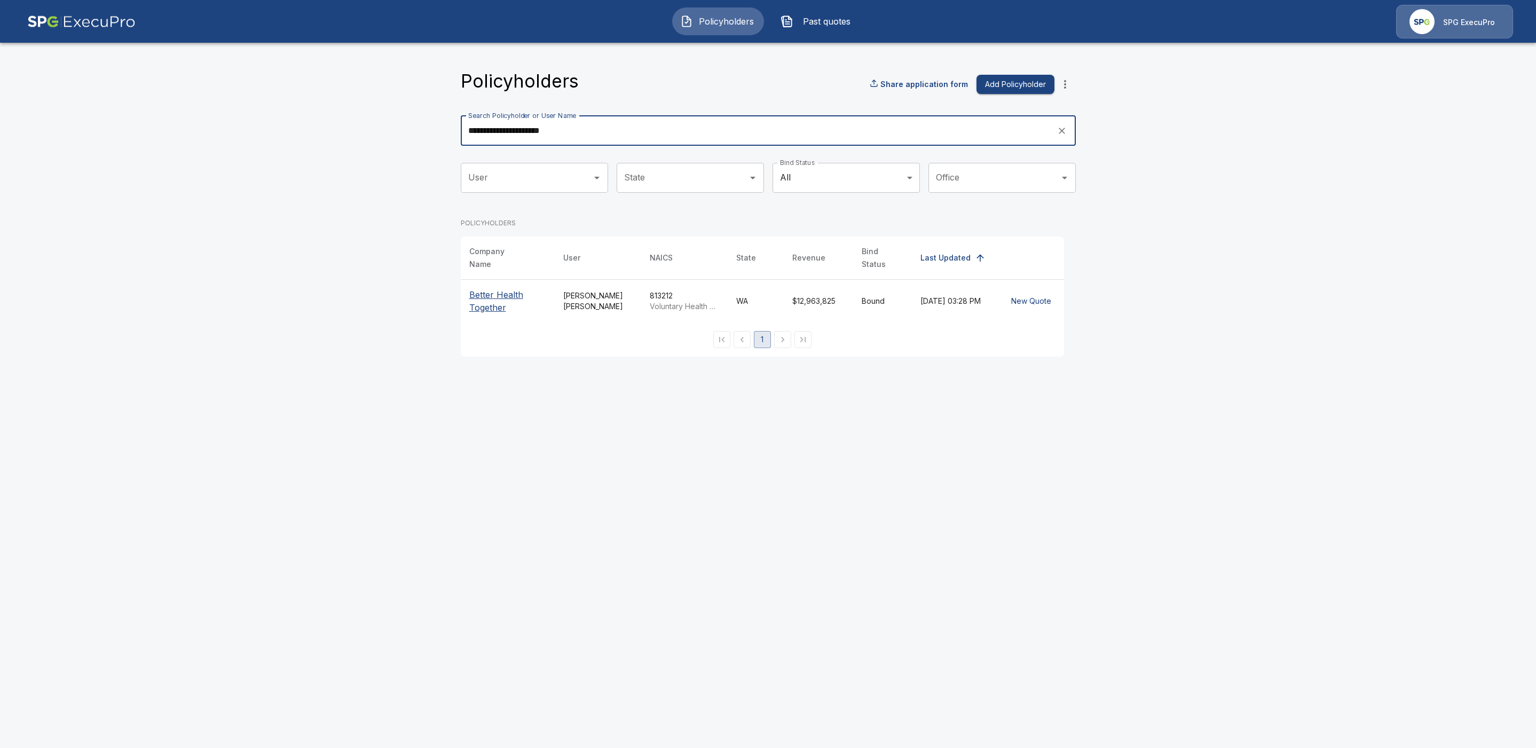
type input "**********"
click at [497, 288] on p "Better Health Together" at bounding box center [507, 301] width 77 height 26
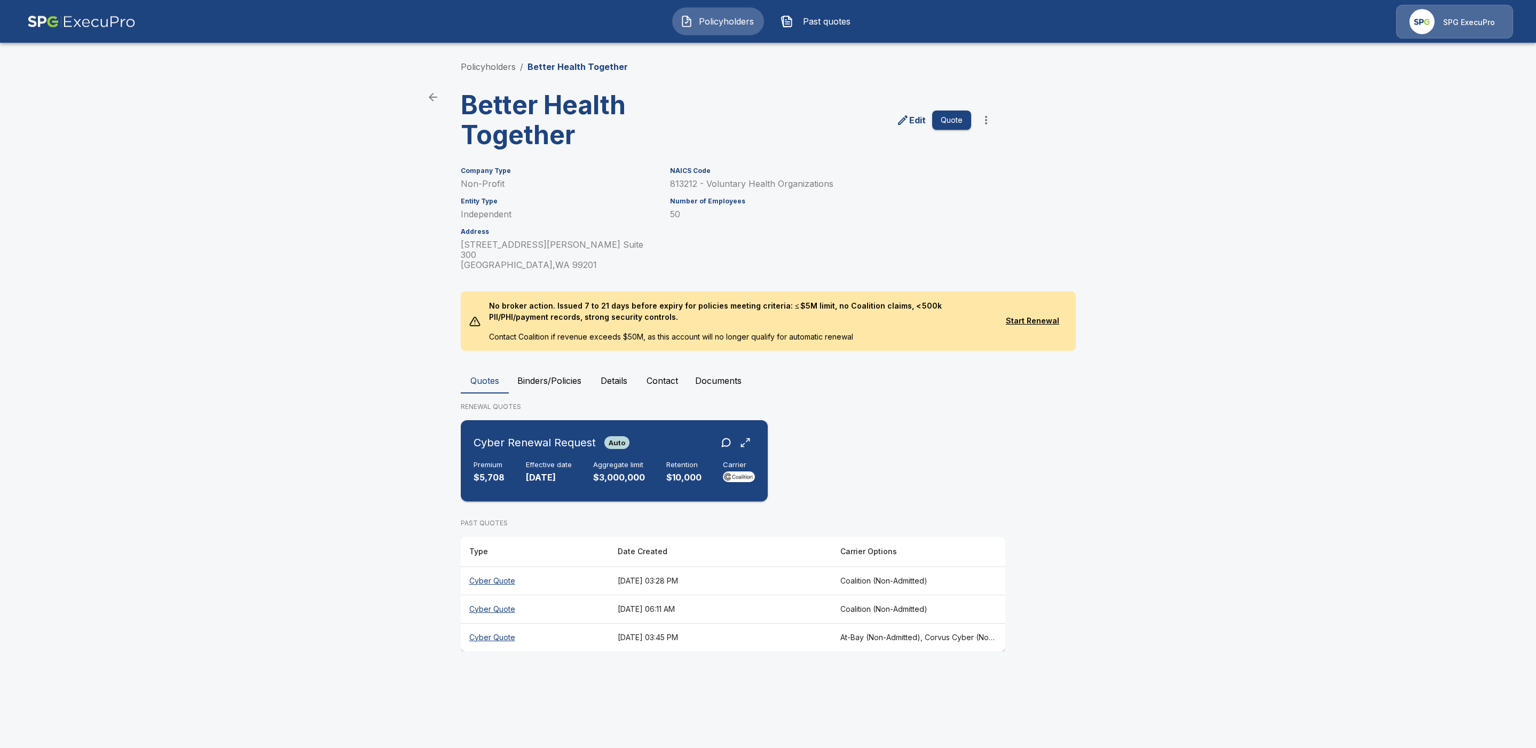
click at [521, 461] on div "Premium $5,708 Effective date 9/12/2025 Aggregate limit $3,000,000 Retention $1…" at bounding box center [614, 472] width 281 height 23
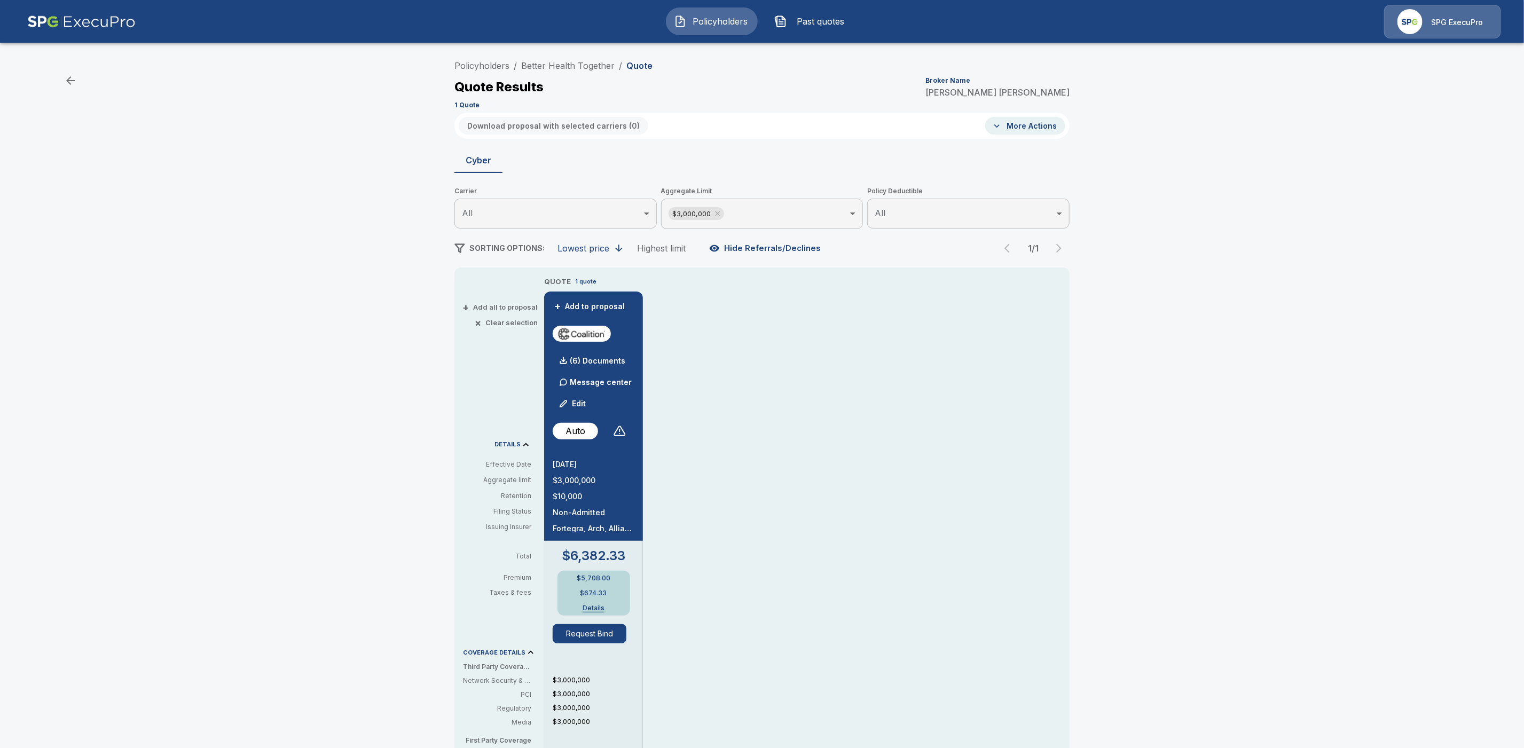
drag, startPoint x: 490, startPoint y: 68, endPoint x: 638, endPoint y: 130, distance: 161.5
click at [490, 68] on link "Policyholders" at bounding box center [481, 65] width 55 height 11
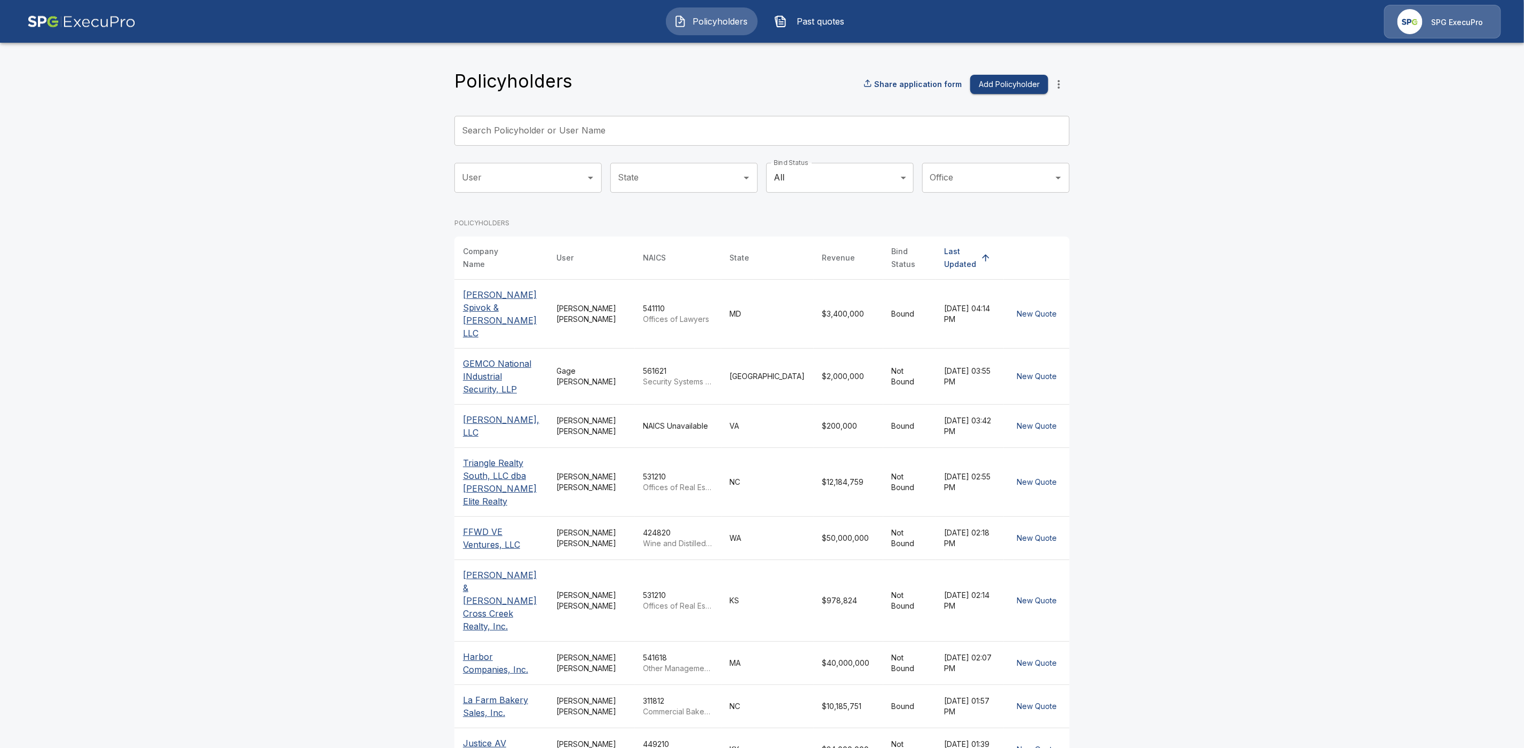
click at [556, 131] on input "Search Policyholder or User Name" at bounding box center [755, 131] width 603 height 30
paste input "**********"
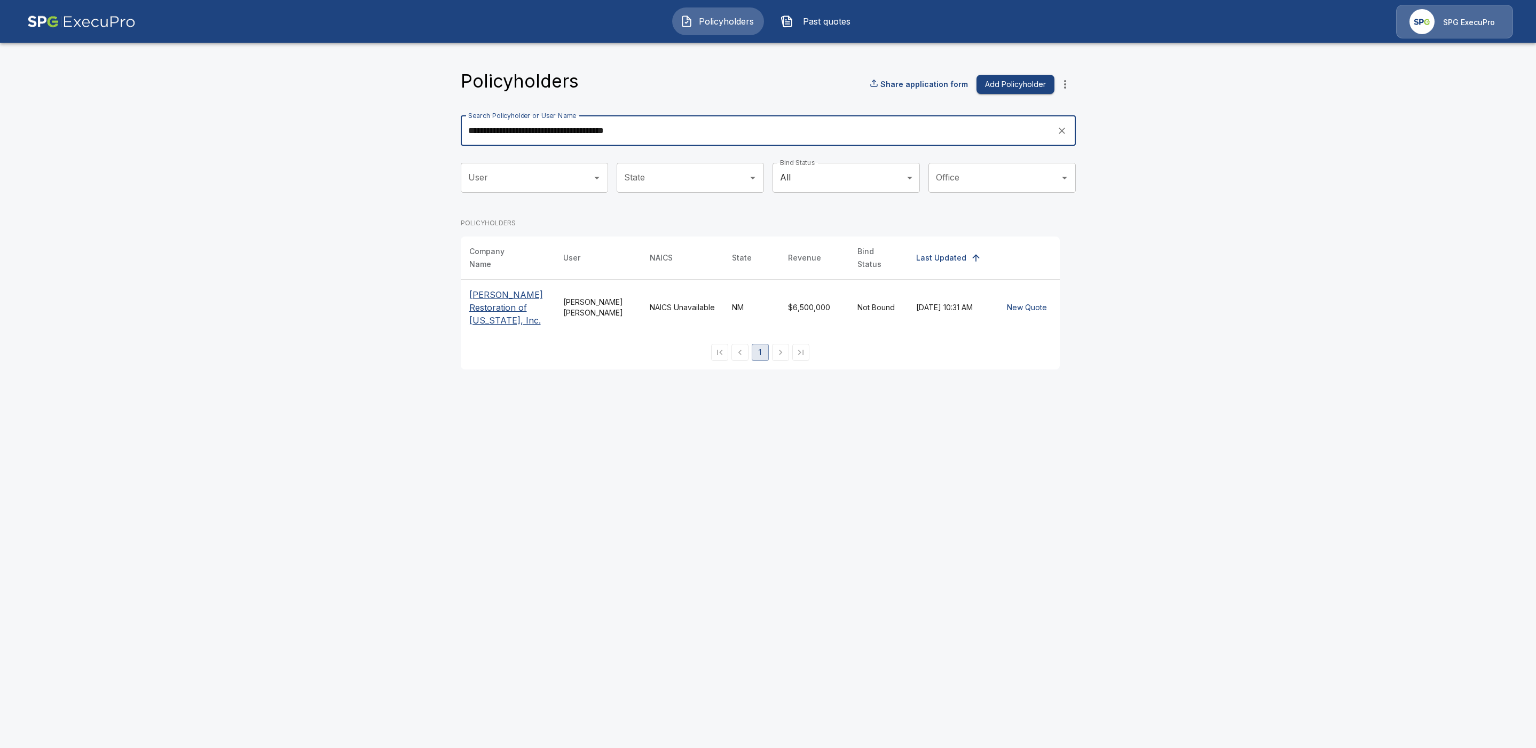
type input "**********"
click at [495, 301] on p "[PERSON_NAME] Restoration of [US_STATE], Inc." at bounding box center [507, 307] width 77 height 38
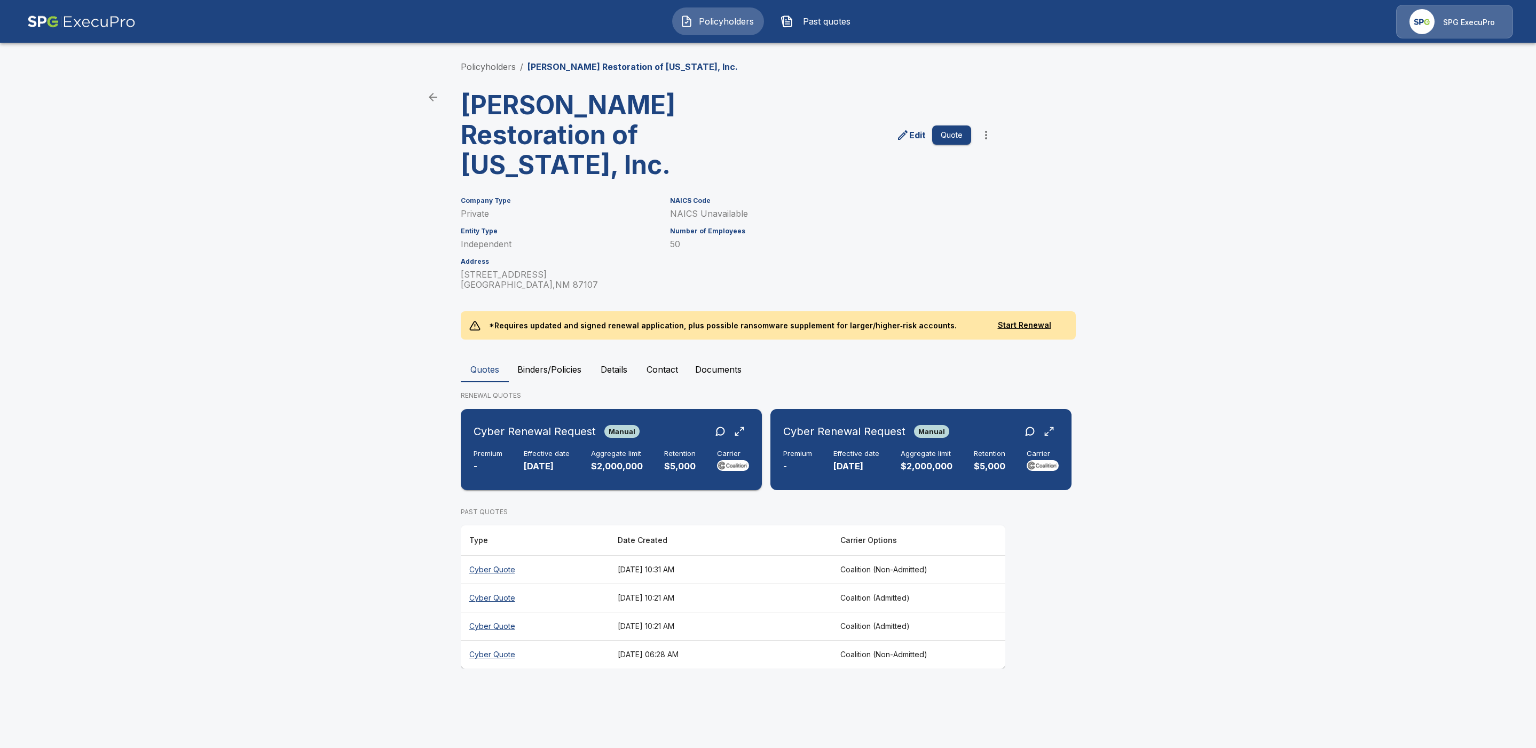
click at [535, 427] on h6 "Cyber Renewal Request" at bounding box center [535, 431] width 122 height 17
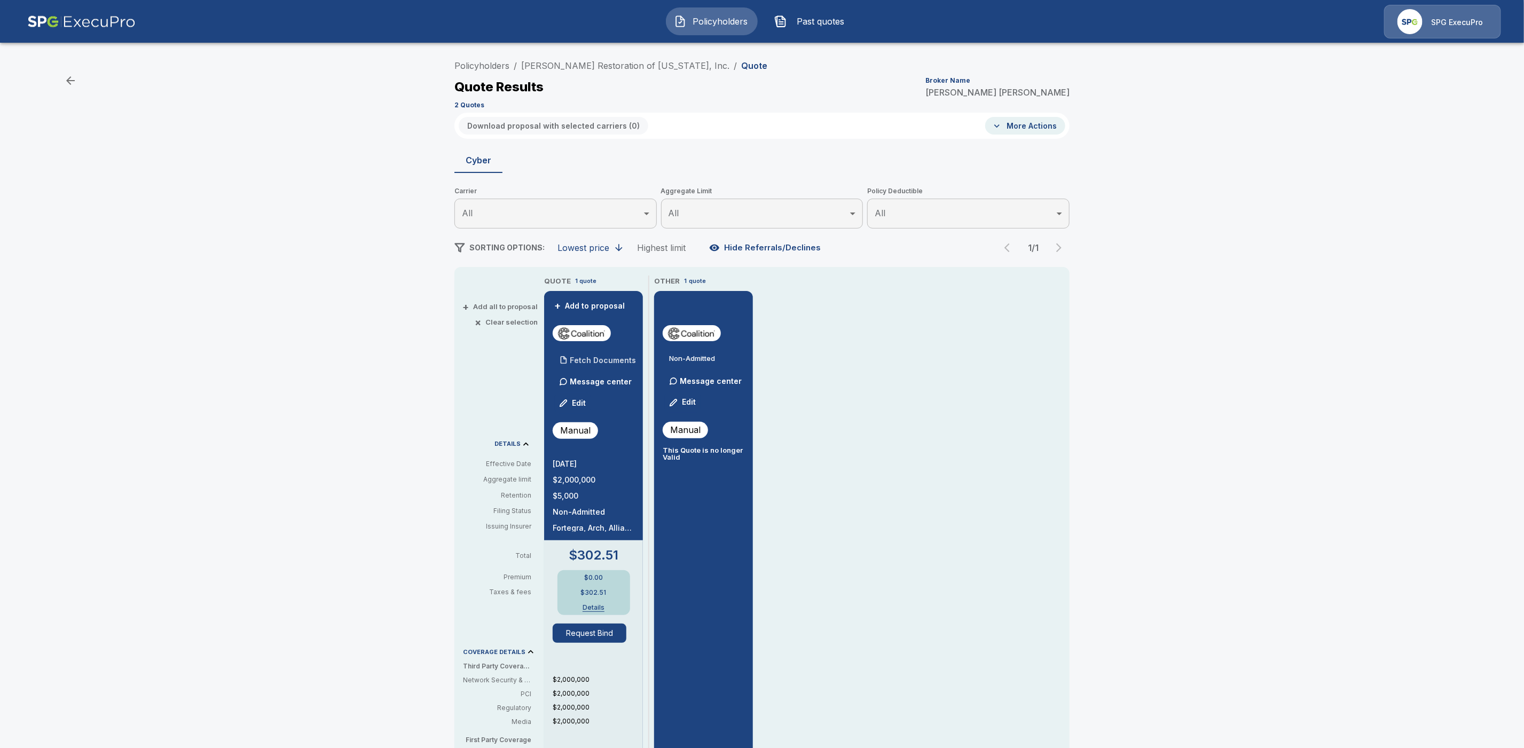
click at [594, 354] on div "Fetch Documents" at bounding box center [594, 360] width 83 height 21
click at [596, 358] on p "Fetch Documents" at bounding box center [603, 360] width 66 height 7
click at [642, 67] on link "[PERSON_NAME] Restoration of [US_STATE], Inc." at bounding box center [625, 65] width 208 height 11
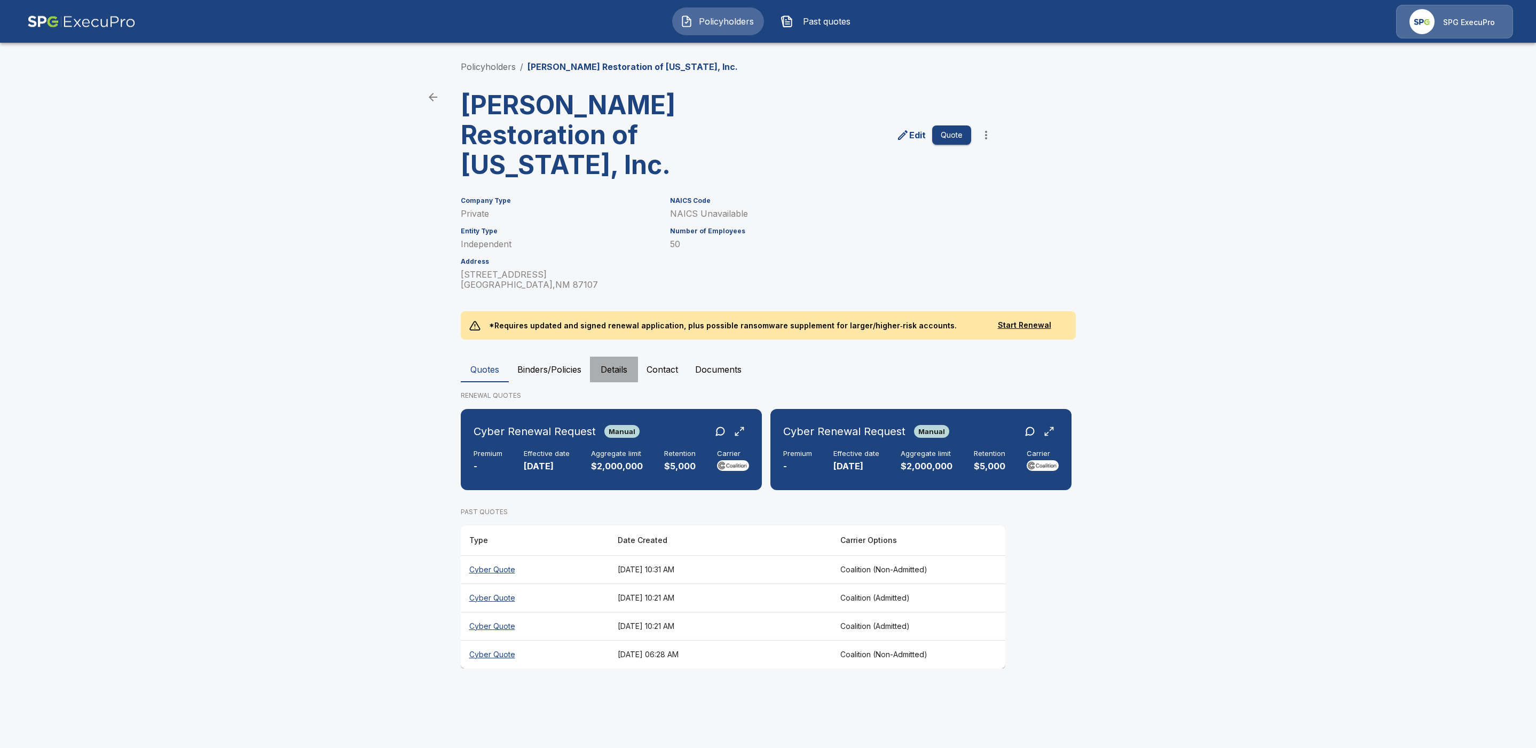
click at [605, 372] on button "Details" at bounding box center [614, 370] width 48 height 26
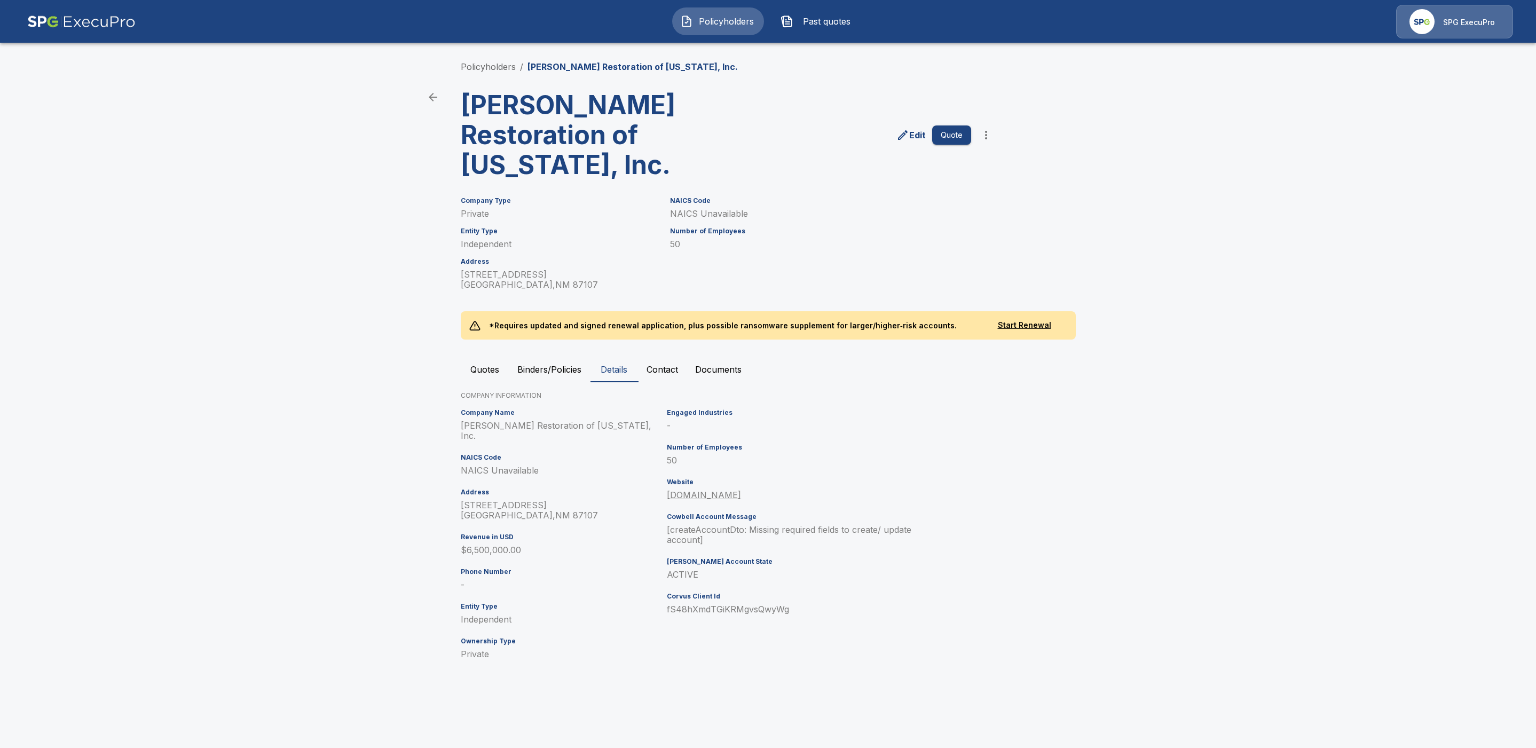
click at [908, 132] on icon "edit" at bounding box center [903, 135] width 10 height 10
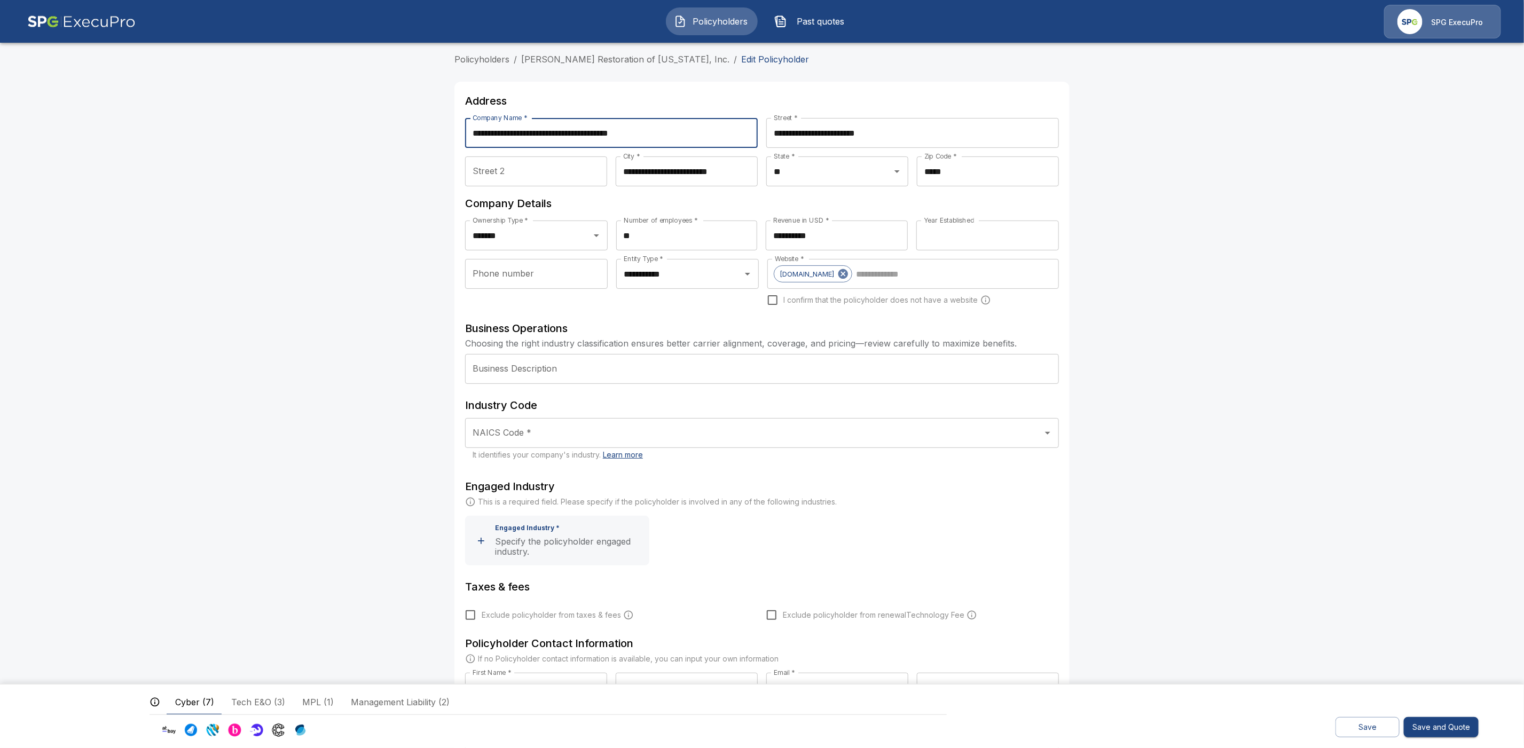
click at [667, 131] on input "**********" at bounding box center [611, 133] width 293 height 30
drag, startPoint x: 647, startPoint y: 134, endPoint x: 469, endPoint y: 134, distance: 177.8
click at [469, 134] on div "**********" at bounding box center [761, 453] width 615 height 743
click at [813, 277] on span "[DOMAIN_NAME]" at bounding box center [807, 274] width 66 height 12
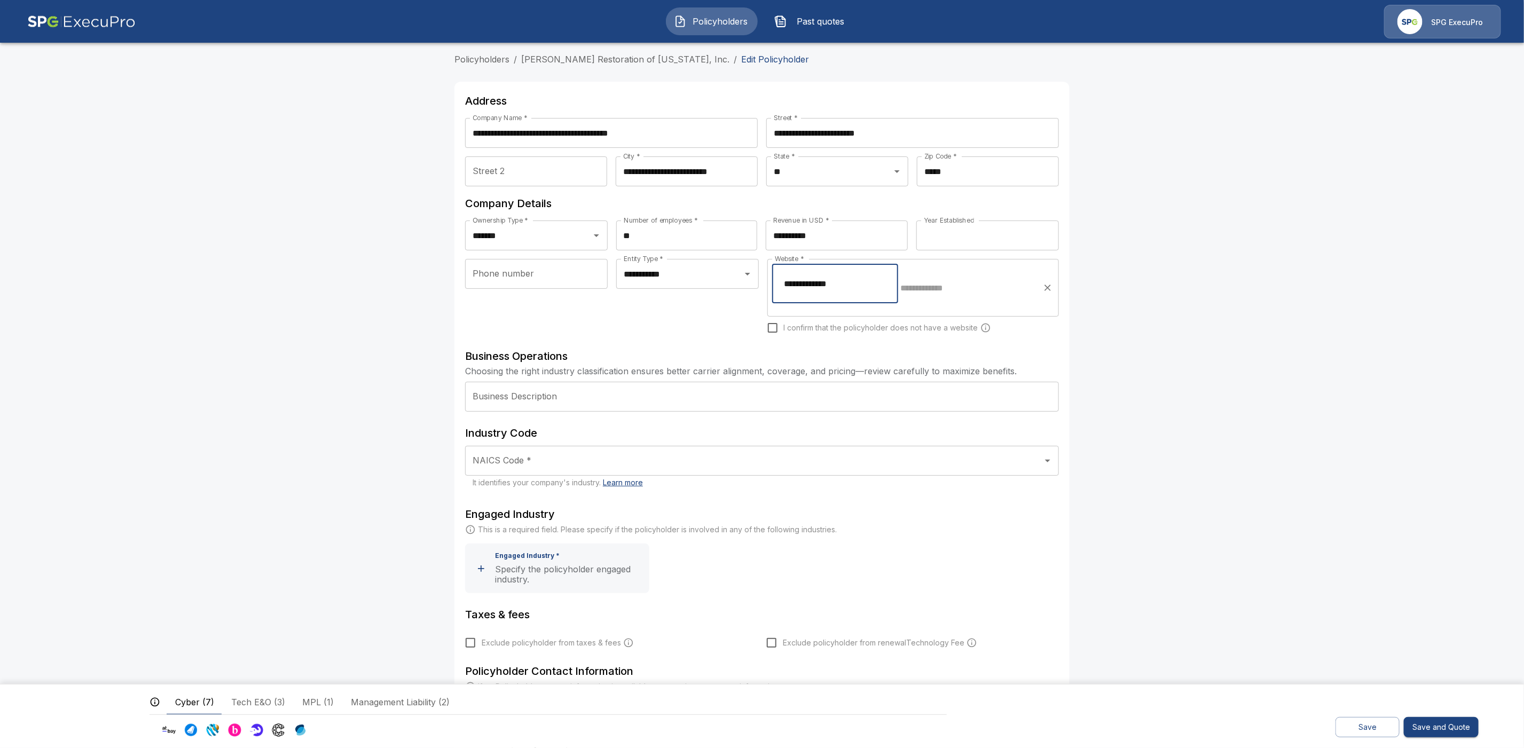
drag, startPoint x: 866, startPoint y: 287, endPoint x: 782, endPoint y: 284, distance: 84.4
click at [782, 284] on input "**********" at bounding box center [827, 284] width 100 height 30
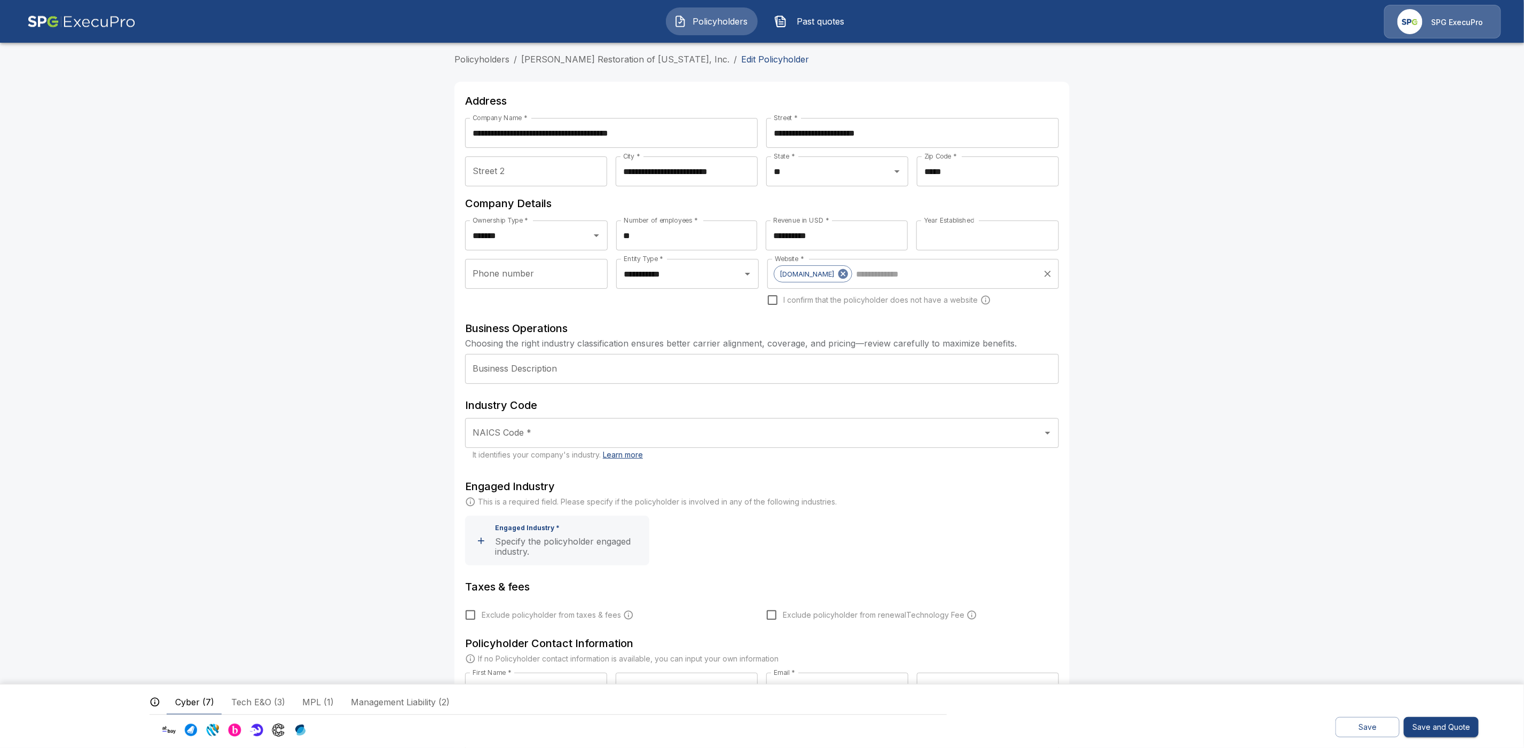
click at [523, 432] on input "NAICS Code *" at bounding box center [754, 433] width 568 height 20
paste input "******"
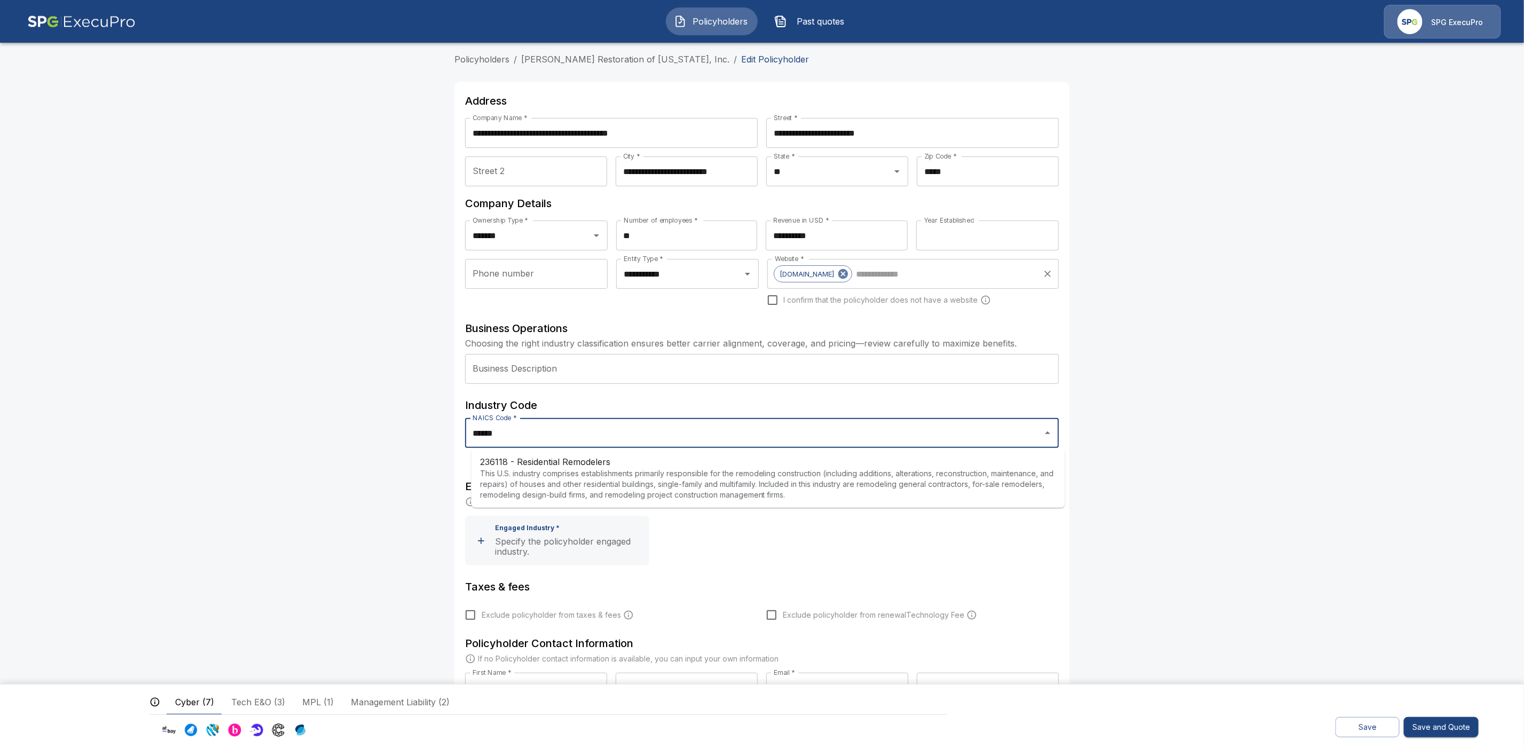
click at [626, 465] on p "236118 - Residential Remodelers" at bounding box center [768, 461] width 577 height 13
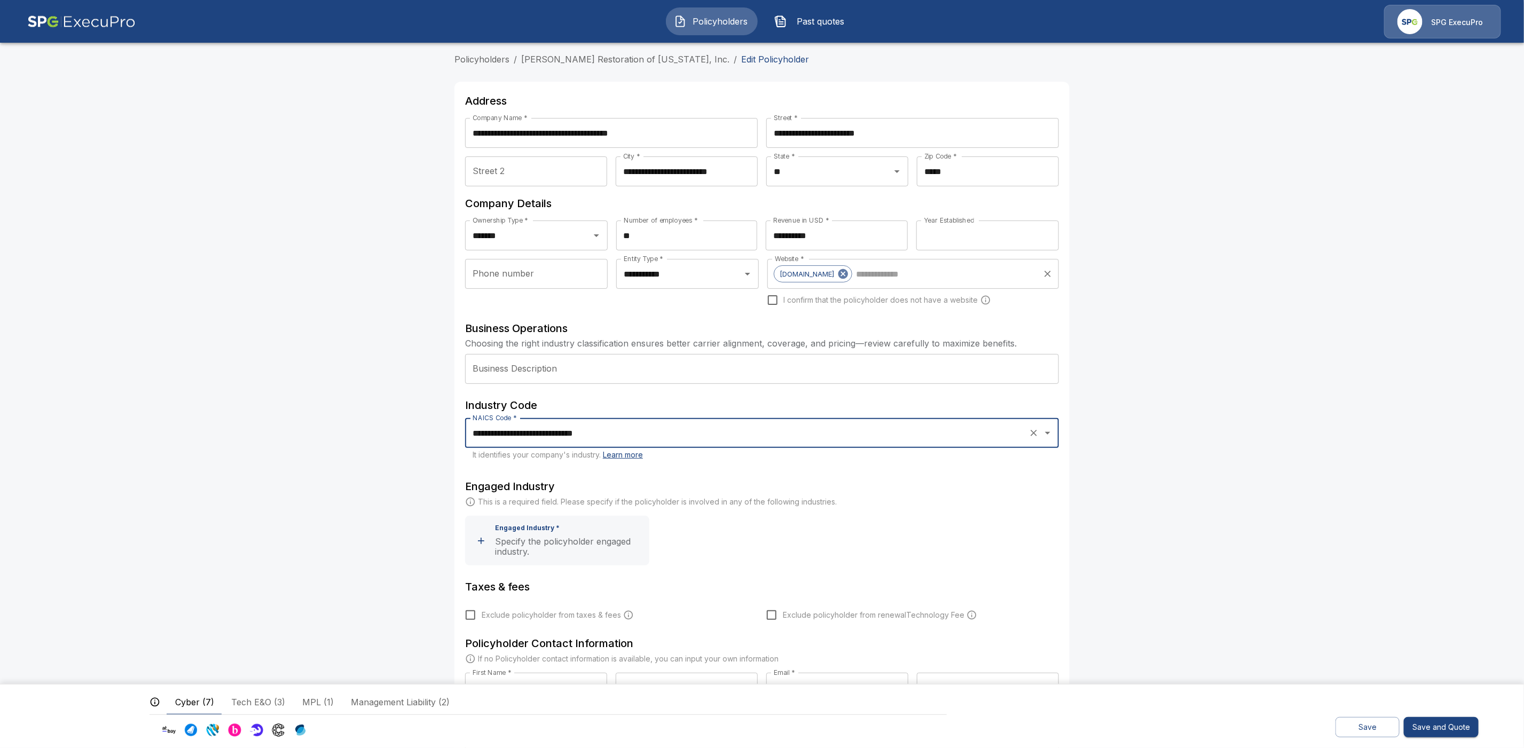
type input "**********"
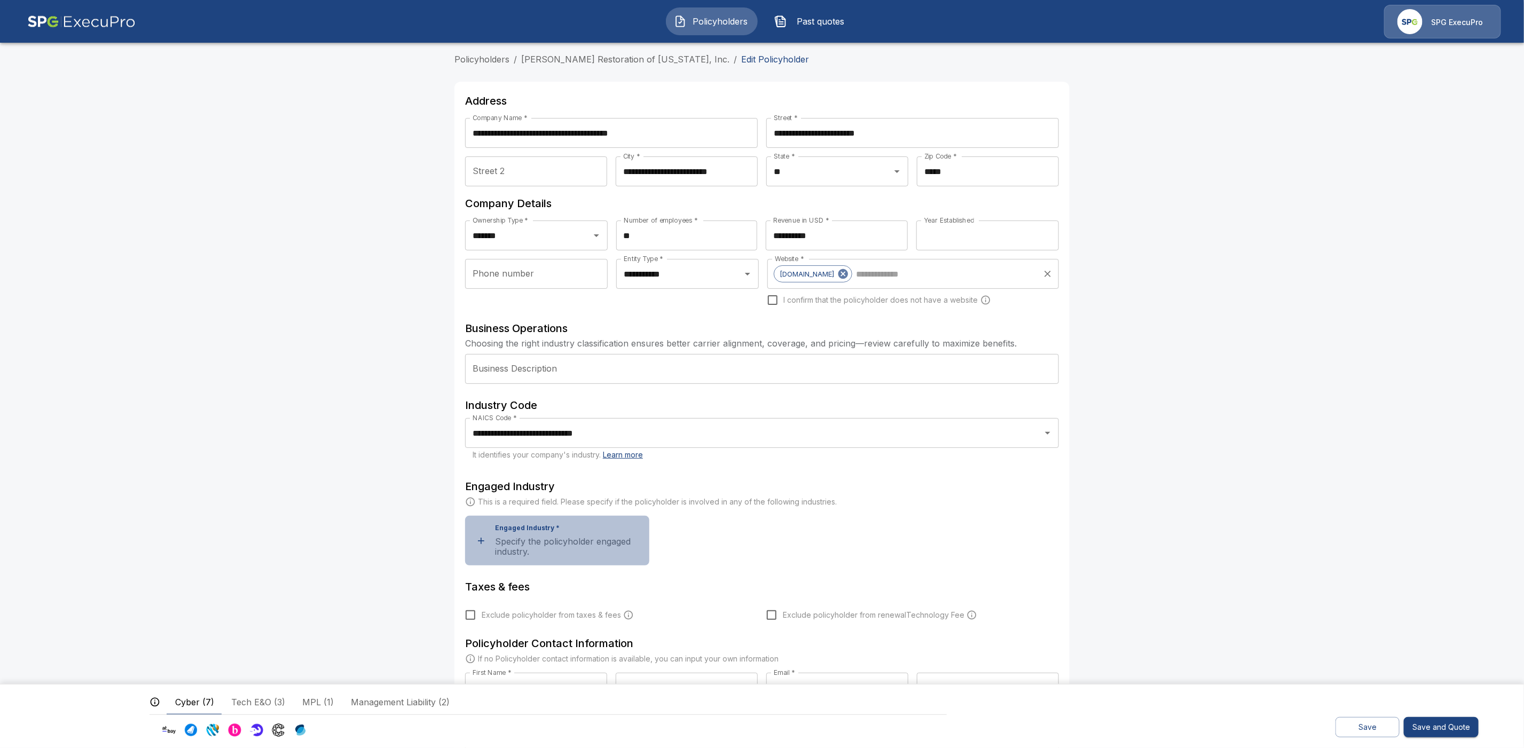
click at [541, 526] on p "Engaged Industry *" at bounding box center [527, 528] width 65 height 8
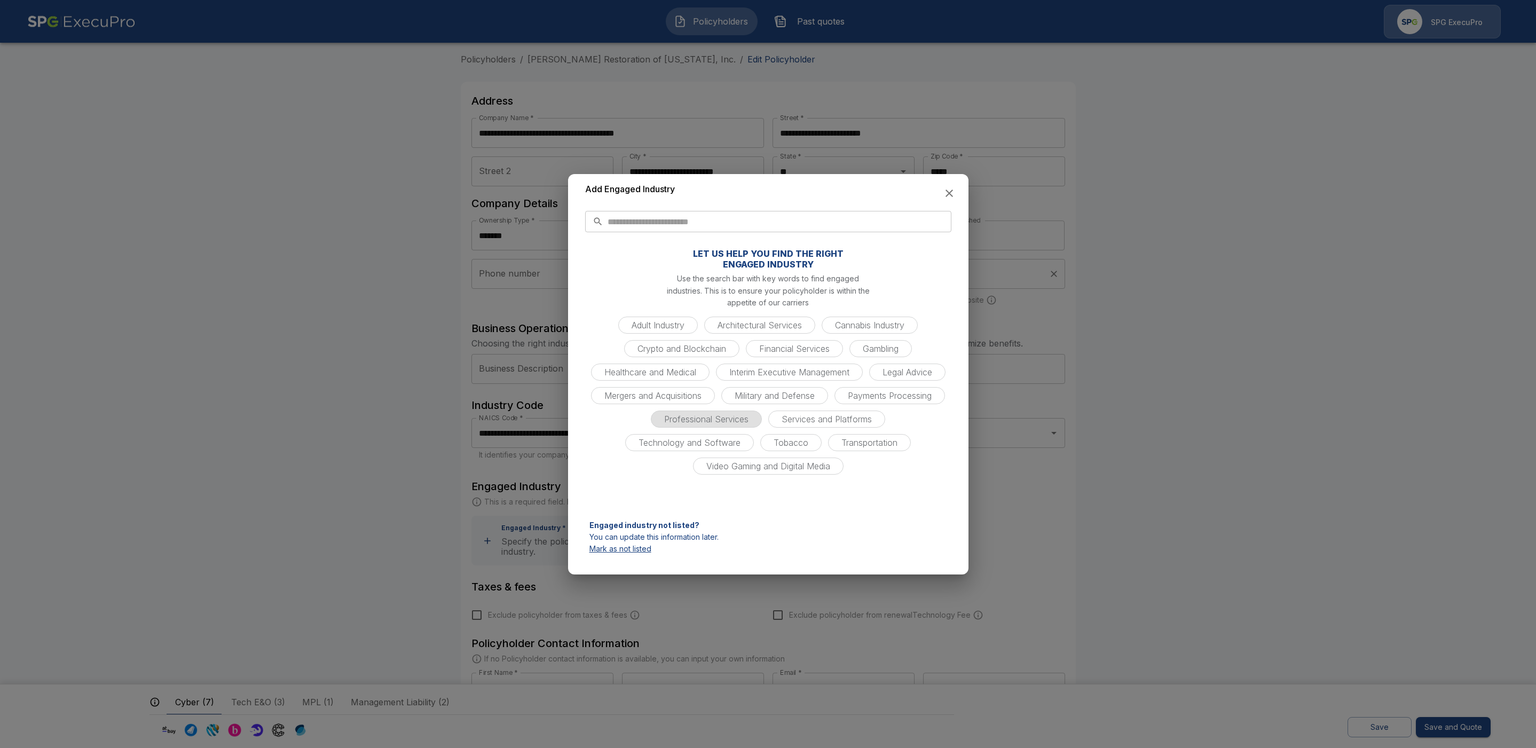
click at [710, 420] on span "Professional Services" at bounding box center [706, 419] width 97 height 11
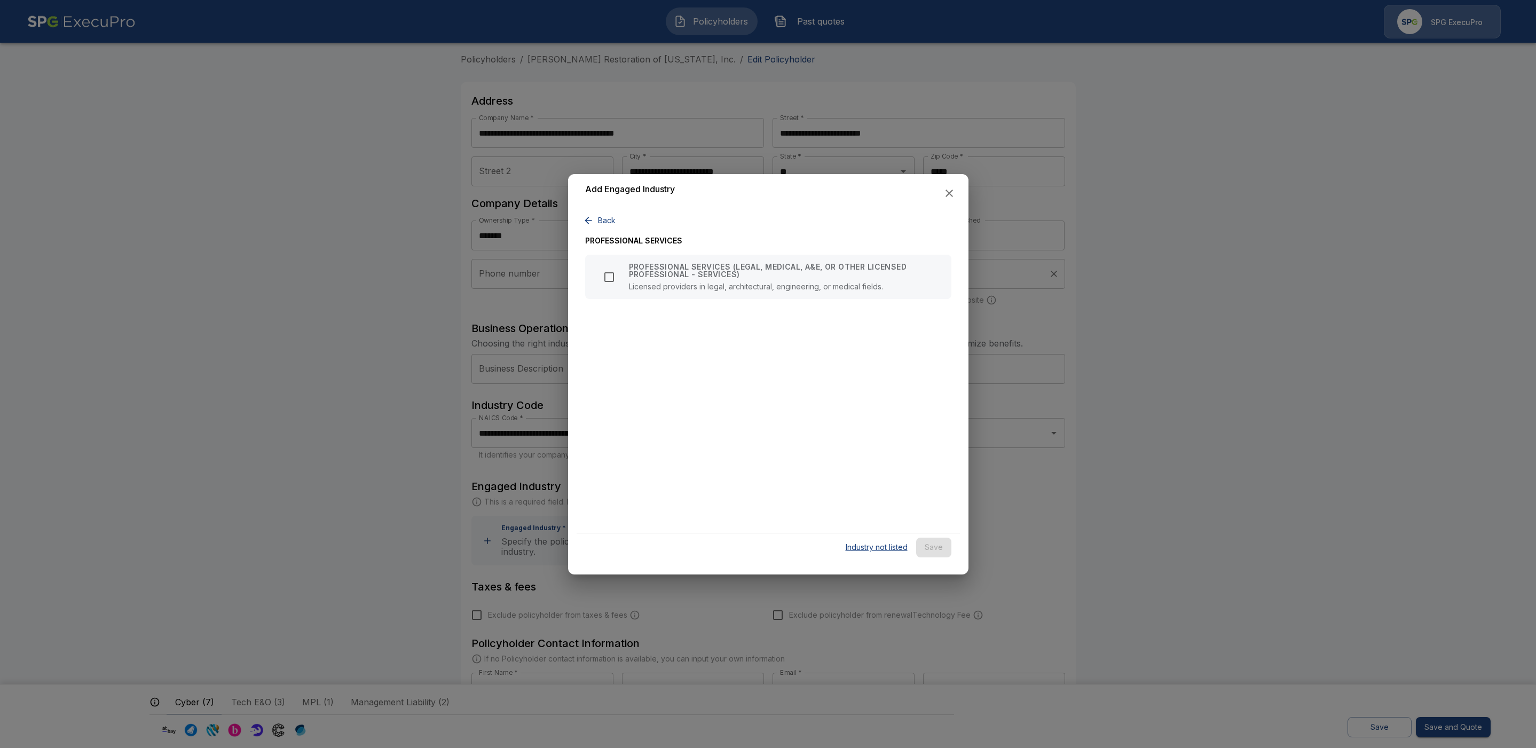
click at [948, 196] on icon "button" at bounding box center [949, 193] width 13 height 13
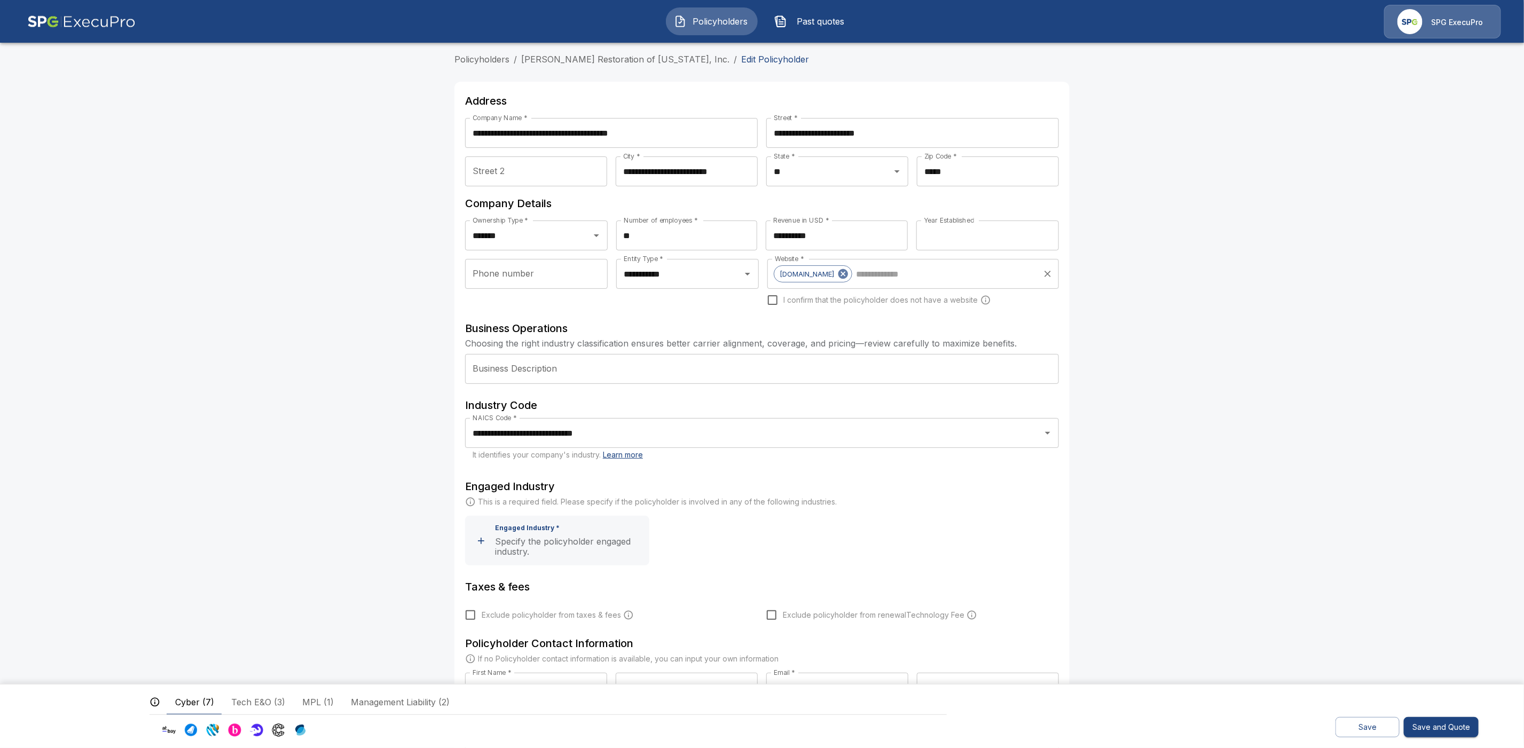
click at [533, 524] on p "Engaged Industry *" at bounding box center [527, 528] width 65 height 8
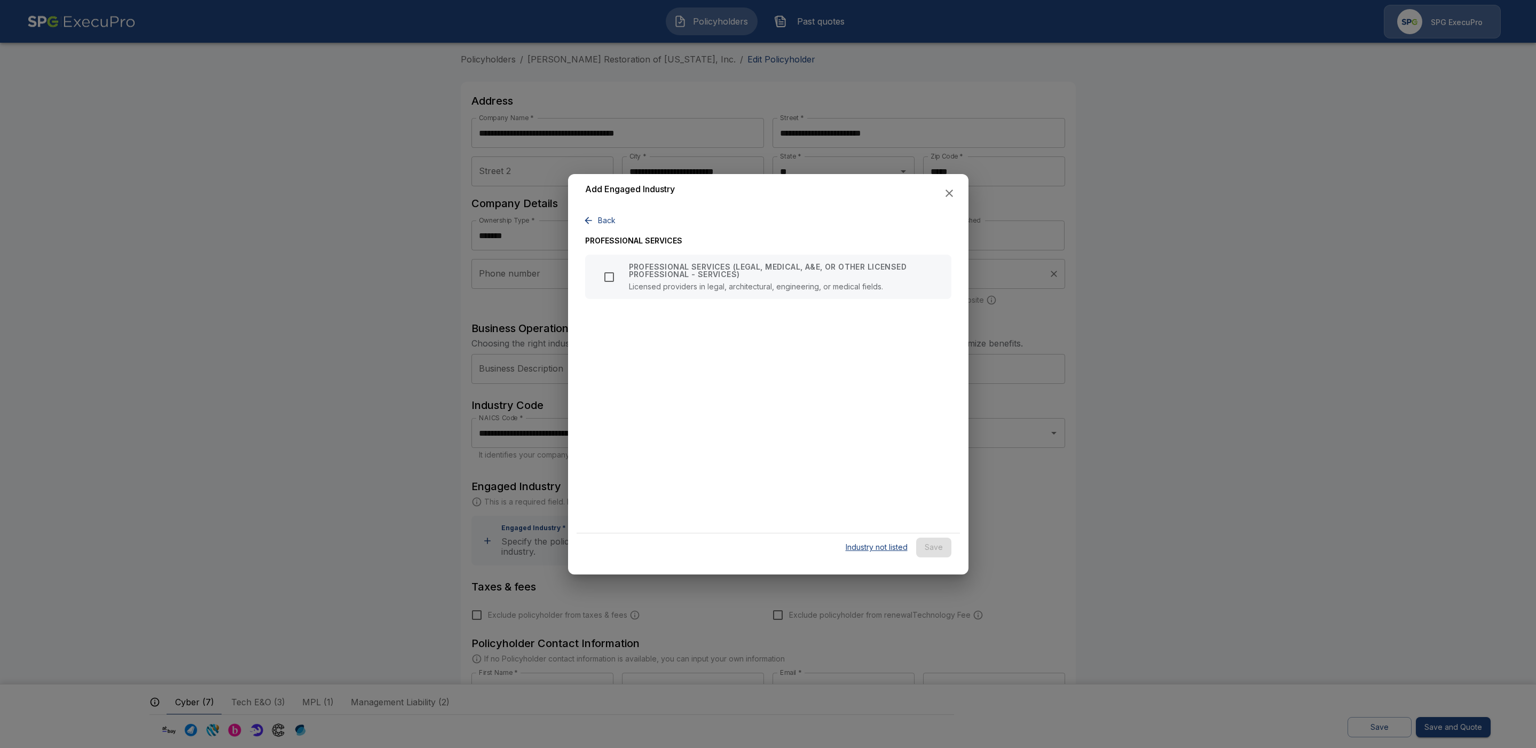
click at [590, 224] on icon "button" at bounding box center [588, 220] width 11 height 11
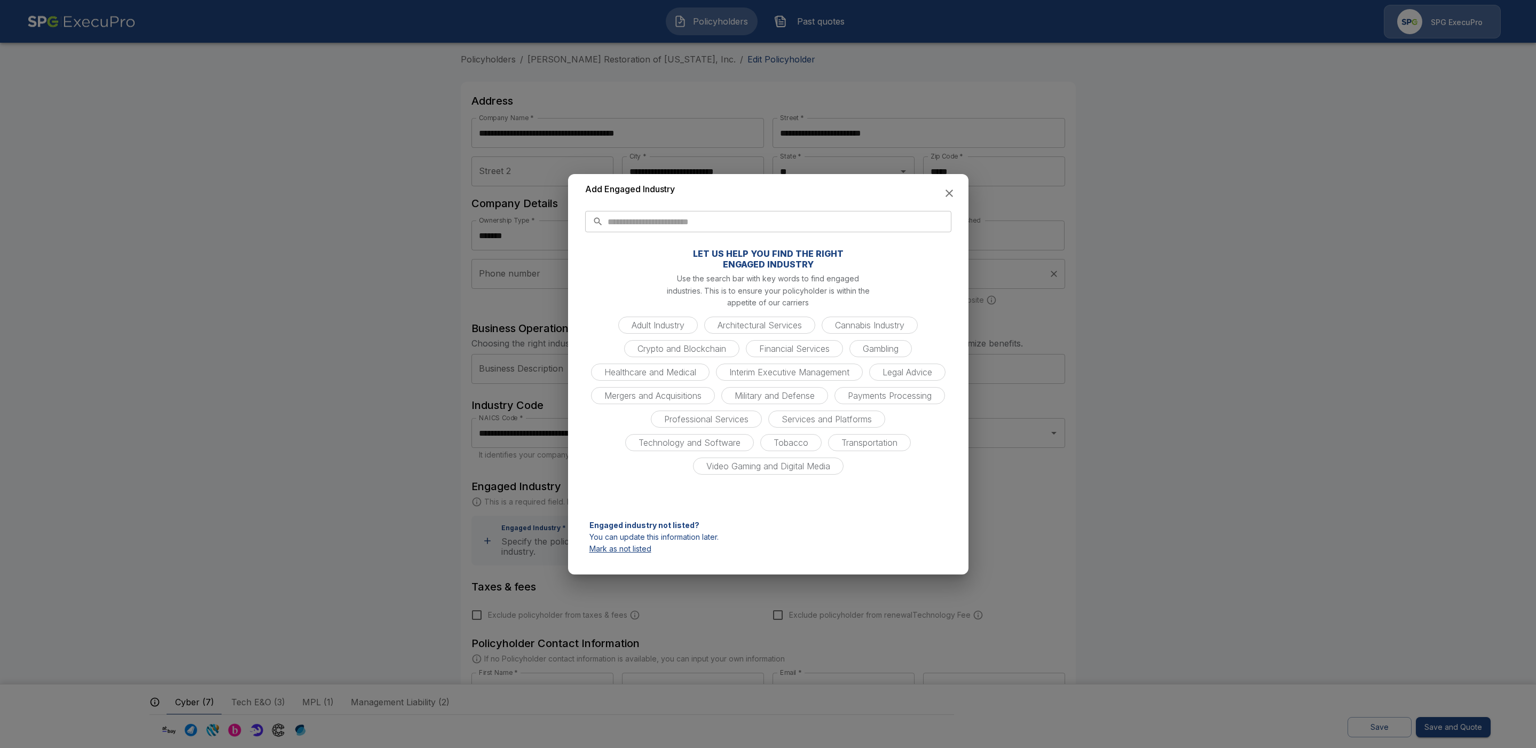
click at [622, 549] on p "Mark as not listed" at bounding box center [768, 548] width 358 height 7
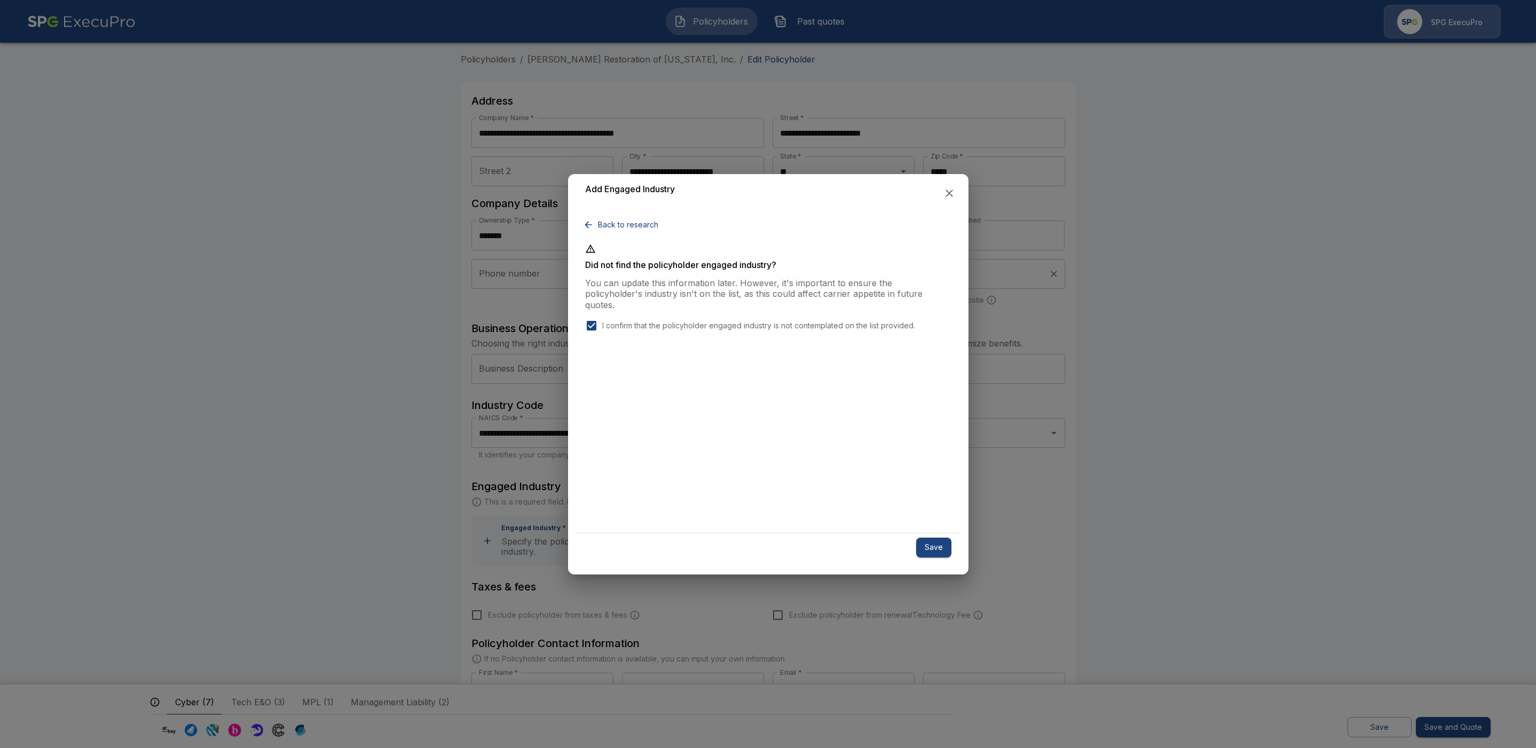
click at [938, 546] on button "Save" at bounding box center [933, 548] width 35 height 20
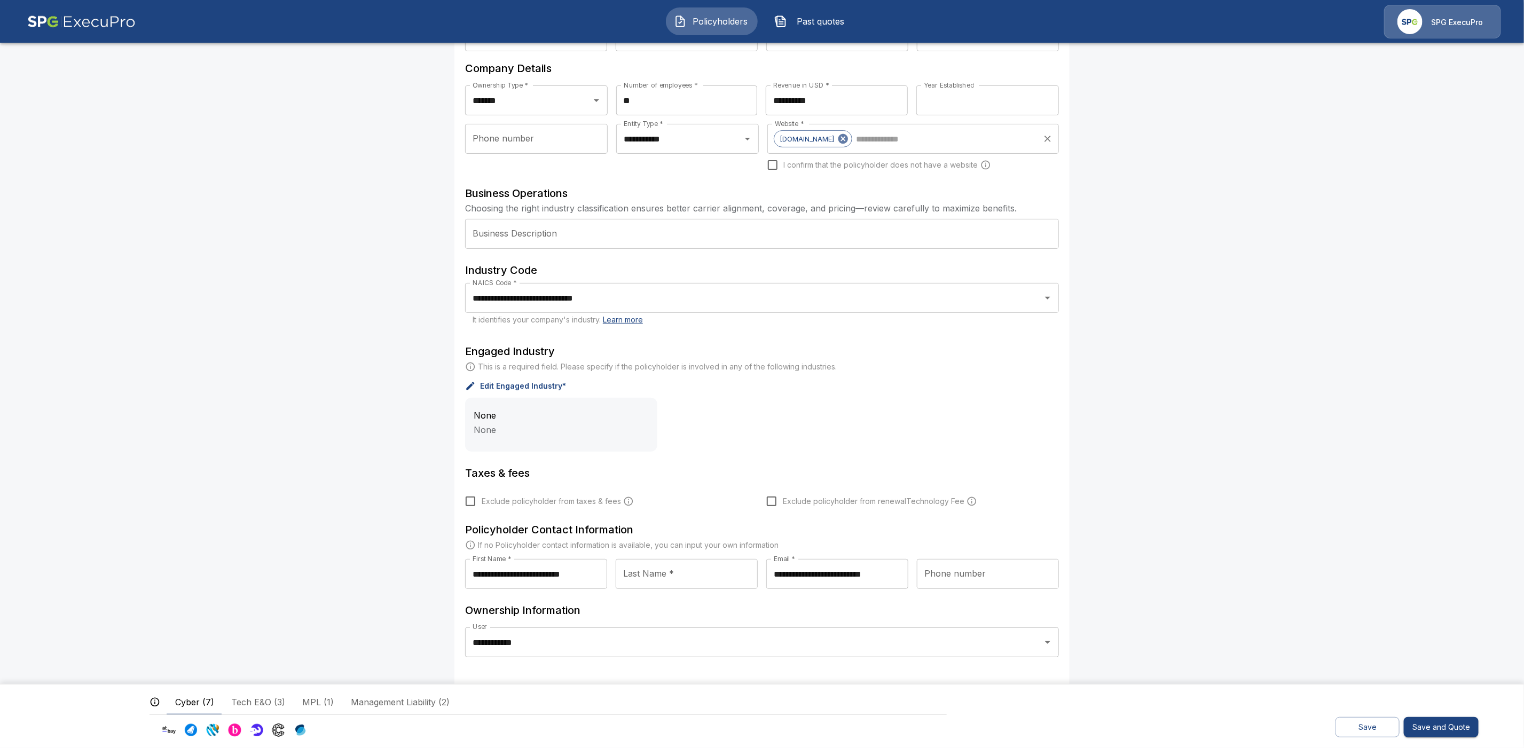
scroll to position [137, 0]
drag, startPoint x: 598, startPoint y: 571, endPoint x: 528, endPoint y: 570, distance: 70.5
click at [528, 570] on input "**********" at bounding box center [536, 572] width 142 height 30
type input "**********"
drag, startPoint x: 535, startPoint y: 574, endPoint x: 460, endPoint y: 571, distance: 75.3
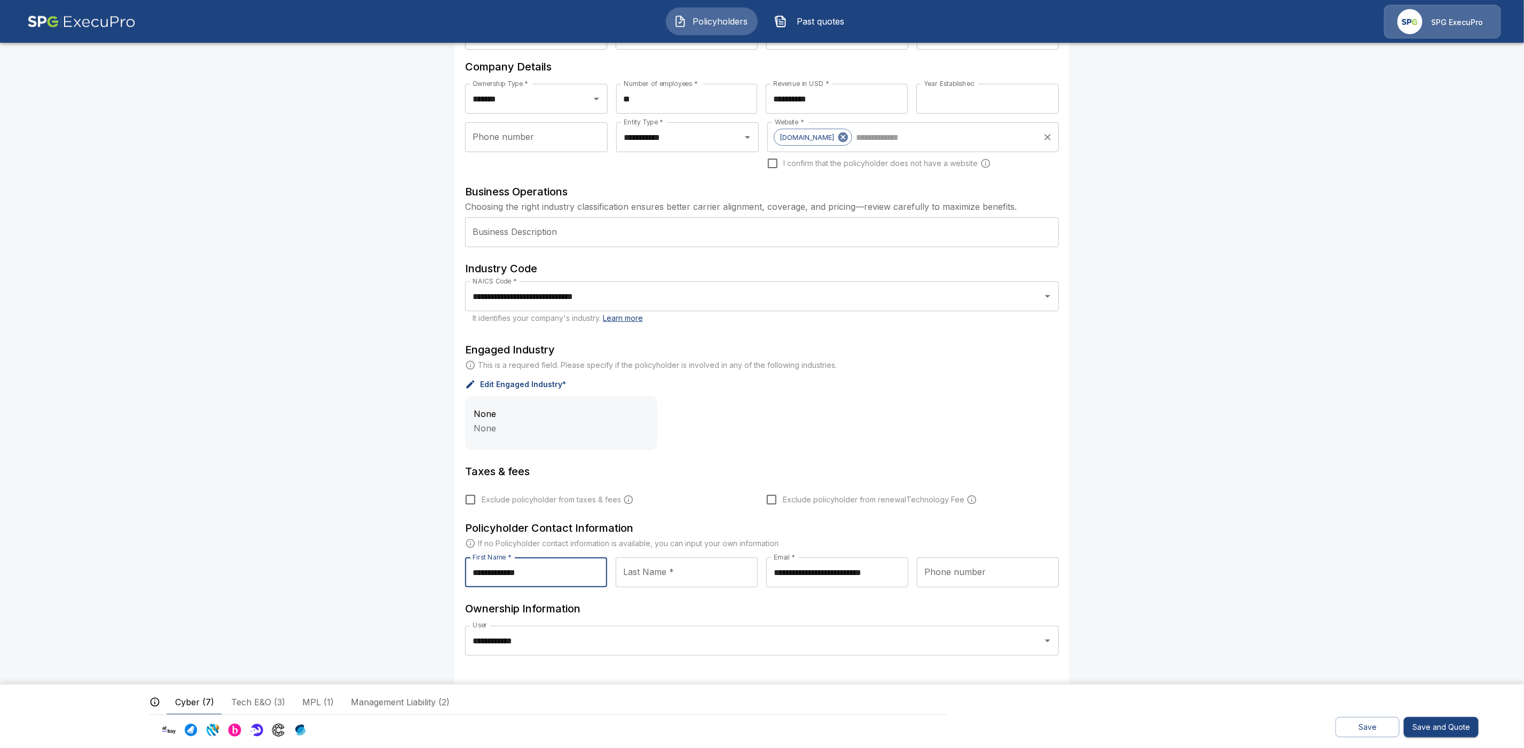
click at [460, 571] on div "**********" at bounding box center [761, 327] width 615 height 764
click at [507, 570] on input "First Name *" at bounding box center [536, 572] width 142 height 30
paste input "**********"
drag, startPoint x: 525, startPoint y: 571, endPoint x: 502, endPoint y: 571, distance: 23.0
click at [502, 571] on input "**********" at bounding box center [536, 572] width 142 height 30
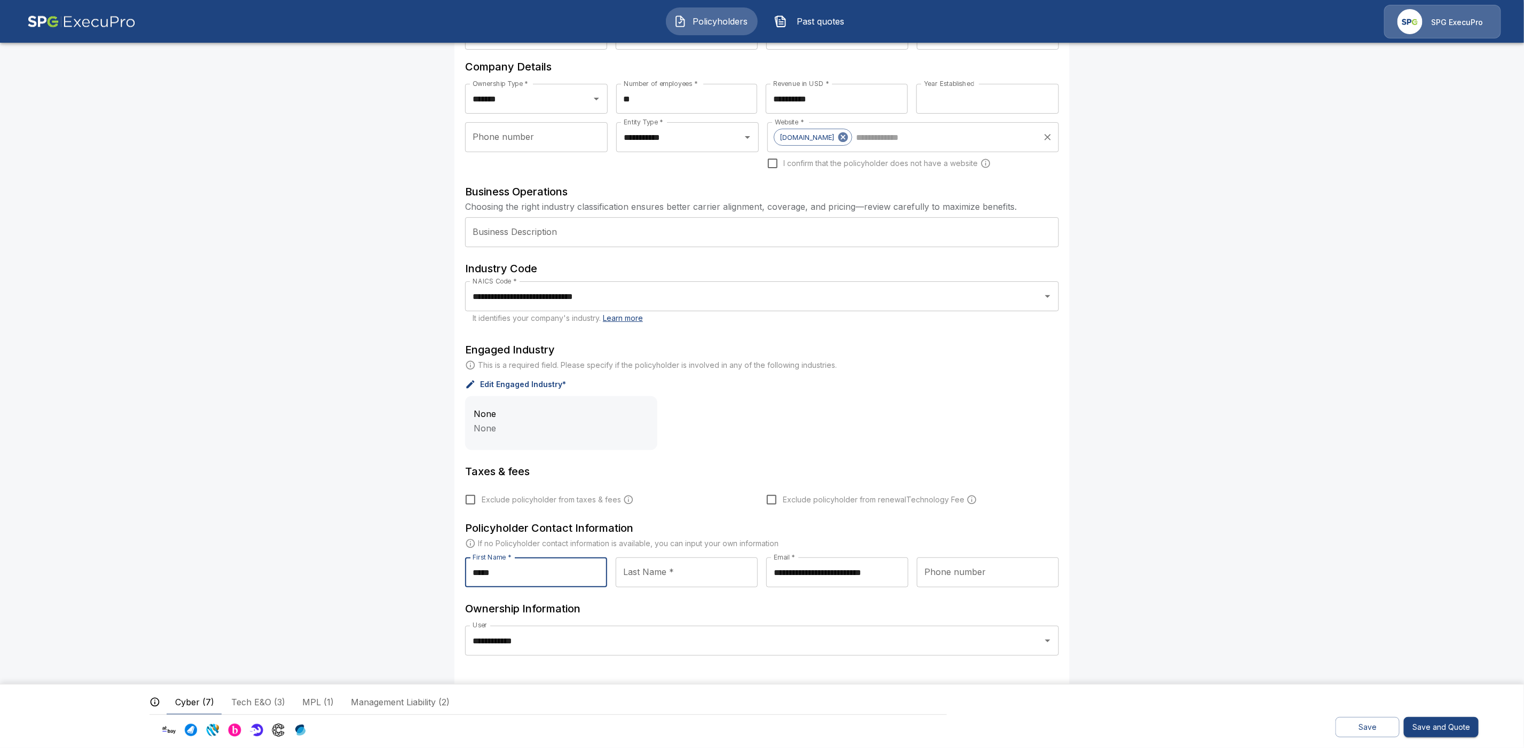
type input "*****"
click at [658, 574] on input "Last Name *" at bounding box center [687, 572] width 142 height 30
paste input "********"
click at [634, 570] on input "********" at bounding box center [687, 572] width 142 height 30
type input "*******"
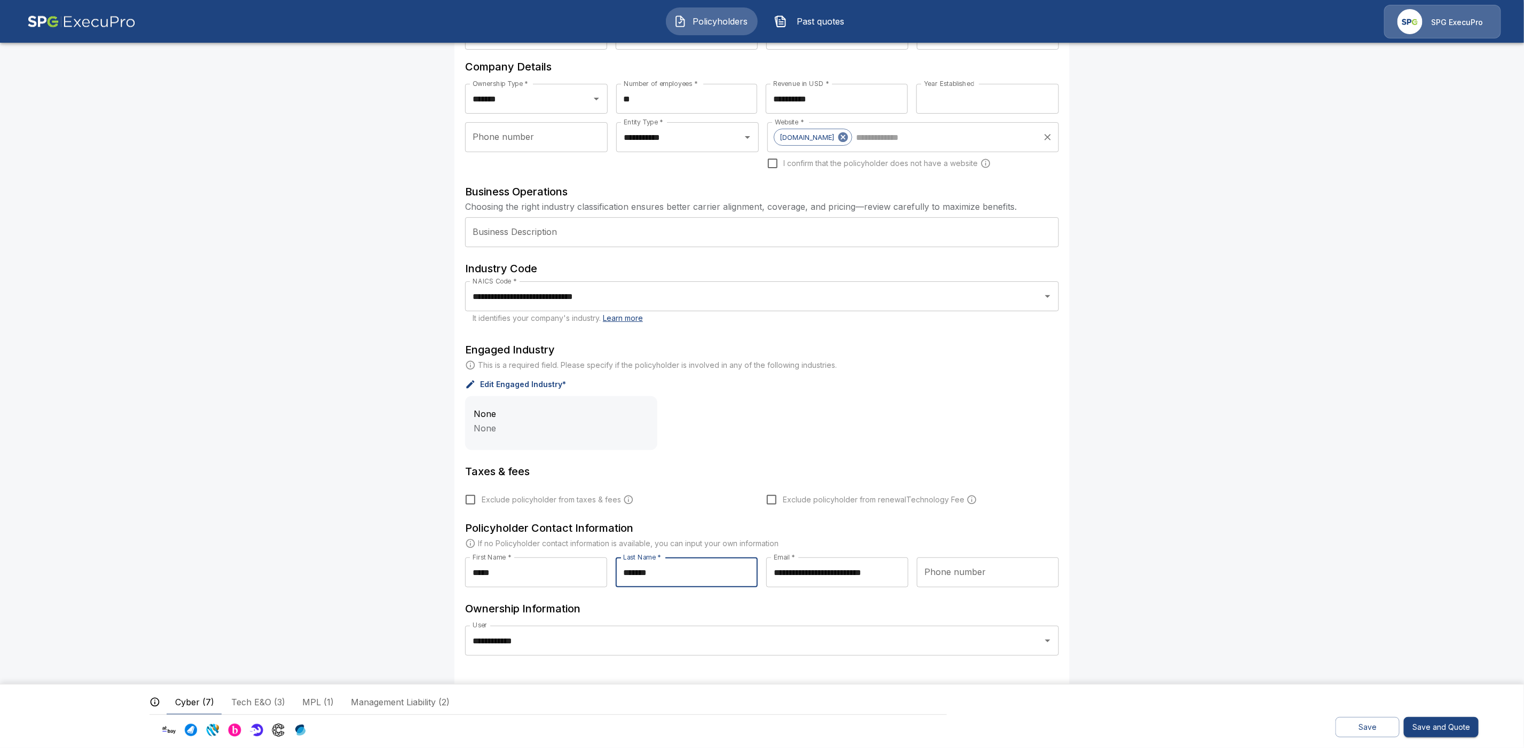
click at [484, 567] on input "*****" at bounding box center [536, 572] width 142 height 30
type input "*****"
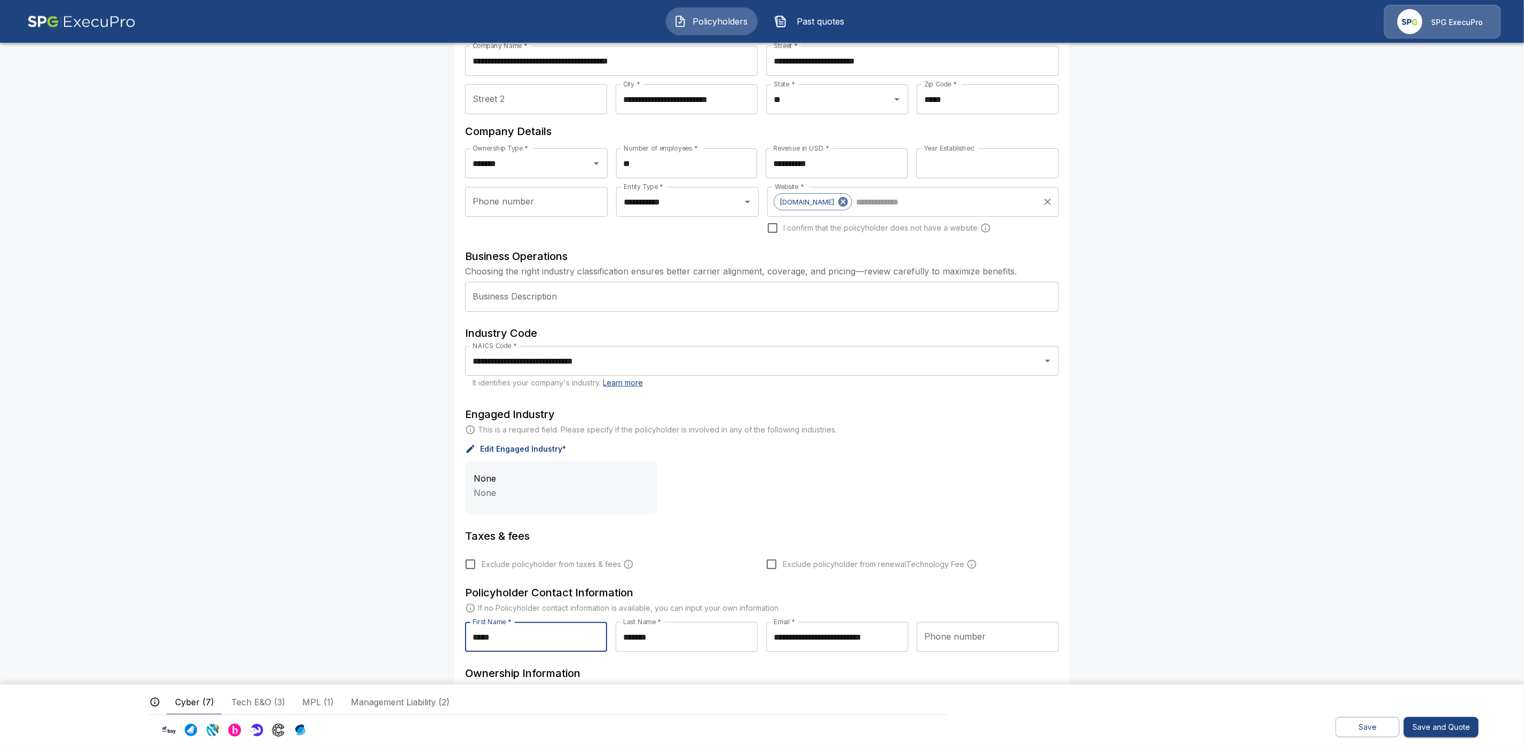
scroll to position [59, 0]
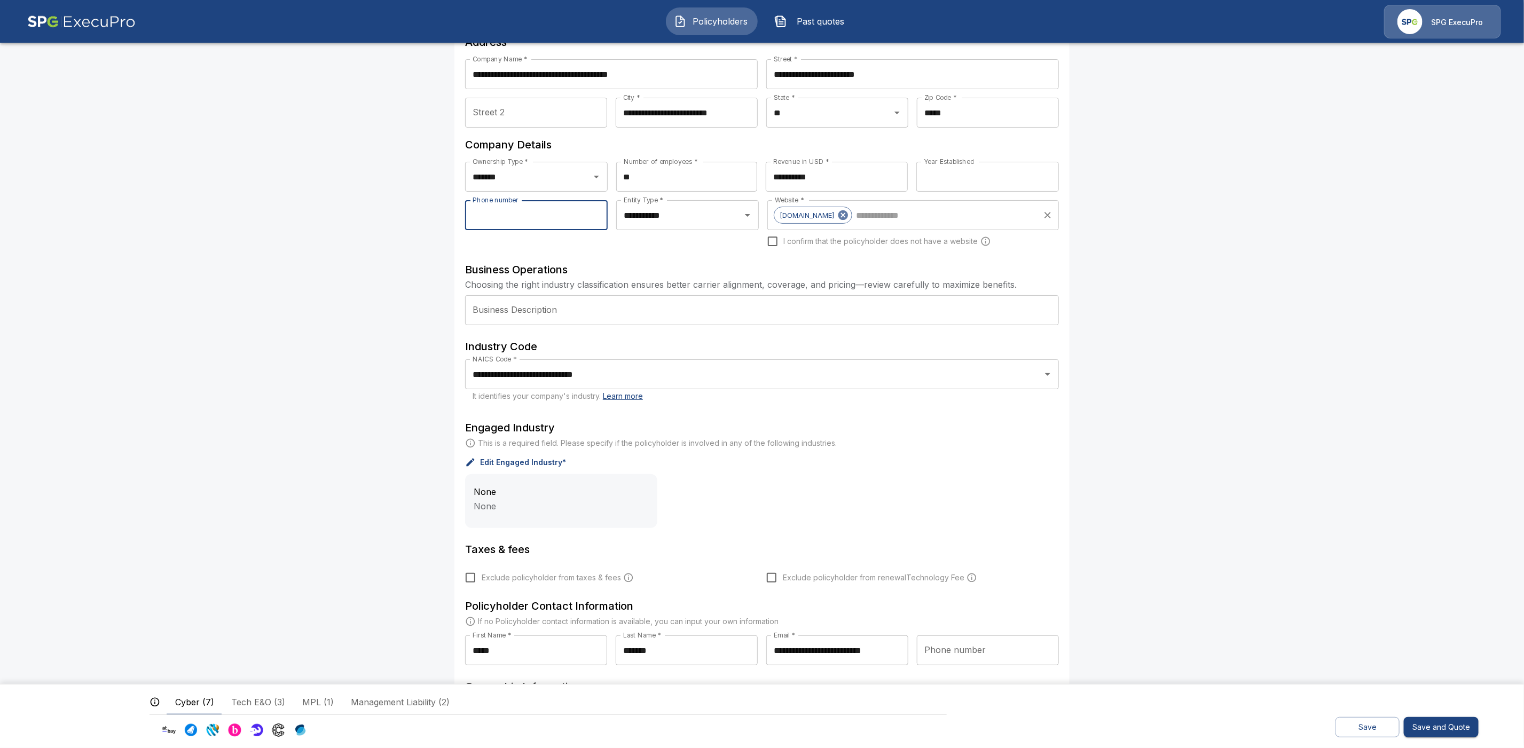
click at [510, 216] on input "Phone number" at bounding box center [536, 215] width 143 height 30
paste input "**********"
type input "**********"
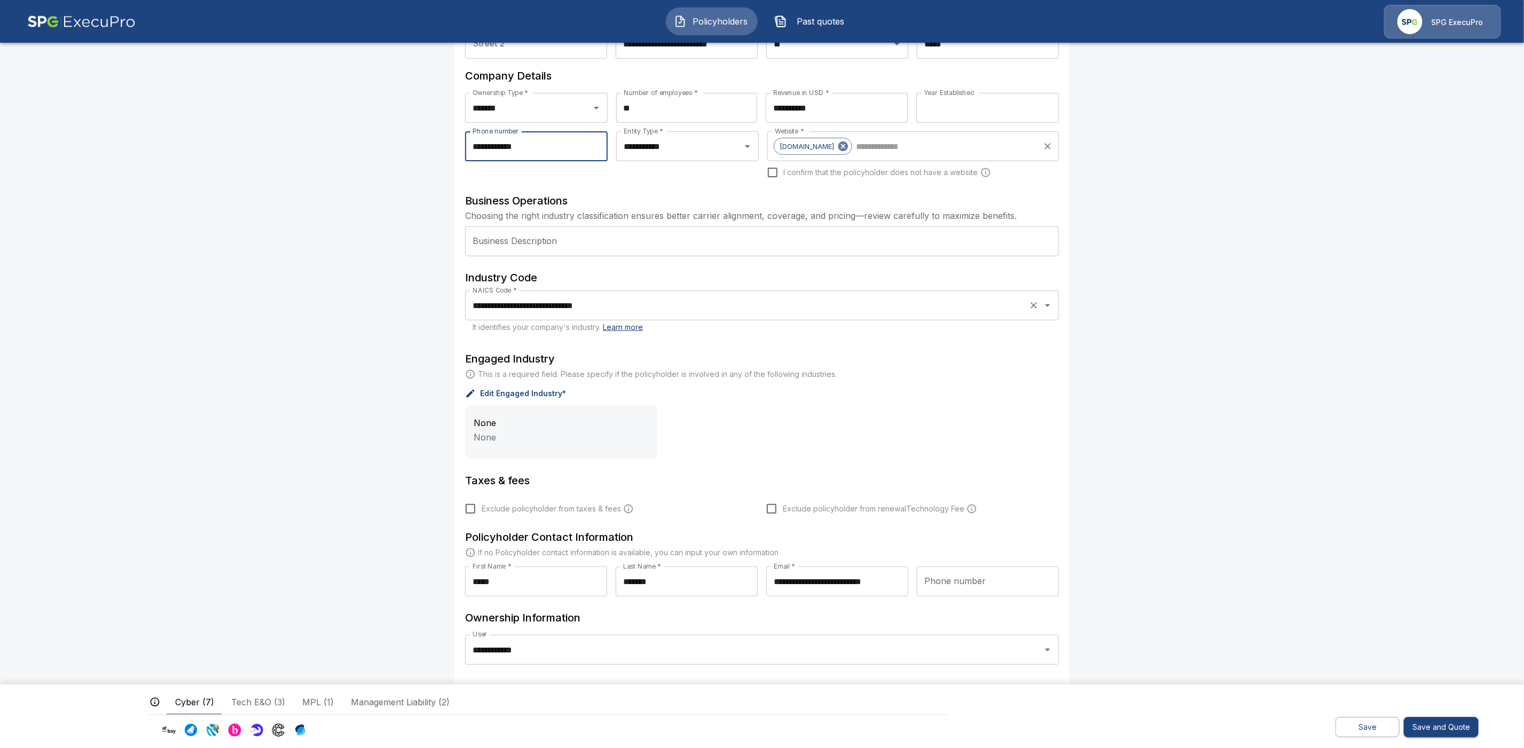
scroll to position [137, 0]
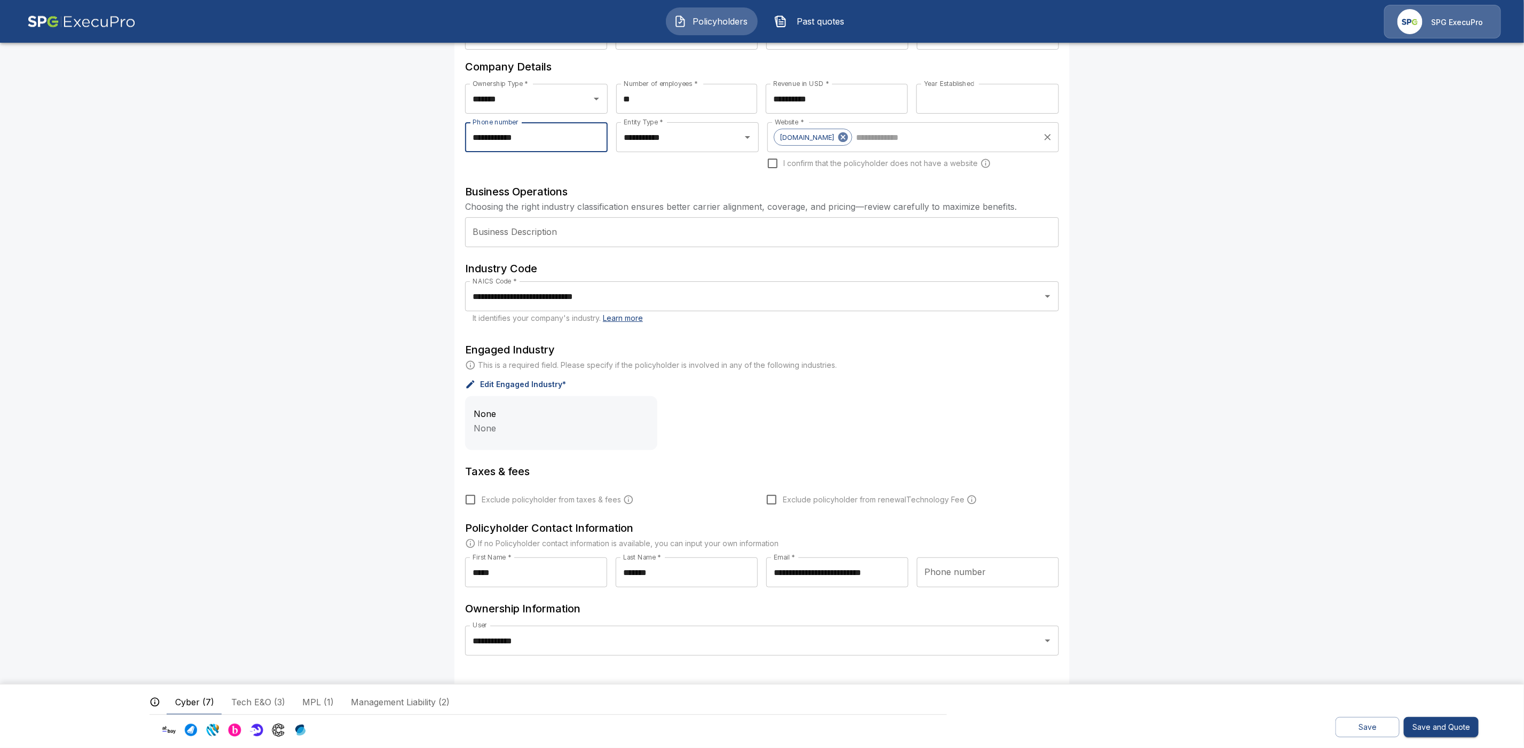
drag, startPoint x: 970, startPoint y: 570, endPoint x: 1065, endPoint y: 572, distance: 95.0
click at [970, 570] on input "Phone number" at bounding box center [988, 572] width 142 height 30
paste input "**********"
type input "**********"
click at [1327, 366] on main "**********" at bounding box center [762, 305] width 1524 height 885
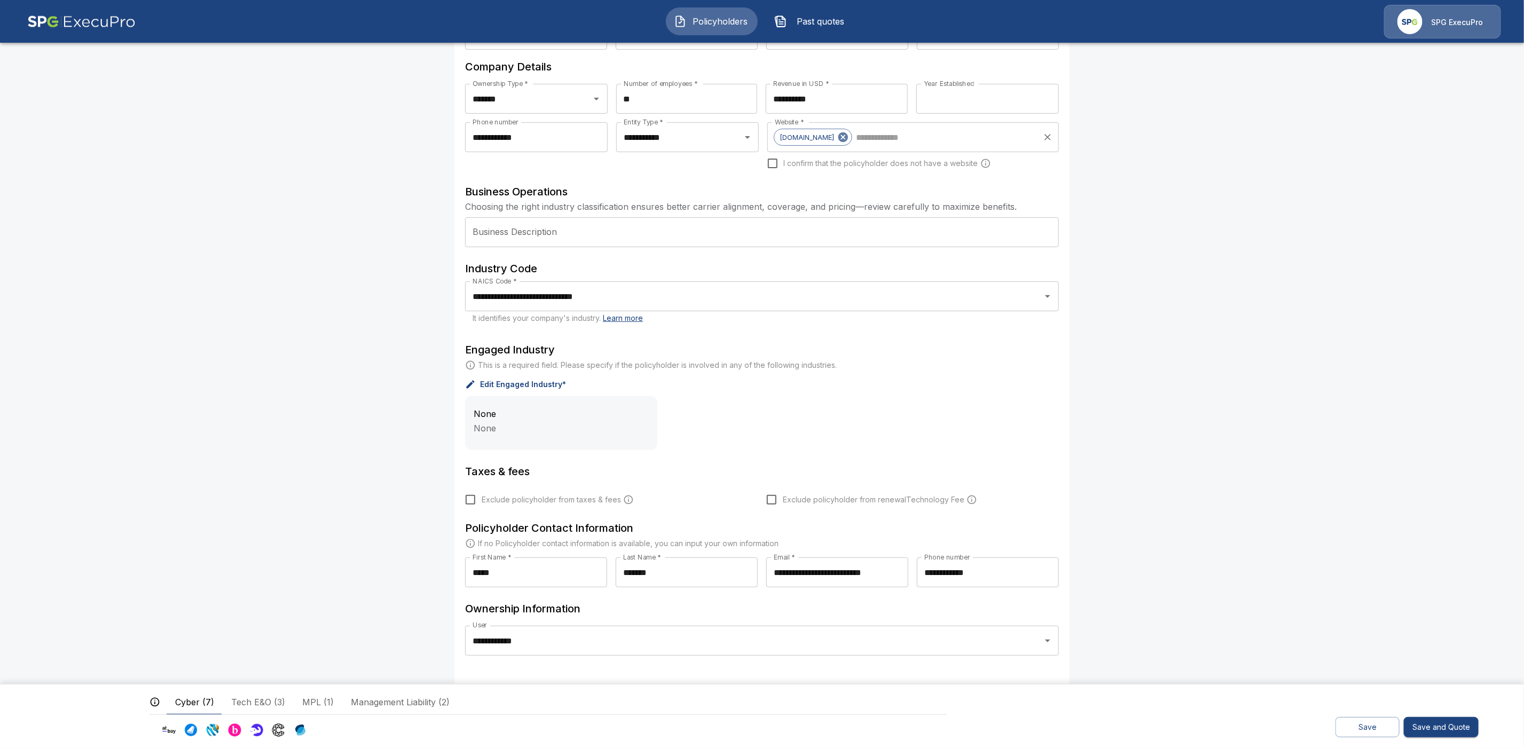
click at [1177, 511] on main "**********" at bounding box center [762, 305] width 1524 height 885
click at [1371, 726] on button "Save" at bounding box center [1367, 727] width 64 height 21
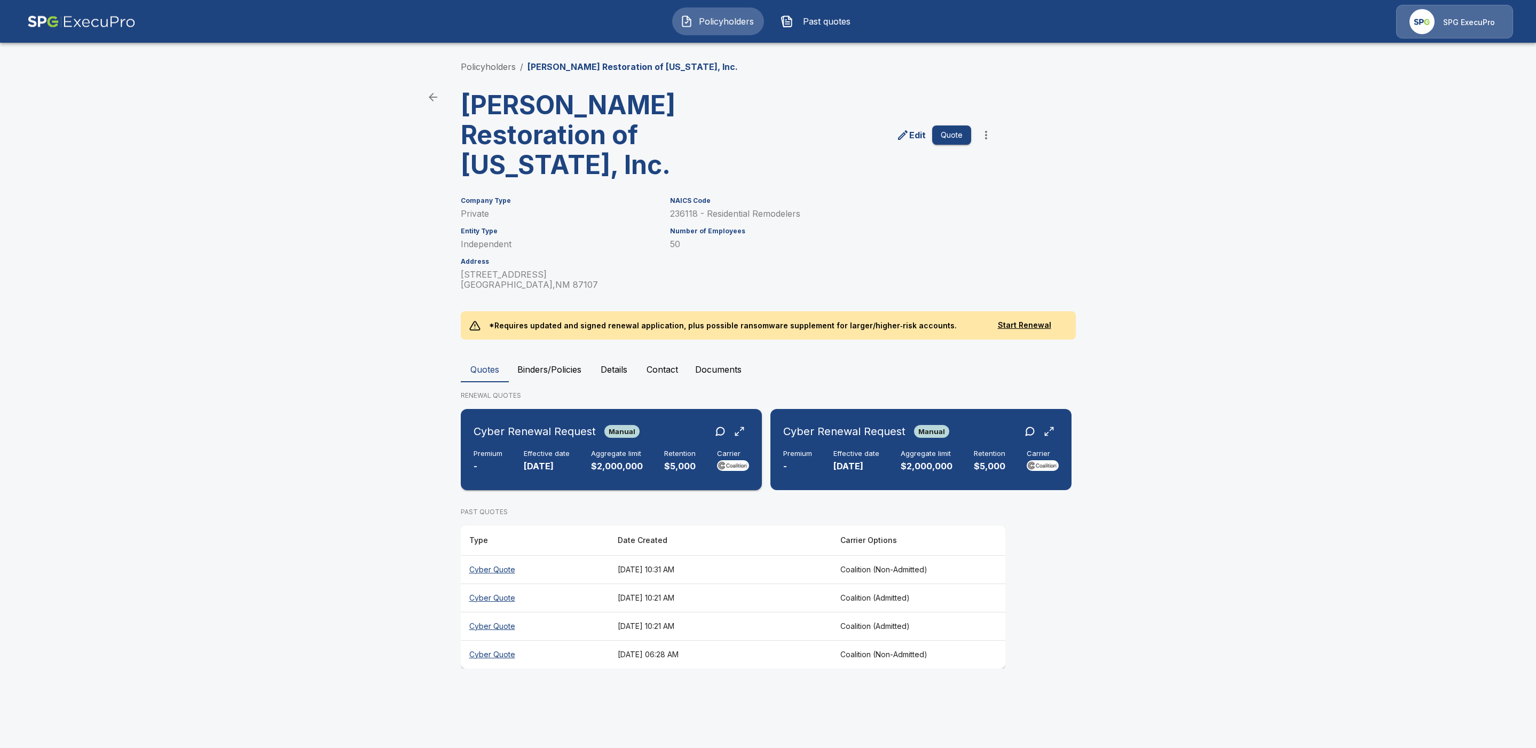
click at [617, 442] on div "Cyber Renewal Request Manual Premium - Effective date 9/12/2025 Aggregate limit…" at bounding box center [611, 449] width 293 height 73
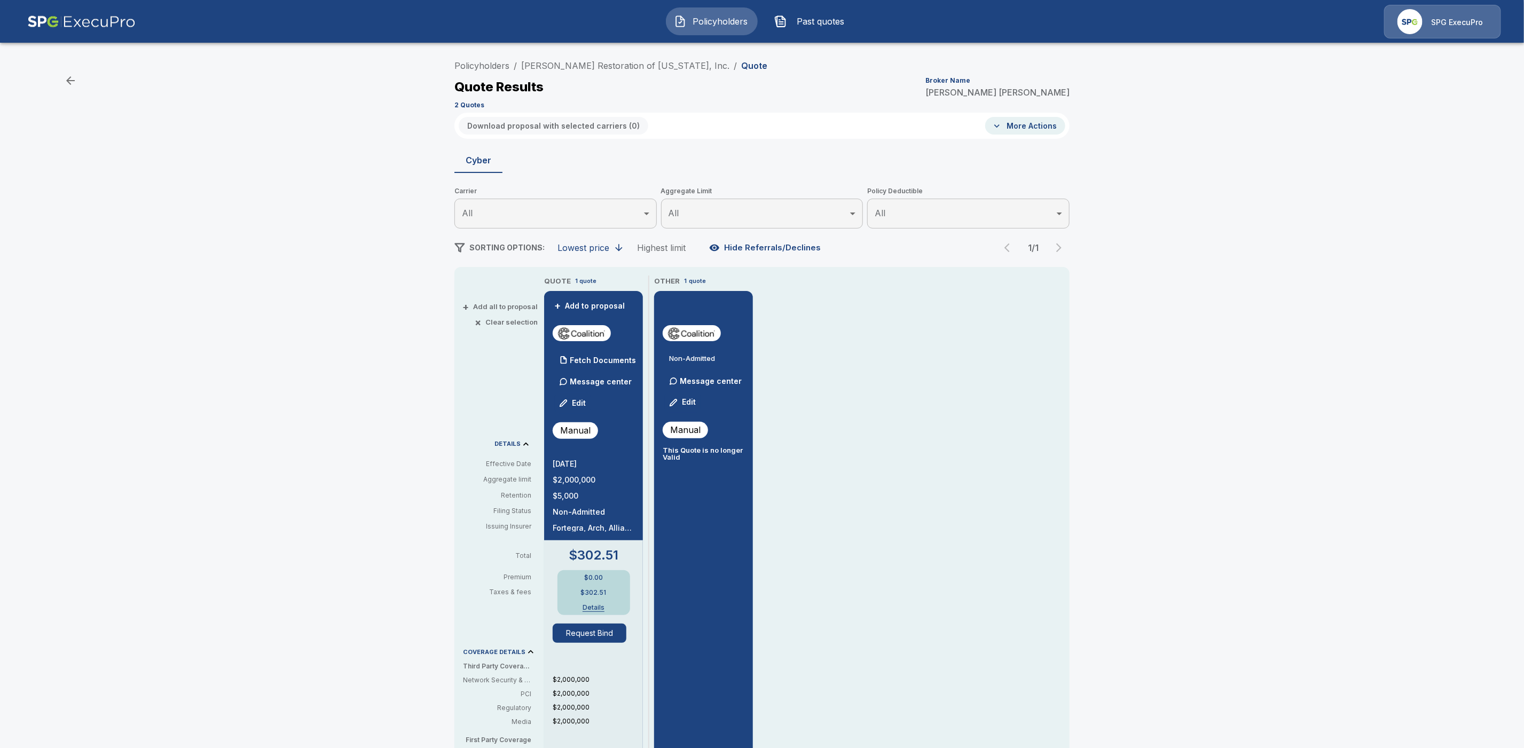
click at [583, 400] on button "Edit" at bounding box center [573, 402] width 36 height 21
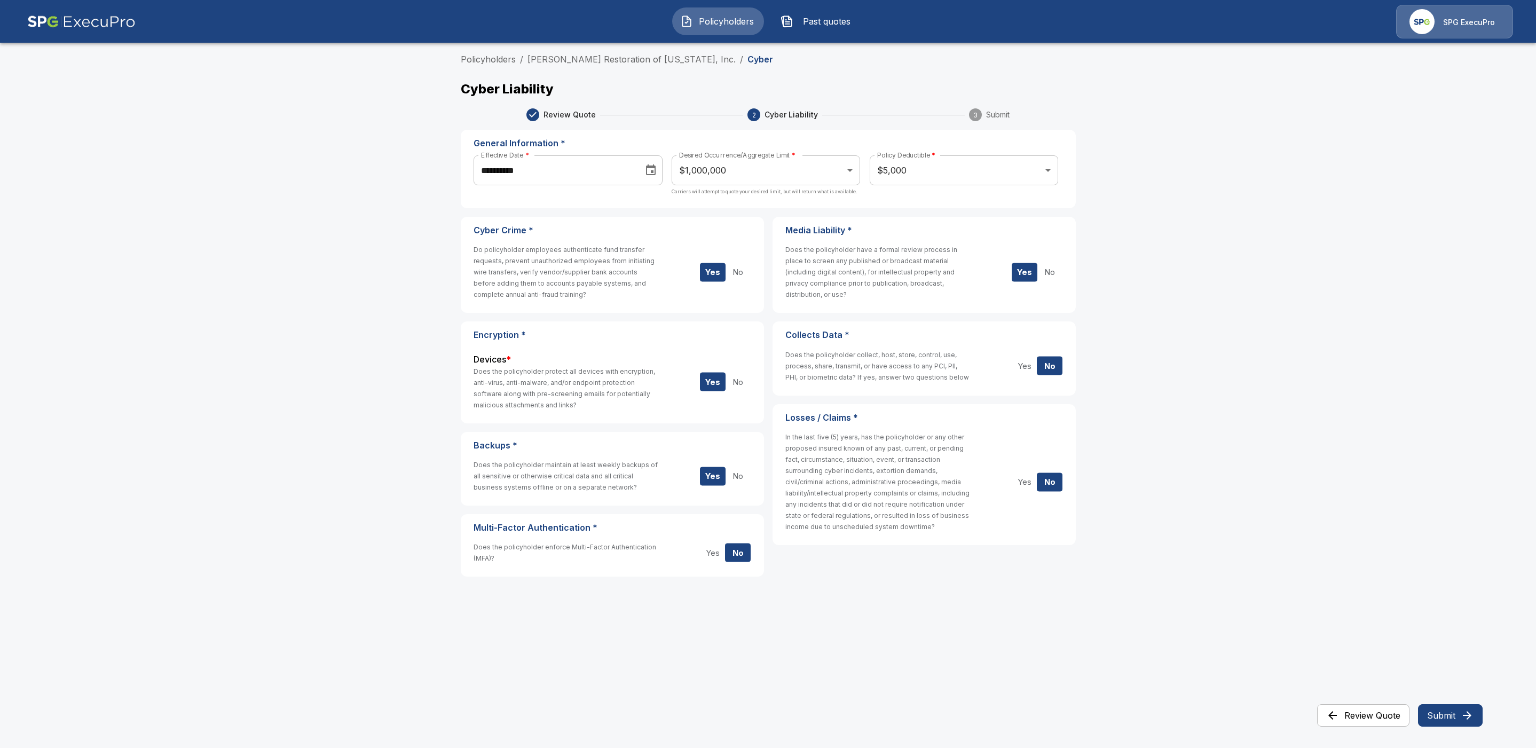
click at [1446, 717] on button "Submit" at bounding box center [1450, 715] width 65 height 22
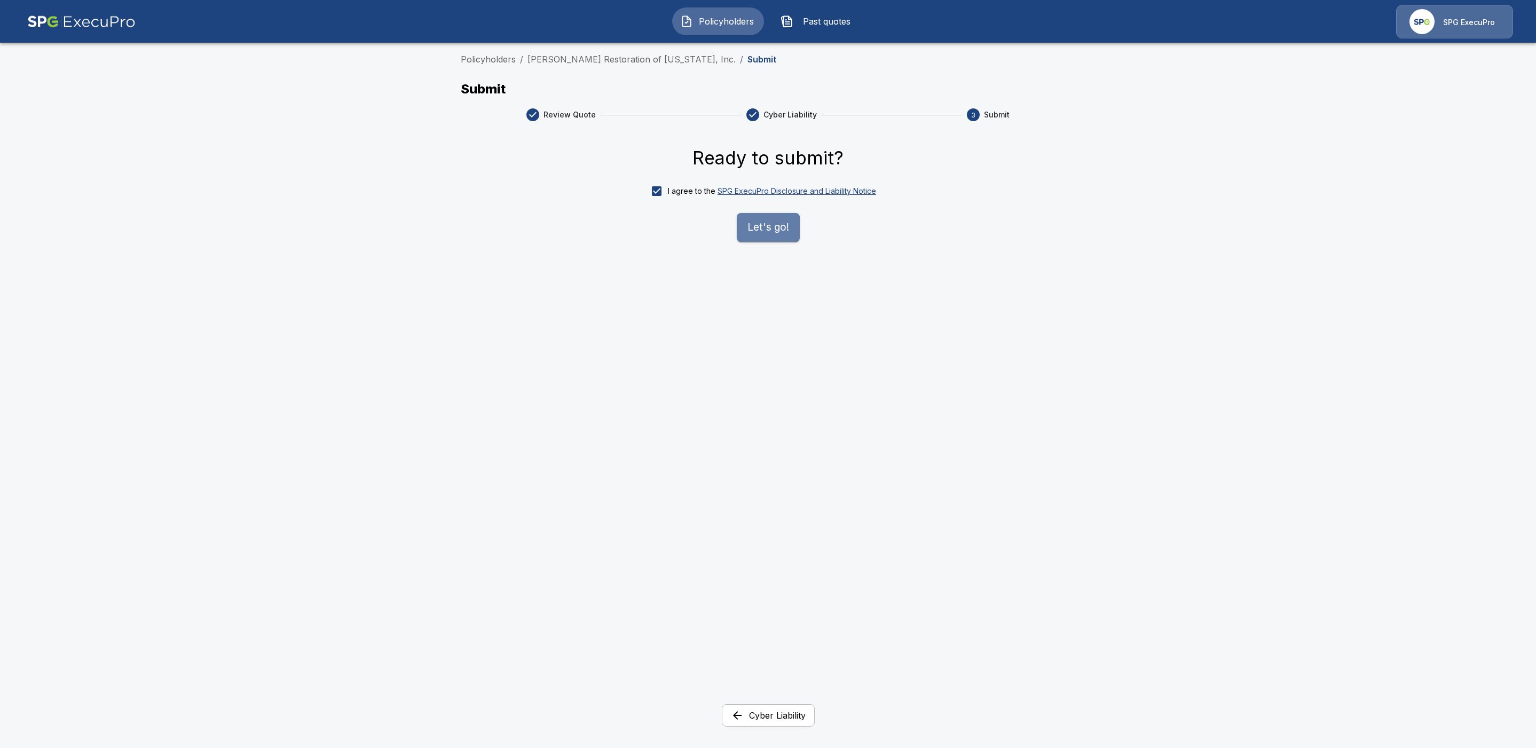
click at [774, 232] on button "Let's go!" at bounding box center [768, 227] width 63 height 29
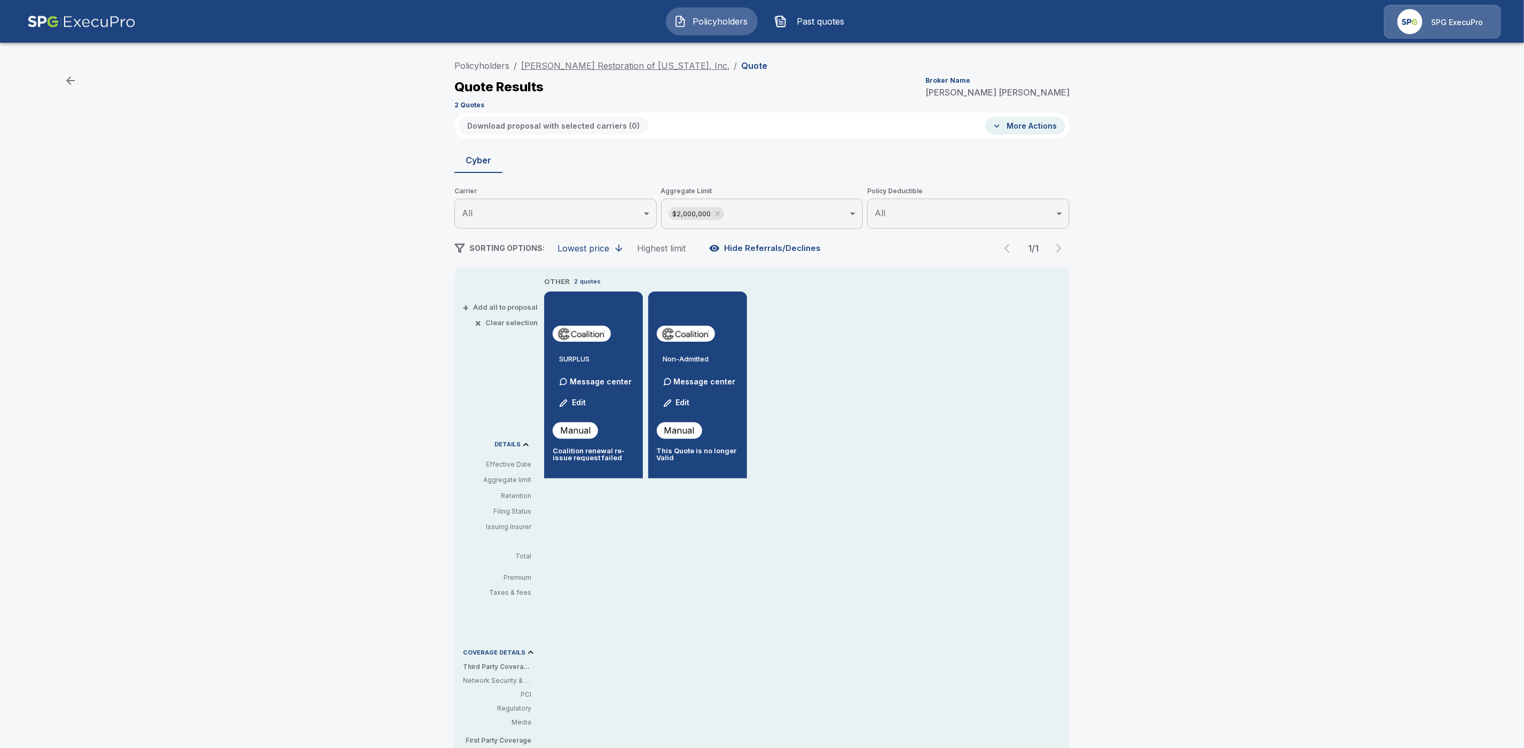
click at [609, 69] on link "[PERSON_NAME] Restoration of [US_STATE], Inc." at bounding box center [625, 65] width 208 height 11
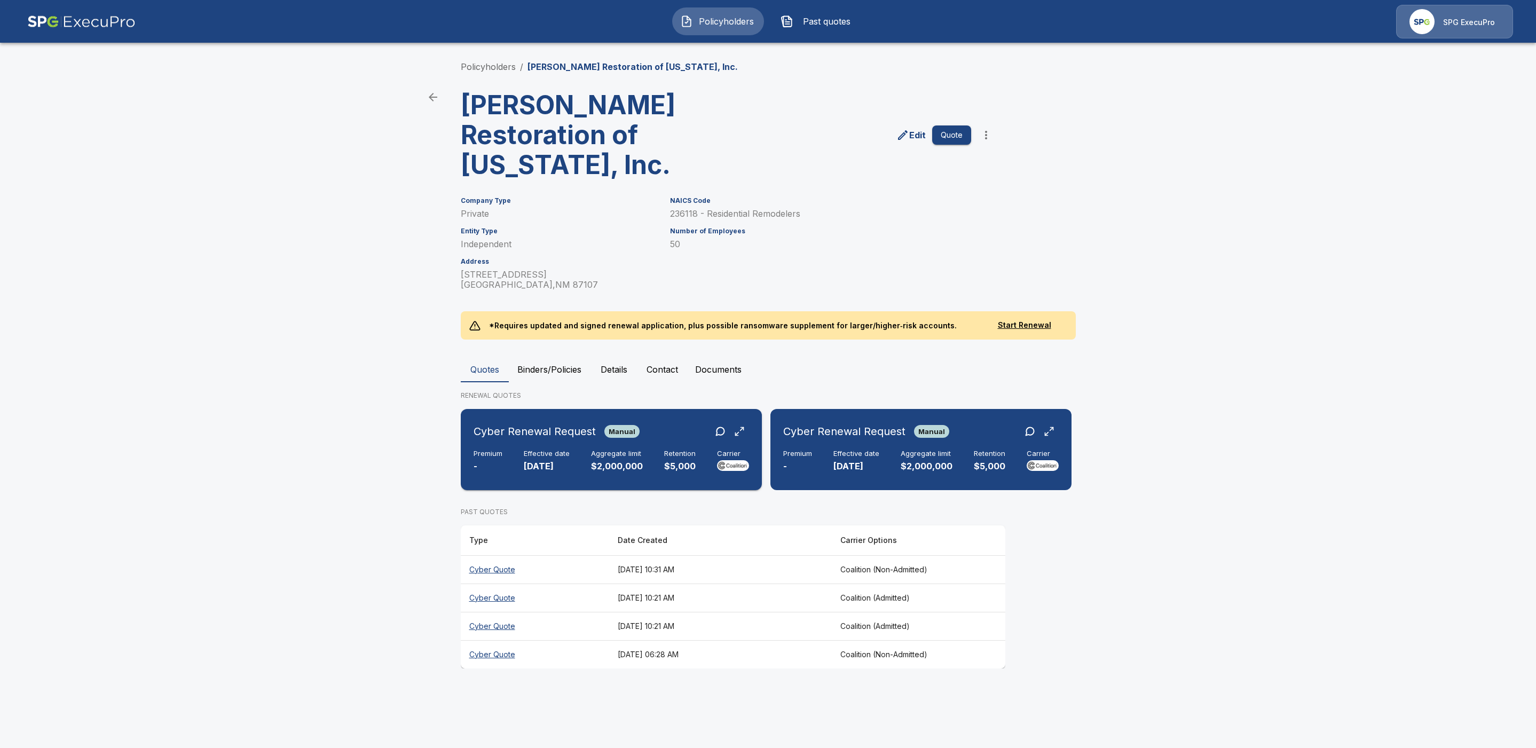
click at [648, 446] on div "Cyber Renewal Request Manual Premium - Effective date 9/12/2025 Aggregate limit…" at bounding box center [611, 449] width 293 height 73
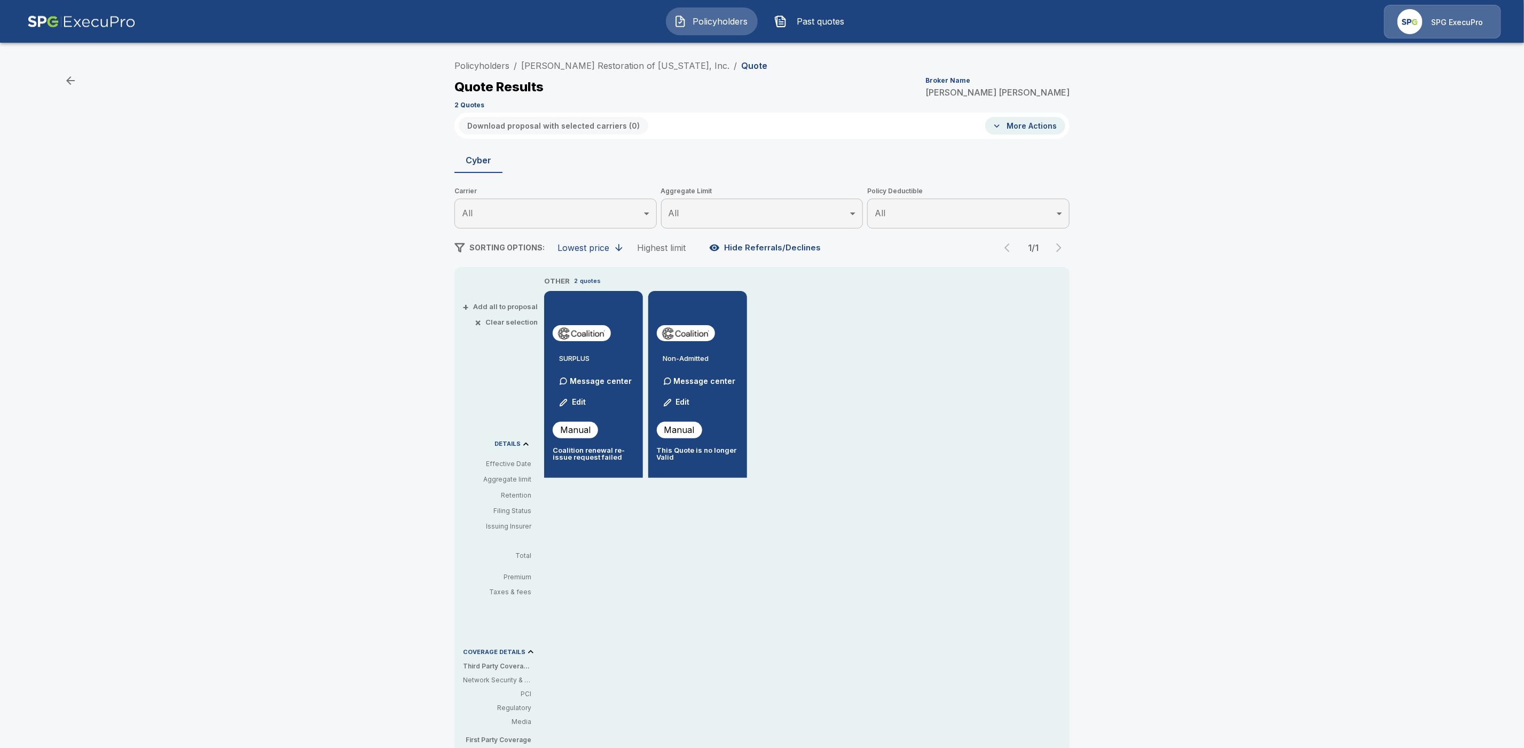
drag, startPoint x: 476, startPoint y: 62, endPoint x: 569, endPoint y: 144, distance: 123.3
click at [476, 62] on link "Policyholders" at bounding box center [481, 65] width 55 height 11
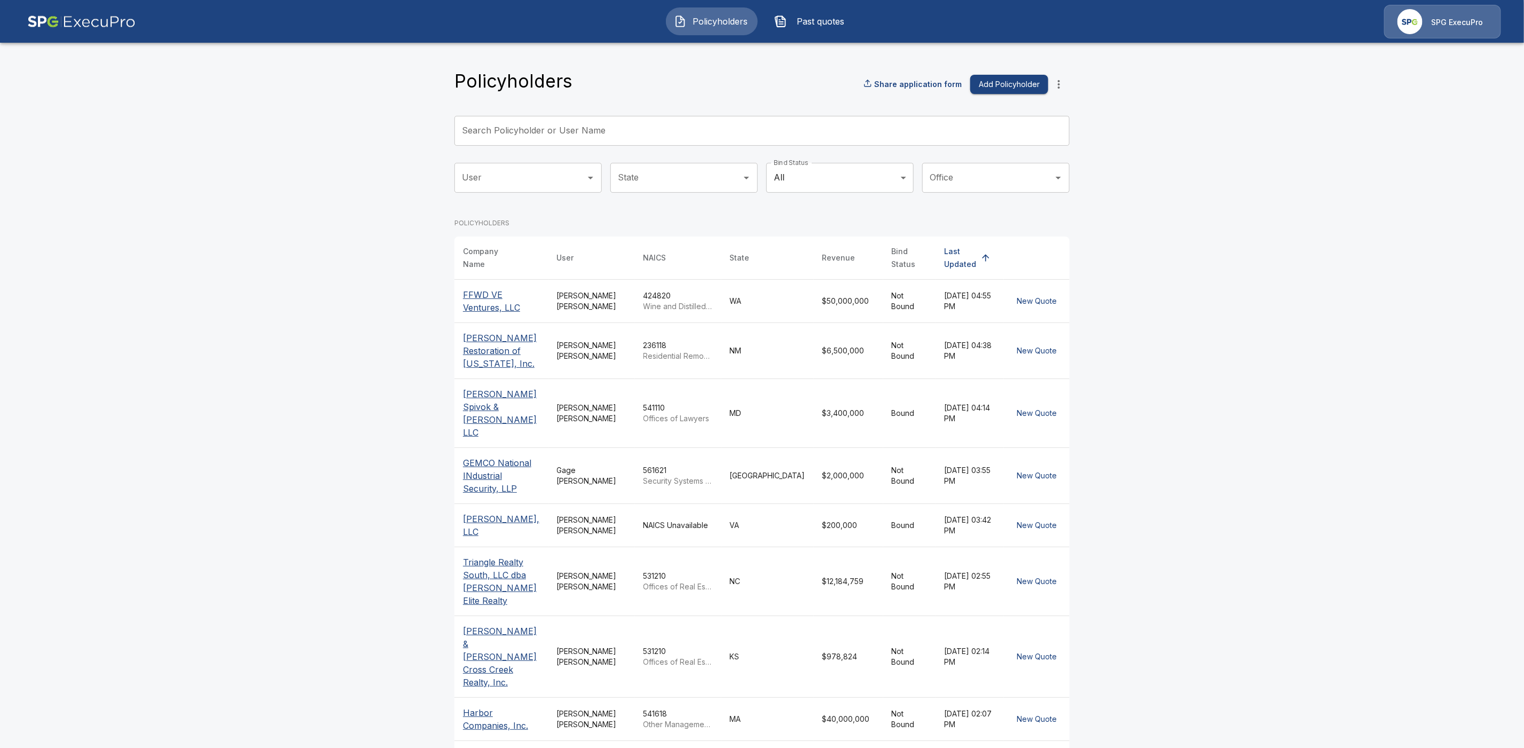
click at [501, 129] on input "Search Policyholder or User Name" at bounding box center [755, 131] width 603 height 30
paste input "**********"
type input "**********"
click at [499, 298] on p "FFWD VE Ventures, LLC" at bounding box center [501, 301] width 77 height 26
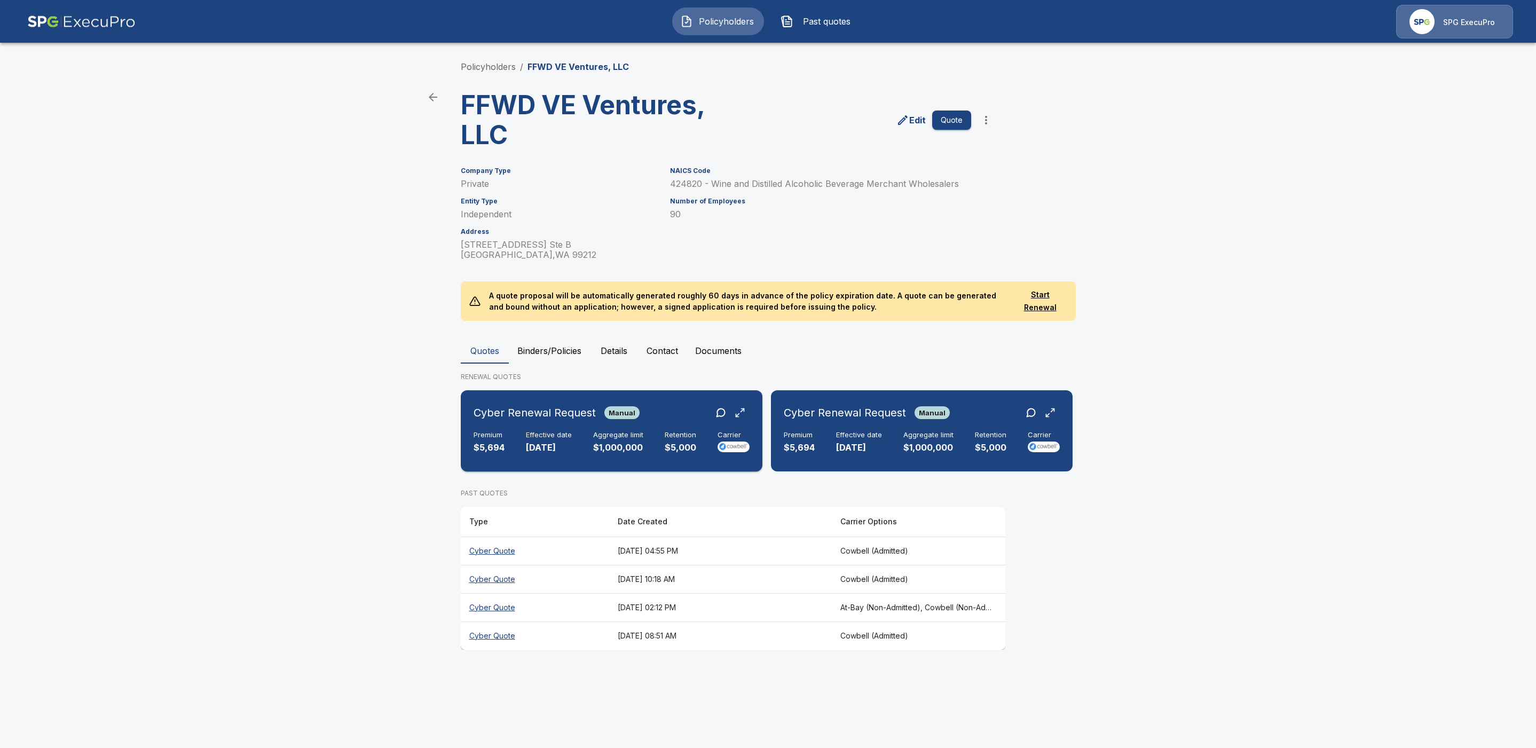
click at [682, 417] on div "Cyber Renewal Request Manual" at bounding box center [612, 412] width 276 height 19
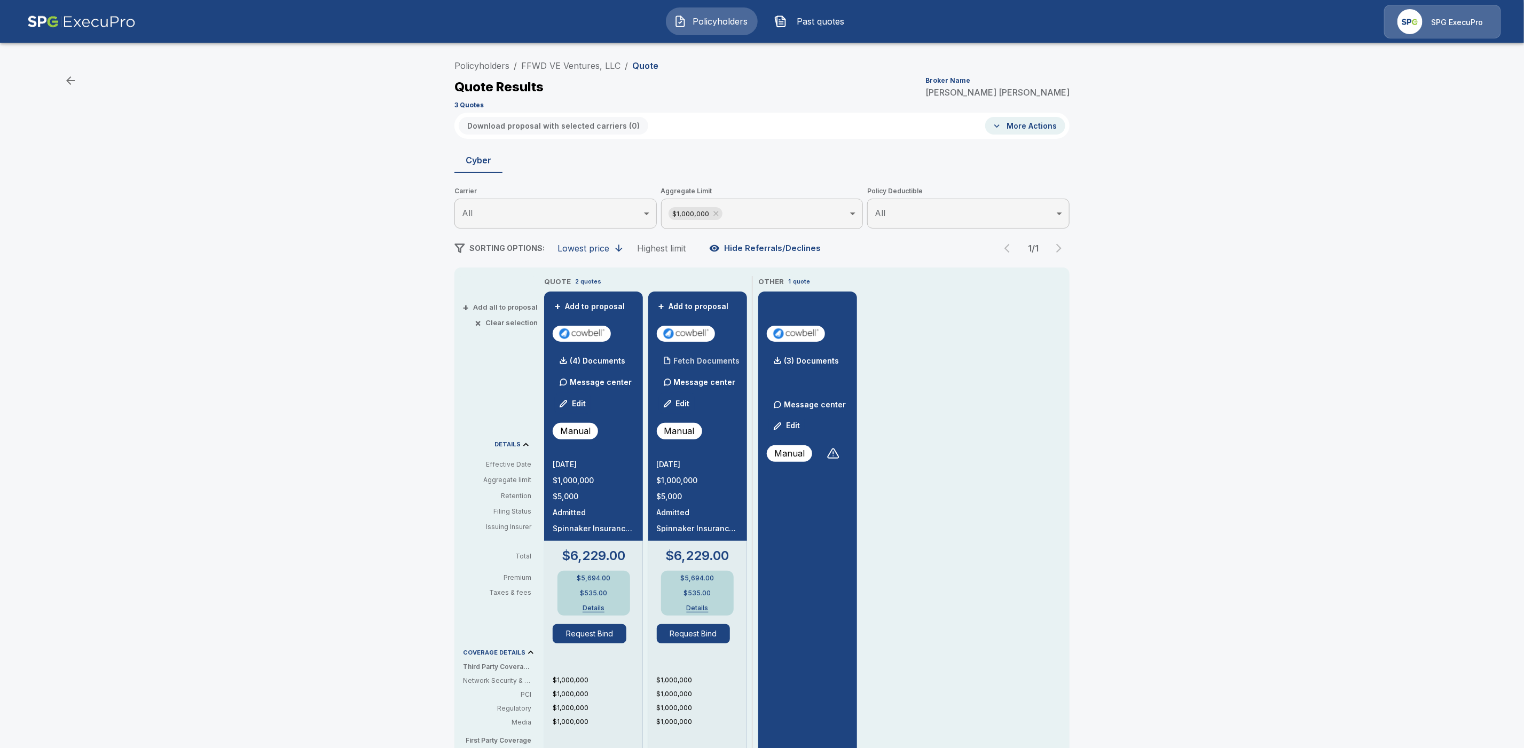
click at [733, 360] on p "Fetch Documents" at bounding box center [707, 360] width 66 height 7
click at [715, 359] on p "(2) Documents" at bounding box center [701, 360] width 55 height 7
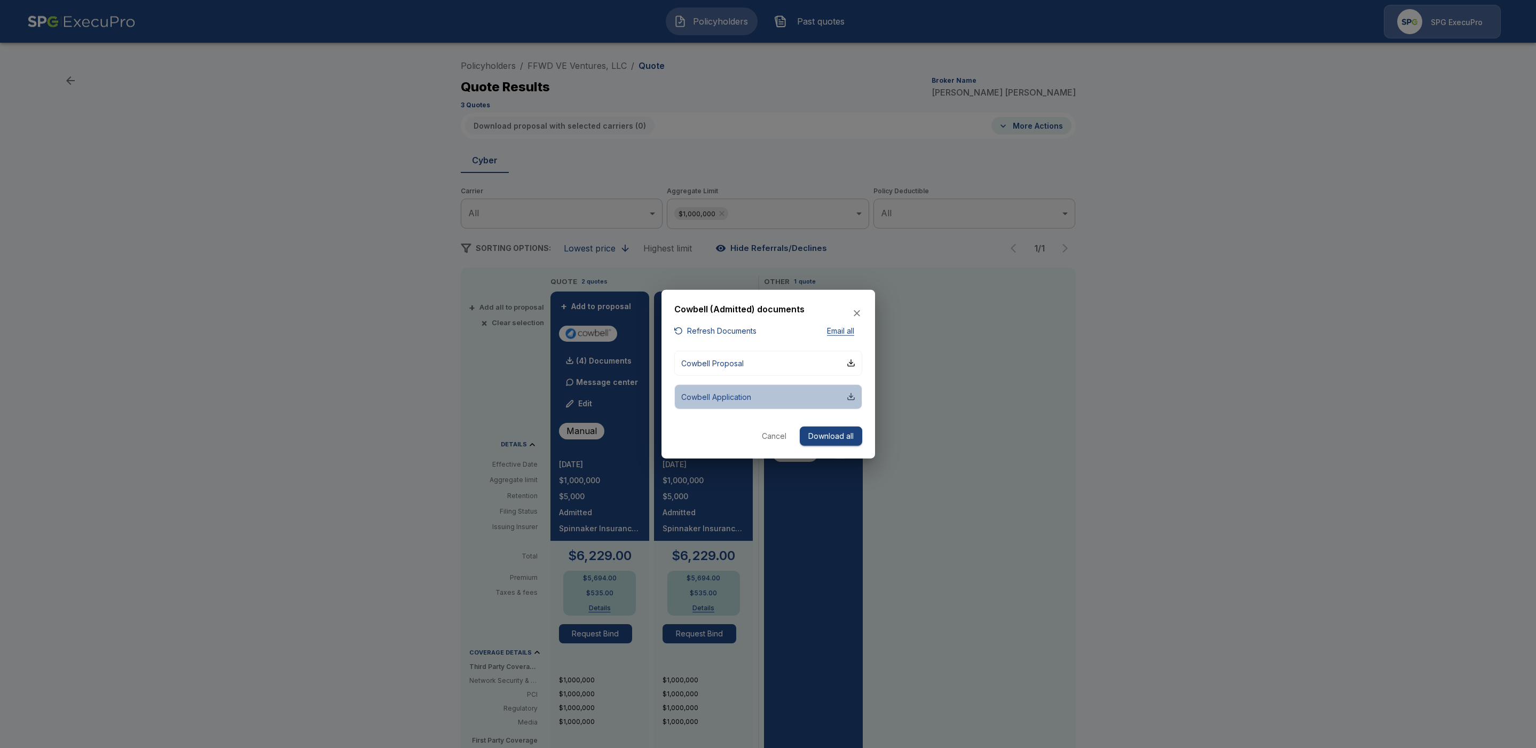
click at [853, 397] on div "button" at bounding box center [851, 396] width 9 height 9
click at [851, 363] on div "button" at bounding box center [851, 363] width 9 height 9
click at [1339, 411] on div at bounding box center [768, 374] width 1536 height 748
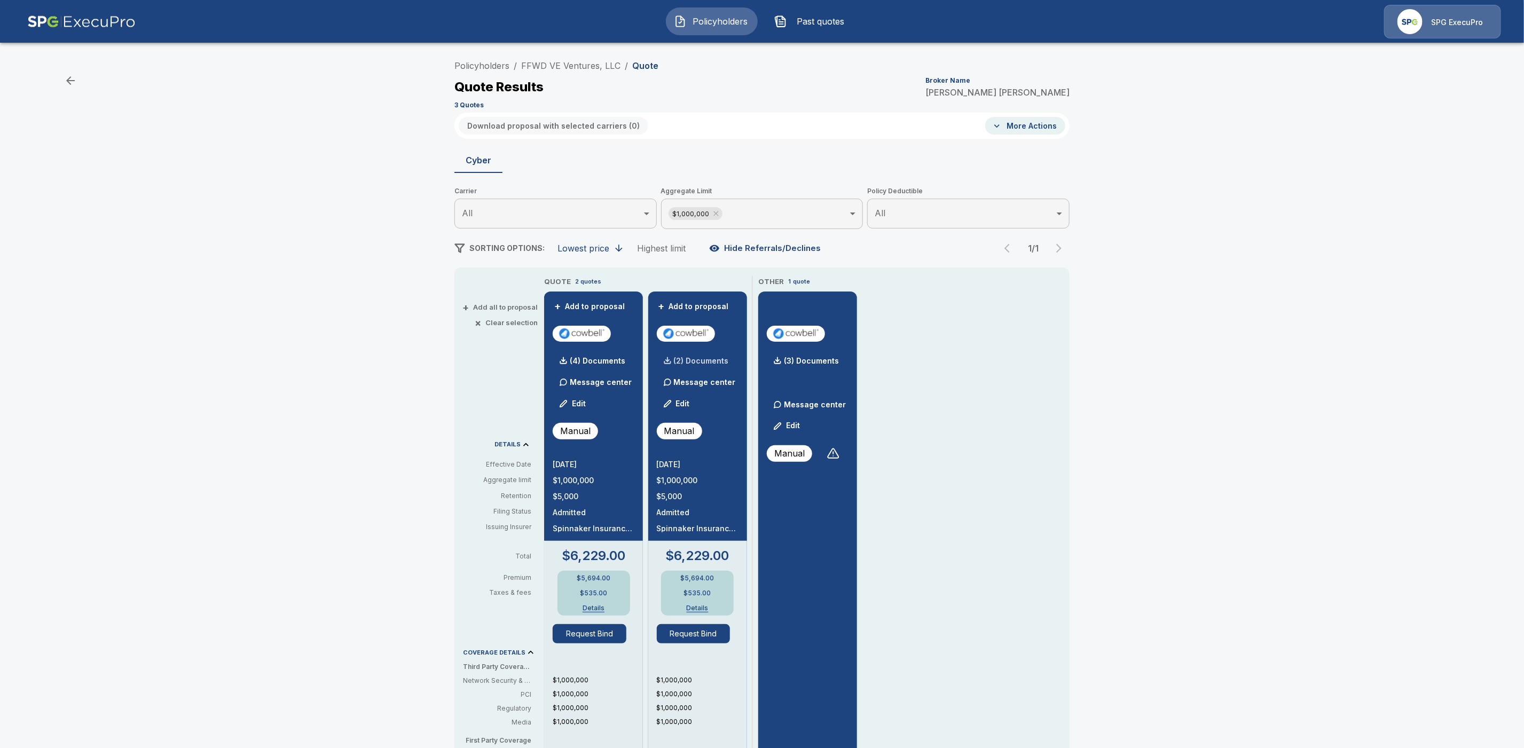
click at [717, 362] on p "(2) Documents" at bounding box center [701, 360] width 55 height 7
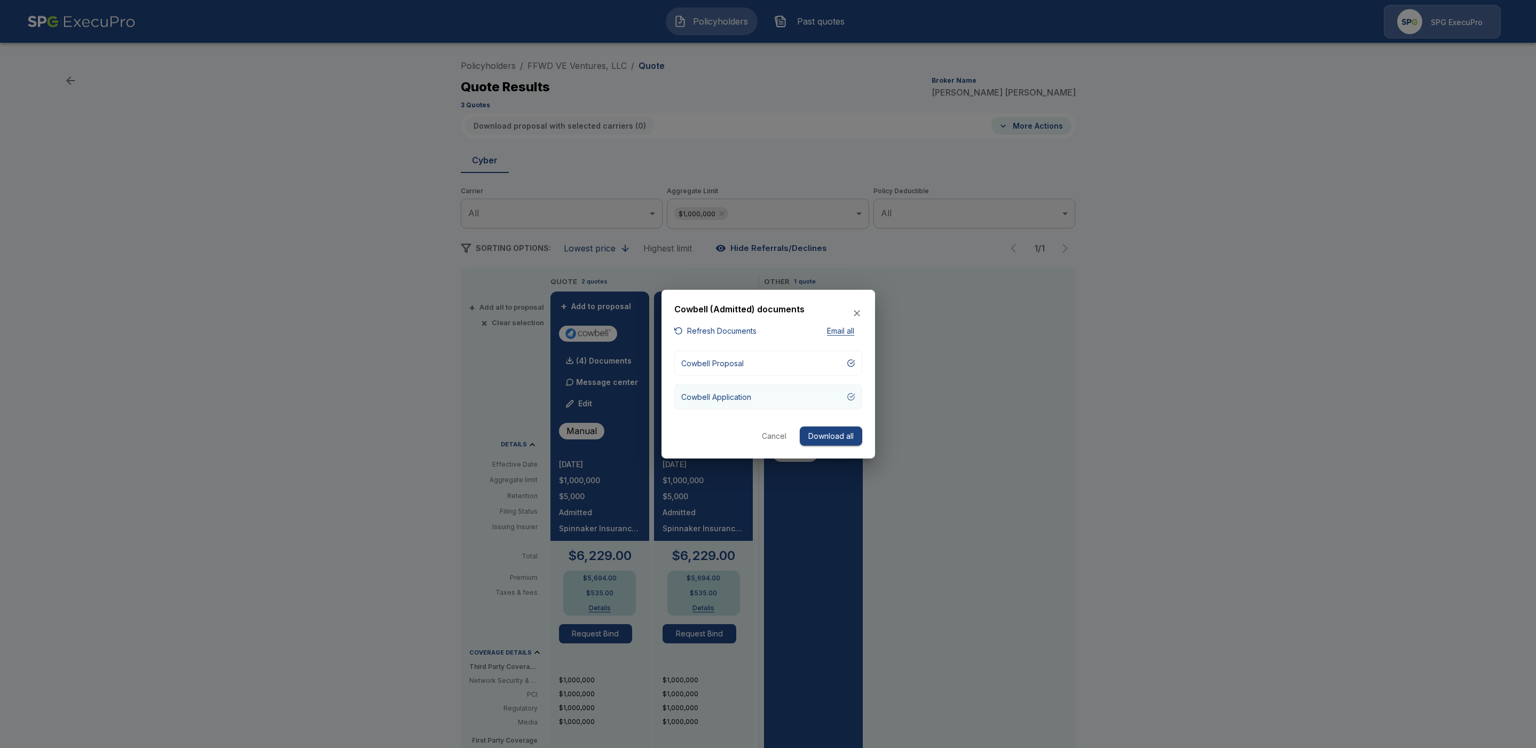
click at [853, 398] on div "button" at bounding box center [851, 396] width 9 height 9
click at [851, 362] on div "button" at bounding box center [851, 363] width 9 height 9
click at [857, 314] on icon "button" at bounding box center [857, 313] width 6 height 6
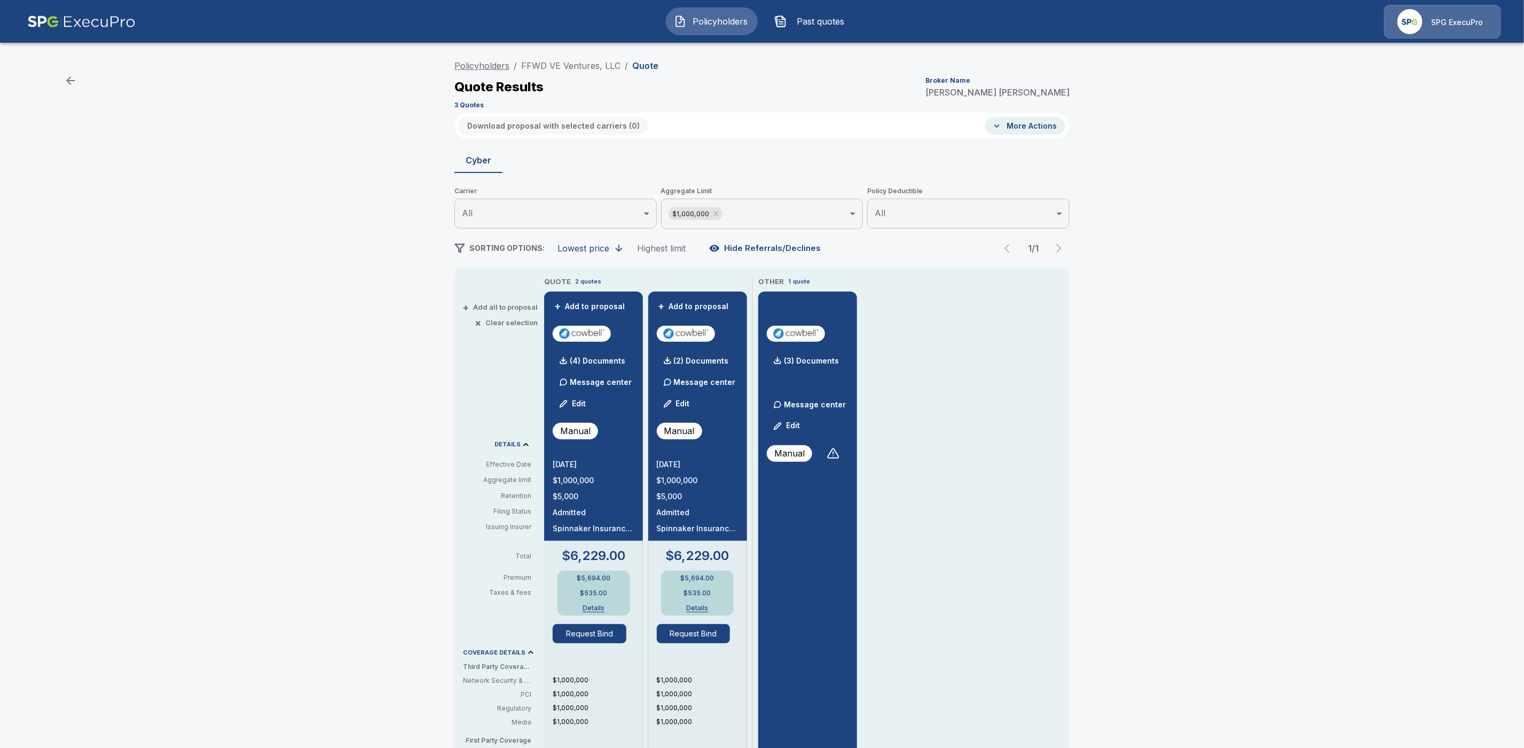
click at [496, 65] on link "Policyholders" at bounding box center [481, 65] width 55 height 11
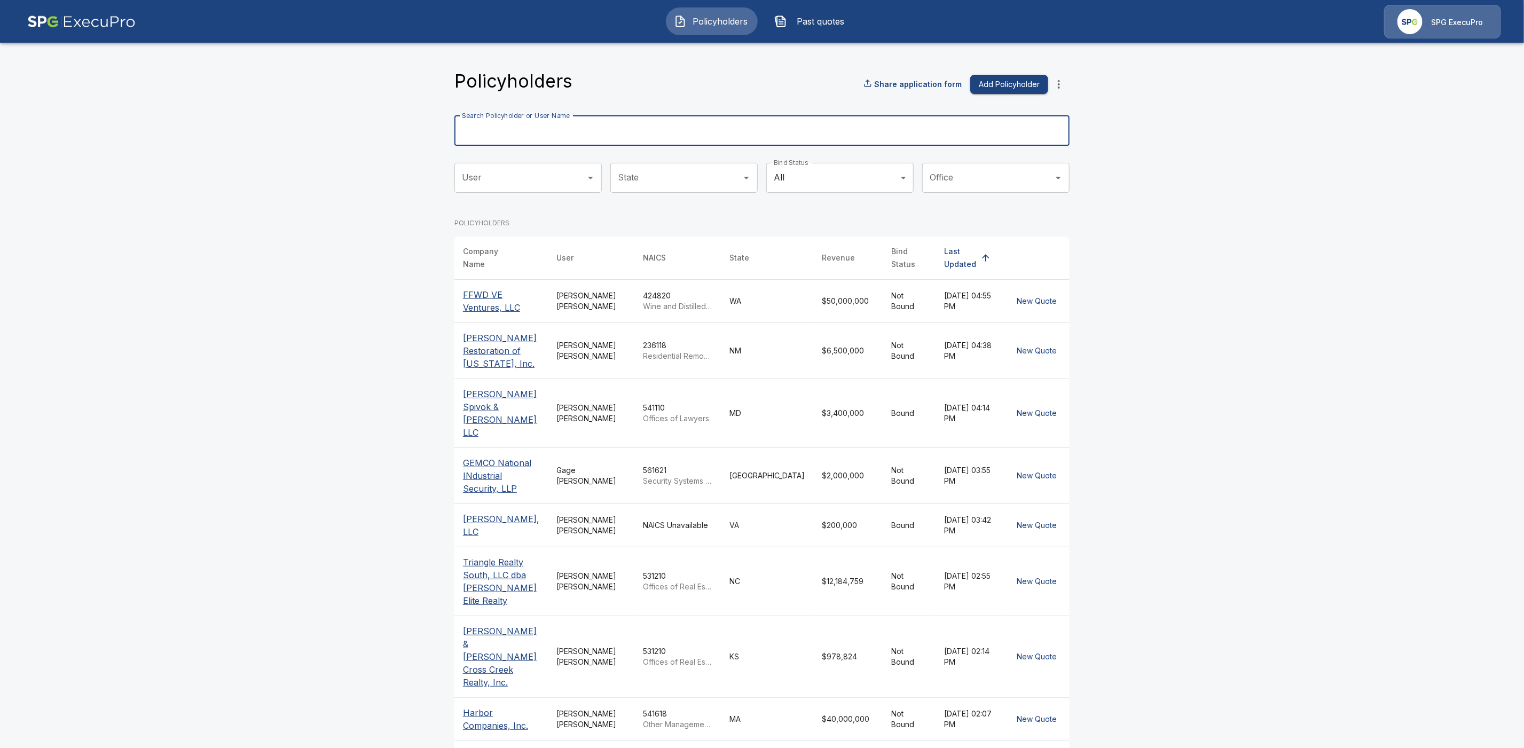
click at [544, 136] on input "Search Policyholder or User Name" at bounding box center [755, 131] width 603 height 30
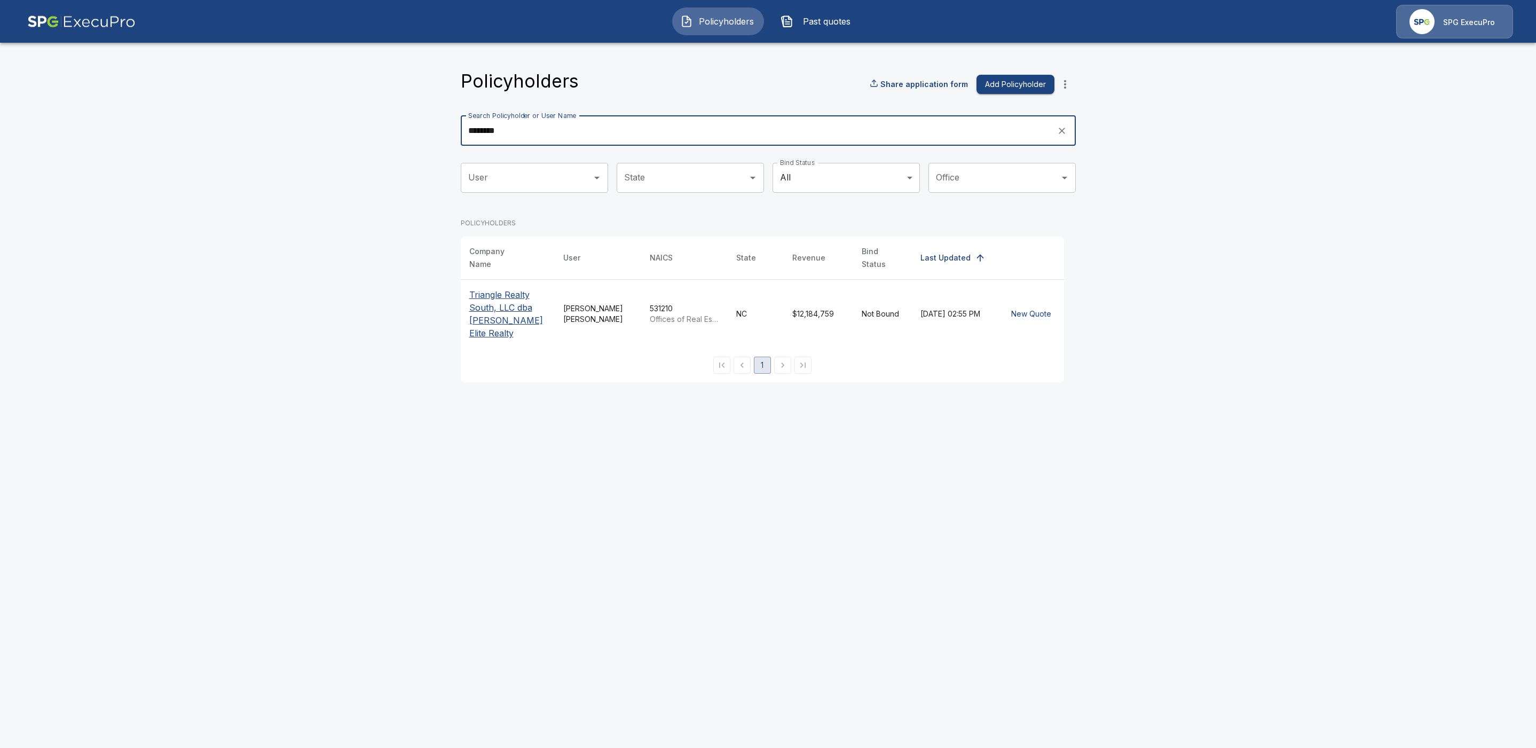
type input "********"
click at [500, 309] on p "Triangle Realty South, LLC dba [PERSON_NAME] Elite Realty" at bounding box center [507, 313] width 77 height 51
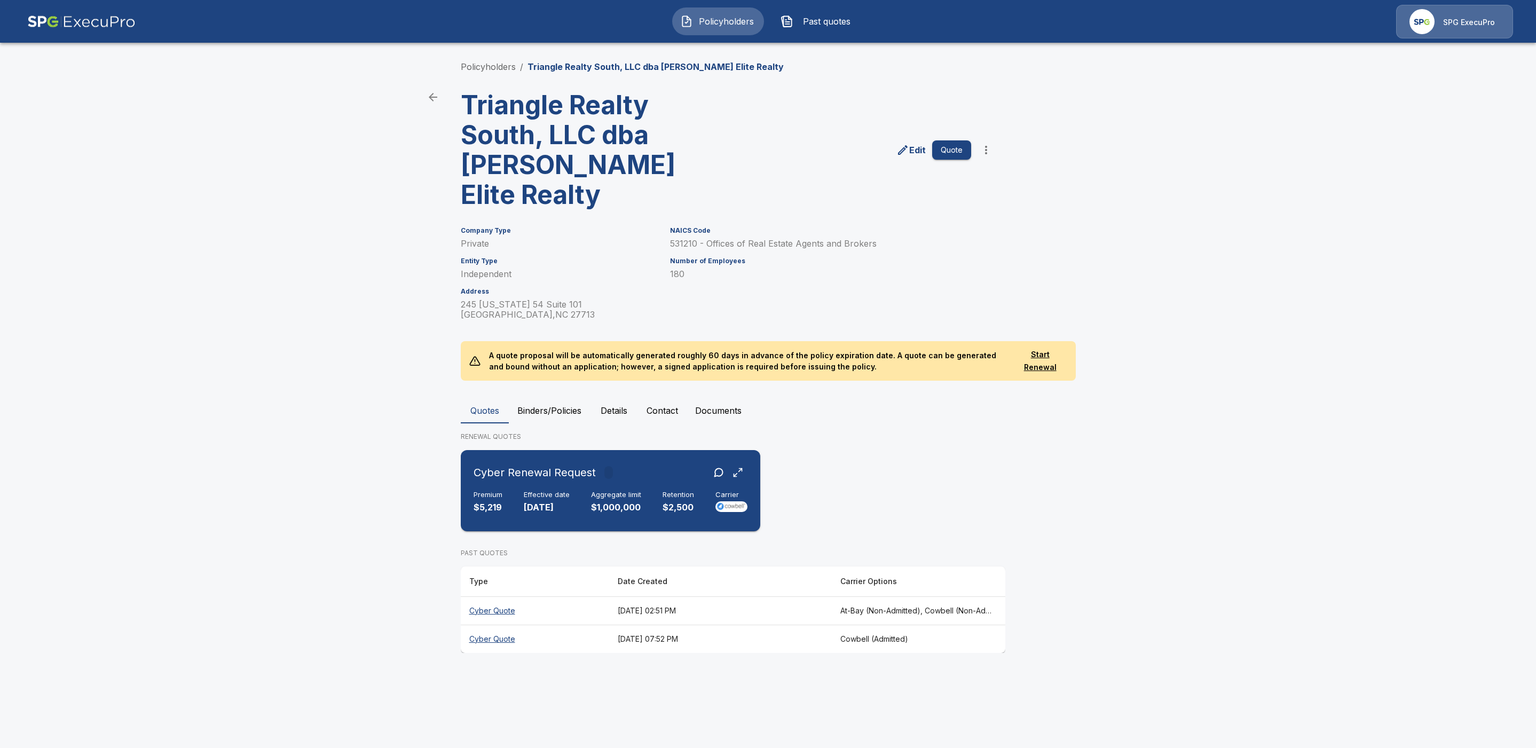
click at [634, 491] on h6 "Aggregate limit" at bounding box center [616, 495] width 50 height 9
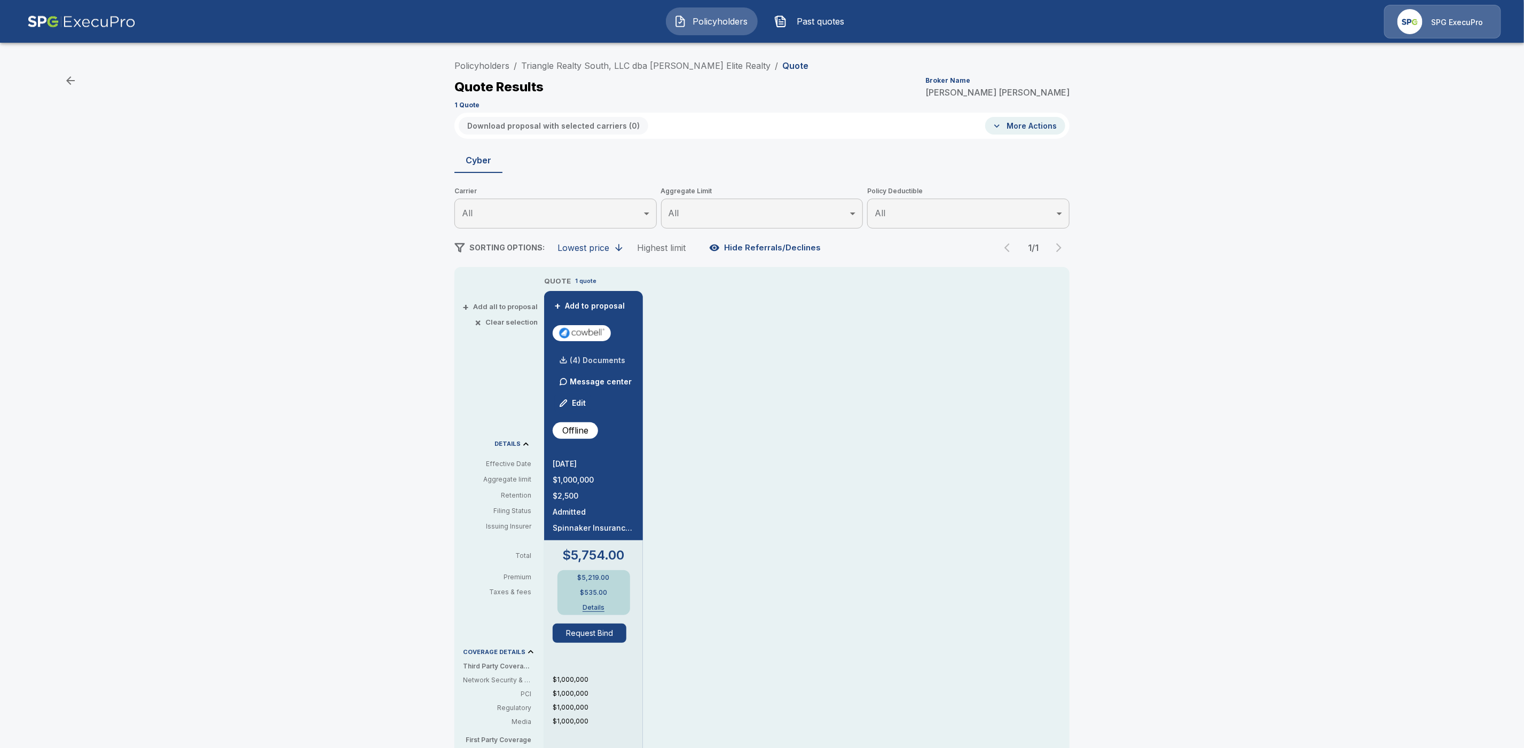
click at [601, 362] on p "(4) Documents" at bounding box center [598, 360] width 56 height 7
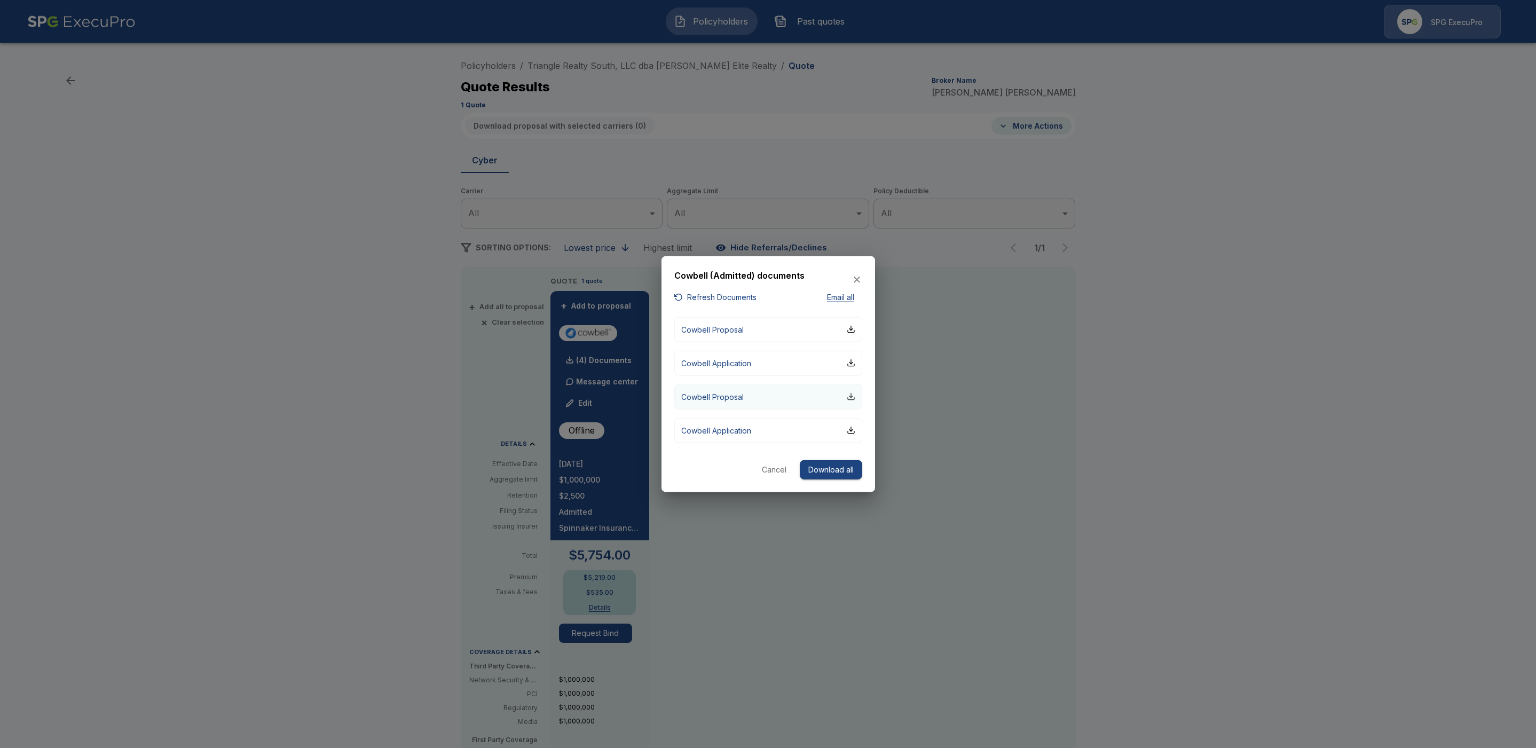
click at [853, 396] on div "button" at bounding box center [851, 396] width 9 height 9
click at [860, 279] on icon "button" at bounding box center [856, 279] width 11 height 11
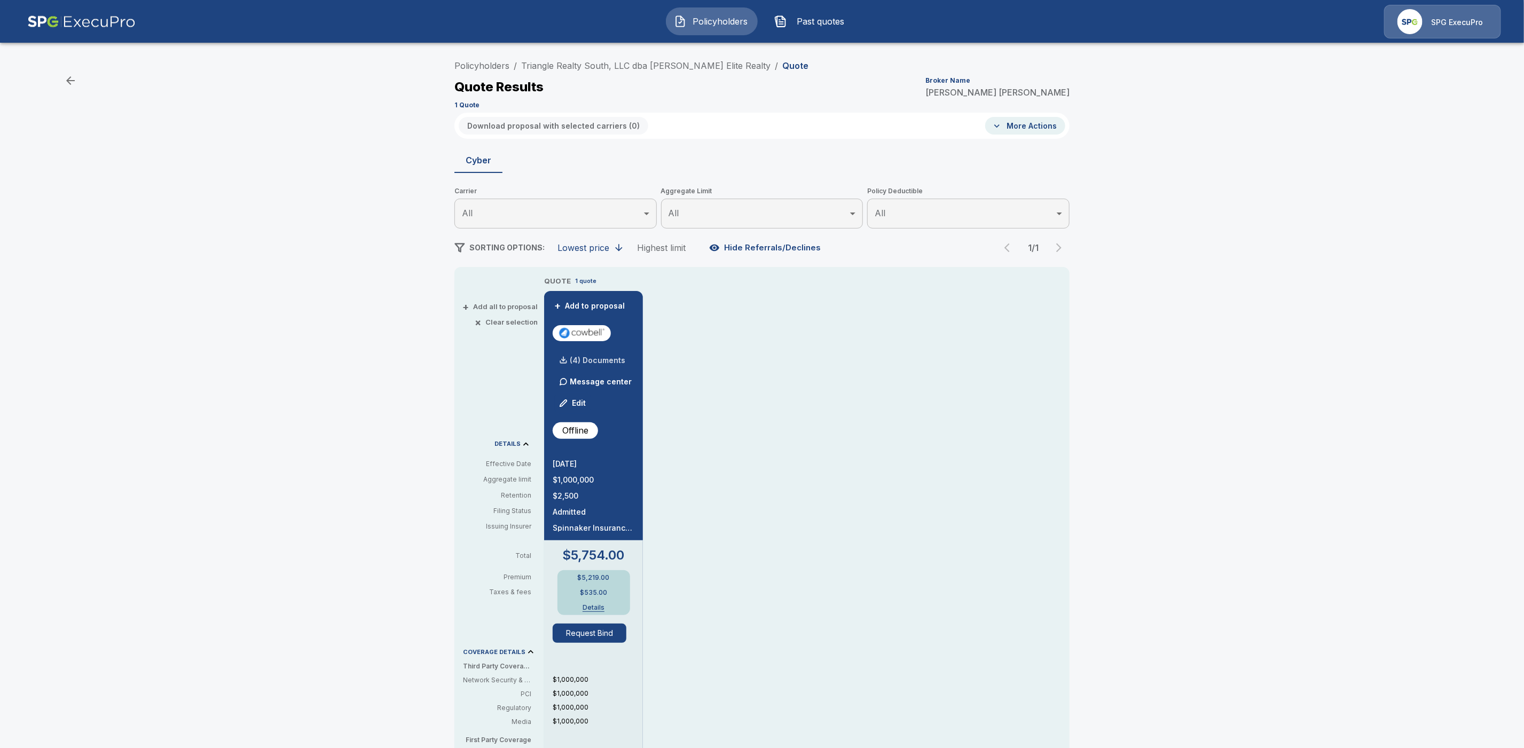
click at [616, 358] on p "(4) Documents" at bounding box center [598, 360] width 56 height 7
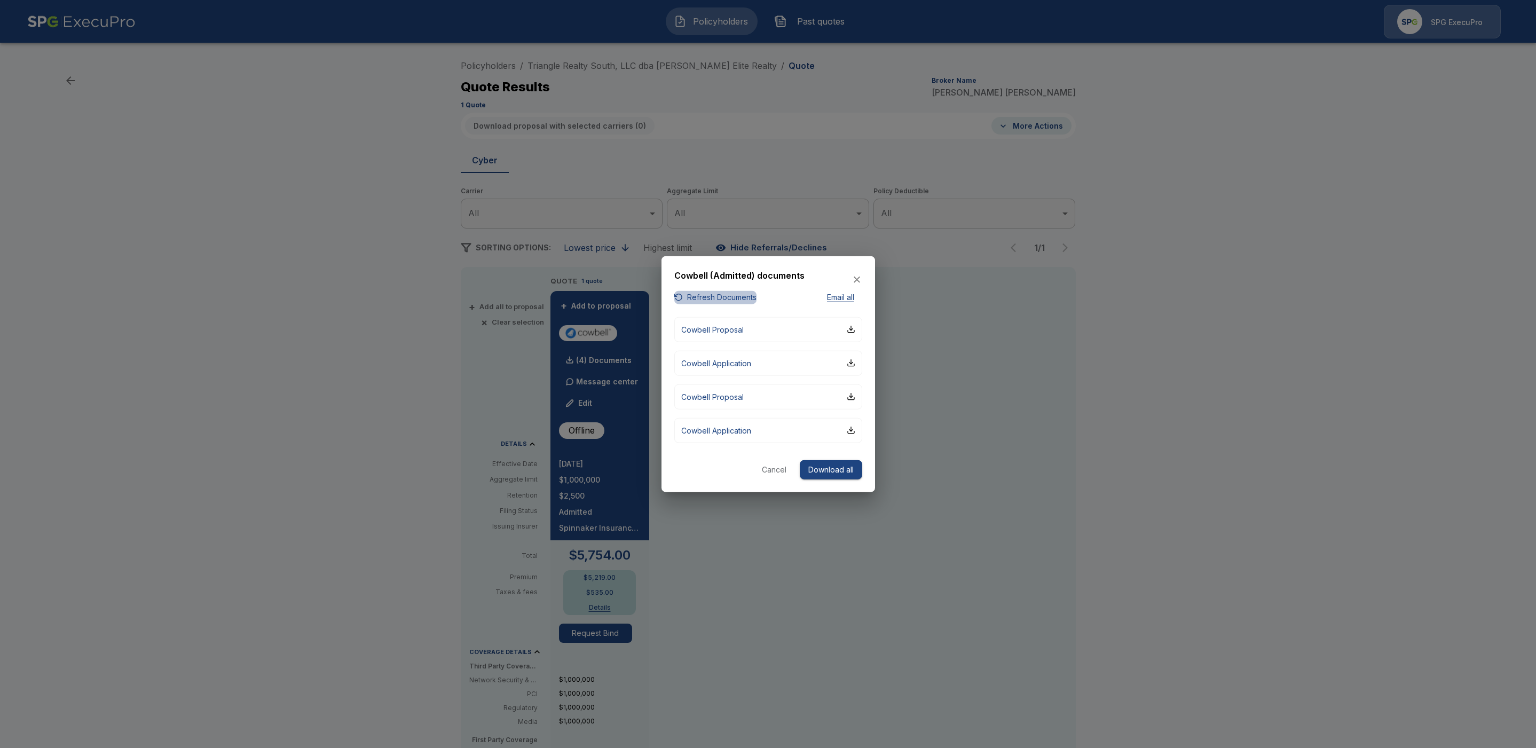
click at [690, 297] on button "Refresh Documents" at bounding box center [715, 297] width 82 height 13
click at [854, 432] on div "button" at bounding box center [851, 430] width 9 height 9
click at [855, 363] on div "button" at bounding box center [851, 363] width 9 height 9
click at [1300, 317] on div at bounding box center [768, 374] width 1536 height 748
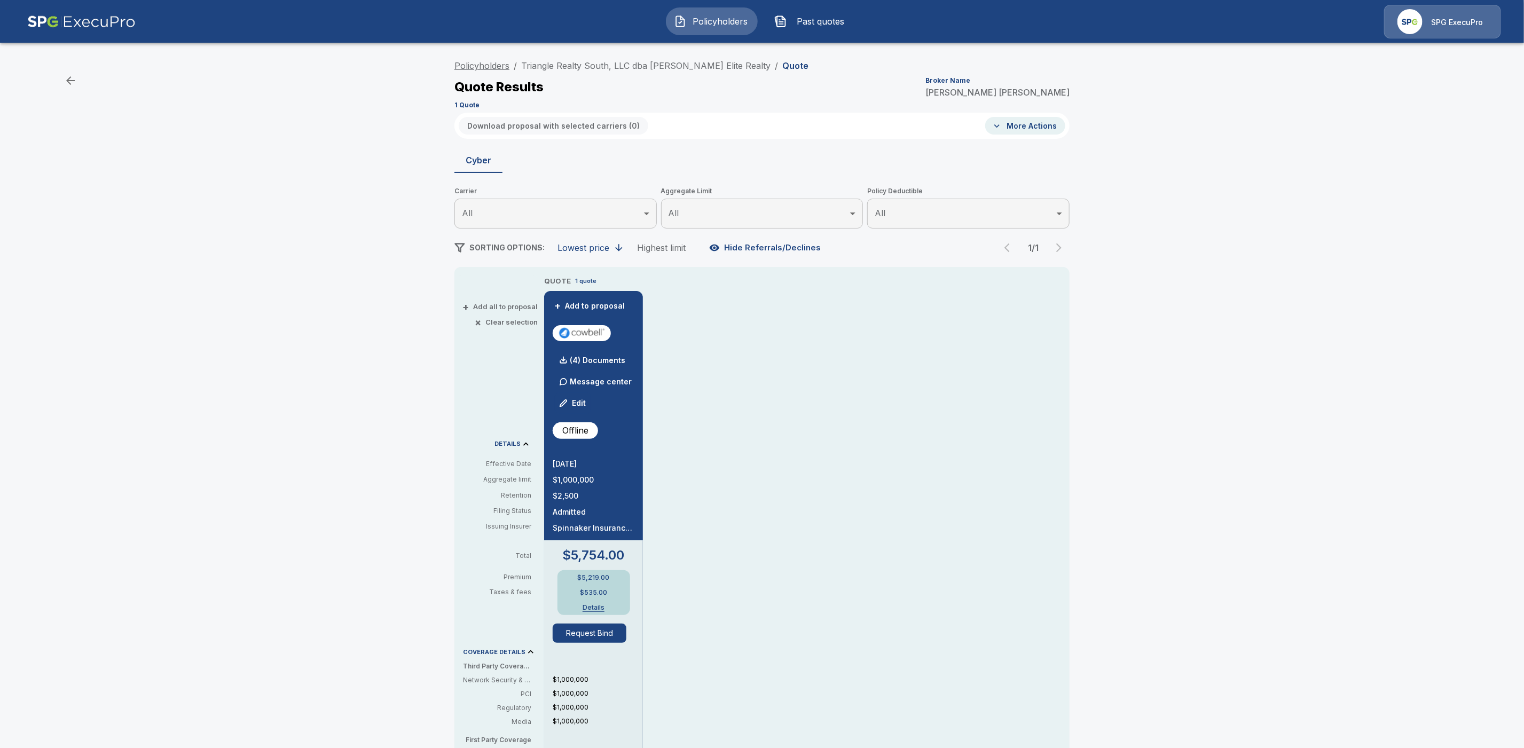
click at [489, 62] on link "Policyholders" at bounding box center [481, 65] width 55 height 11
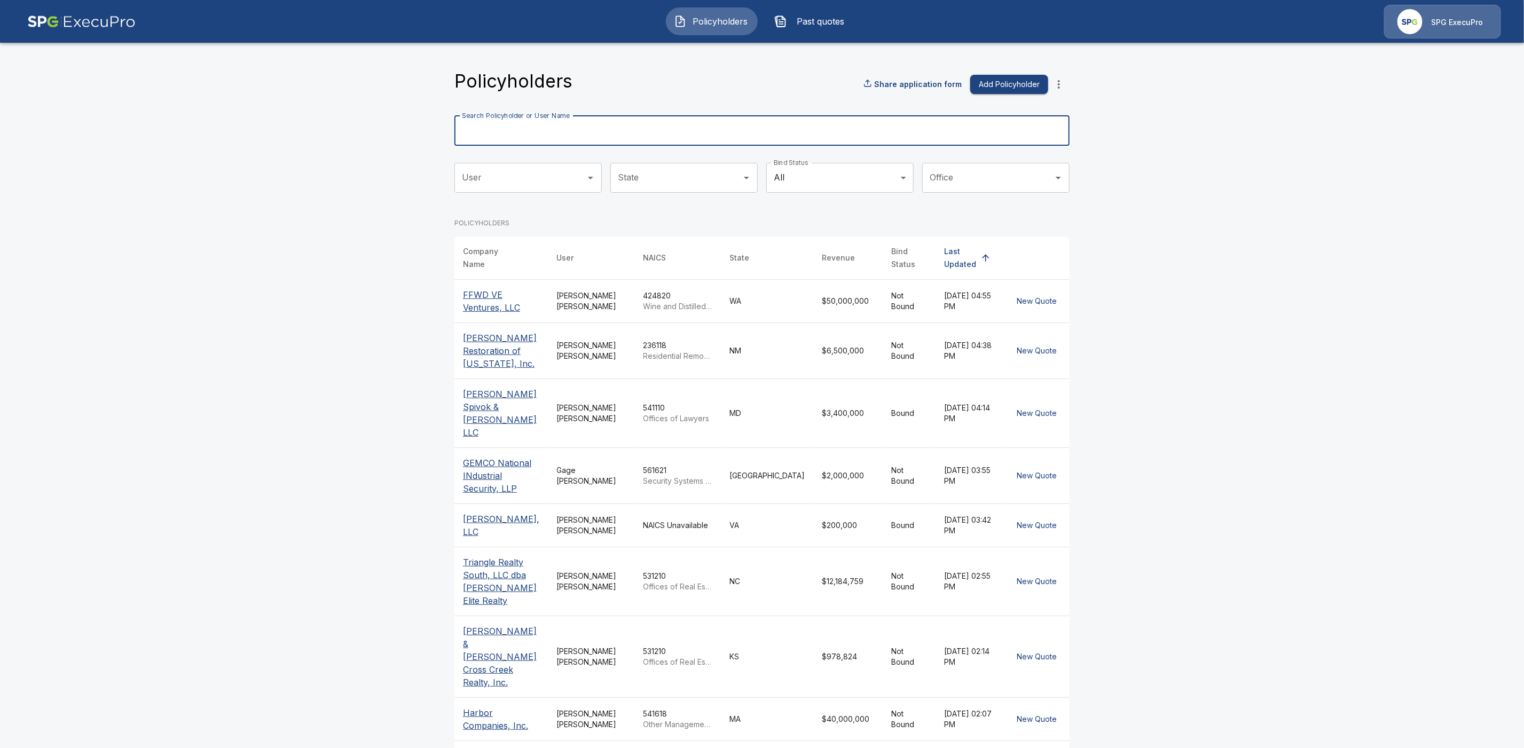
click at [508, 129] on input "Search Policyholder or User Name" at bounding box center [755, 131] width 603 height 30
paste input "**********"
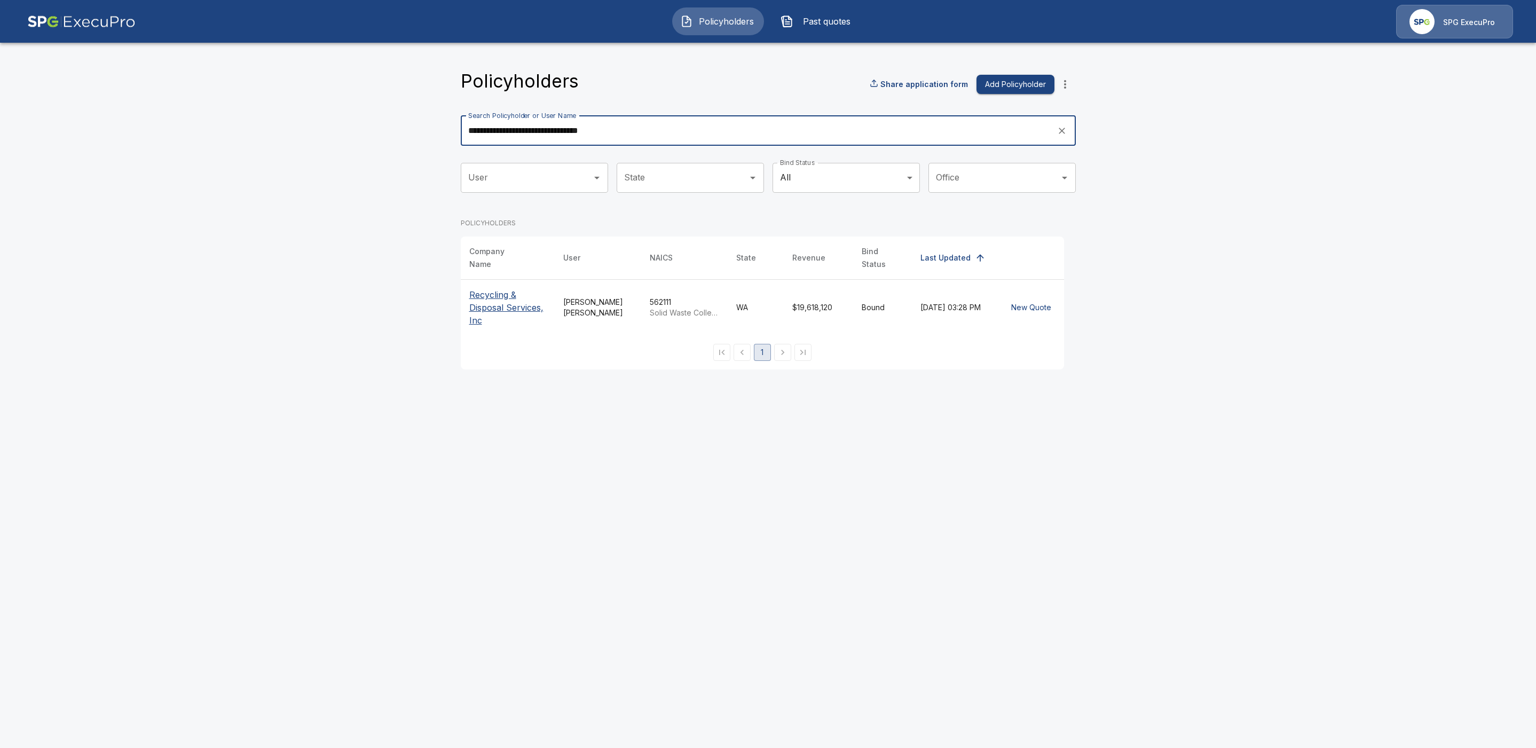
type input "**********"
click at [493, 300] on p "Recycling & Disposal Services, Inc" at bounding box center [507, 307] width 77 height 38
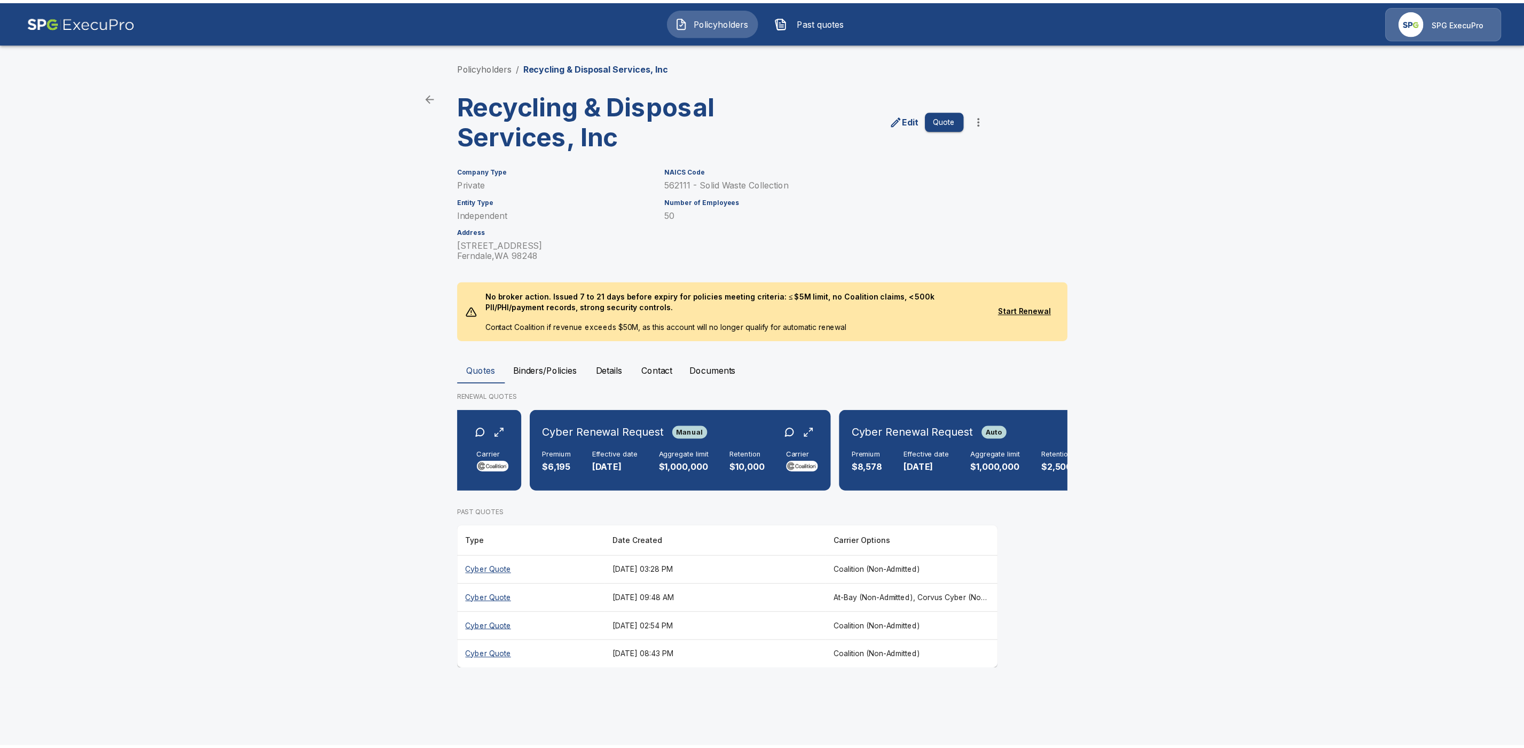
scroll to position [0, 612]
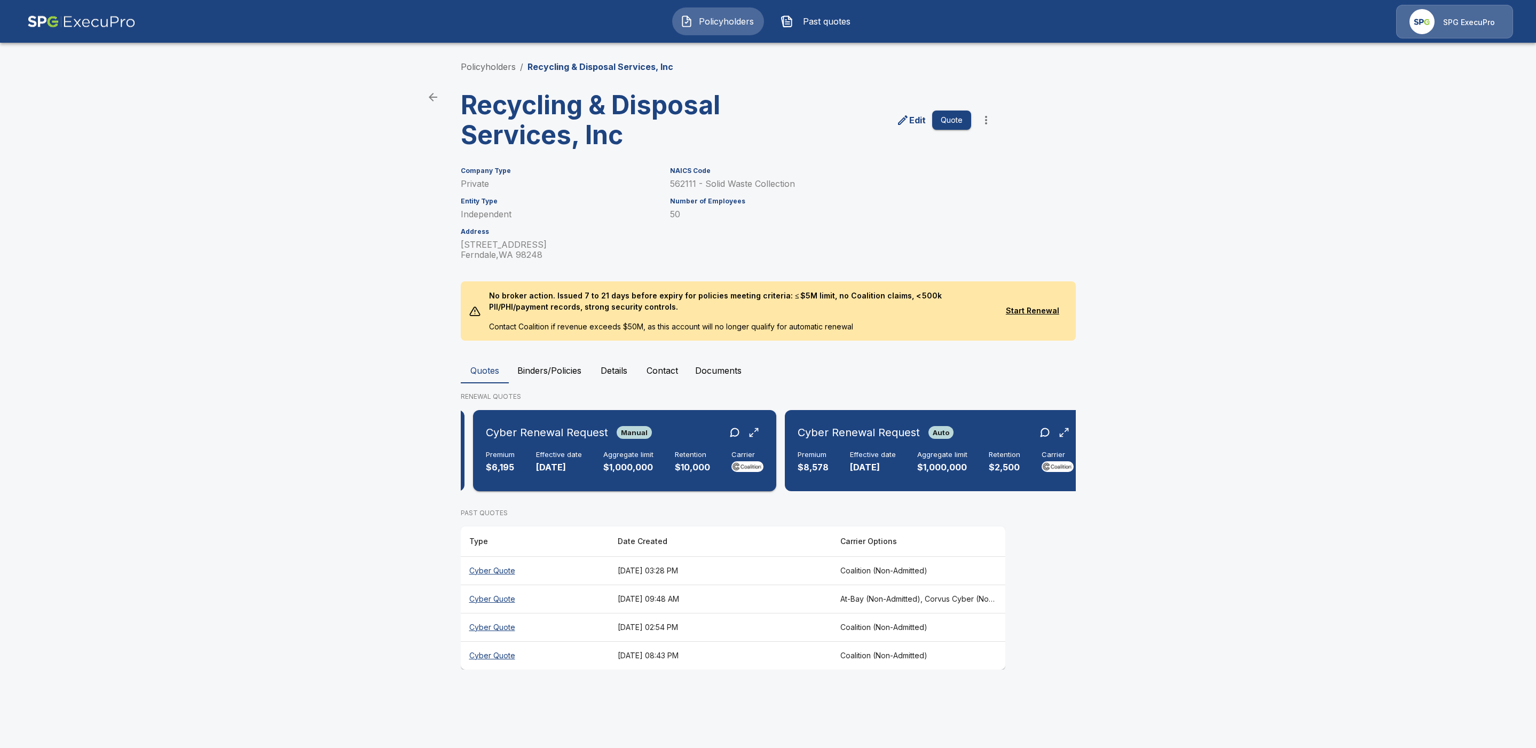
click at [556, 431] on h6 "Cyber Renewal Request" at bounding box center [547, 432] width 122 height 17
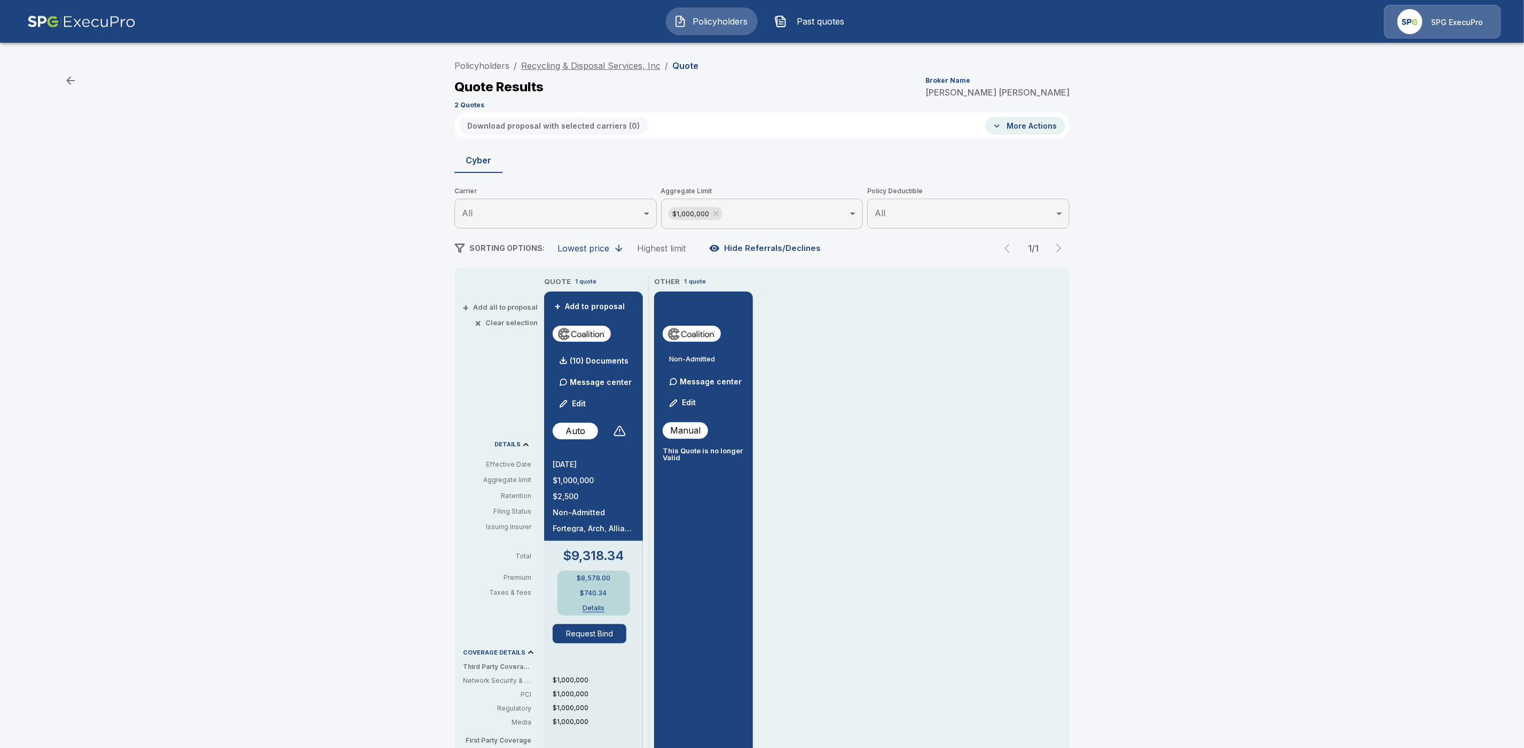
click at [579, 66] on link "Recycling & Disposal Services, Inc" at bounding box center [590, 65] width 139 height 11
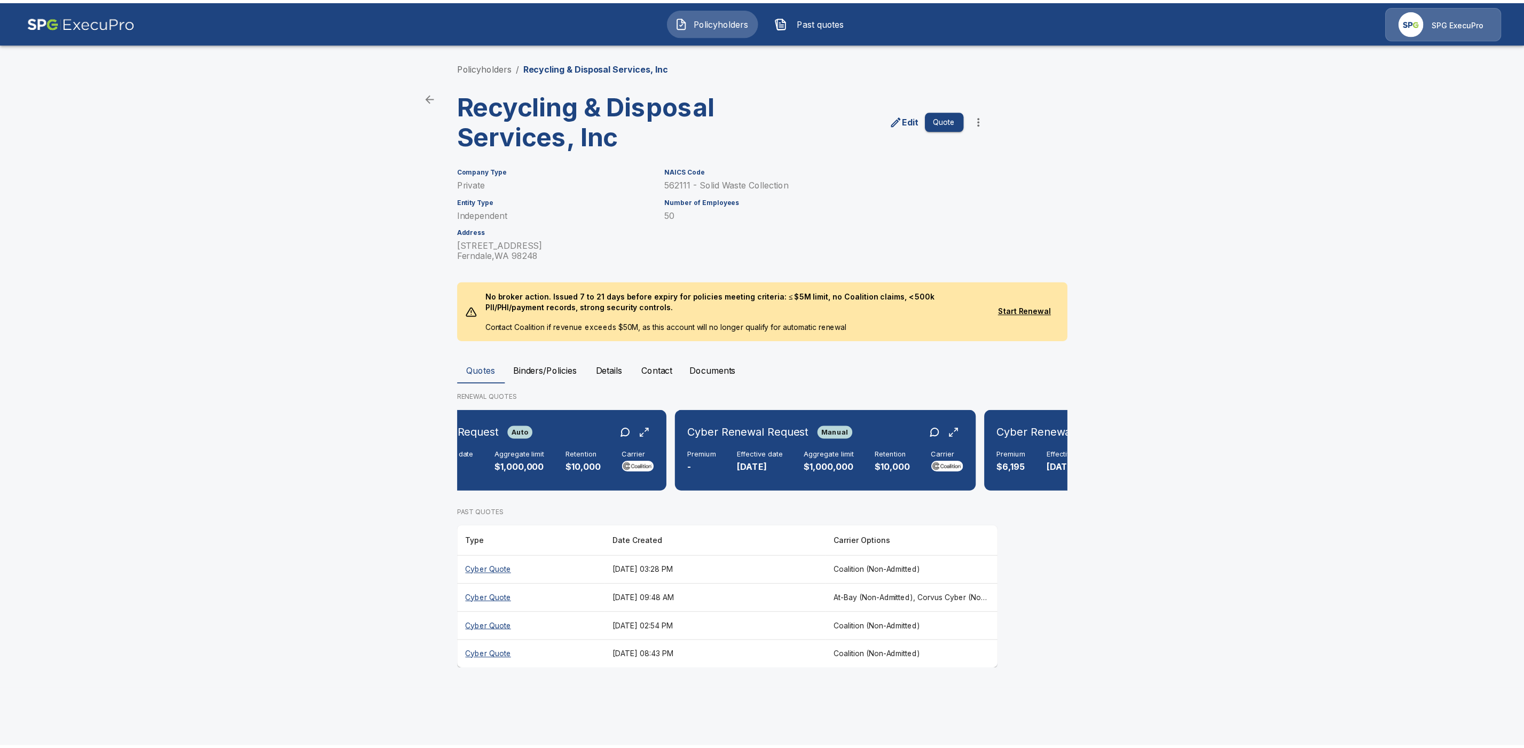
scroll to position [0, 80]
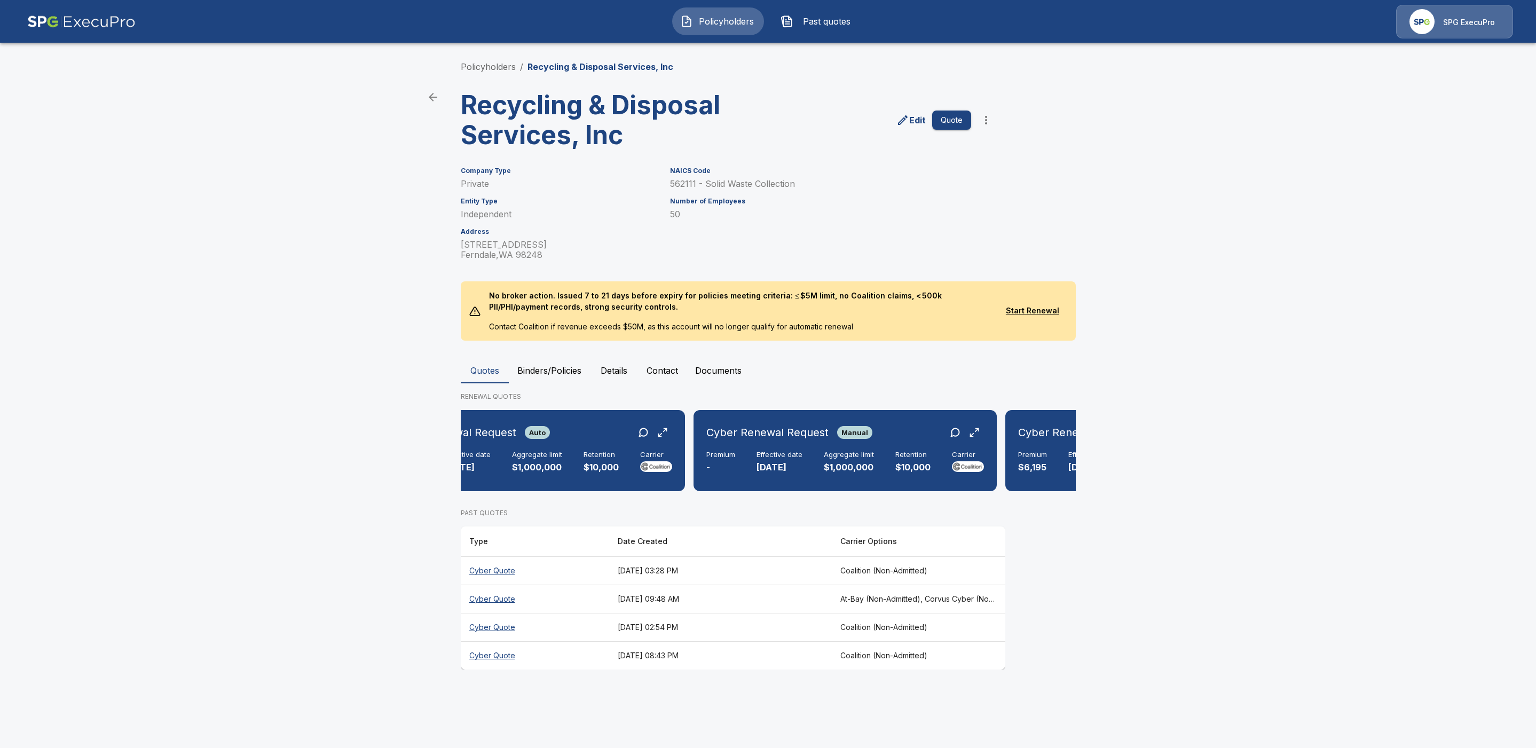
drag, startPoint x: 479, startPoint y: 372, endPoint x: 536, endPoint y: 425, distance: 78.2
click at [480, 372] on button "Quotes" at bounding box center [485, 371] width 48 height 26
click at [597, 445] on div "Cyber Renewal Request Auto Premium $9,691 Effective date 9/12/2025 Aggregate li…" at bounding box center [532, 450] width 295 height 73
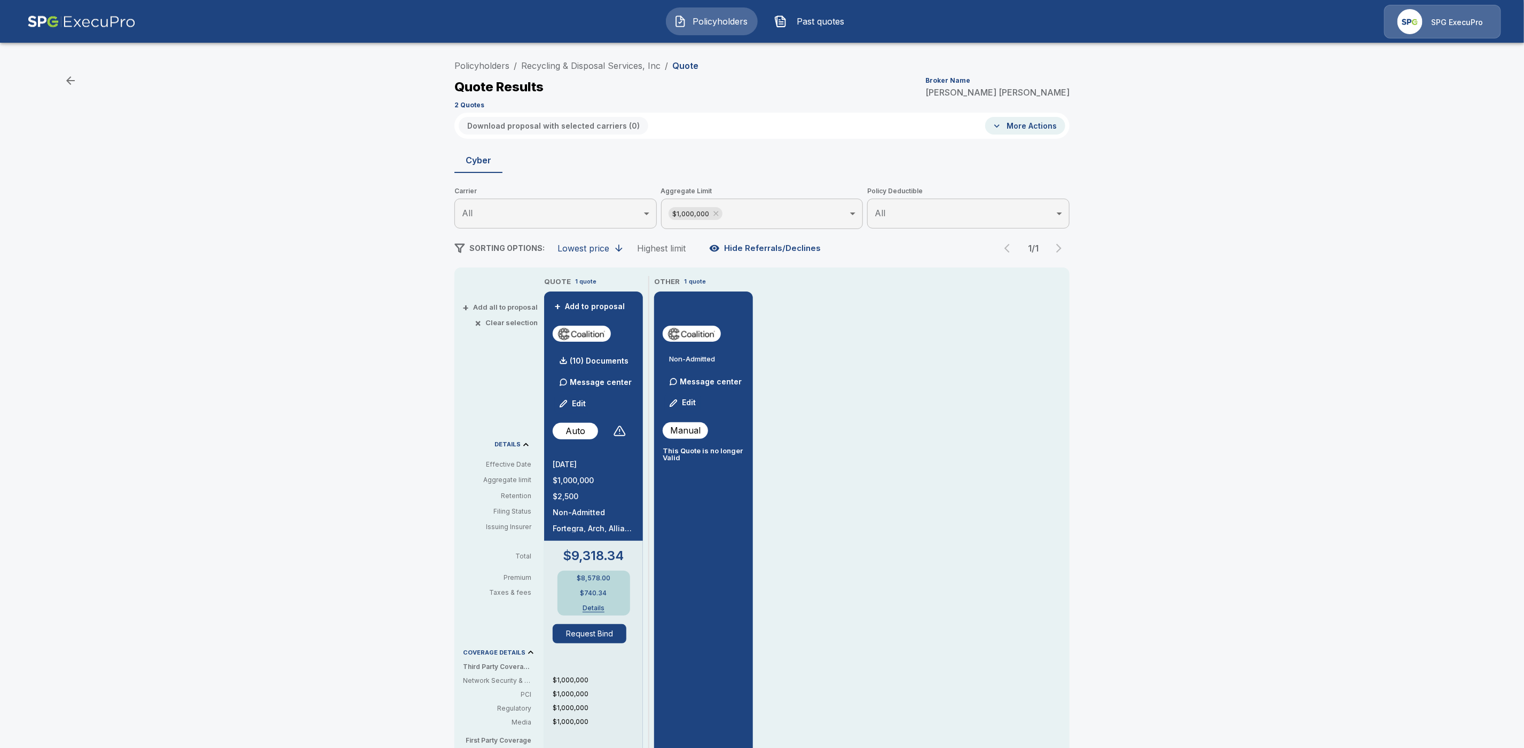
scroll to position [3, 0]
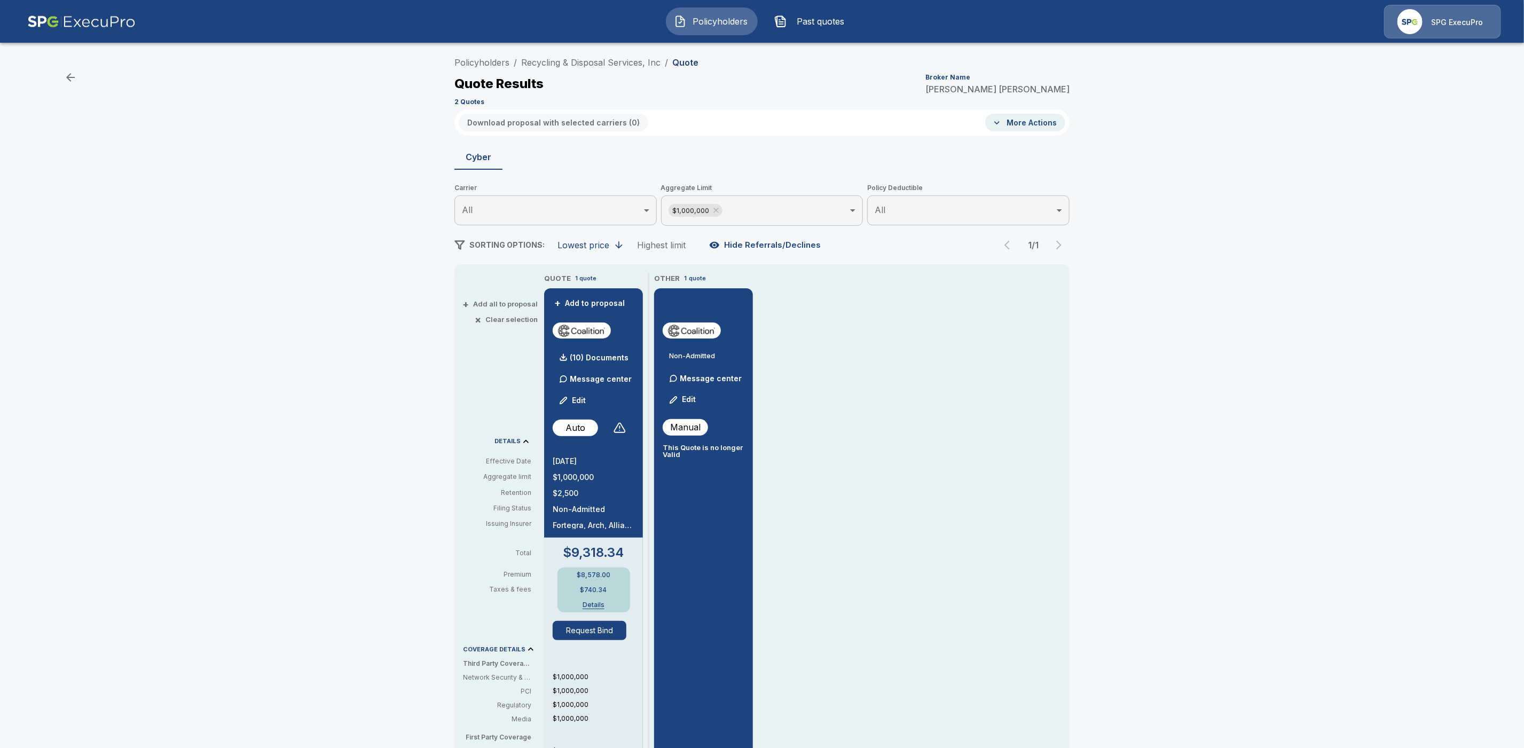
drag, startPoint x: 721, startPoint y: 493, endPoint x: 730, endPoint y: 538, distance: 45.6
click at [733, 542] on div "Non-Admitted Message center Edit Manual This Quote is no longer Valid" at bounding box center [703, 615] width 99 height 654
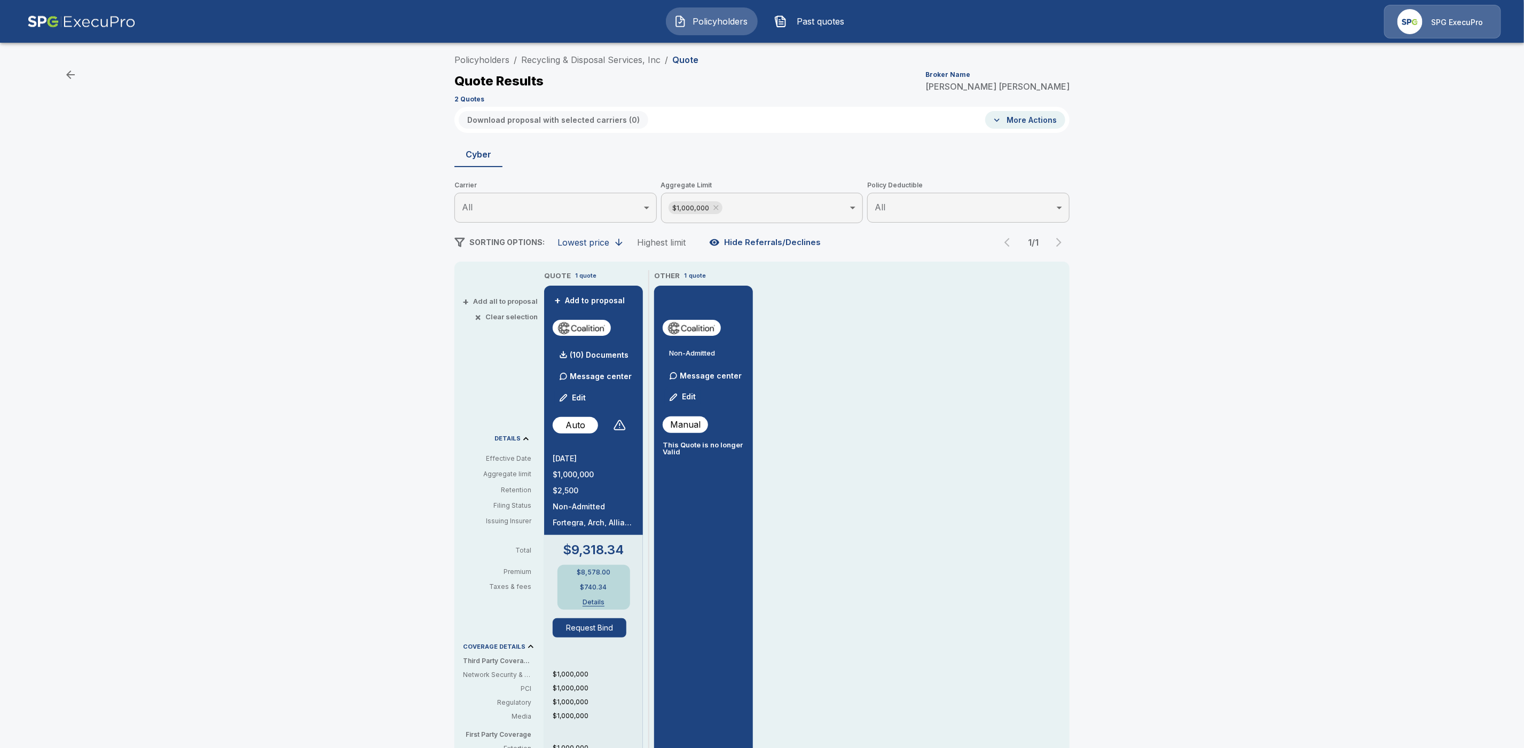
scroll to position [6, 0]
click at [620, 61] on link "Recycling & Disposal Services, Inc" at bounding box center [590, 59] width 139 height 11
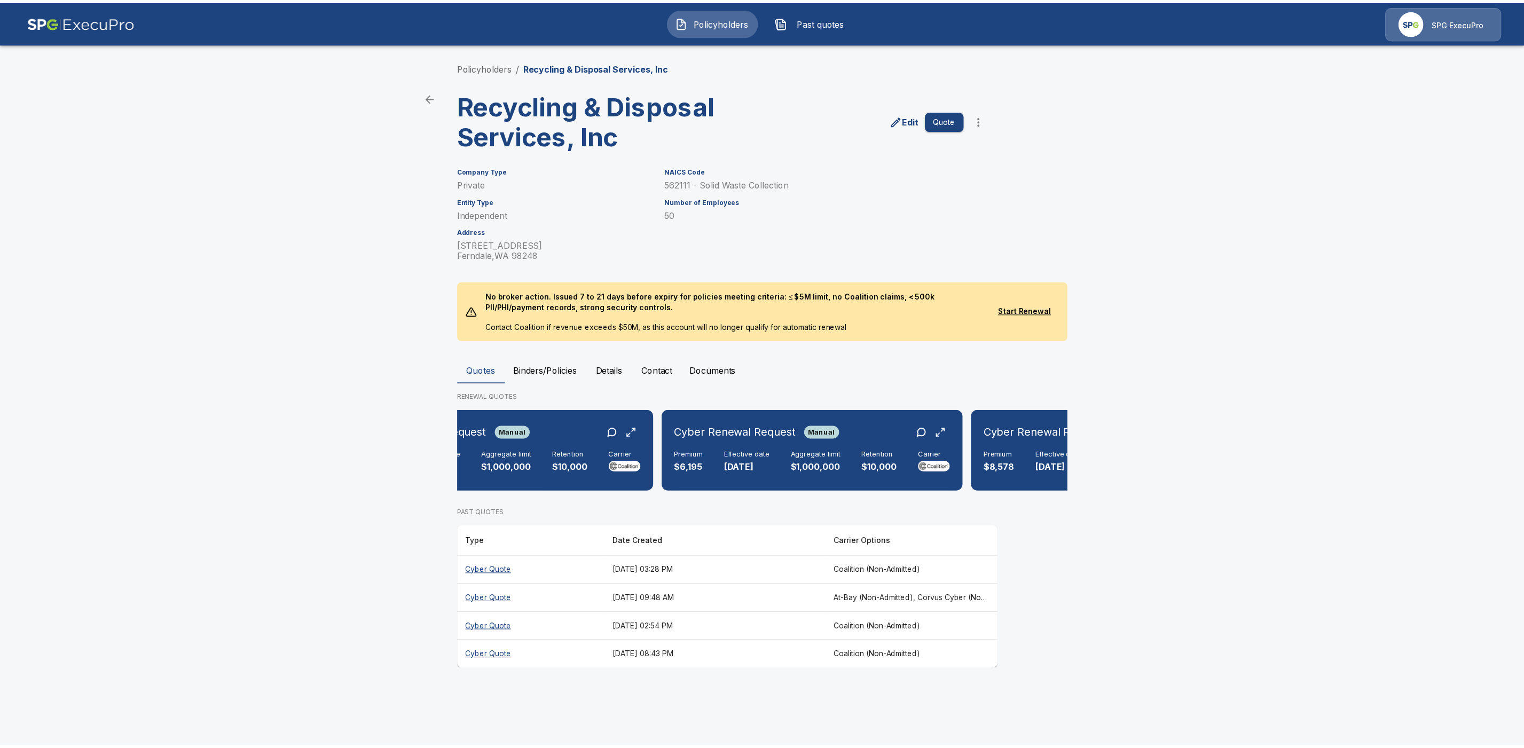
scroll to position [0, 499]
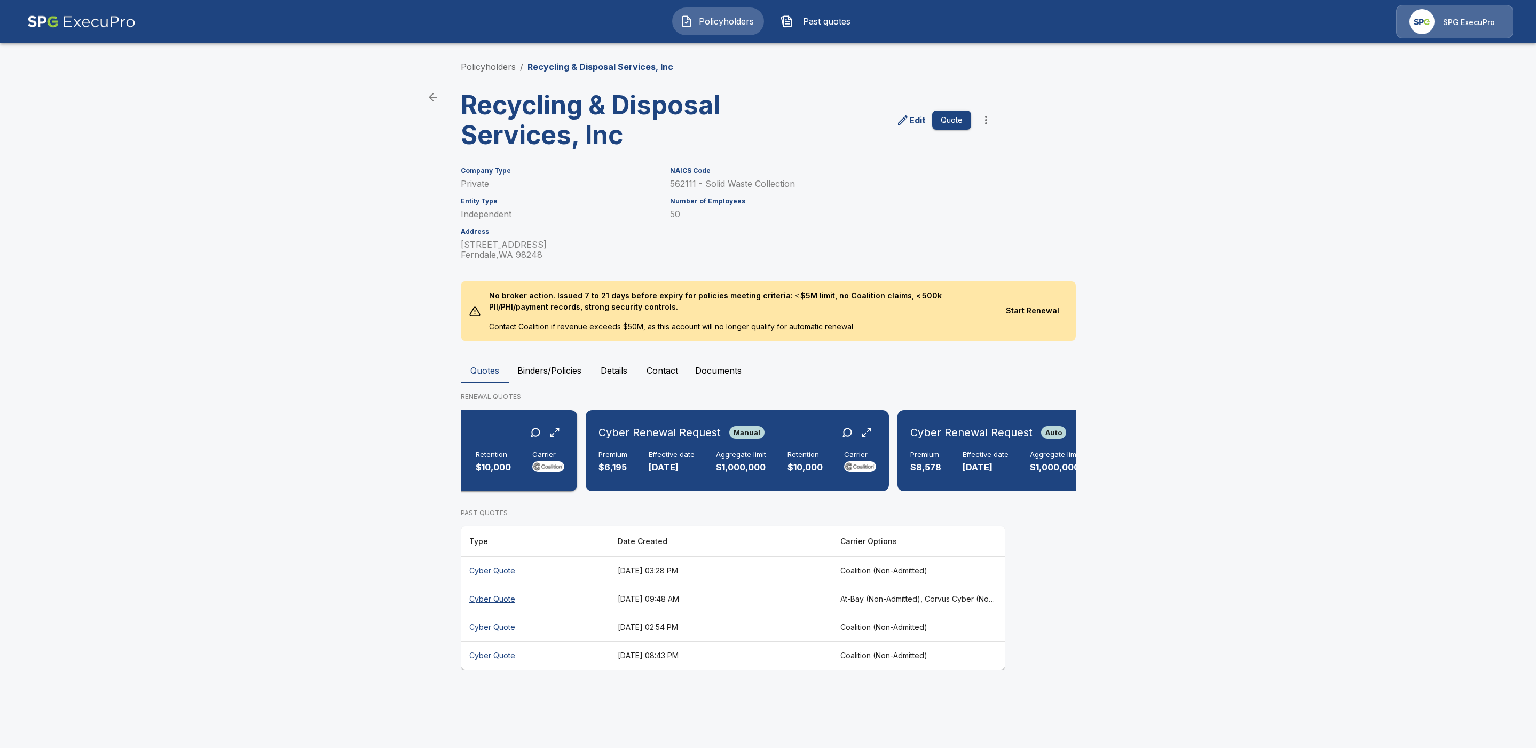
click at [499, 433] on div "Cyber Renewal Request Manual" at bounding box center [426, 432] width 278 height 19
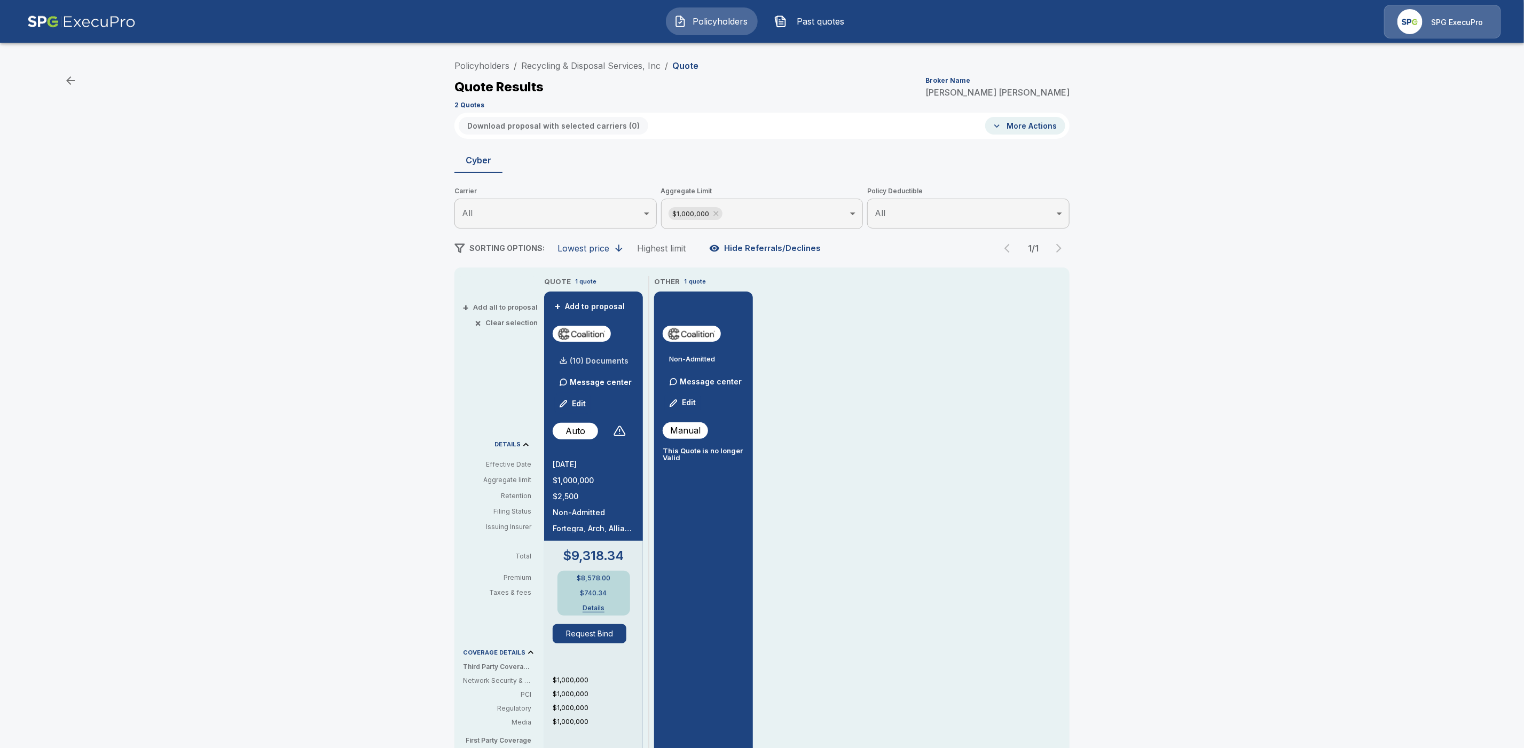
click at [603, 360] on p "(10) Documents" at bounding box center [599, 360] width 59 height 7
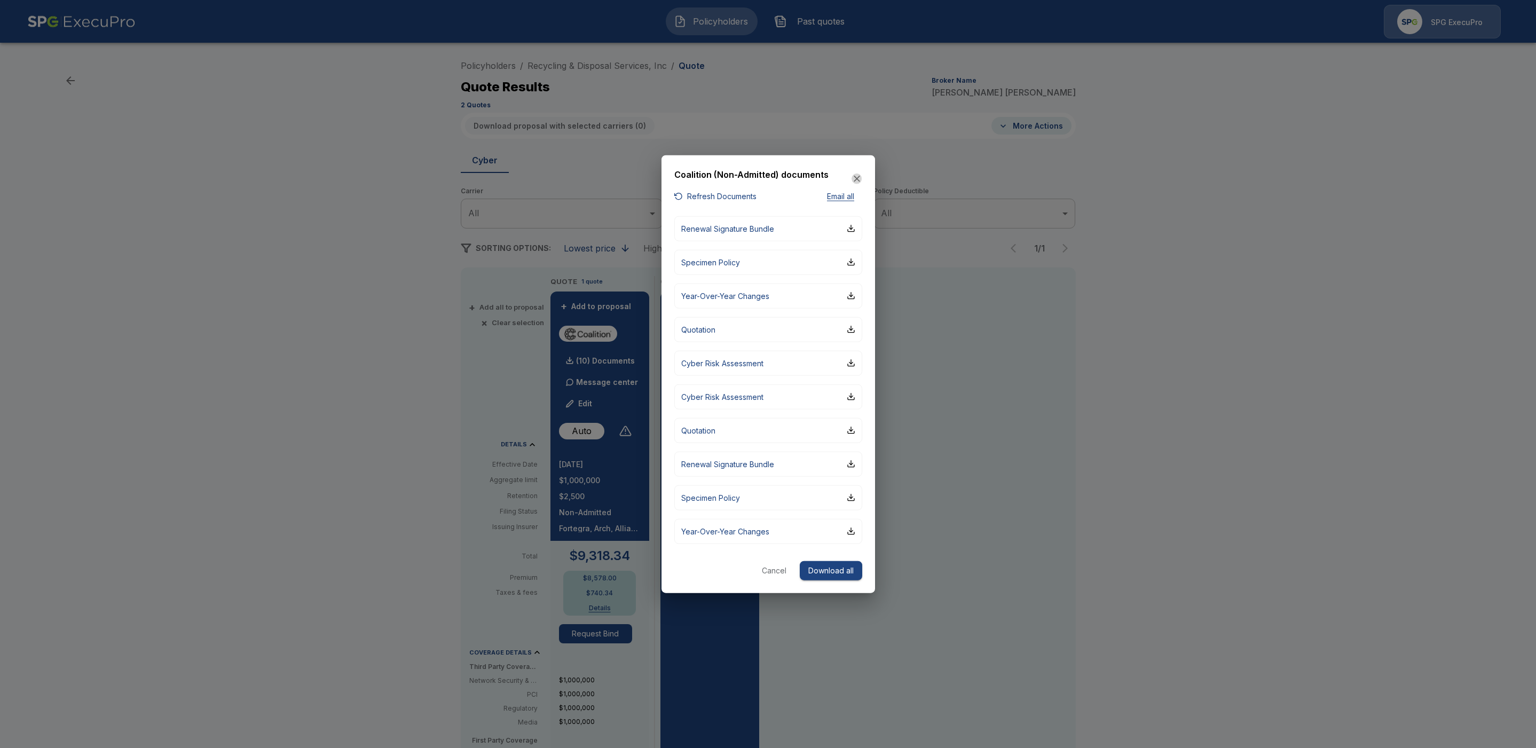
click at [859, 179] on icon "button" at bounding box center [856, 178] width 11 height 11
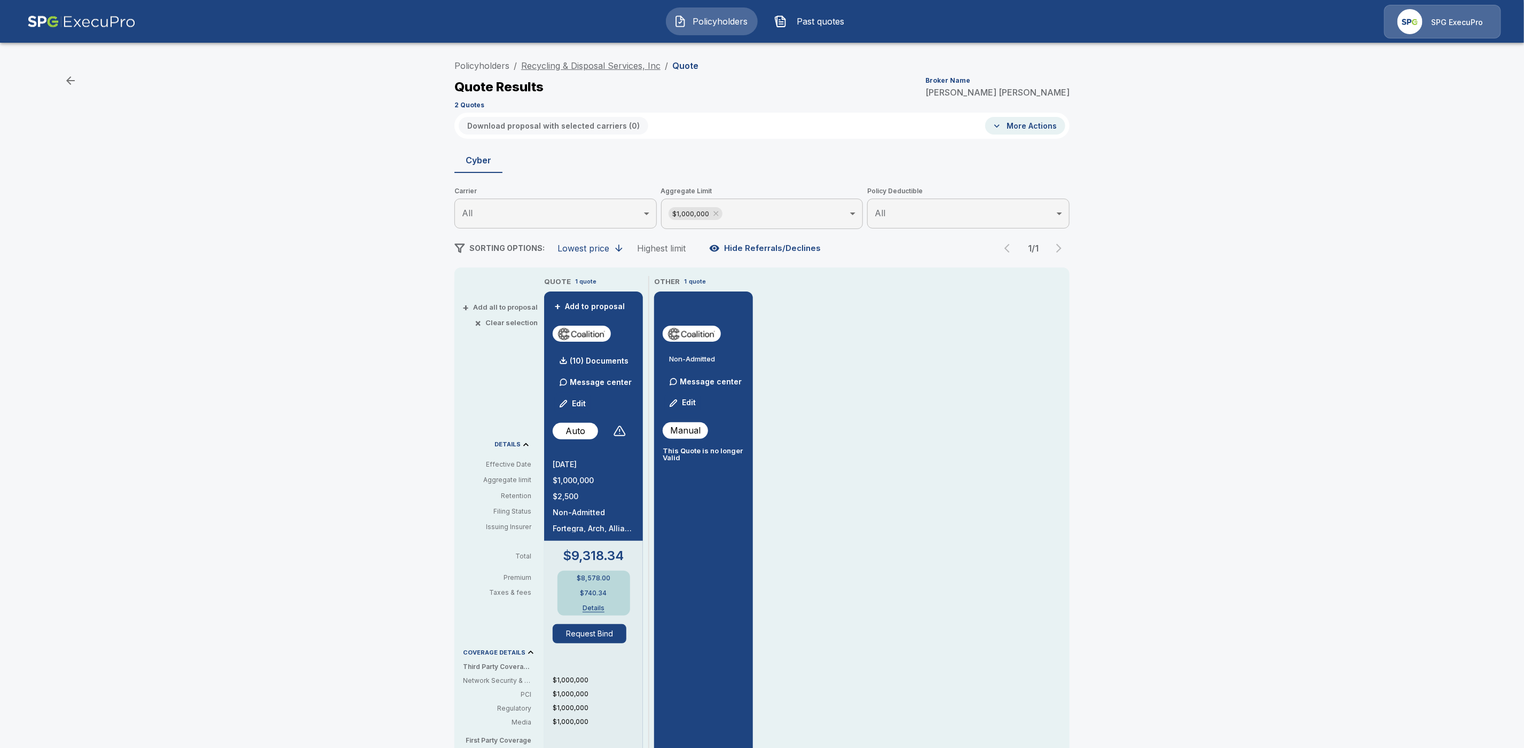
click at [597, 65] on link "Recycling & Disposal Services, Inc" at bounding box center [590, 65] width 139 height 11
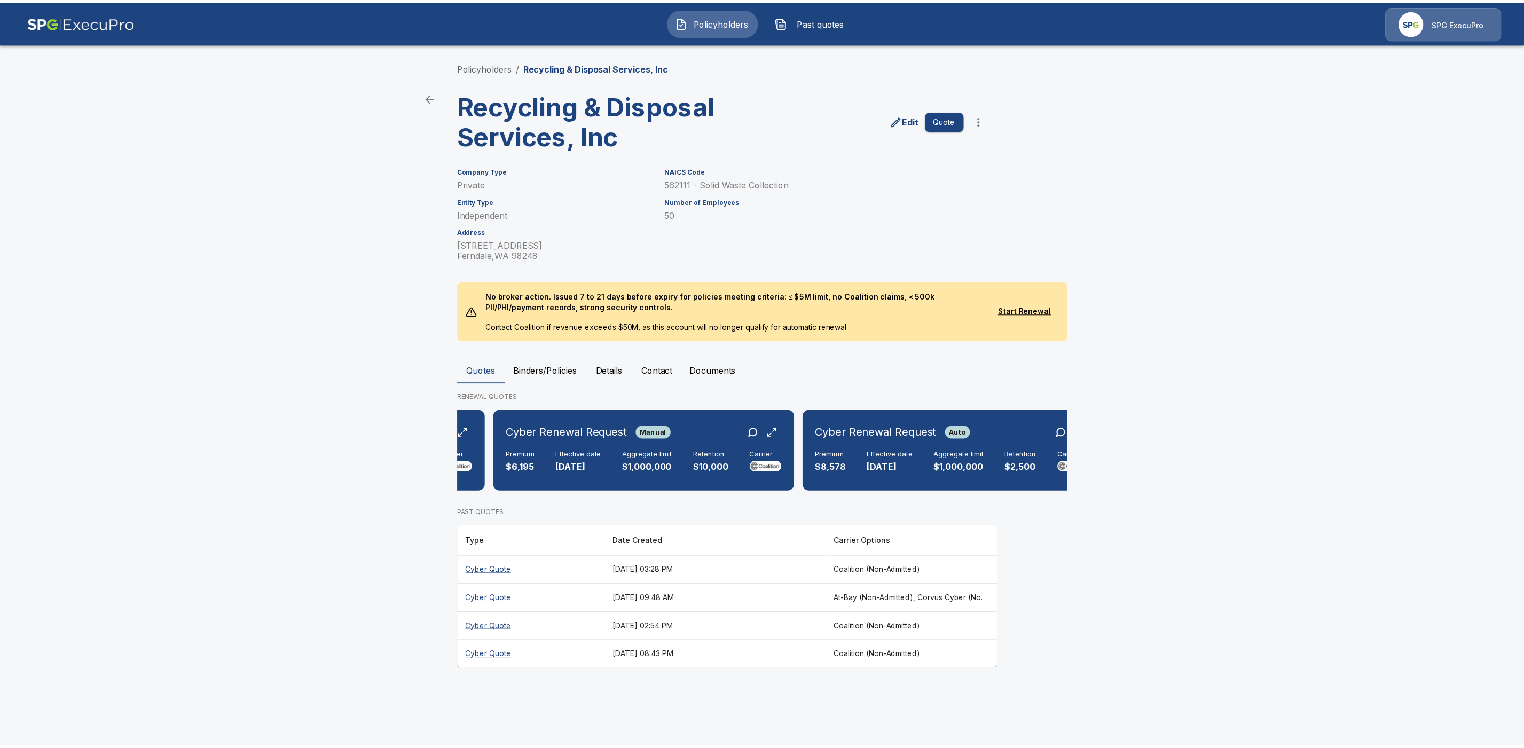
scroll to position [0, 612]
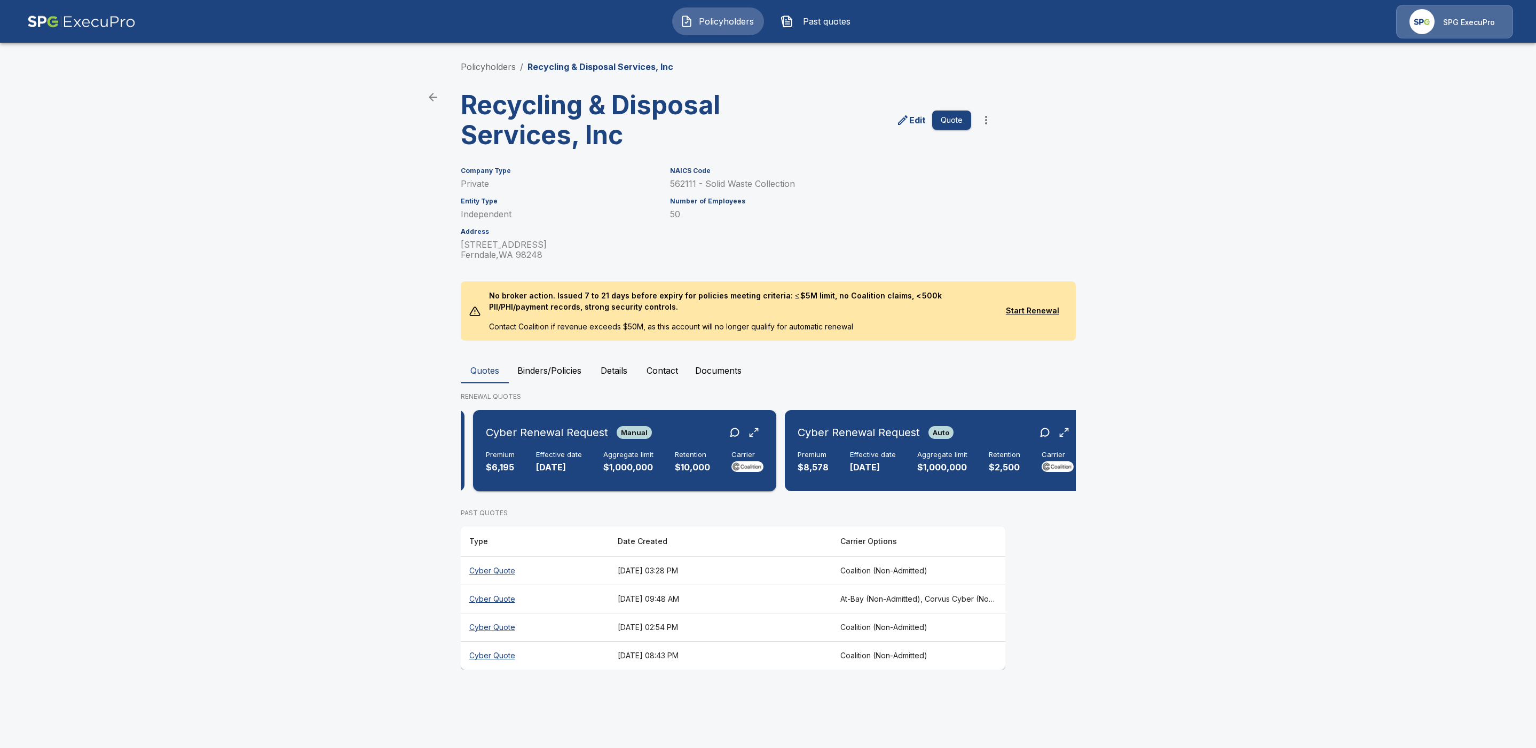
click at [667, 433] on div "Cyber Renewal Request Manual" at bounding box center [625, 432] width 278 height 19
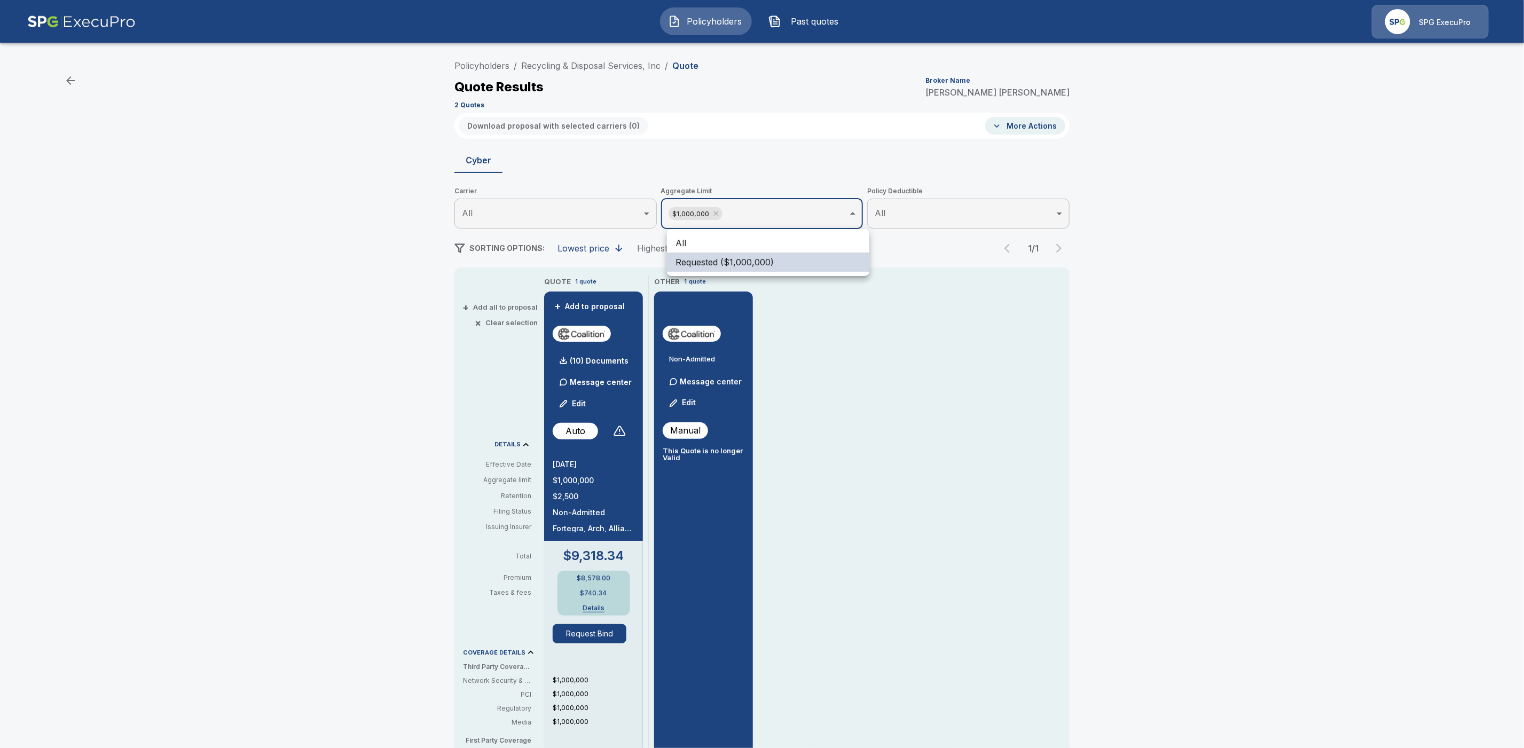
click at [775, 214] on body "Policyholders Past quotes SPG ExecuPro Policyholders / Recycling & Disposal Ser…" at bounding box center [762, 536] width 1524 height 1072
click at [721, 243] on li "All" at bounding box center [768, 242] width 202 height 19
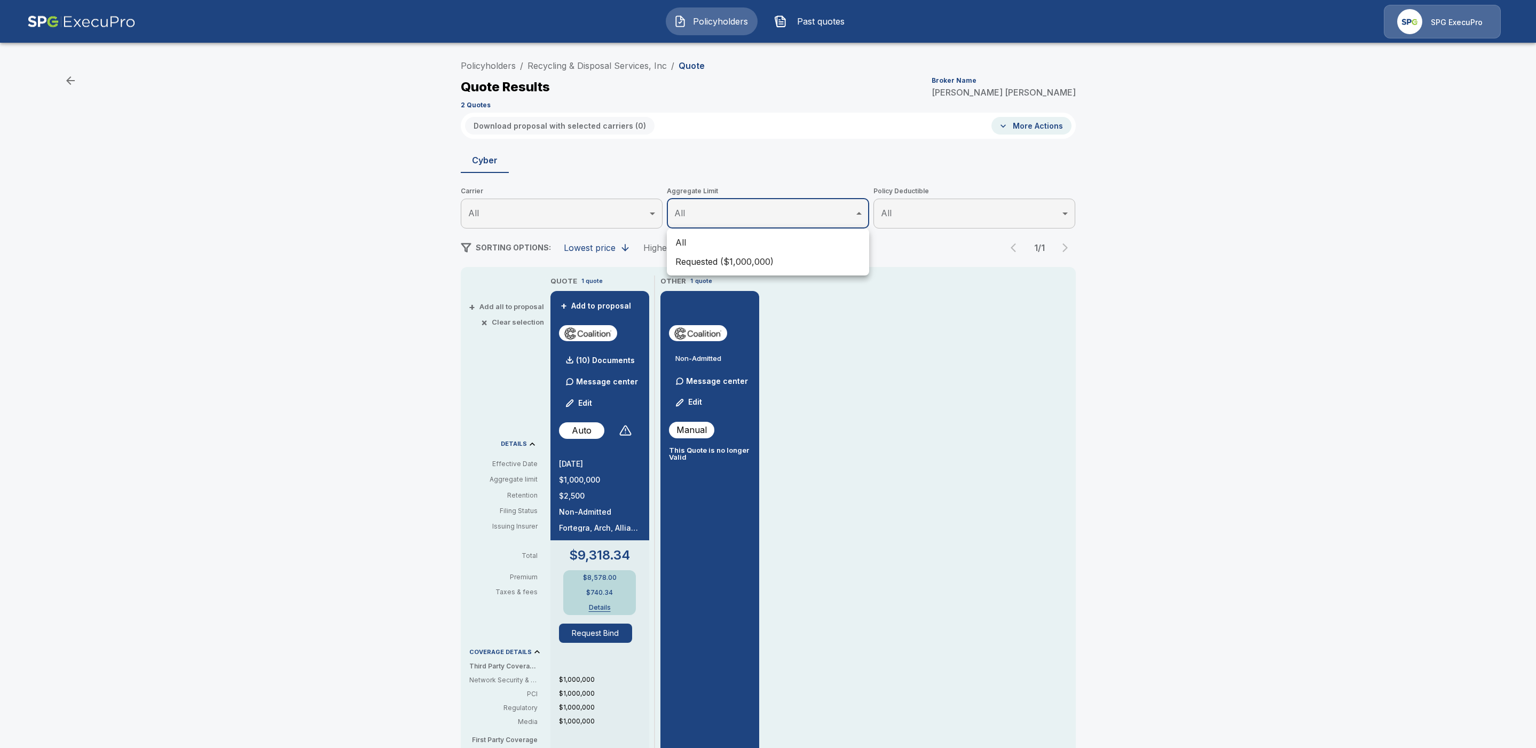
click at [564, 65] on div at bounding box center [768, 374] width 1536 height 748
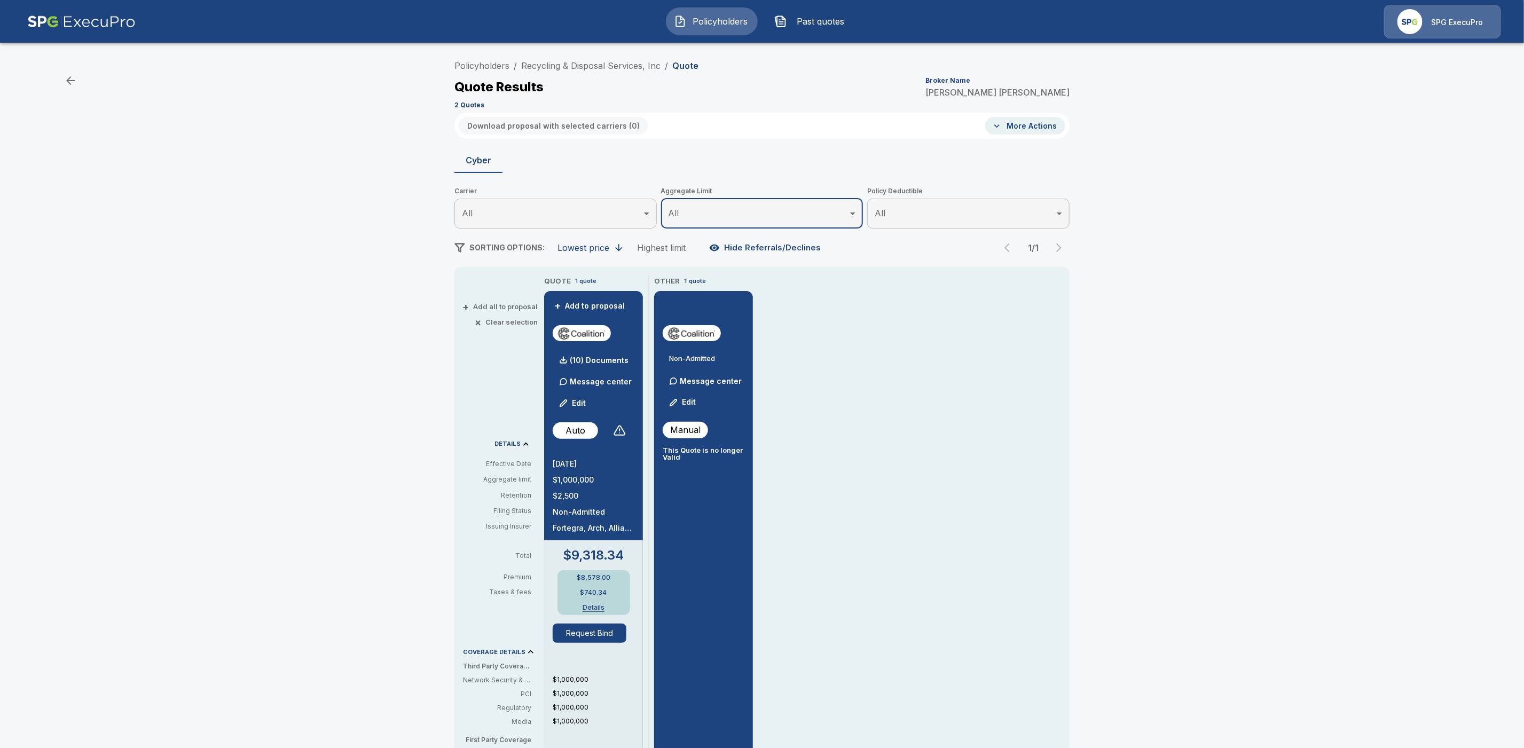
click at [565, 66] on link "Recycling & Disposal Services, Inc" at bounding box center [590, 65] width 139 height 11
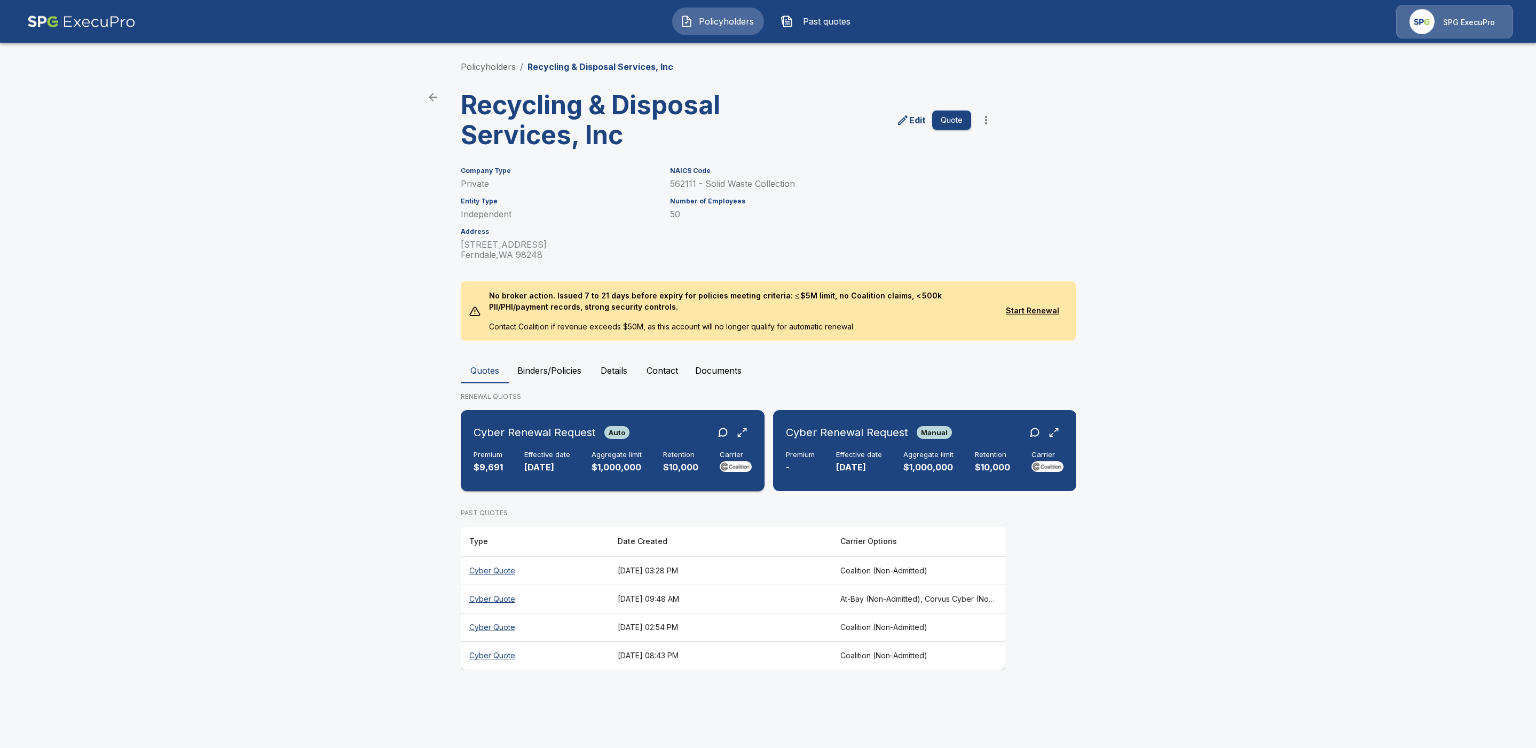
click at [545, 455] on h6 "Effective date" at bounding box center [547, 455] width 46 height 9
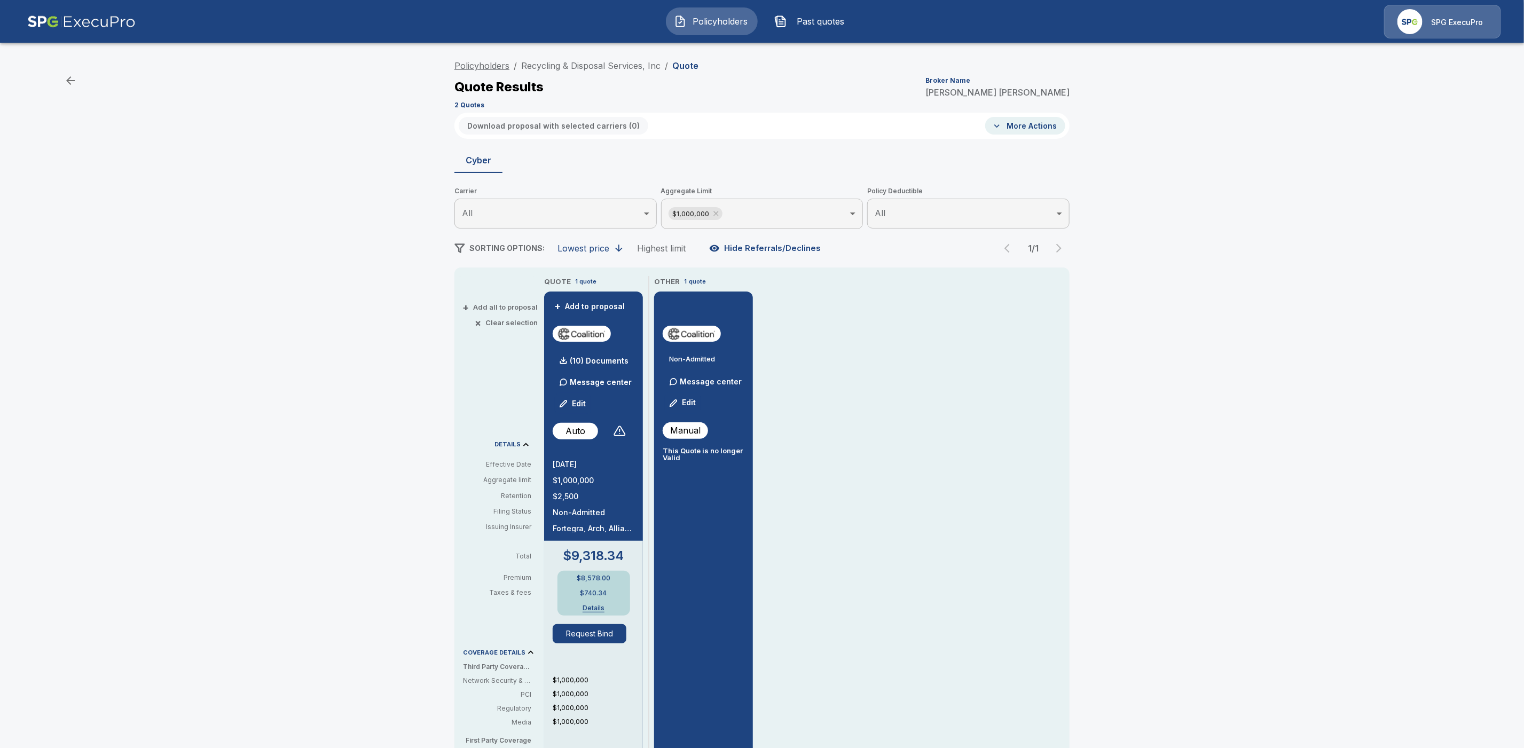
click at [491, 64] on link "Policyholders" at bounding box center [481, 65] width 55 height 11
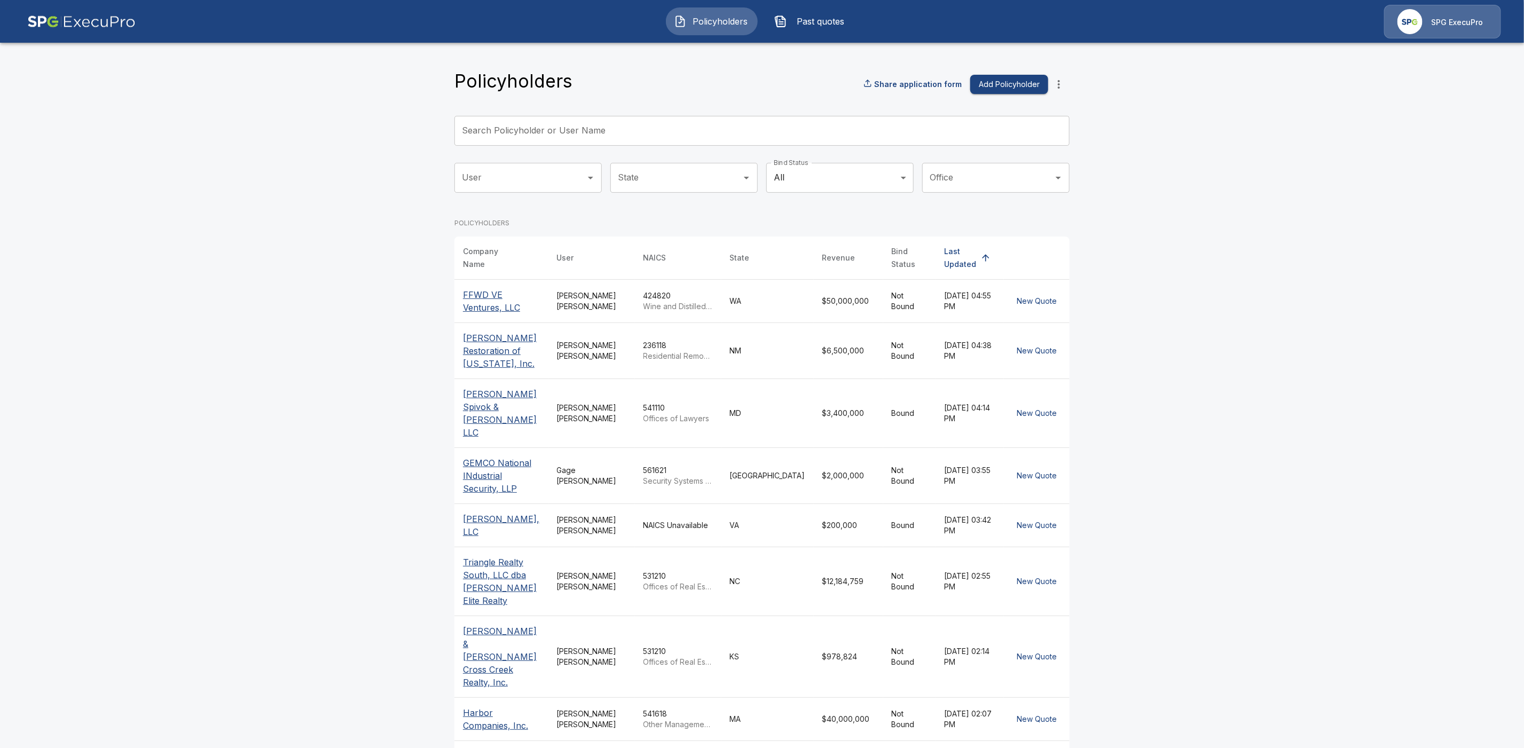
click at [492, 130] on input "Search Policyholder or User Name" at bounding box center [755, 131] width 603 height 30
paste input "**********"
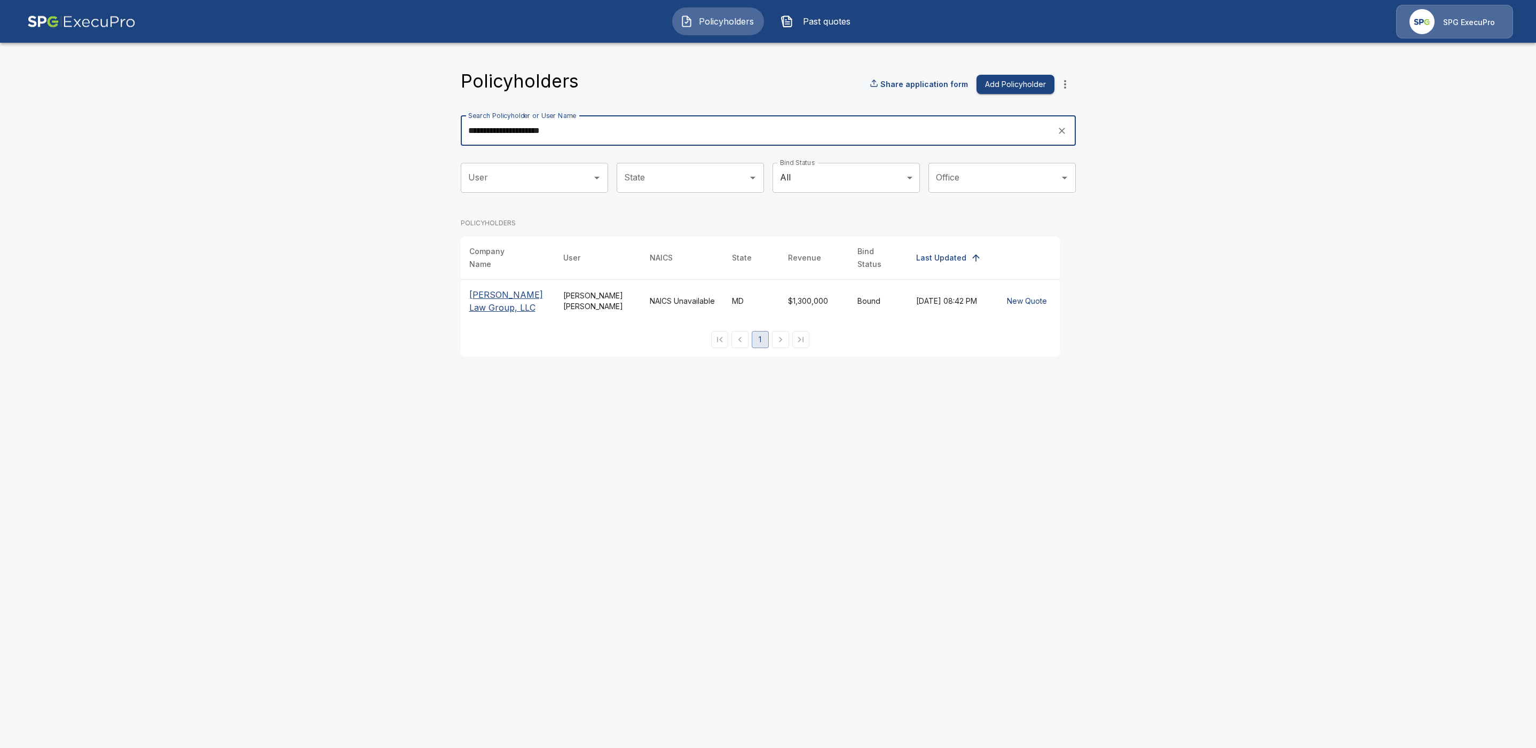
type input "**********"
click at [494, 298] on p "Pickett Law Group, LLC" at bounding box center [507, 301] width 77 height 26
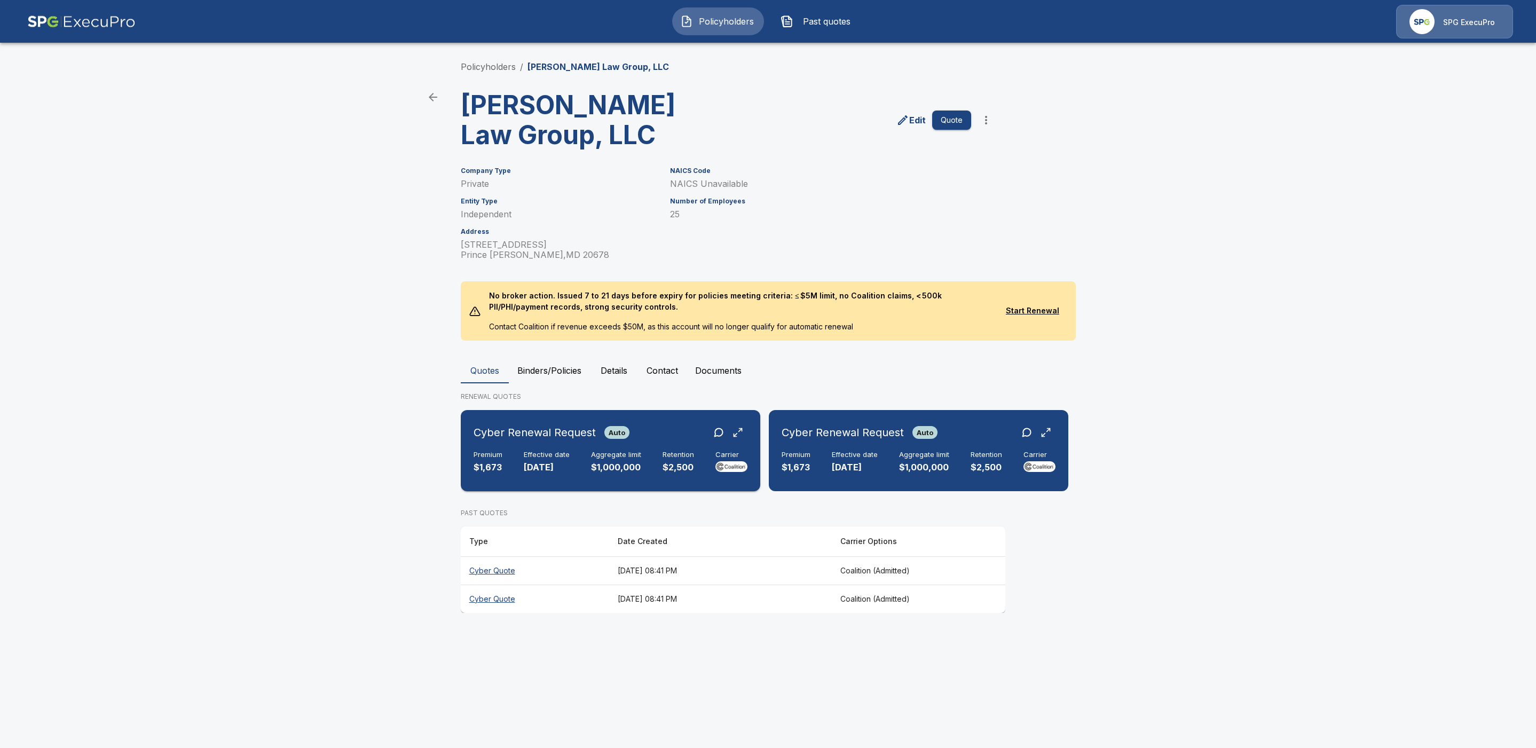
click at [652, 436] on div "Cyber Renewal Request Auto" at bounding box center [611, 432] width 274 height 19
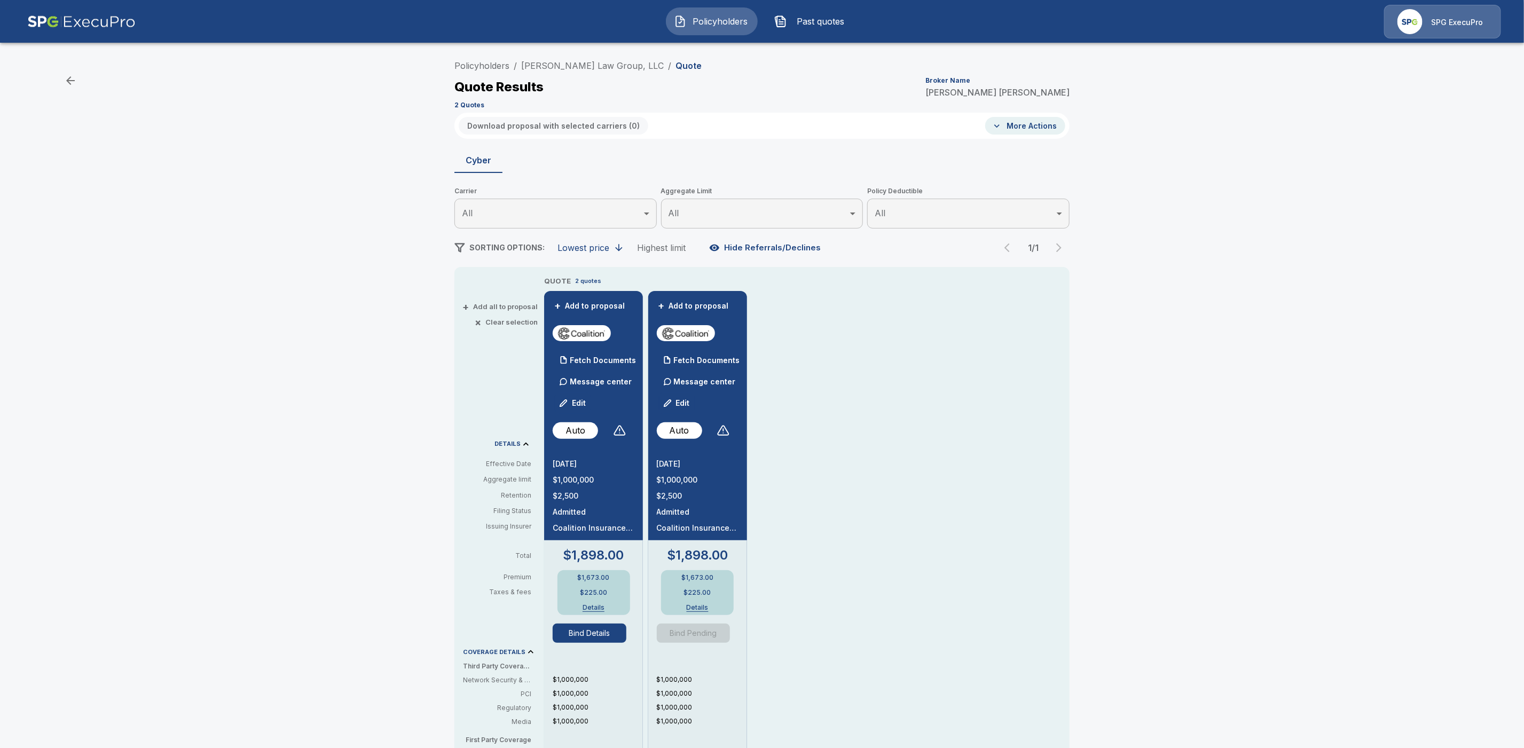
click at [872, 367] on div "QUOTE 2 quotes + Add to proposal Fetch Documents Message center Edit Auto [DATE…" at bounding box center [806, 619] width 525 height 689
drag, startPoint x: 689, startPoint y: 360, endPoint x: 734, endPoint y: 361, distance: 44.9
click at [689, 360] on p "Fetch Documents" at bounding box center [707, 360] width 66 height 7
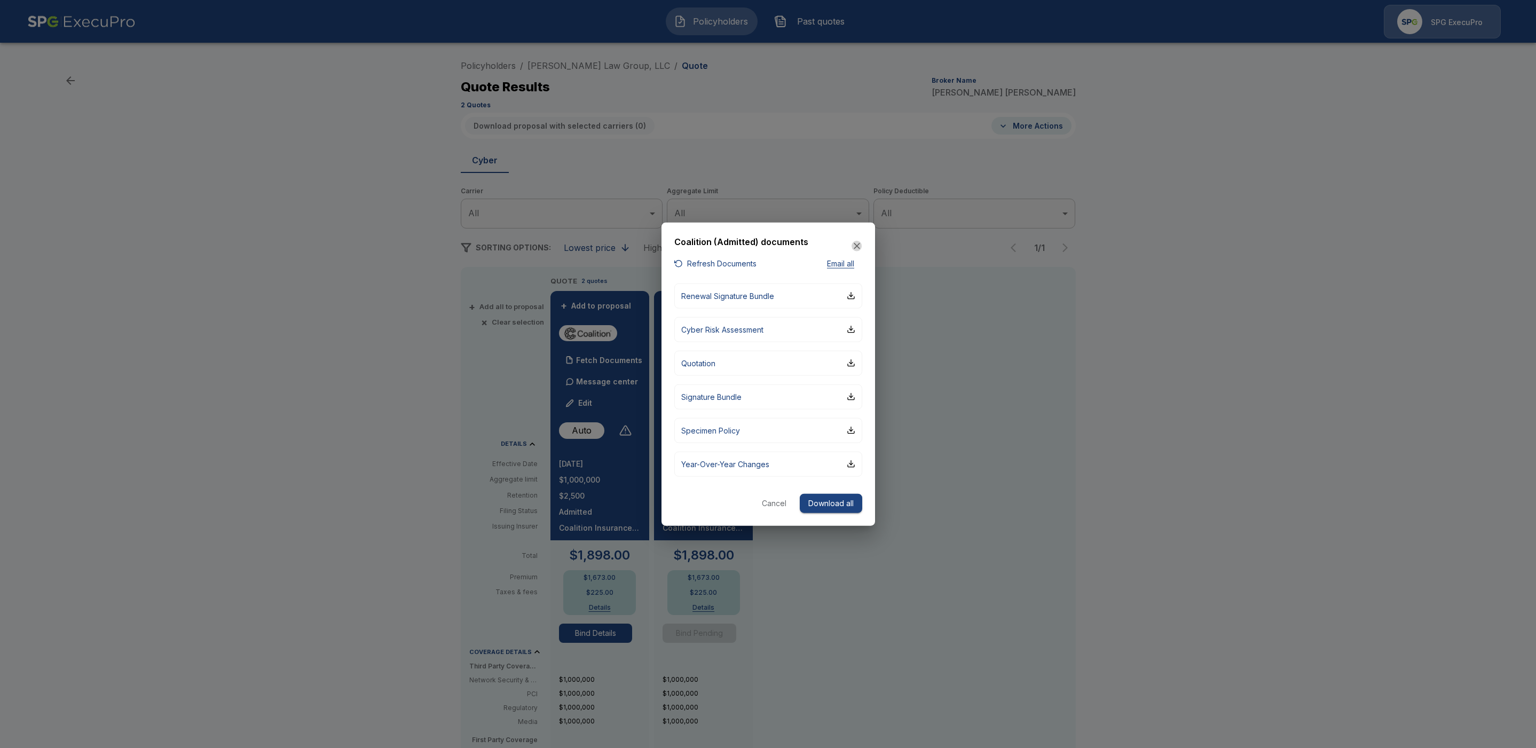
click at [858, 248] on icon "button" at bounding box center [856, 246] width 11 height 11
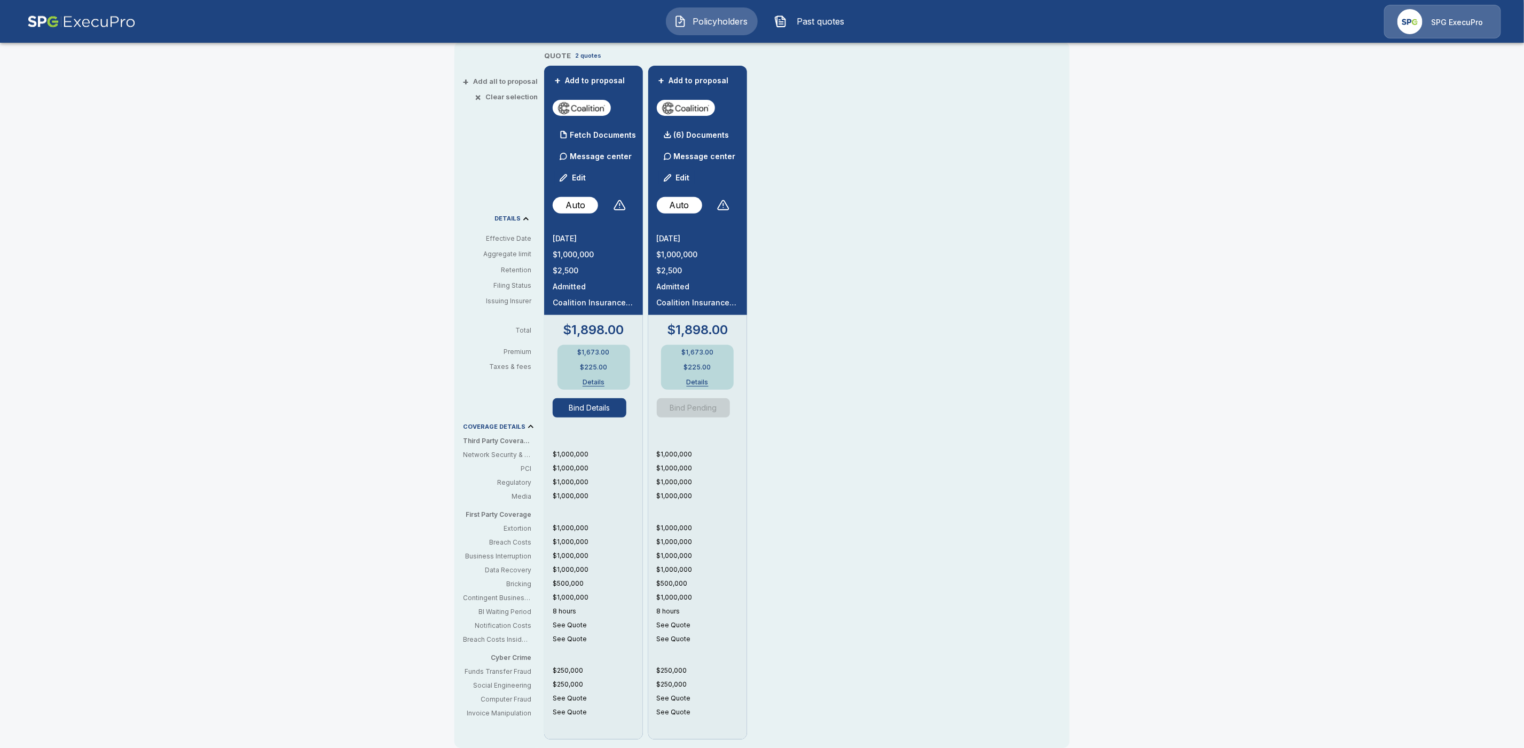
scroll to position [240, 0]
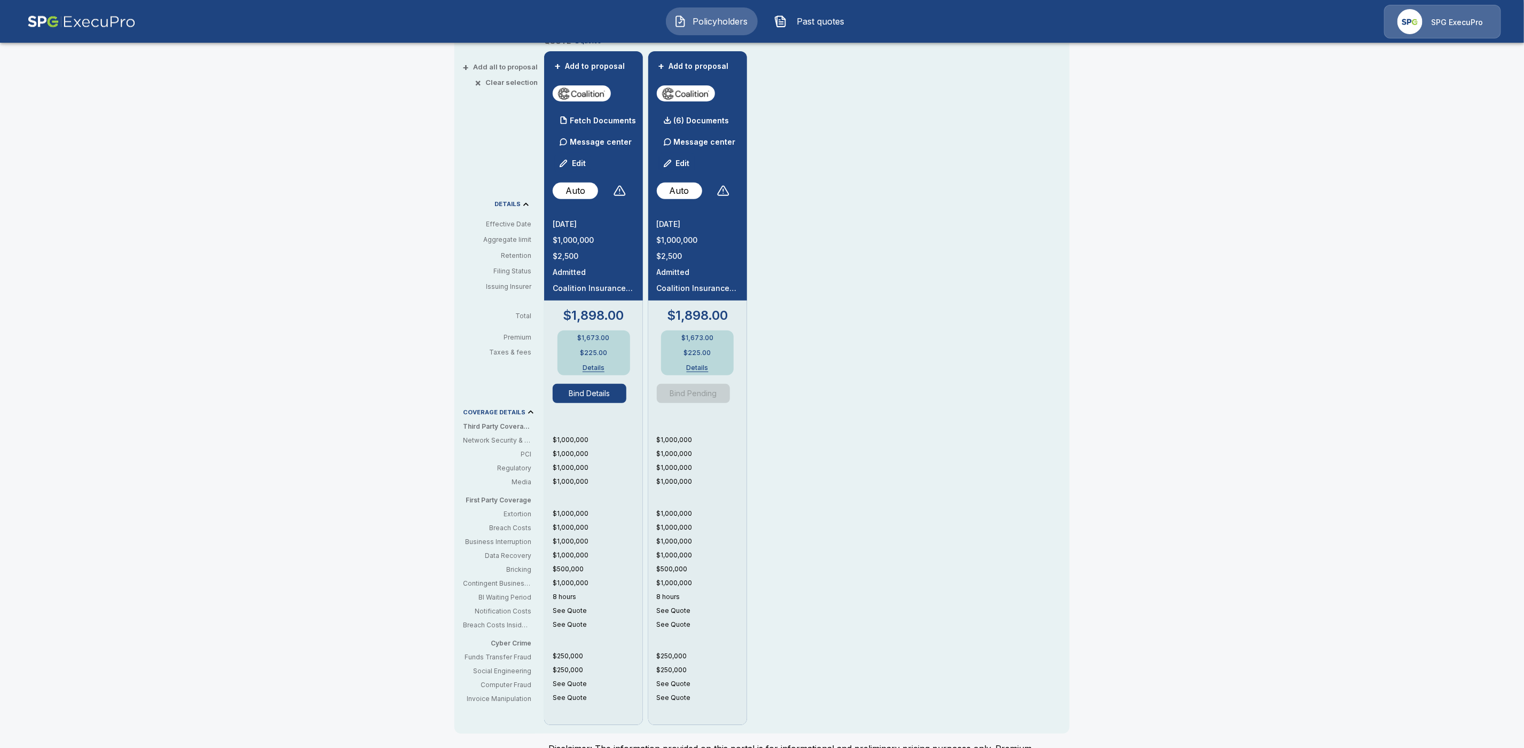
click at [588, 392] on button "Bind Details" at bounding box center [590, 393] width 74 height 19
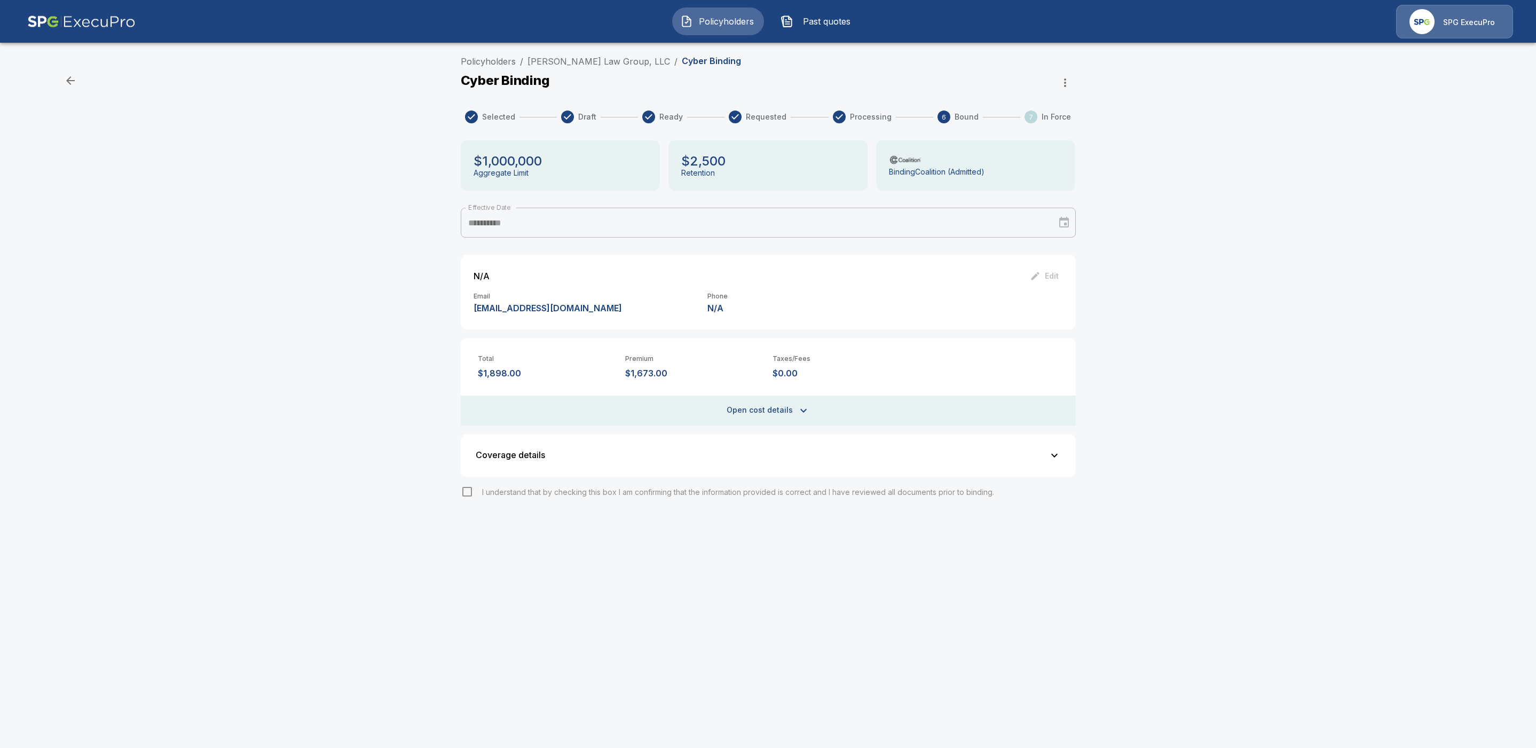
click at [436, 224] on div "**********" at bounding box center [768, 302] width 1536 height 503
click at [495, 61] on link "Policyholders" at bounding box center [488, 61] width 55 height 11
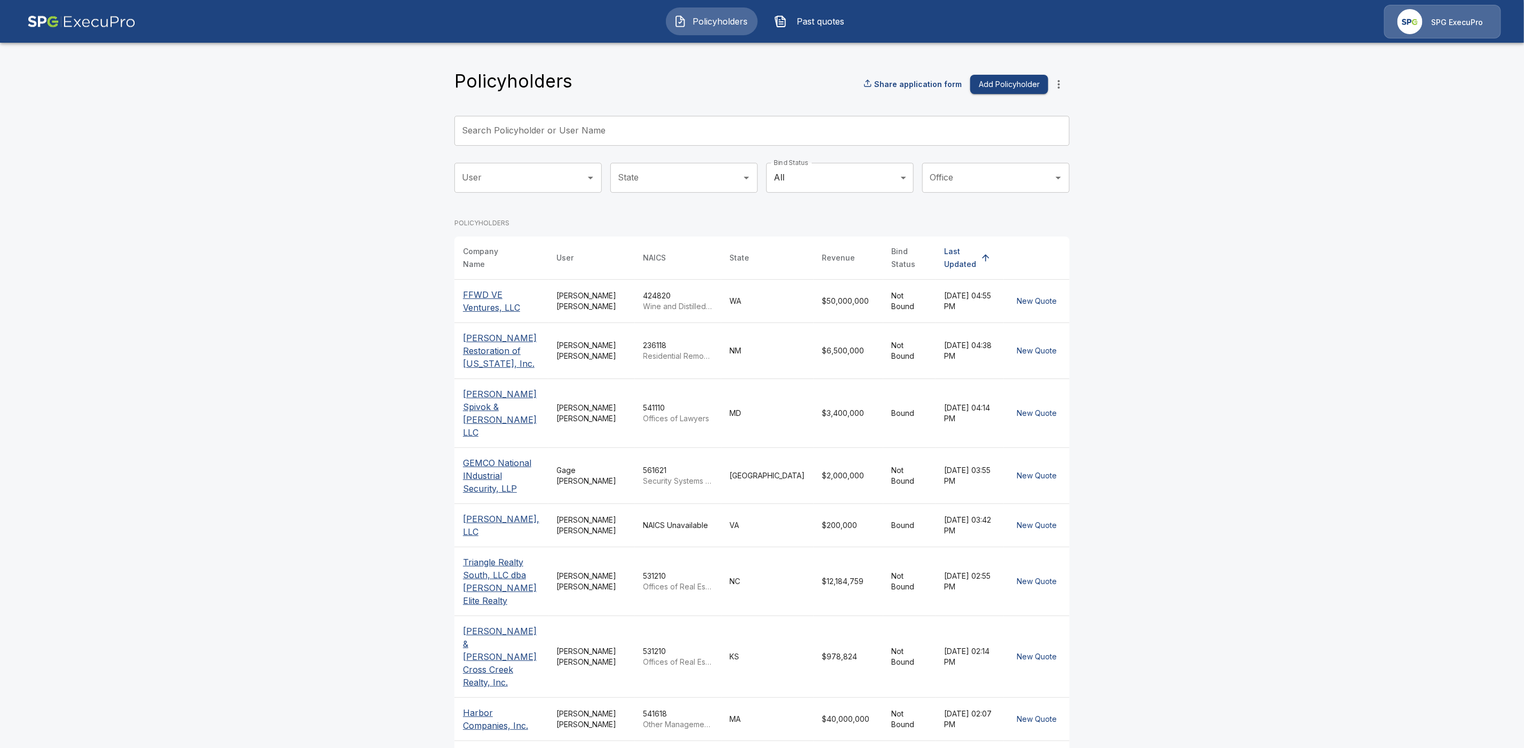
click at [518, 131] on div "Search Policyholder or User Name Search Policyholder or User Name" at bounding box center [761, 131] width 615 height 30
paste input "**********"
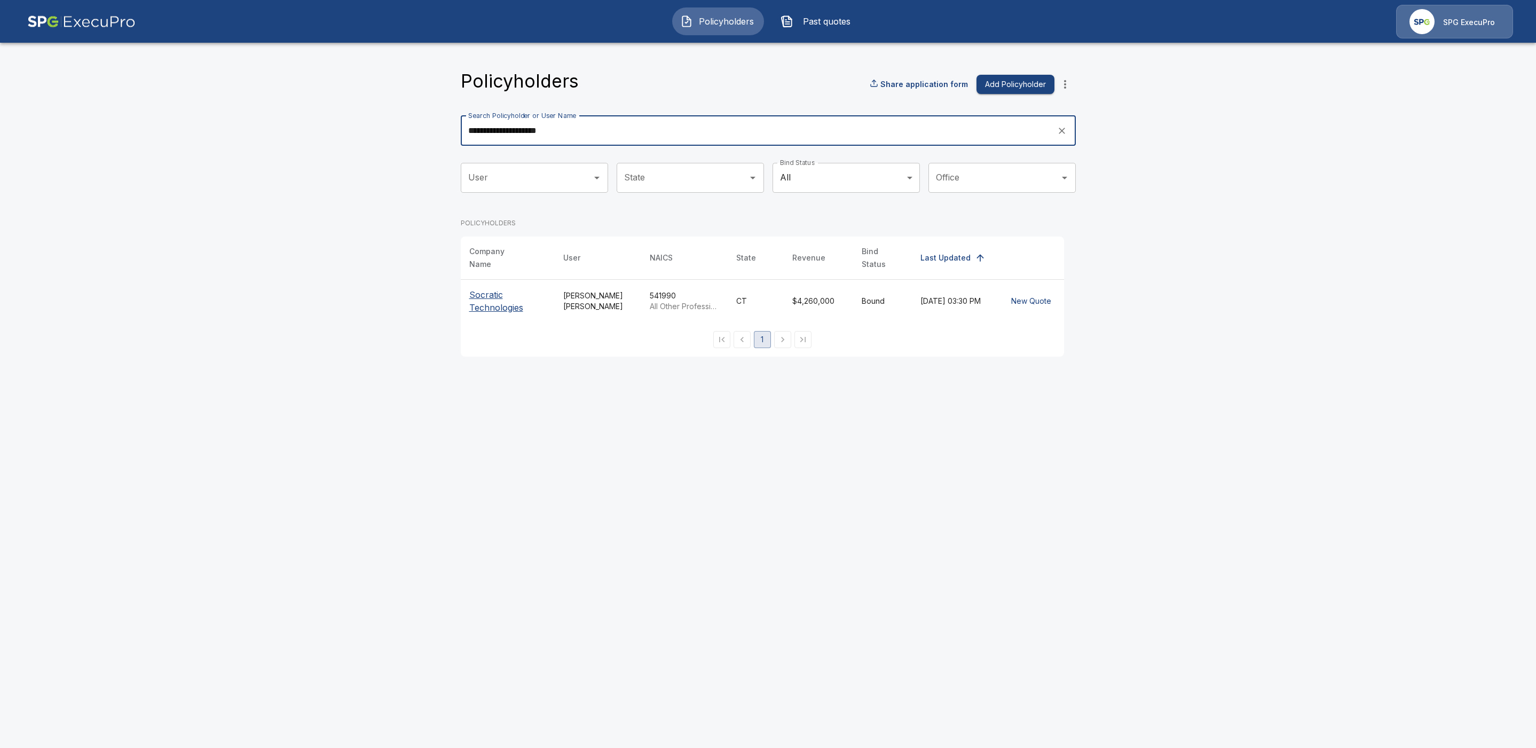
type input "**********"
drag, startPoint x: 494, startPoint y: 294, endPoint x: 614, endPoint y: 291, distance: 120.7
click at [494, 294] on p "Socratic Technologies" at bounding box center [507, 301] width 77 height 26
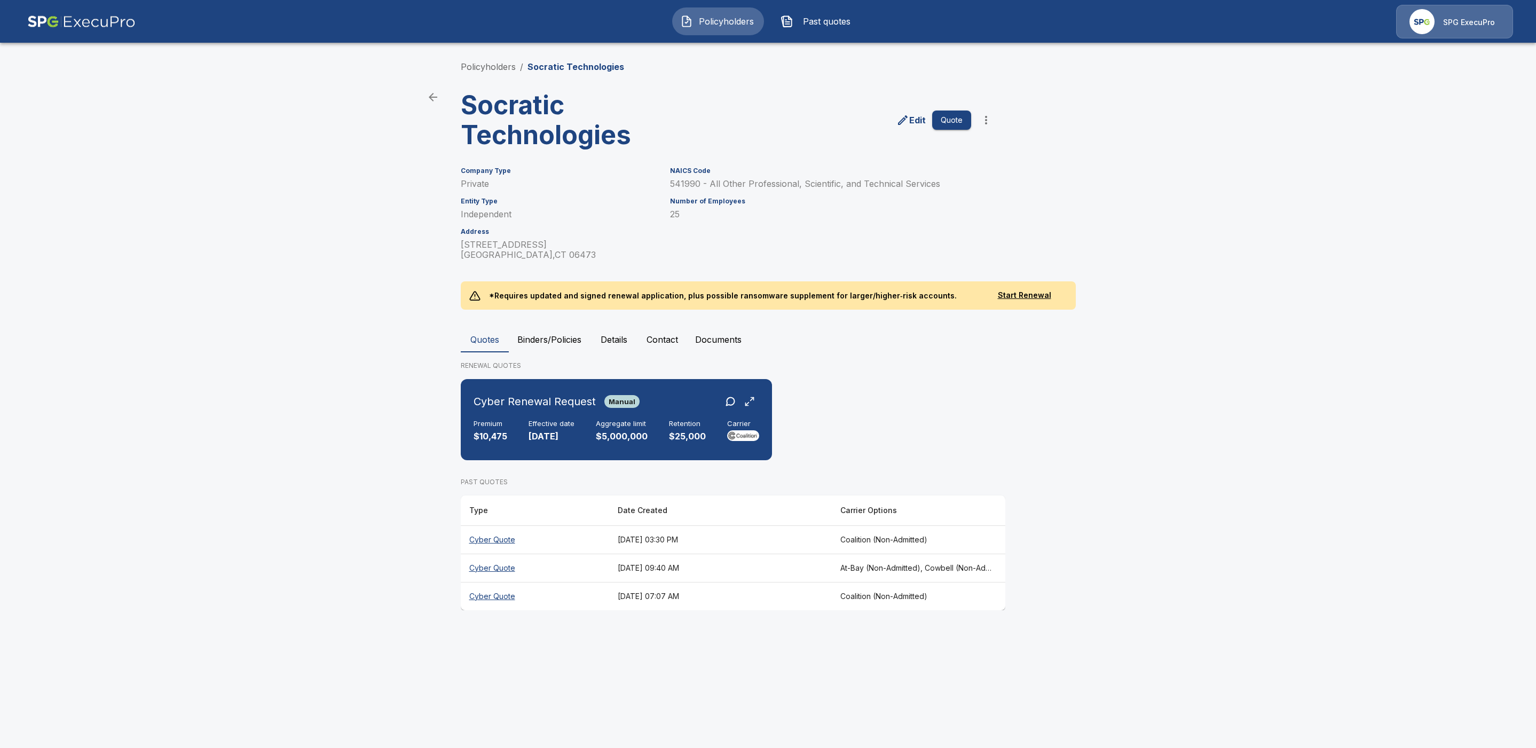
drag, startPoint x: 675, startPoint y: 420, endPoint x: 912, endPoint y: 423, distance: 237.0
click at [676, 420] on h6 "Retention" at bounding box center [687, 424] width 37 height 9
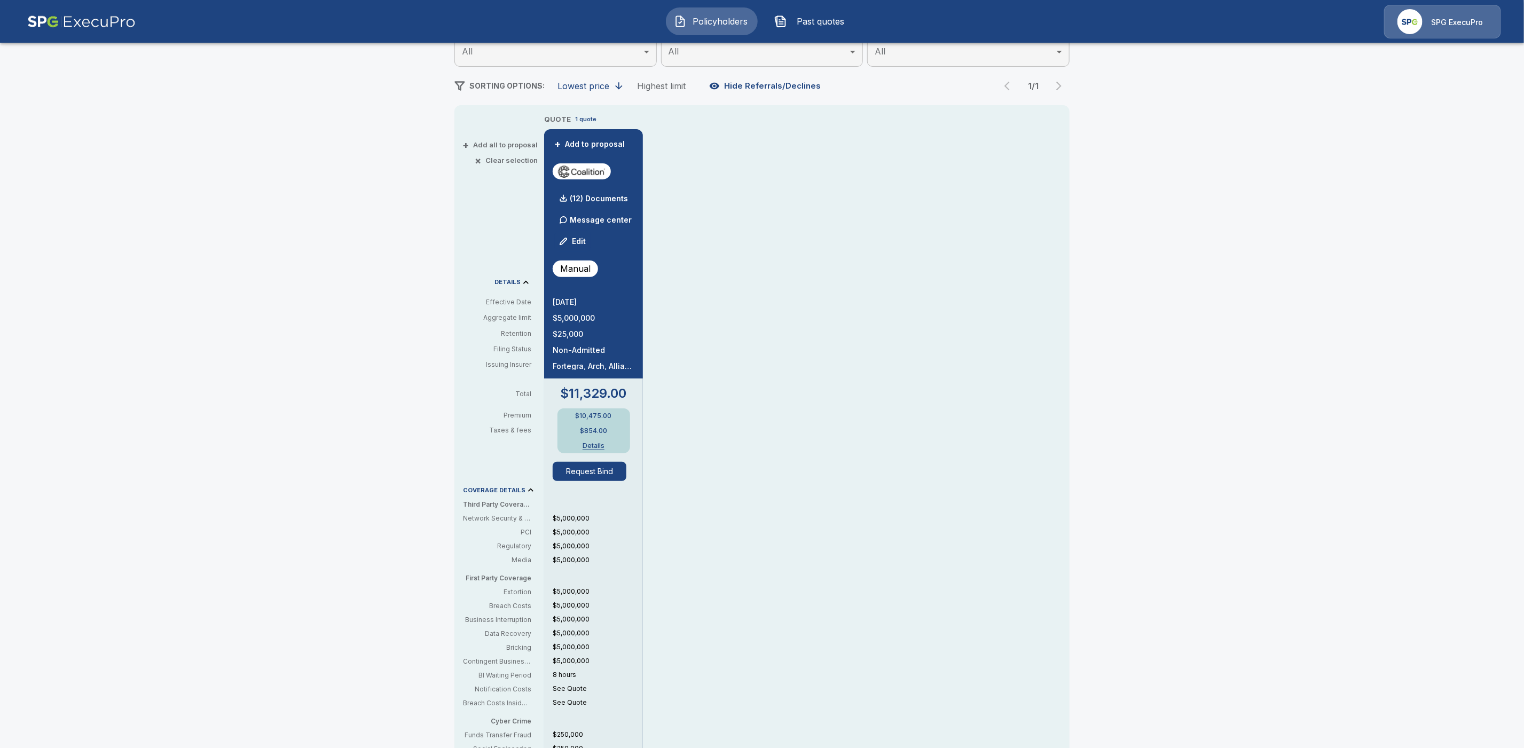
scroll to position [176, 0]
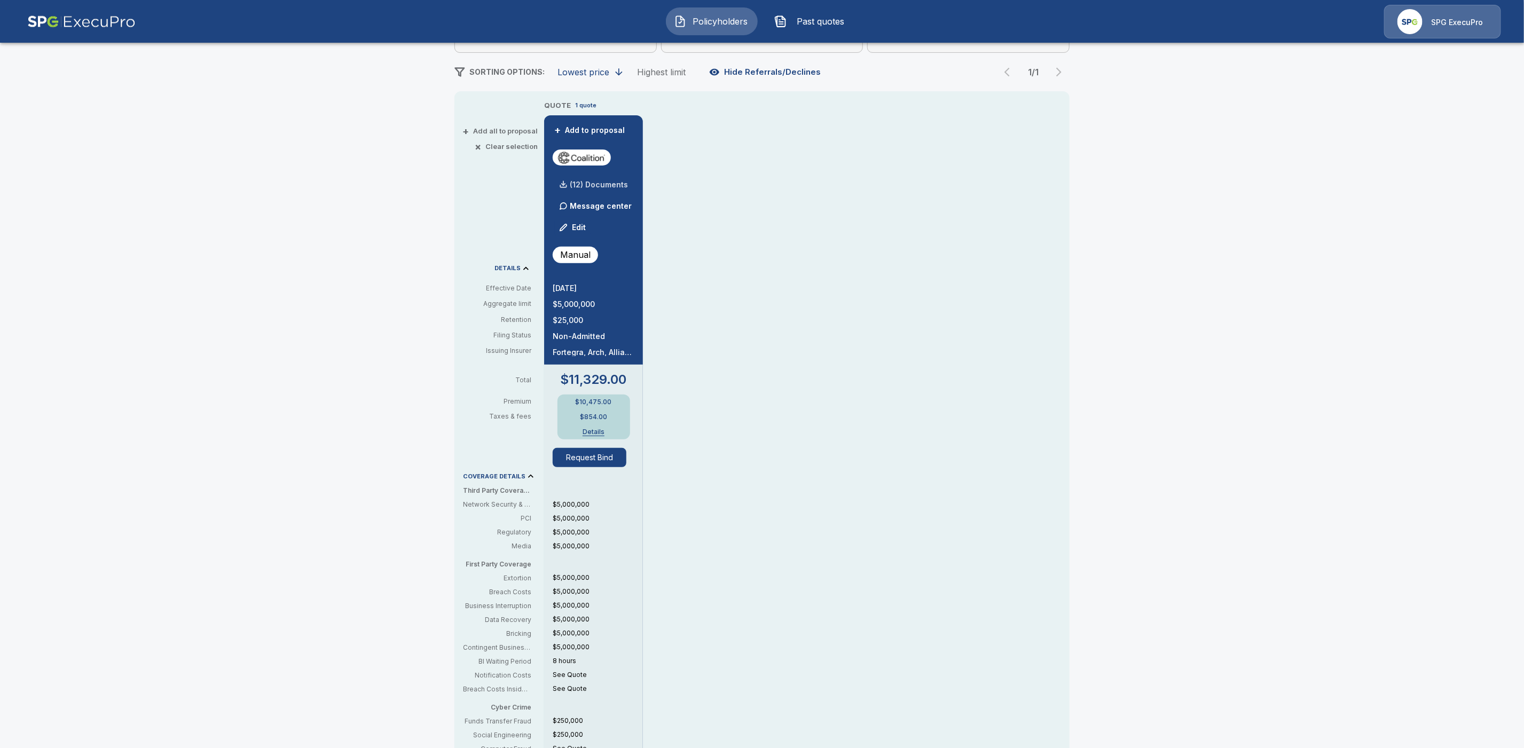
click at [607, 185] on p "(12) Documents" at bounding box center [599, 184] width 58 height 7
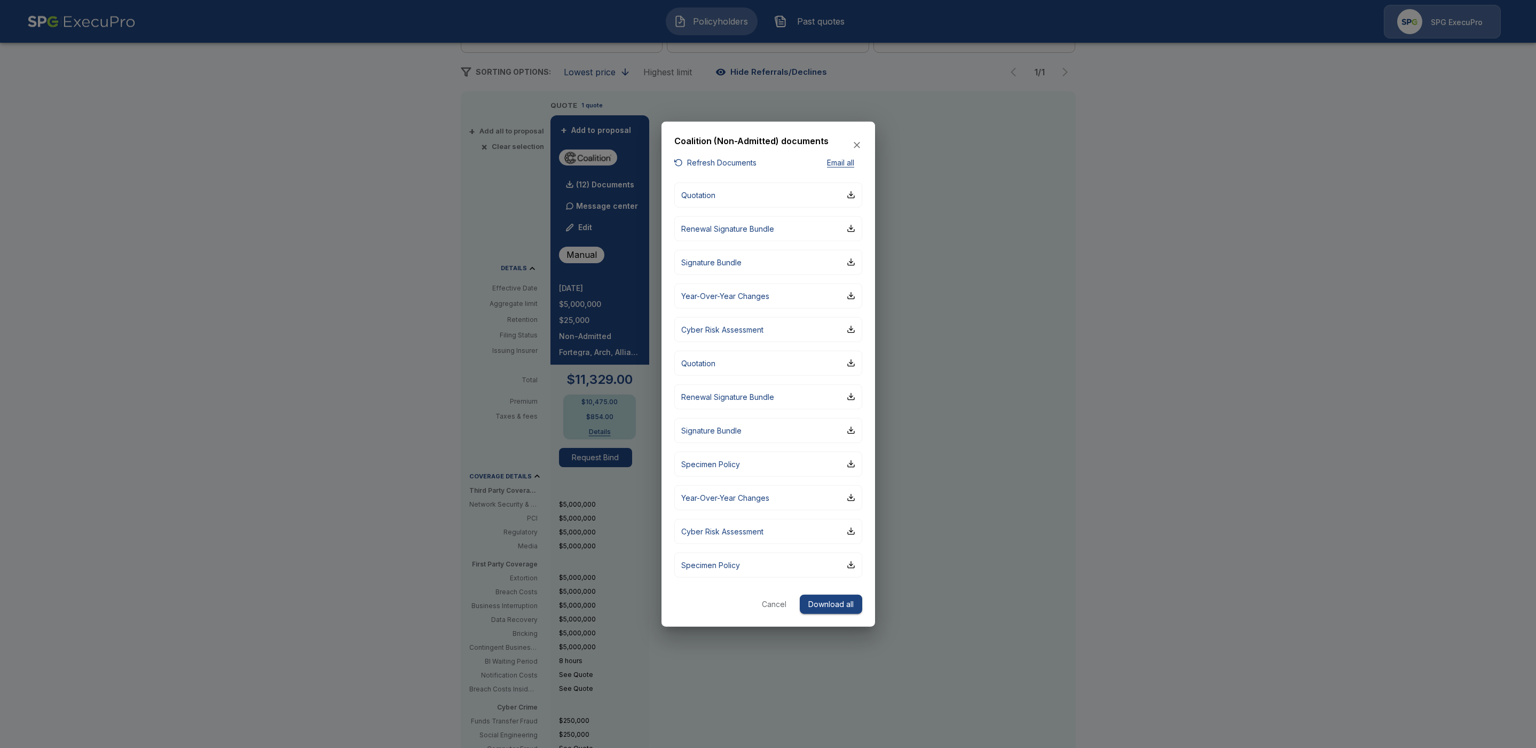
click at [859, 147] on icon "button" at bounding box center [856, 145] width 11 height 11
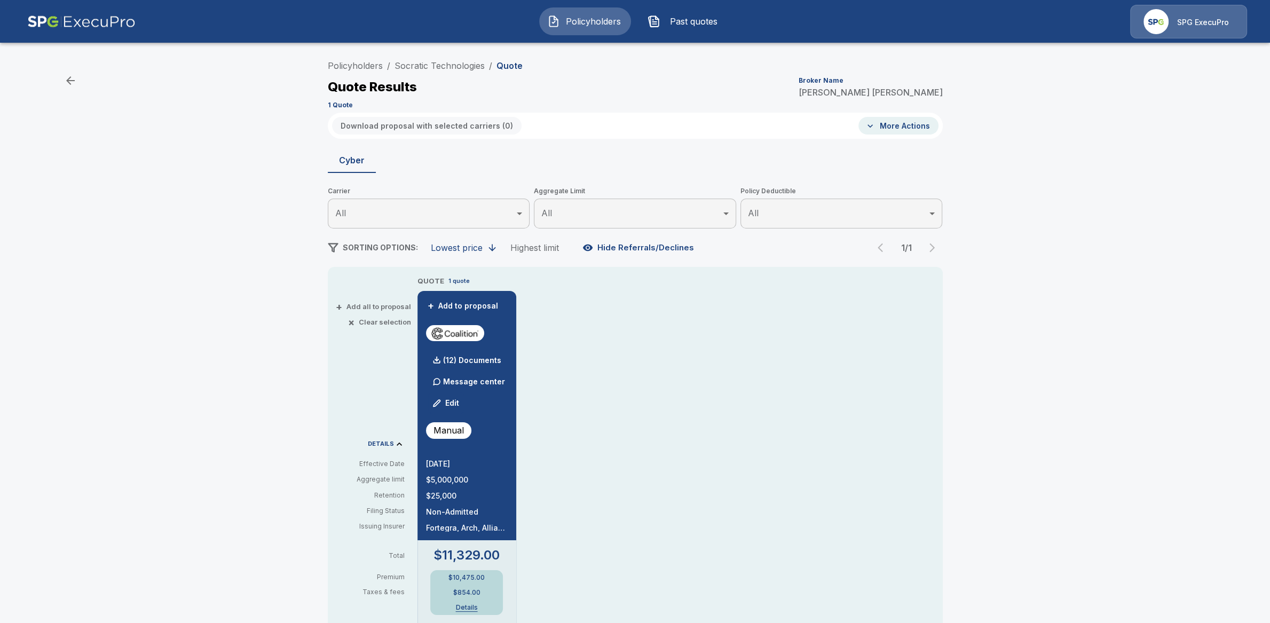
scroll to position [0, 0]
click at [367, 67] on link "Policyholders" at bounding box center [355, 65] width 55 height 11
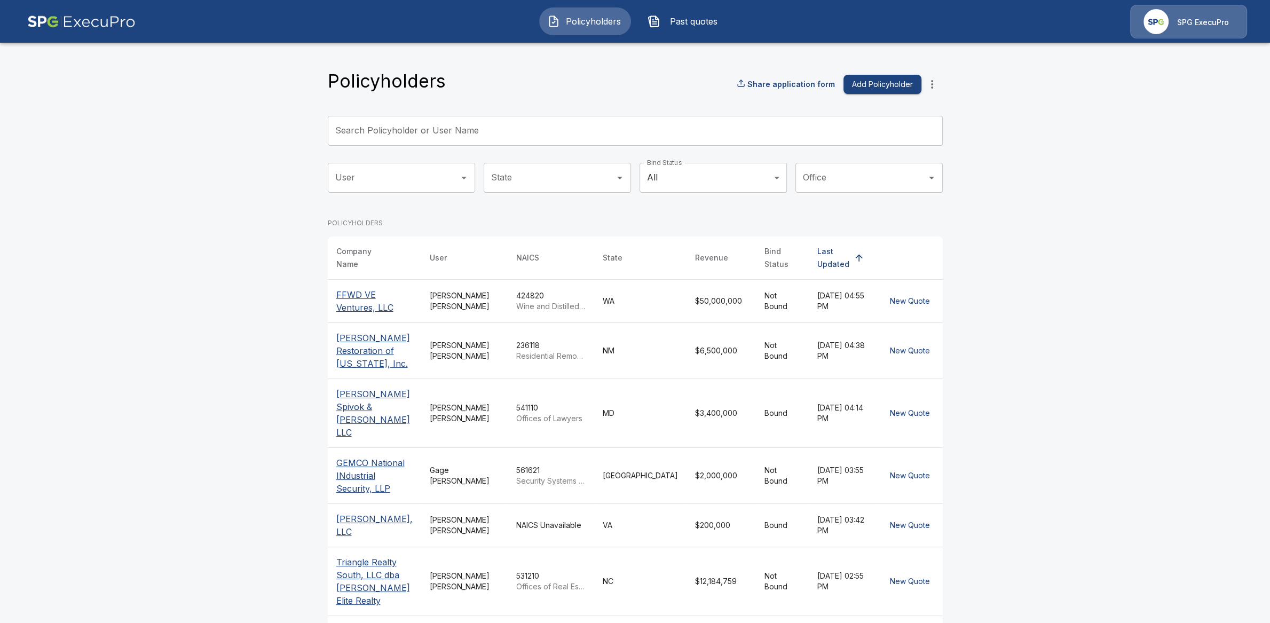
click at [430, 135] on input "Search Policyholder or User Name" at bounding box center [629, 131] width 603 height 30
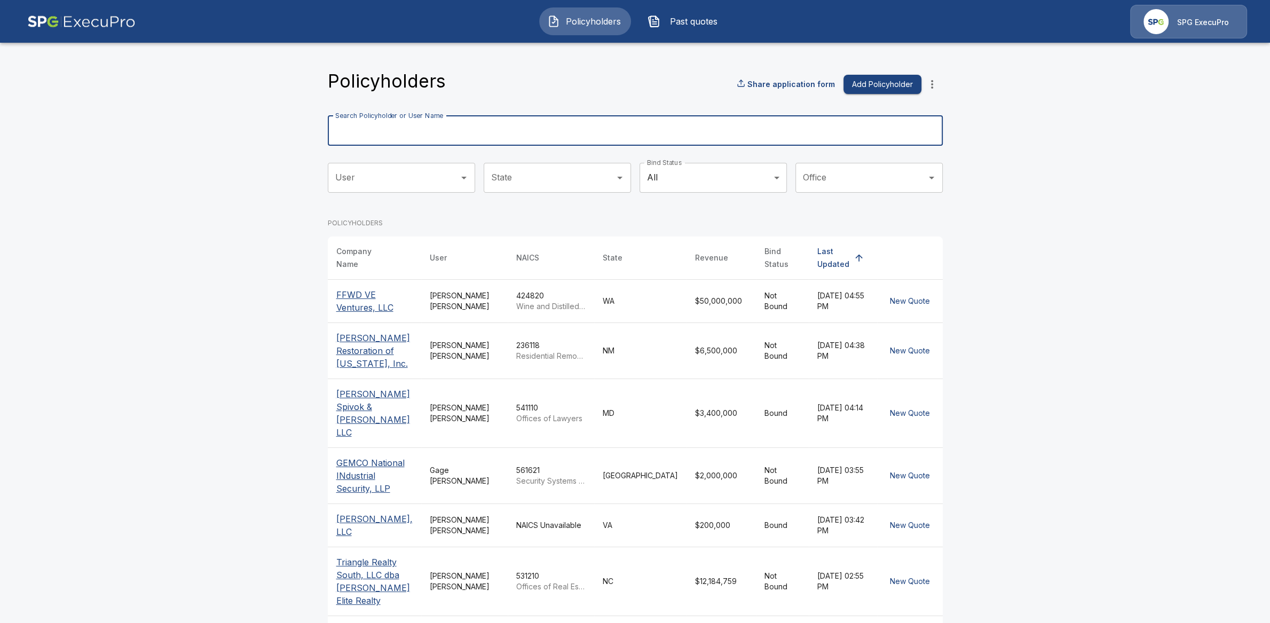
paste input "**********"
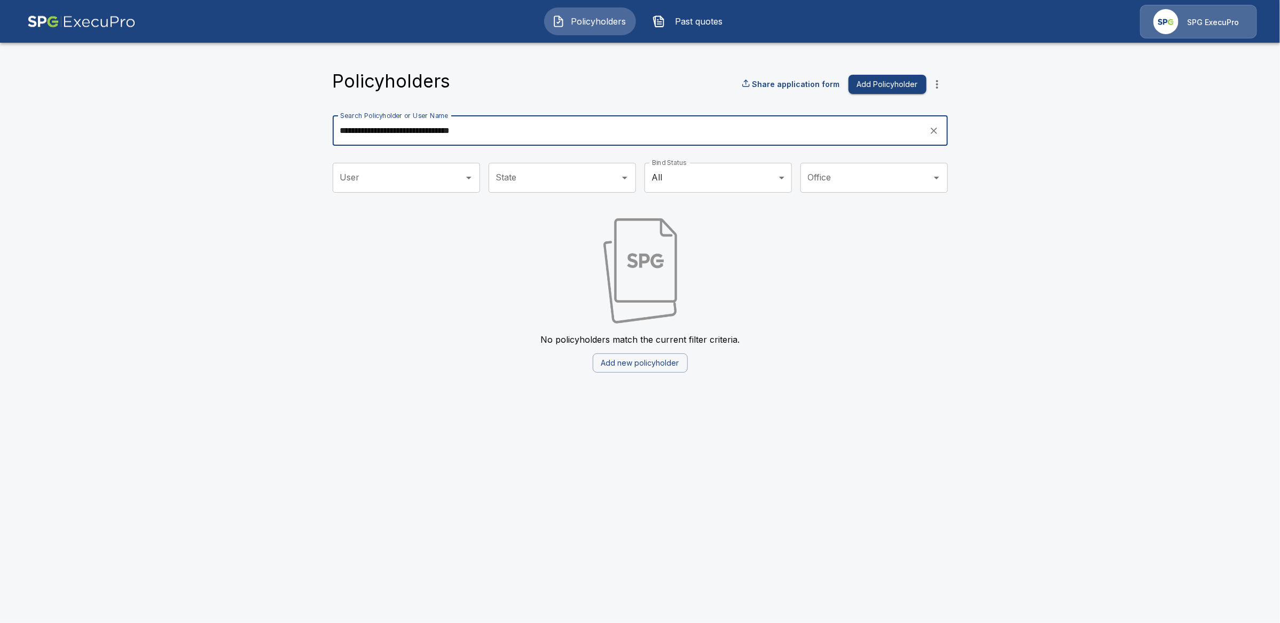
drag, startPoint x: 501, startPoint y: 128, endPoint x: 389, endPoint y: 129, distance: 112.6
click at [389, 129] on input "**********" at bounding box center [627, 131] width 589 height 30
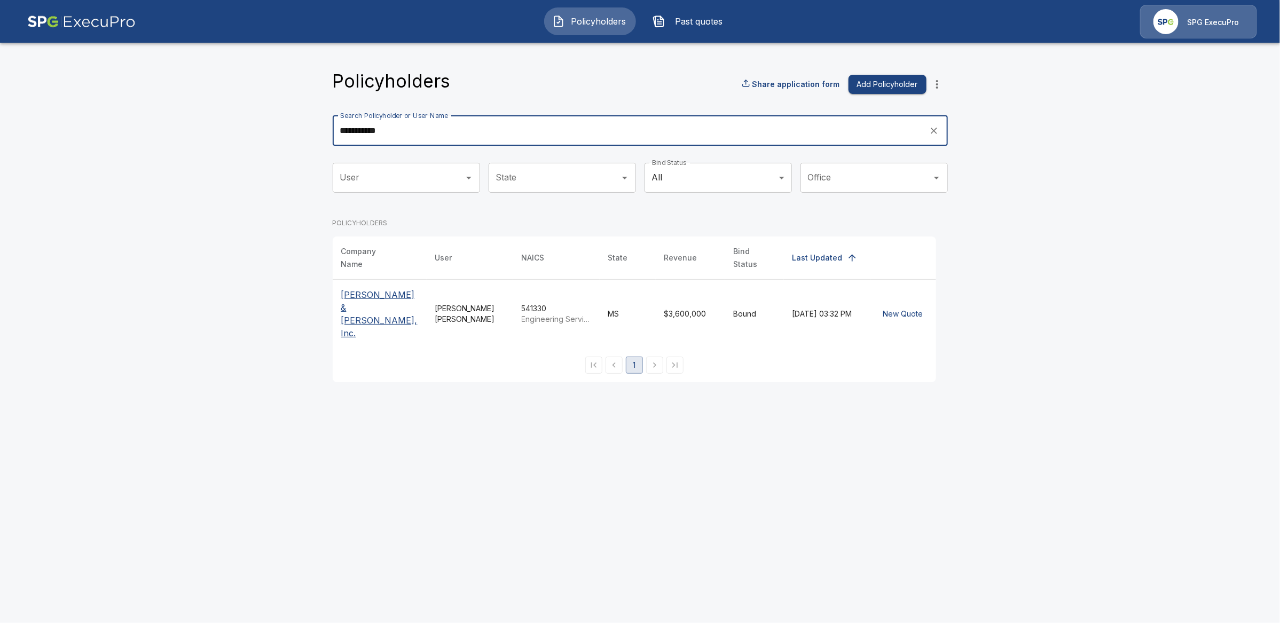
type input "**********"
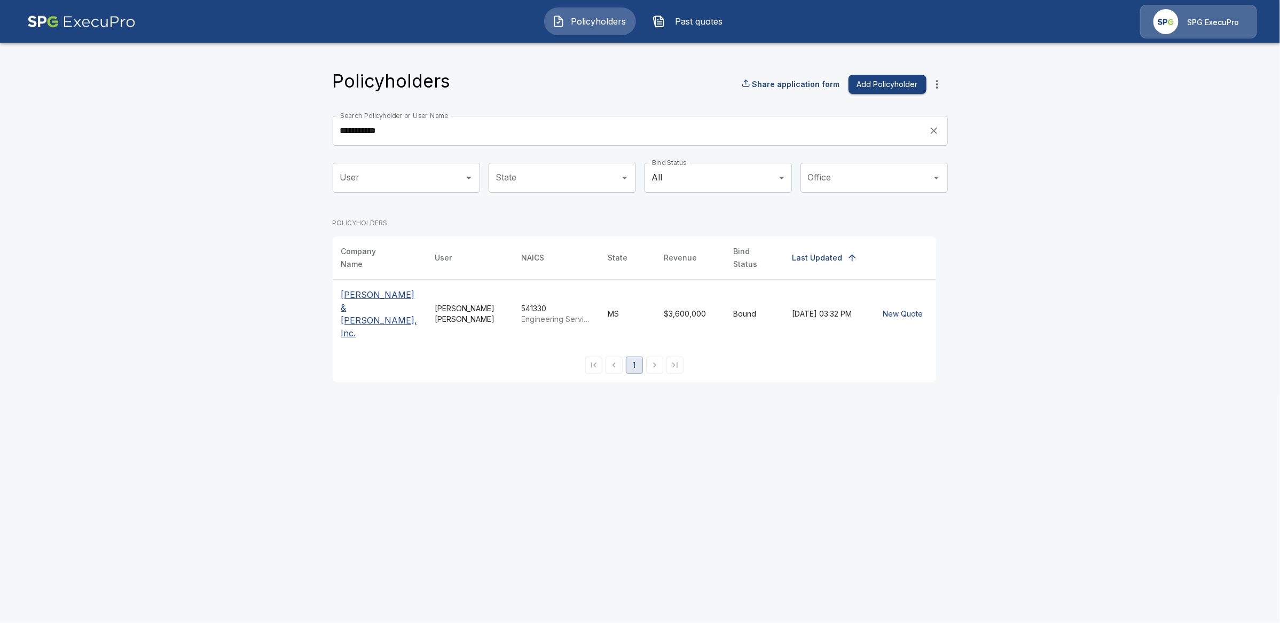
drag, startPoint x: 364, startPoint y: 296, endPoint x: 440, endPoint y: 323, distance: 81.0
click at [364, 296] on p "Brown, Mitchell & Alexander, Inc." at bounding box center [379, 313] width 77 height 51
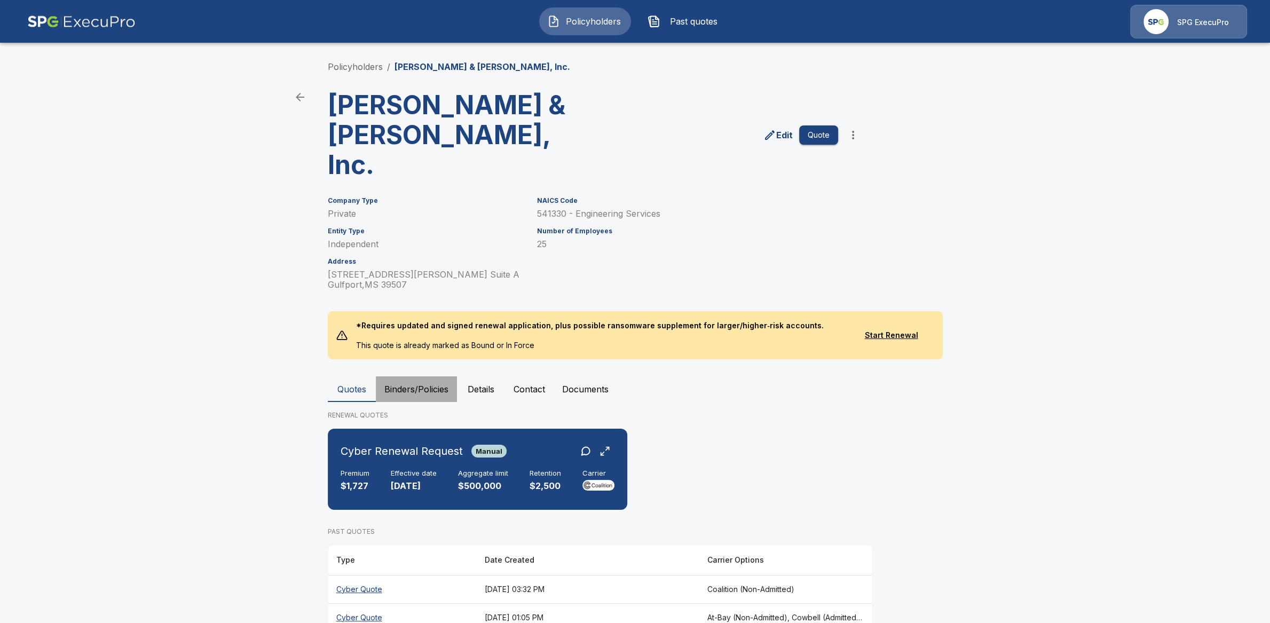
click at [429, 376] on button "Binders/Policies" at bounding box center [416, 389] width 81 height 26
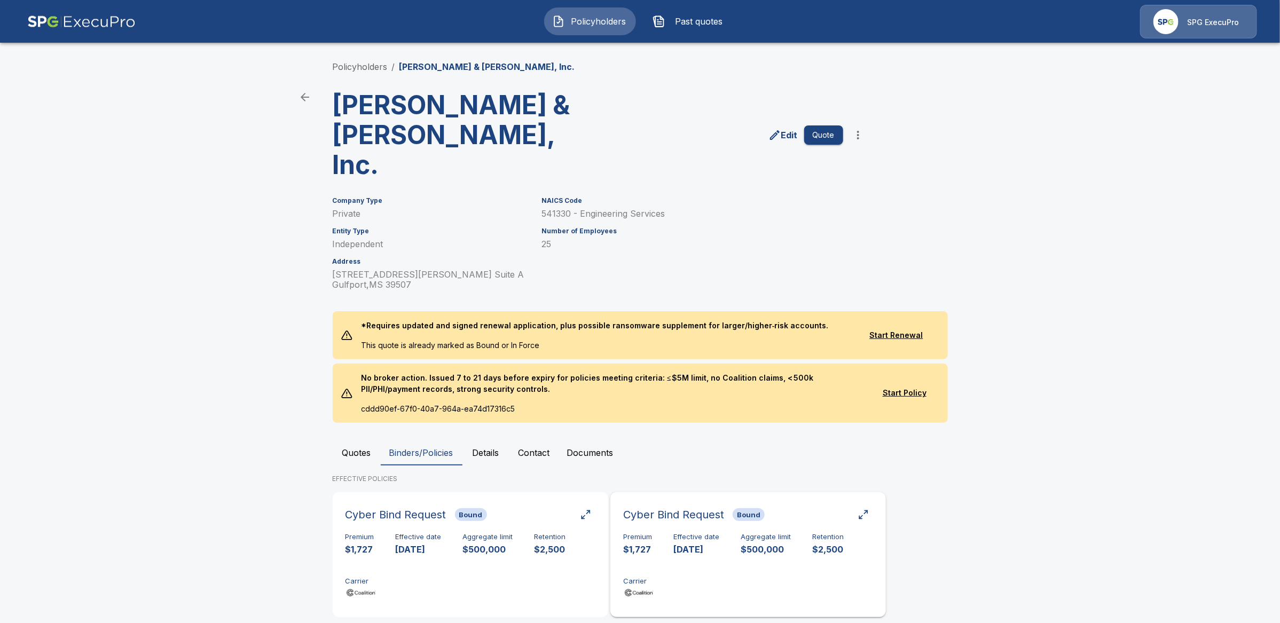
click at [701, 533] on div "Premium $1,727 Effective date [DATE] Aggregate limit $500,000 Retention $2,500 …" at bounding box center [748, 566] width 250 height 67
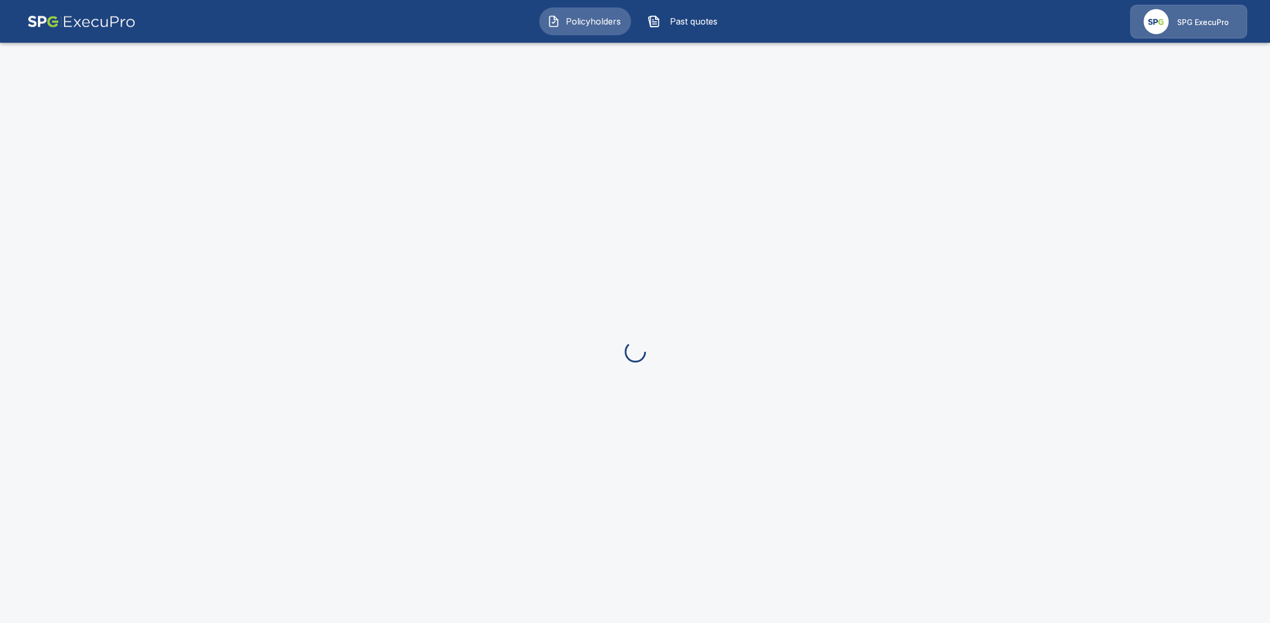
click at [680, 494] on div at bounding box center [635, 351] width 1270 height 623
